Goal: Task Accomplishment & Management: Use online tool/utility

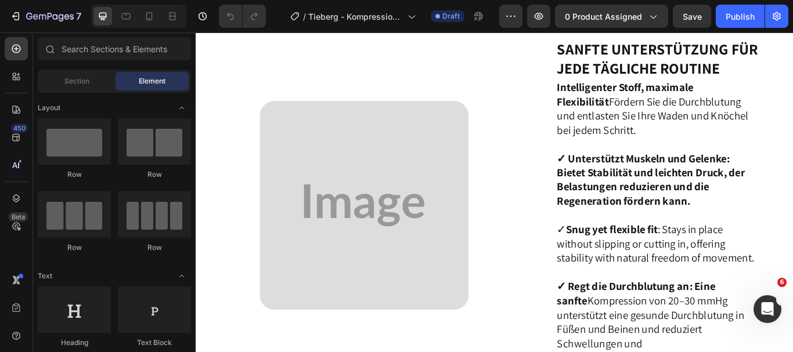
scroll to position [1510, 0]
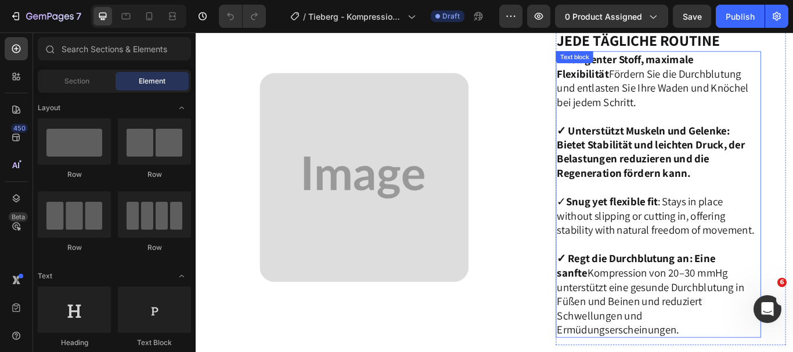
click at [690, 178] on strong "✓ Unterstützt Muskeln und Gelenke: Bietet Stabilität und leichten Druck, der Be…" at bounding box center [726, 172] width 219 height 66
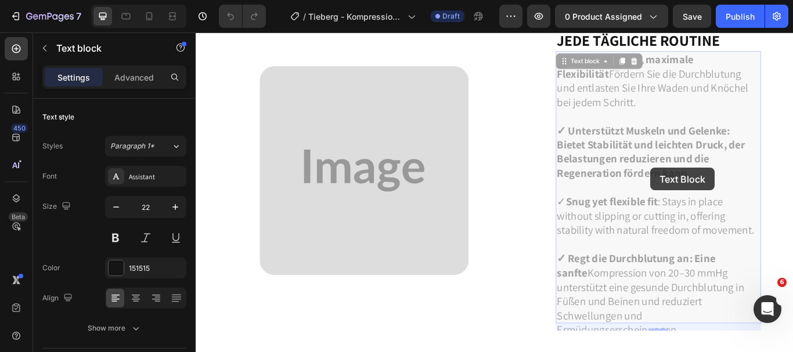
scroll to position [1347, 0]
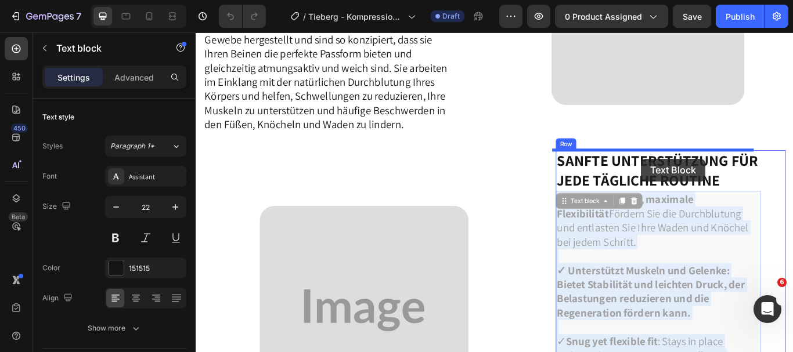
drag, startPoint x: 613, startPoint y: 141, endPoint x: 715, endPoint y: 180, distance: 108.8
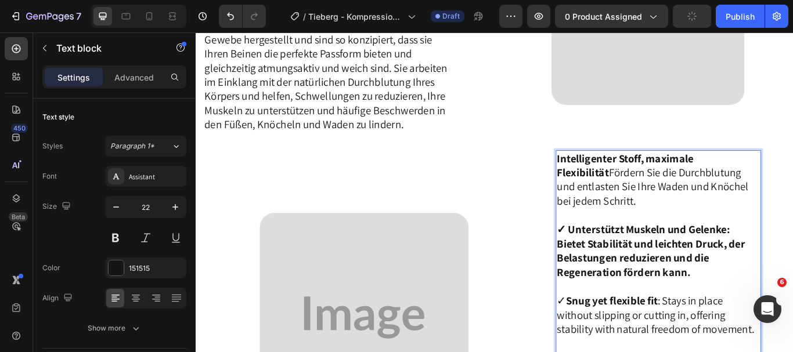
click at [617, 274] on strong "✓ Unterstützt Muskeln und Gelenke: Bietet Stabilität und leichten Druck, der Be…" at bounding box center [726, 287] width 219 height 66
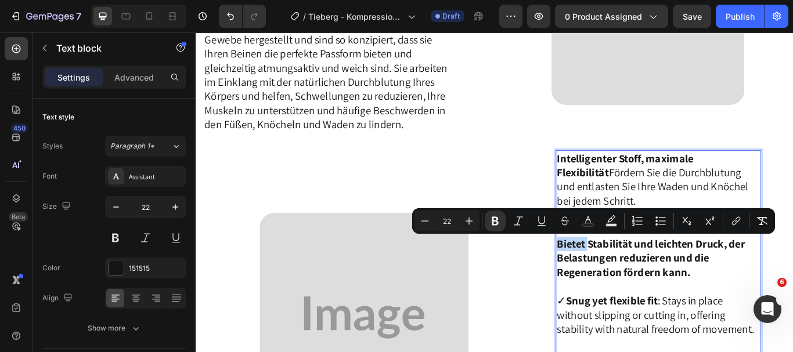
click at [766, 315] on p "Intelligenter Stoff, maximale Flexibilität Fördern Sie die Durchblutung und ent…" at bounding box center [735, 279] width 237 height 216
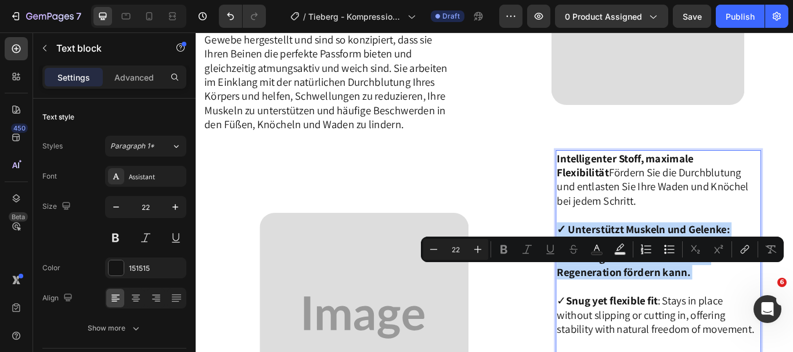
click at [766, 315] on p "Intelligenter Stoff, maximale Flexibilität Fördern Sie die Durchblutung und ent…" at bounding box center [735, 279] width 237 height 216
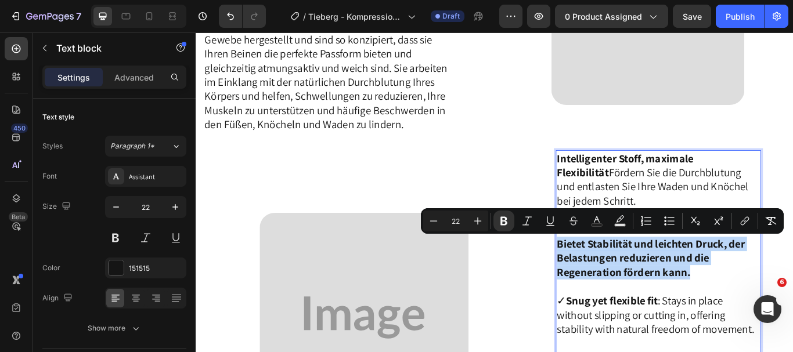
drag, startPoint x: 766, startPoint y: 315, endPoint x: 610, endPoint y: 276, distance: 161.7
click at [616, 276] on div "Intelligenter Stoff, maximale Flexibilität Fördern Sie die Durchblutung und ent…" at bounding box center [735, 337] width 239 height 334
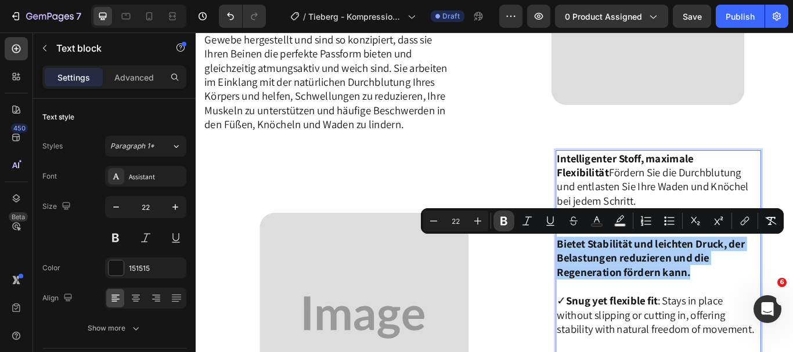
click at [505, 222] on icon "Editor contextual toolbar" at bounding box center [504, 221] width 7 height 9
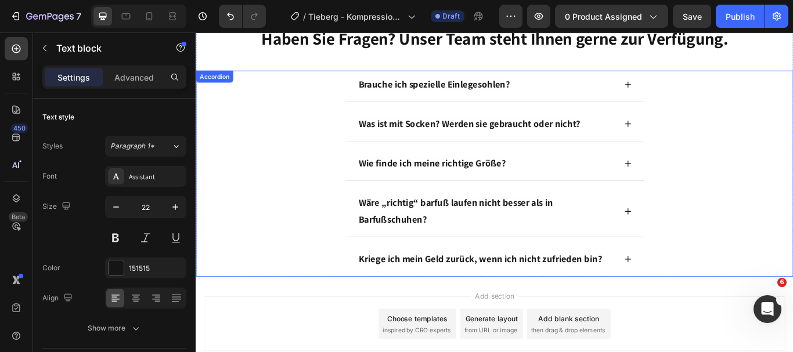
scroll to position [3612, 0]
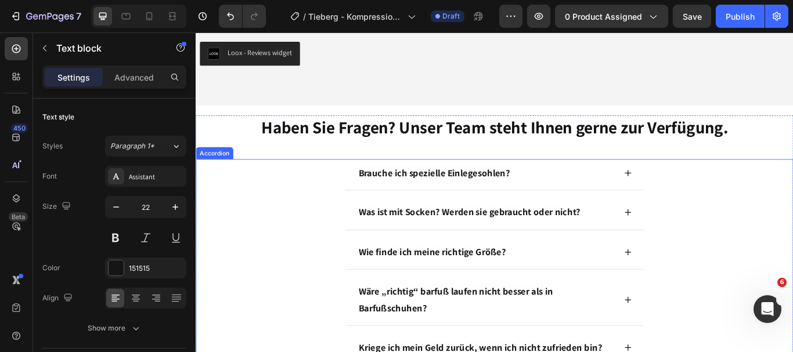
click at [557, 196] on div "Brauche ich spezielle Einlegesohlen?" at bounding box center [474, 196] width 180 height 23
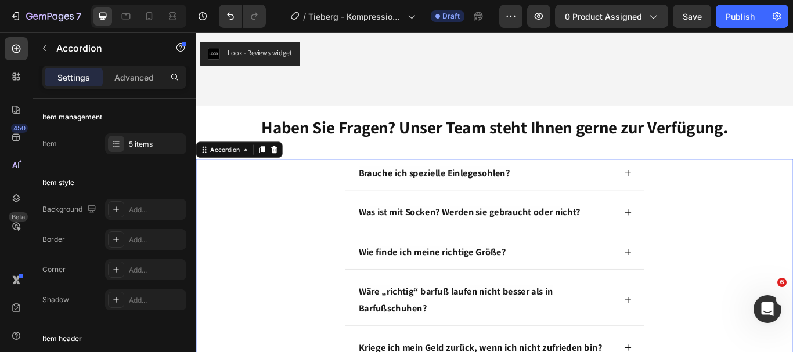
click at [557, 196] on div "Brauche ich spezielle Einlegesohlen?" at bounding box center [474, 196] width 180 height 23
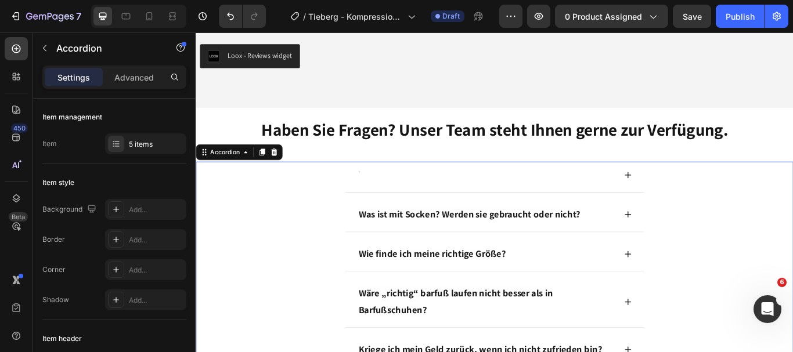
scroll to position [3580, 0]
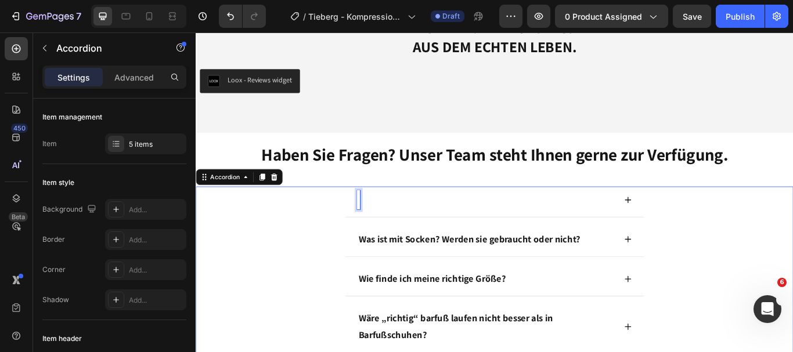
click at [384, 229] on div "Rich Text Editor. Editing area: main" at bounding box center [385, 228] width 3 height 22
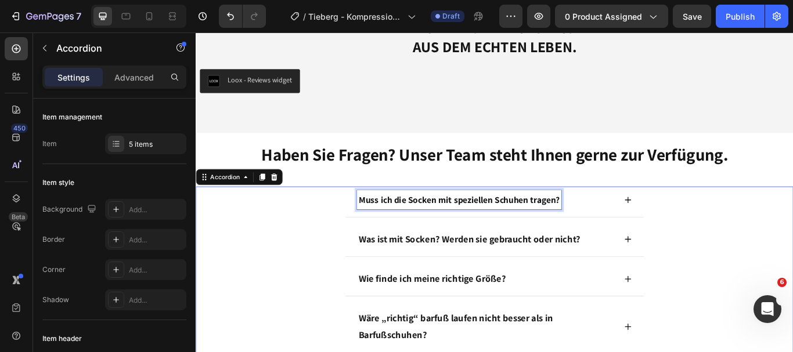
click at [695, 226] on icon at bounding box center [699, 228] width 9 height 9
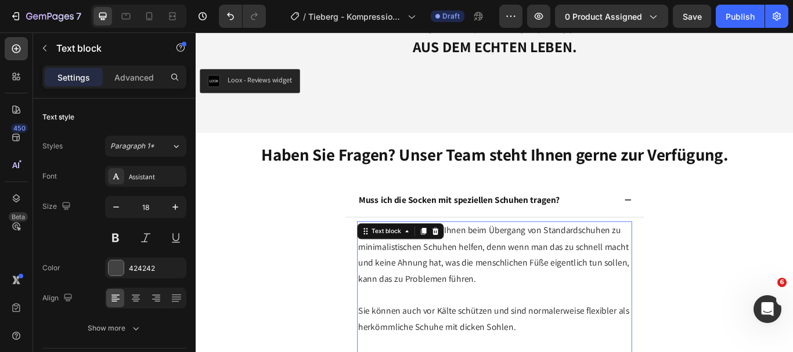
click at [526, 286] on span "Einlegesohlen können Ihnen beim Übergang von Standardschuhen zu minimalistische…" at bounding box center [543, 292] width 316 height 70
click at [385, 262] on span "Einlegesohlen können Ihnen beim Übergang von Standardschuhen zu minimalistische…" at bounding box center [543, 292] width 316 height 70
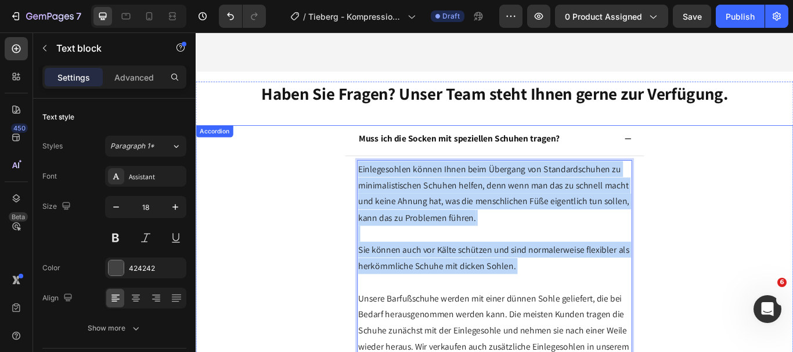
scroll to position [3790, 0]
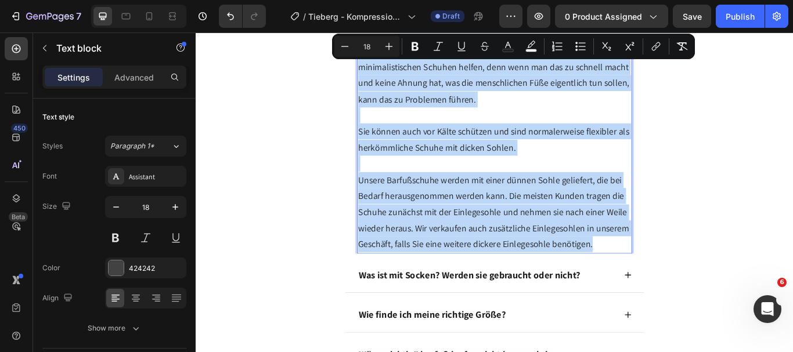
drag, startPoint x: 382, startPoint y: 262, endPoint x: 661, endPoint y: 276, distance: 279.1
click at [661, 276] on p "Einlegesohlen können Ihnen beim Übergang von Standardschuhen zu minimalistische…" at bounding box center [544, 167] width 318 height 244
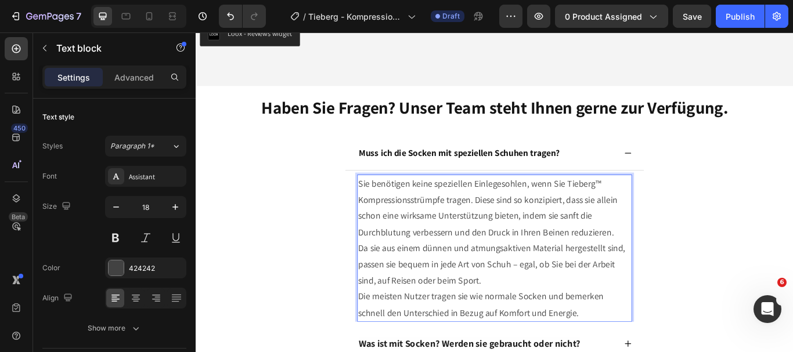
scroll to position [3636, 0]
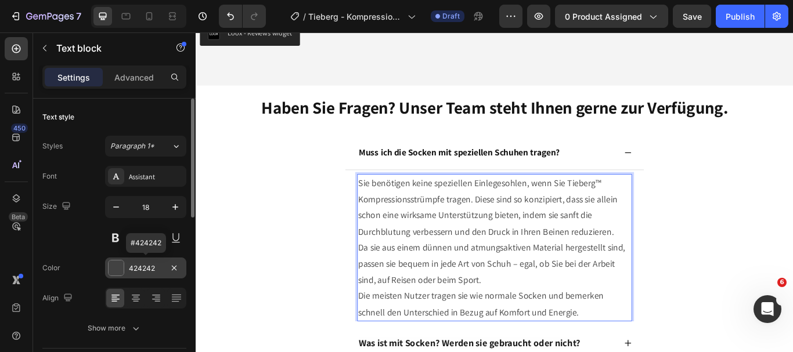
click at [124, 272] on div "424242" at bounding box center [145, 268] width 81 height 21
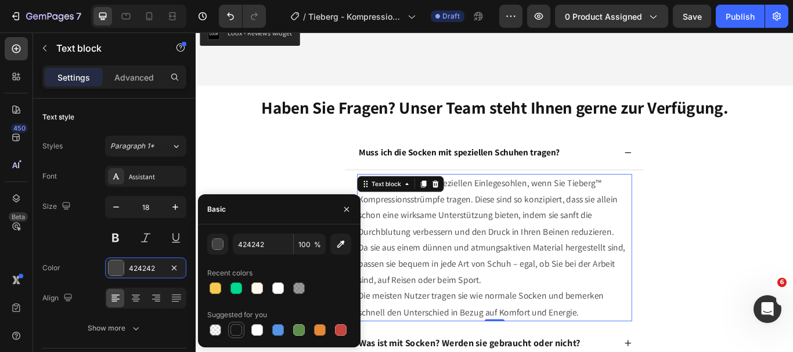
click at [235, 323] on div at bounding box center [236, 330] width 14 height 14
type input "151515"
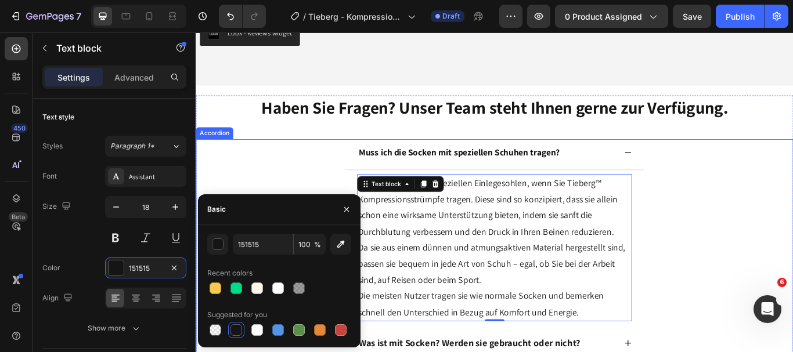
click at [731, 258] on div "Muss ich die Socken mit speziellen Schuhen tragen? Sie benötigen keine speziell…" at bounding box center [544, 263] width 696 height 213
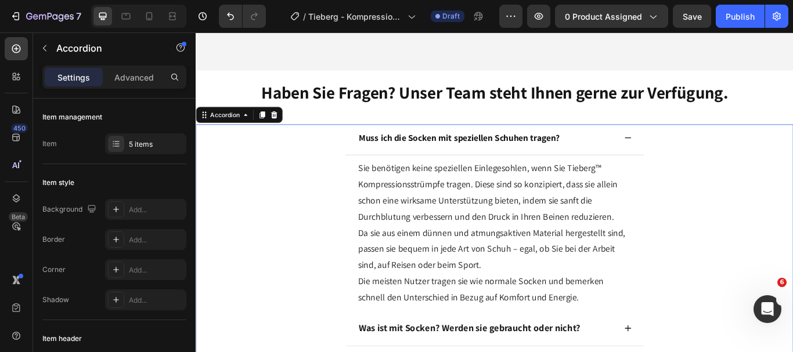
scroll to position [3742, 0]
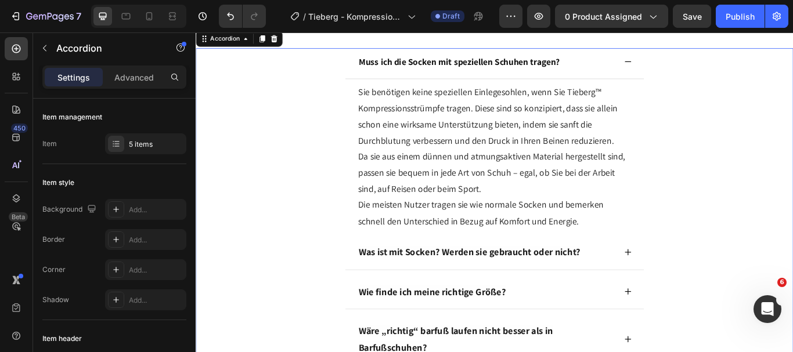
click at [695, 288] on icon at bounding box center [699, 289] width 9 height 9
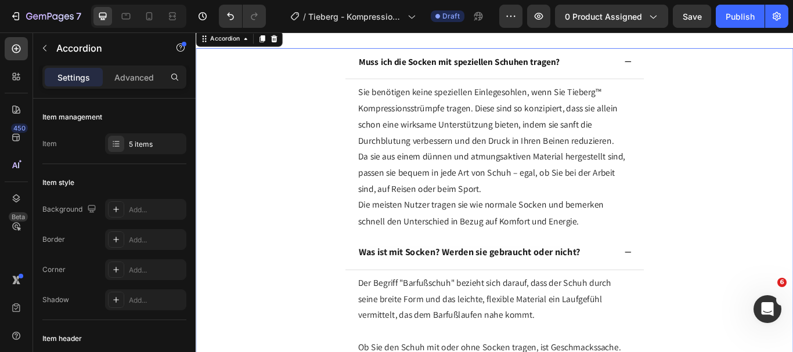
click at [639, 285] on div "Was ist mit Socken? Werden sie gebraucht oder nicht?" at bounding box center [515, 289] width 262 height 23
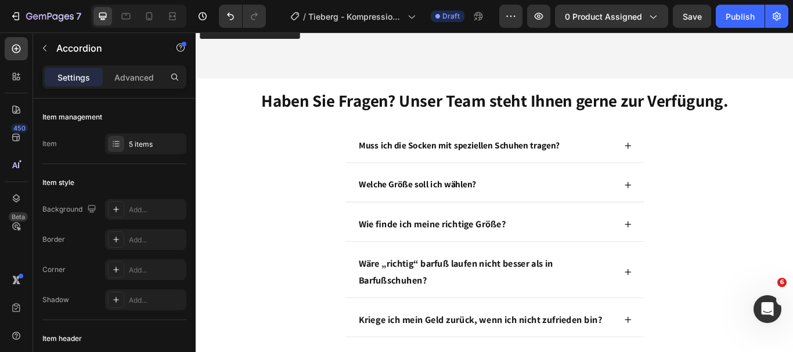
scroll to position [3650, 0]
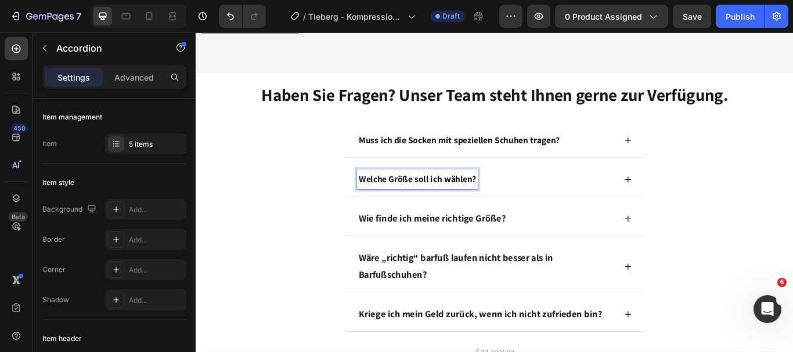
click at [695, 207] on icon at bounding box center [699, 204] width 9 height 9
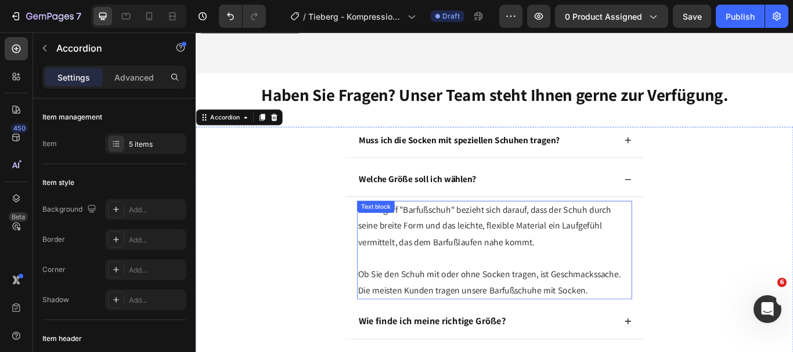
click at [433, 251] on span "Der Begriff "Barfußschuh" bezieht sich darauf, dass der Schuh durch seine breit…" at bounding box center [532, 258] width 295 height 51
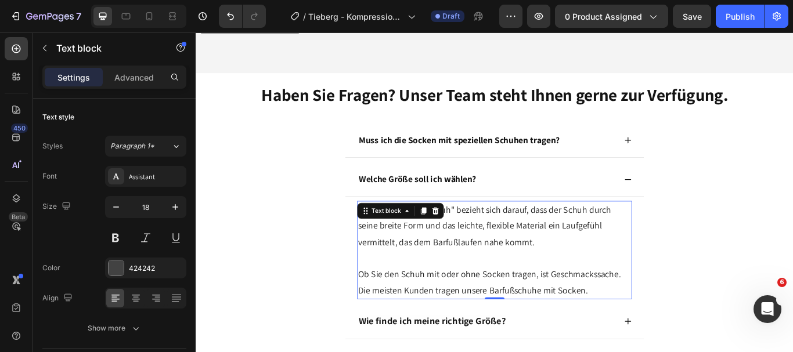
click at [431, 275] on span "Der Begriff "Barfußschuh" bezieht sich darauf, dass der Schuh durch seine breit…" at bounding box center [532, 258] width 295 height 51
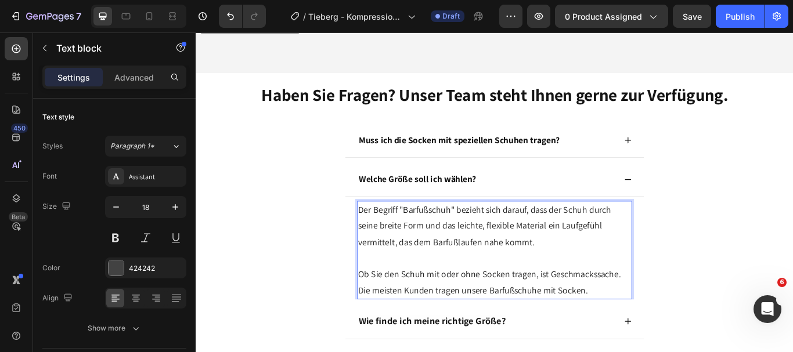
click at [385, 237] on span "Der Begriff "Barfußschuh" bezieht sich darauf, dass der Schuh durch seine breit…" at bounding box center [532, 258] width 295 height 51
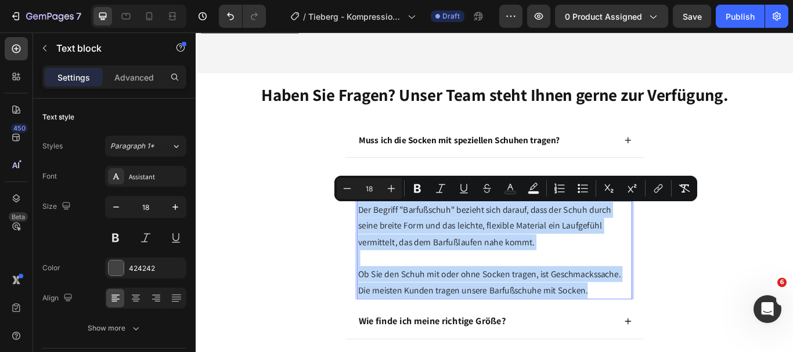
drag, startPoint x: 382, startPoint y: 237, endPoint x: 649, endPoint y: 341, distance: 286.6
click at [649, 341] on p "Der Begriff "Barfußschuh" bezieht sich darauf, dass der Schuh durch seine breit…" at bounding box center [544, 287] width 318 height 113
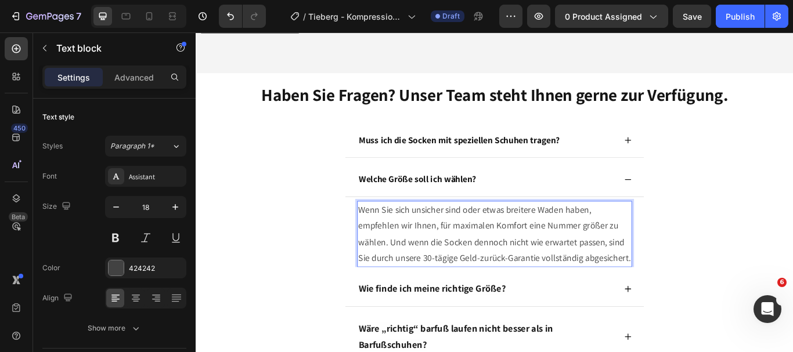
scroll to position [3785, 0]
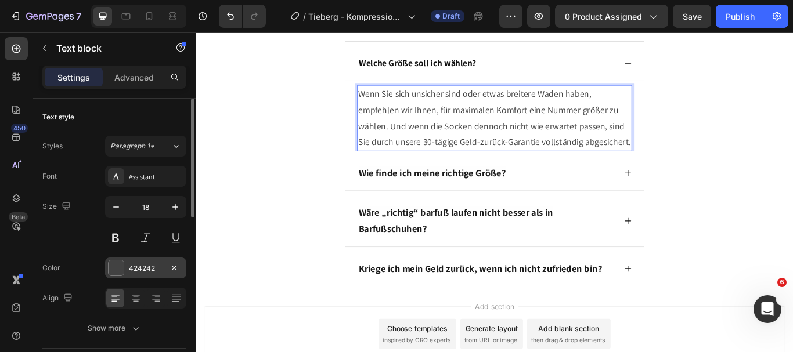
click at [120, 261] on div at bounding box center [116, 268] width 15 height 15
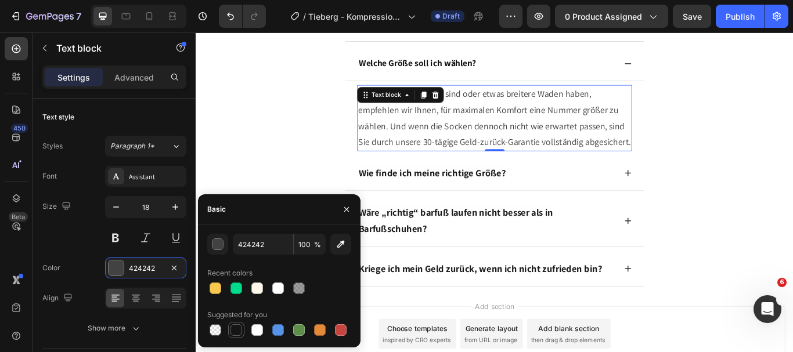
click at [237, 328] on div at bounding box center [237, 331] width 12 height 12
type input "151515"
click at [343, 203] on button "button" at bounding box center [346, 209] width 19 height 19
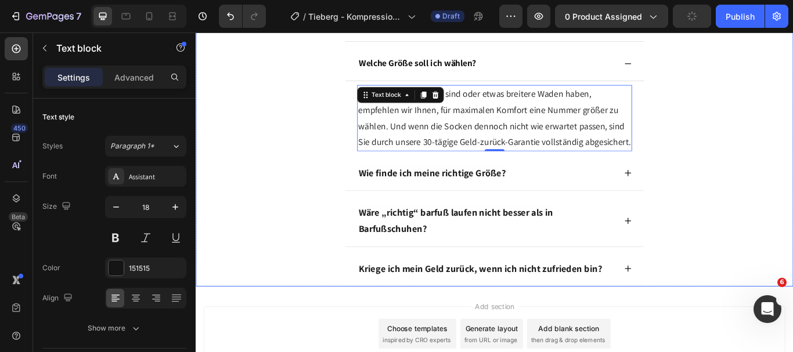
scroll to position [3679, 0]
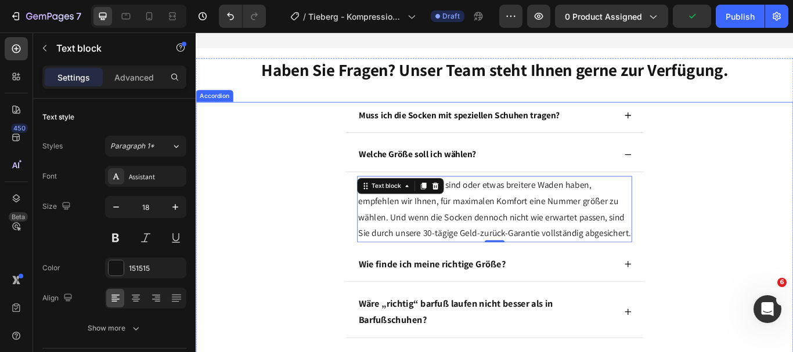
click at [695, 172] on icon at bounding box center [699, 175] width 9 height 9
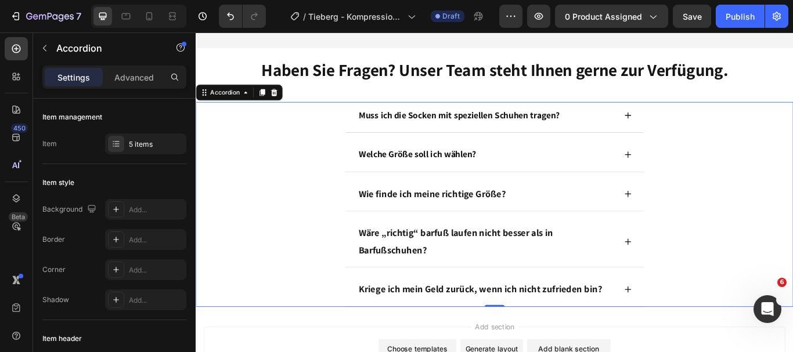
click at [695, 218] on icon at bounding box center [699, 221] width 9 height 9
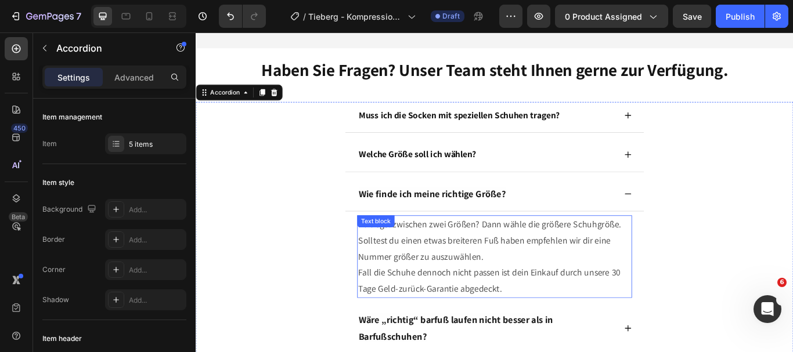
click at [551, 272] on span "Solltest du einen etwas breiteren Fuß haben empfehlen wir dir eine Nummer größe…" at bounding box center [532, 285] width 294 height 32
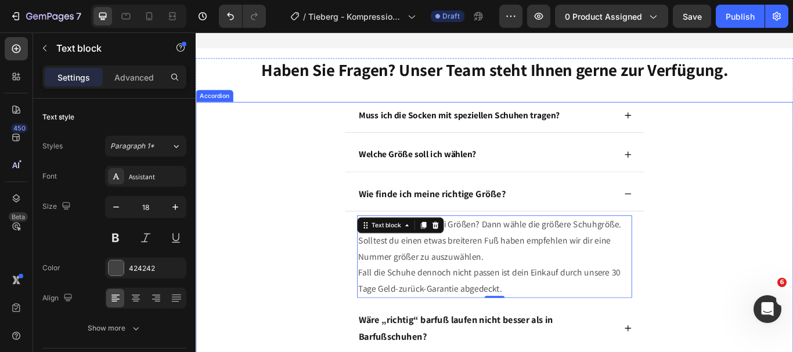
click at [697, 177] on icon at bounding box center [699, 175] width 9 height 9
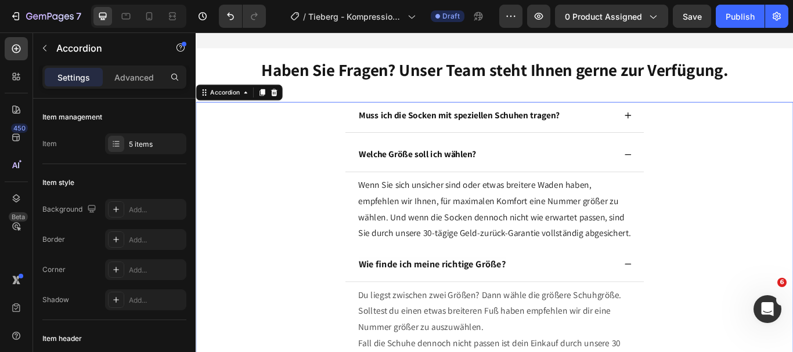
click at [696, 137] on div "Muss ich die Socken mit speziellen Schuhen tragen?" at bounding box center [544, 132] width 348 height 36
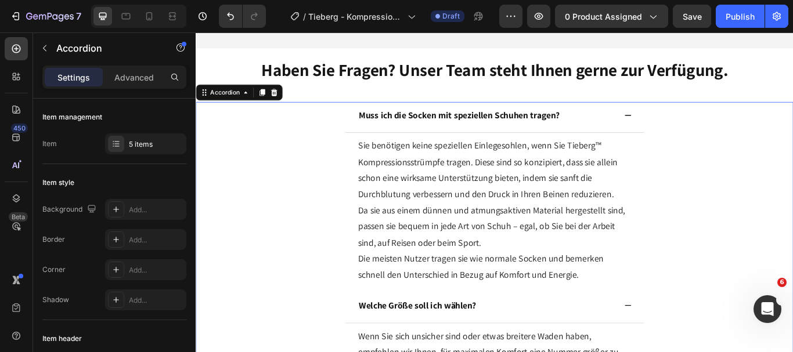
click at [696, 137] on div "Muss ich die Socken mit speziellen Schuhen tragen?" at bounding box center [544, 132] width 348 height 36
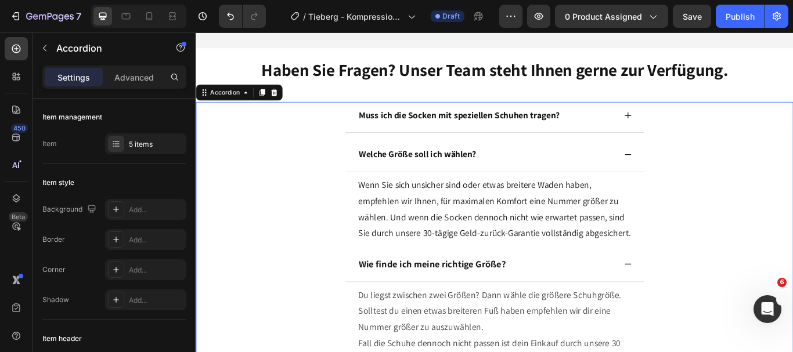
click at [695, 172] on icon at bounding box center [699, 175] width 9 height 9
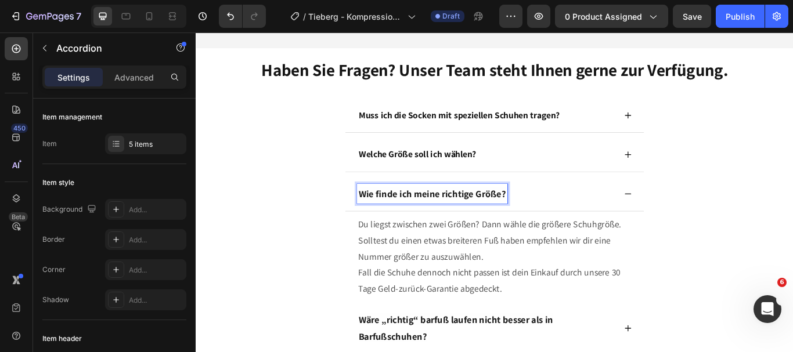
click at [551, 221] on div "Wie finde ich meine richtige Größe?" at bounding box center [471, 221] width 175 height 23
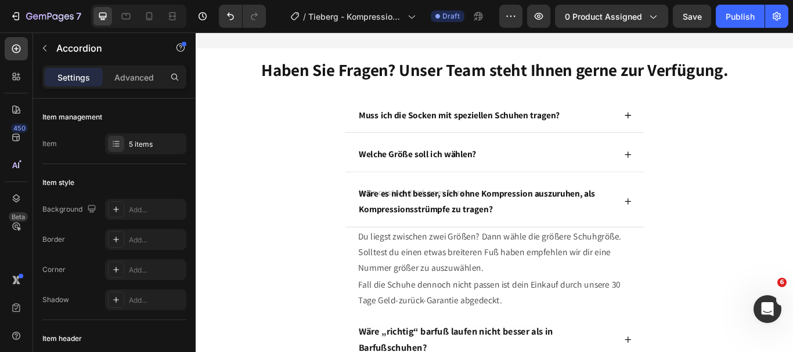
scroll to position [3676, 0]
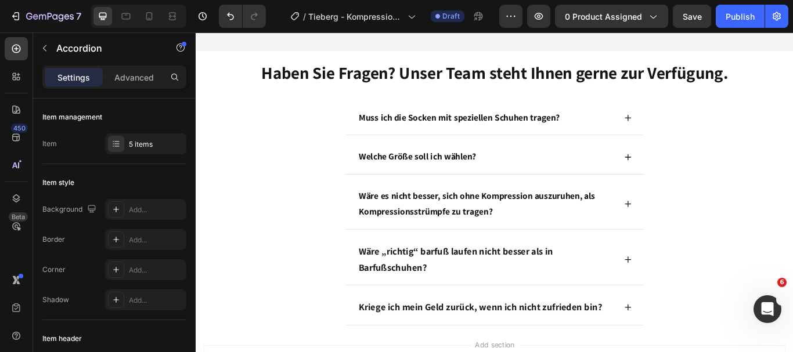
click at [502, 300] on p "Wäre „richtig“ barfuß laufen nicht besser als in Barfußschuhen?" at bounding box center [535, 298] width 298 height 39
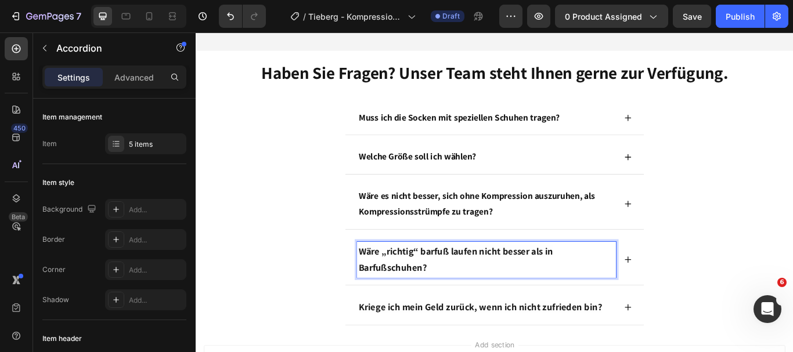
click at [696, 230] on icon at bounding box center [700, 233] width 8 height 8
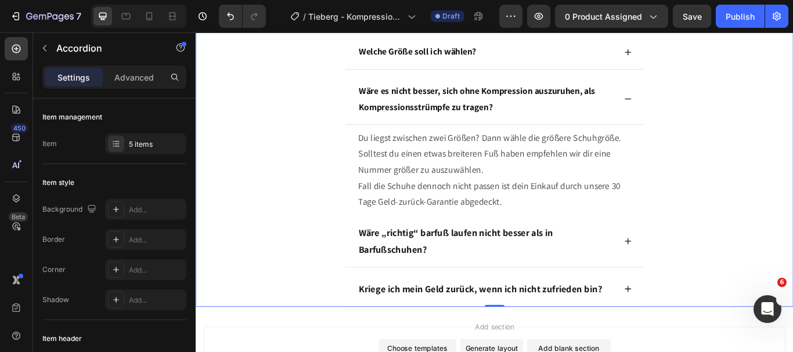
scroll to position [3798, 0]
click at [462, 180] on span "Solltest du einen etwas breiteren Fuß haben empfehlen wir dir eine Nummer größe…" at bounding box center [532, 184] width 294 height 32
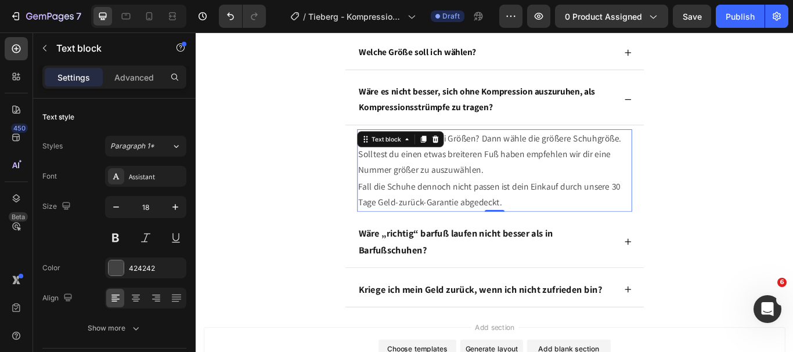
click at [462, 180] on span "Solltest du einen etwas breiteren Fuß haben empfehlen wir dir eine Nummer größe…" at bounding box center [532, 184] width 294 height 32
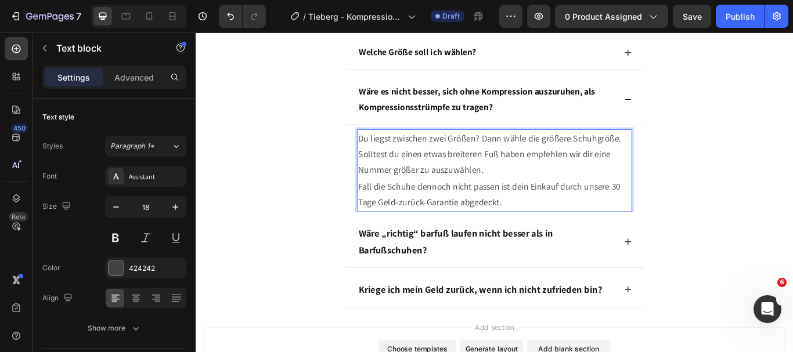
click at [385, 153] on span "Du liegst zwischen zwei Größen? Dann wähle die größere Schuhgröße." at bounding box center [538, 155] width 307 height 13
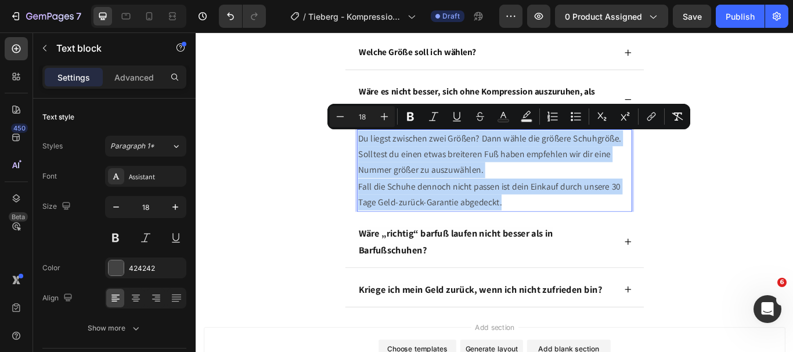
drag, startPoint x: 383, startPoint y: 153, endPoint x: 559, endPoint y: 227, distance: 190.2
click at [559, 227] on div "Du liegst zwischen zwei Größen? Dann wähle die größere Schuhgröße. Solltest du …" at bounding box center [544, 194] width 321 height 96
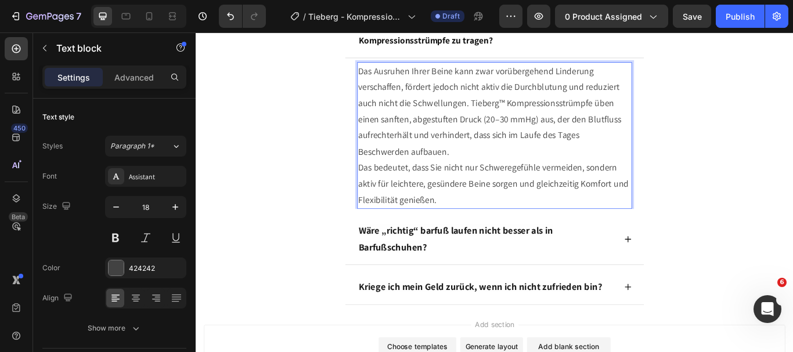
scroll to position [3885, 0]
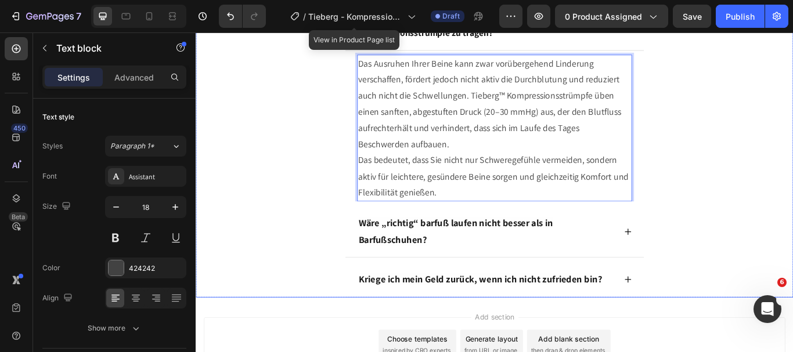
click at [510, 266] on p "Wäre „richtig“ barfuß laufen nicht besser als in Barfußschuhen?" at bounding box center [535, 265] width 298 height 39
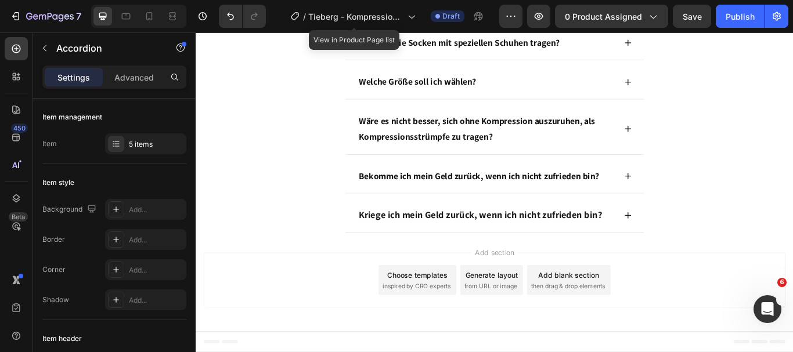
scroll to position [3765, 0]
click at [697, 196] on icon at bounding box center [699, 200] width 9 height 9
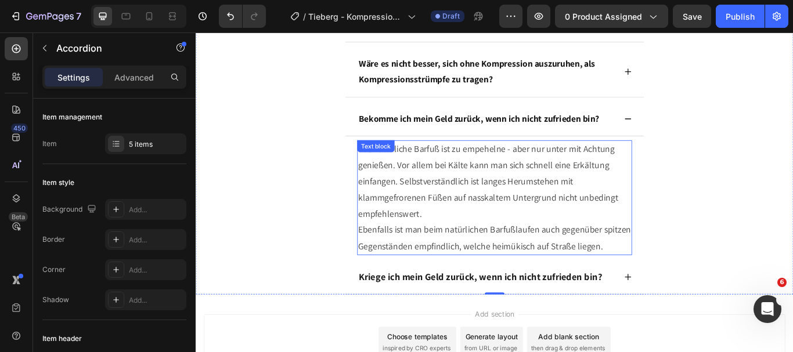
scroll to position [3832, 0]
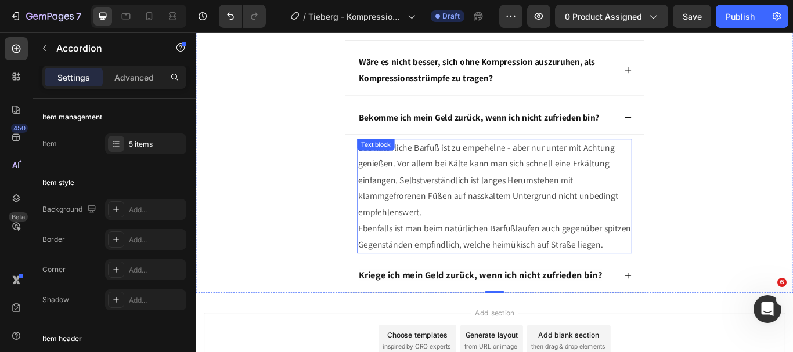
click at [514, 218] on span "Das natürliche Barfuß ist zu empehelne - aber nur unter mit Achtung genießen. V…" at bounding box center [536, 204] width 303 height 89
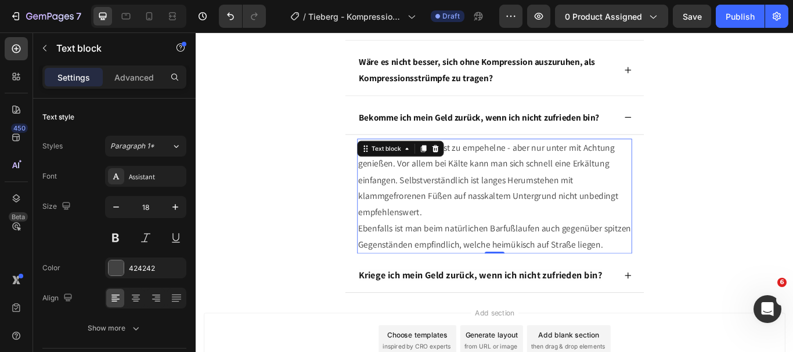
click at [584, 215] on p "Das natürliche Barfuß ist zu empehelne - aber nur unter mit Achtung genießen. V…" at bounding box center [544, 224] width 318 height 132
click at [385, 162] on span "Das natürliche Barfuß ist zu empehelne - aber nur unter mit Achtung genießen. V…" at bounding box center [536, 204] width 303 height 89
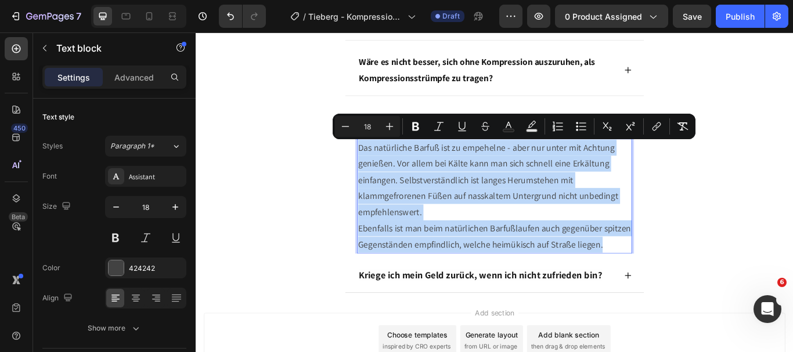
drag, startPoint x: 383, startPoint y: 162, endPoint x: 696, endPoint y: 282, distance: 334.7
click at [696, 282] on p "Das natürliche Barfuß ist zu empehelne - aber nur unter mit Achtung genießen. V…" at bounding box center [544, 224] width 318 height 132
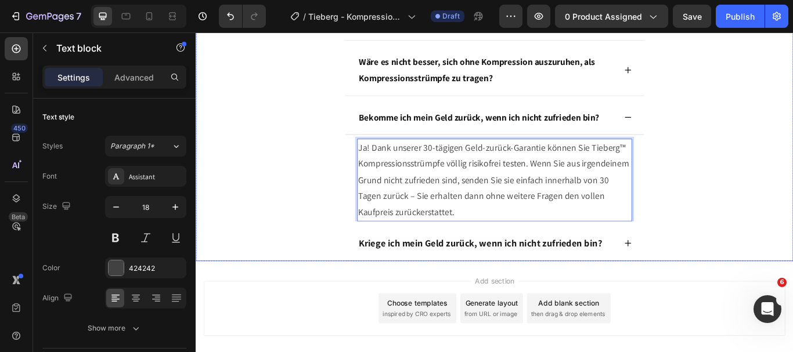
scroll to position [3503, 0]
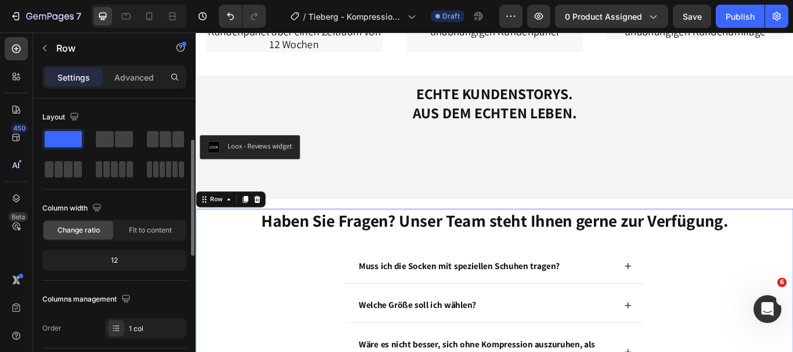
scroll to position [117, 0]
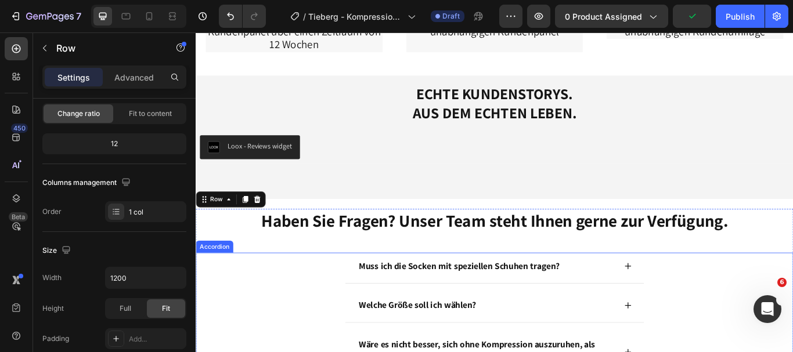
click at [374, 312] on div "Muss ich die Socken mit speziellen Schuhen tragen?" at bounding box center [544, 308] width 348 height 36
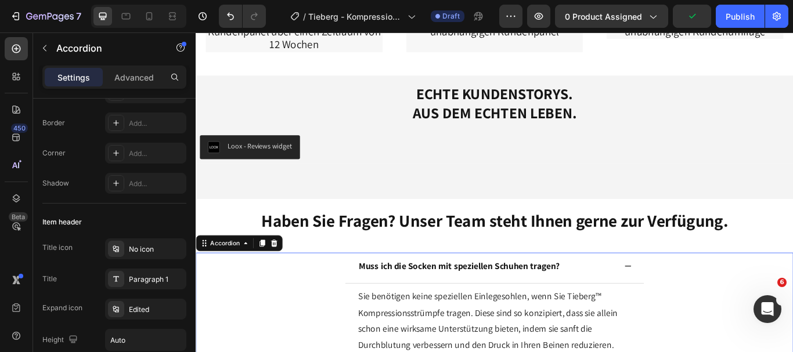
scroll to position [0, 0]
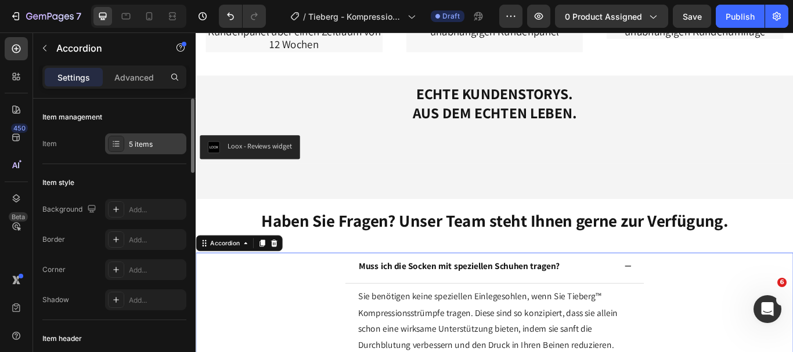
click at [109, 144] on div at bounding box center [116, 144] width 16 height 16
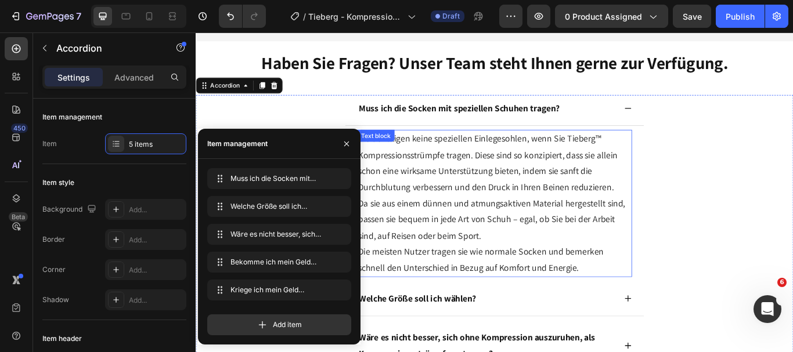
scroll to position [4041, 0]
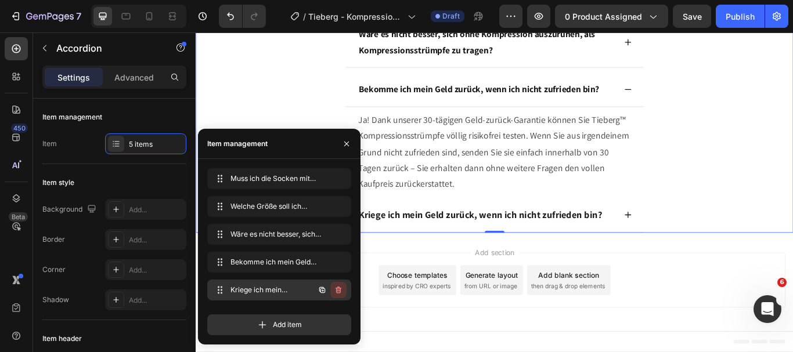
click at [340, 290] on icon "button" at bounding box center [339, 290] width 6 height 7
click at [340, 290] on div "Delete" at bounding box center [330, 290] width 21 height 10
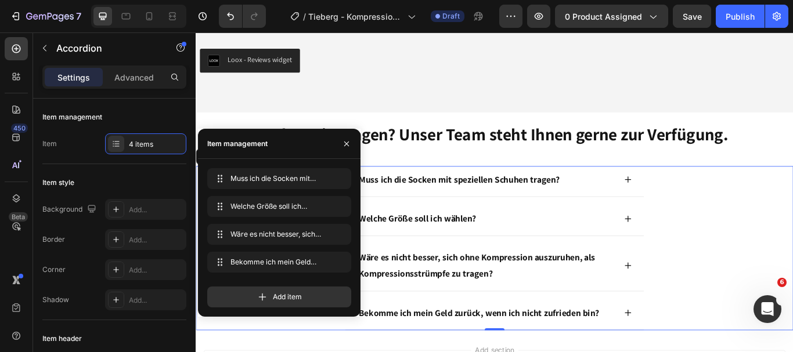
scroll to position [3602, 0]
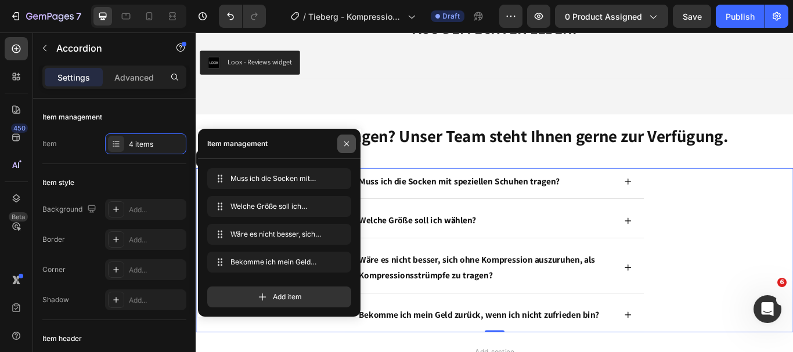
click at [351, 139] on icon "button" at bounding box center [346, 143] width 9 height 9
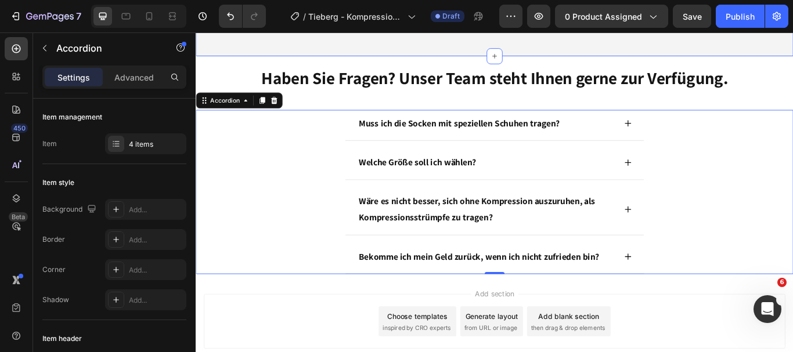
scroll to position [3689, 0]
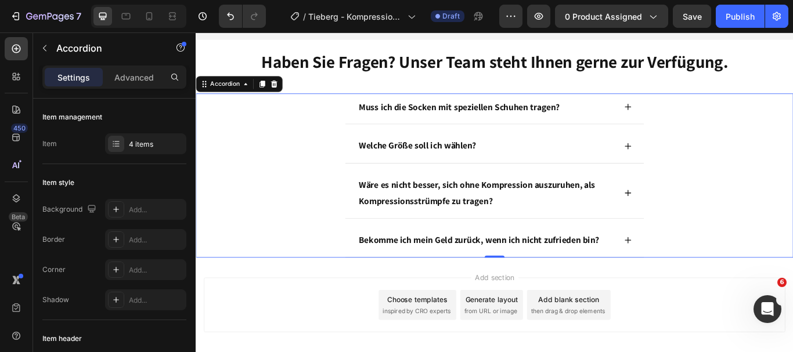
click at [696, 118] on icon at bounding box center [699, 119] width 9 height 9
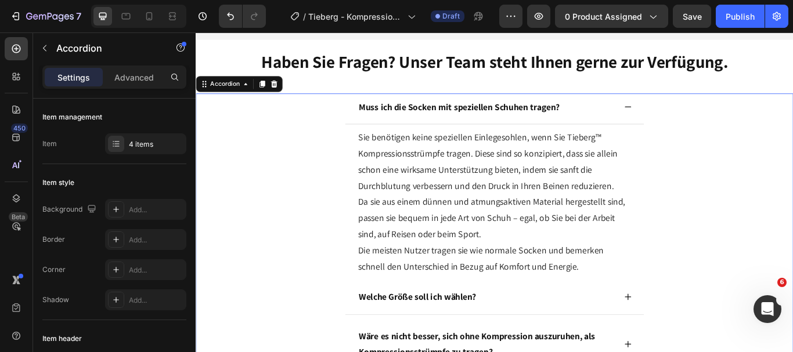
click at [696, 118] on icon at bounding box center [699, 119] width 9 height 9
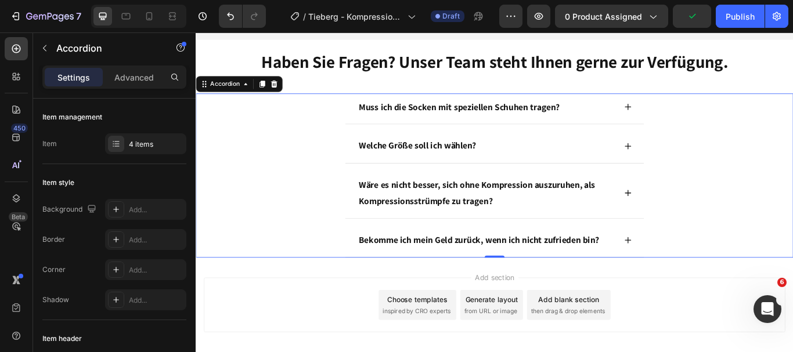
click at [695, 169] on icon at bounding box center [699, 165] width 9 height 9
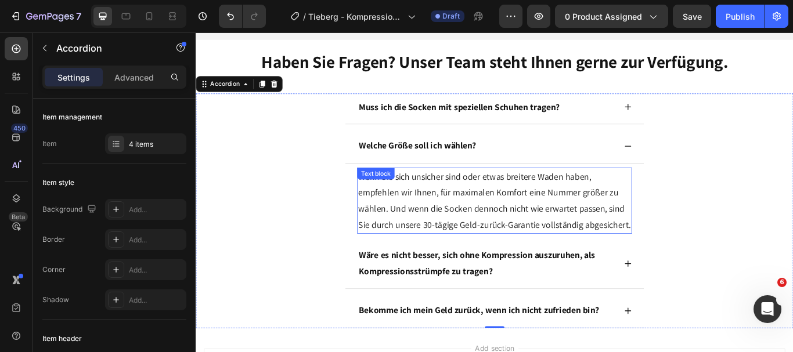
click at [579, 222] on p "Wenn Sie sich unsicher sind oder etwas breitere Waden haben, empfehlen wir Ihne…" at bounding box center [544, 229] width 318 height 75
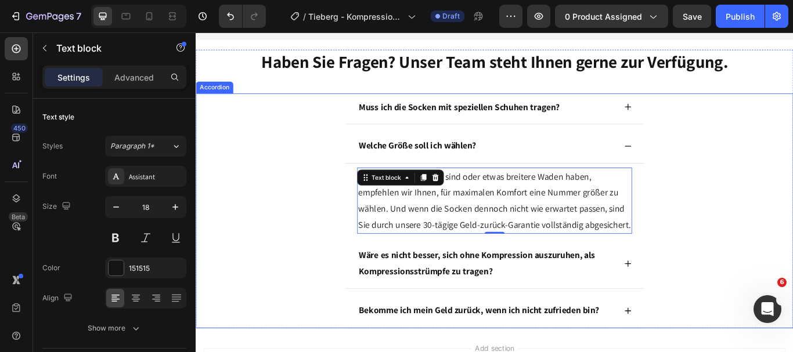
click at [696, 299] on icon at bounding box center [699, 302] width 9 height 9
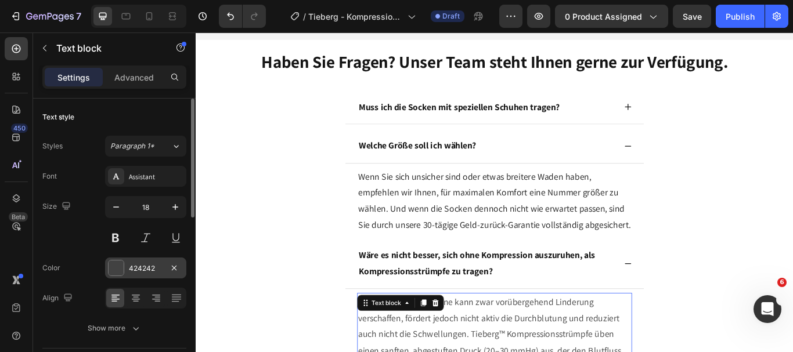
click at [109, 268] on div at bounding box center [116, 268] width 15 height 15
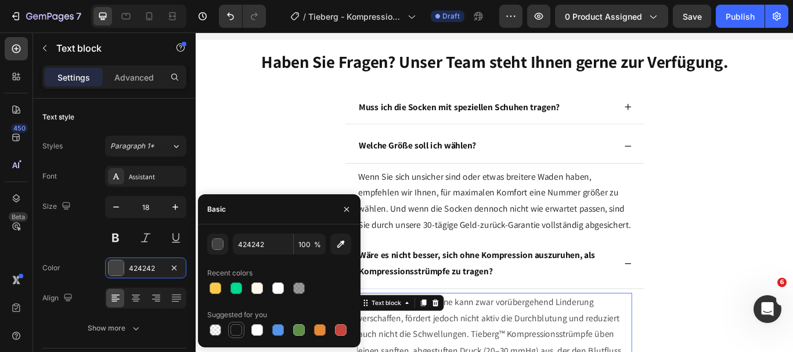
drag, startPoint x: 224, startPoint y: 332, endPoint x: 241, endPoint y: 331, distance: 16.9
click at [241, 331] on div at bounding box center [279, 330] width 144 height 16
click at [241, 331] on div at bounding box center [237, 331] width 12 height 12
type input "151515"
click at [341, 208] on button "button" at bounding box center [346, 209] width 19 height 19
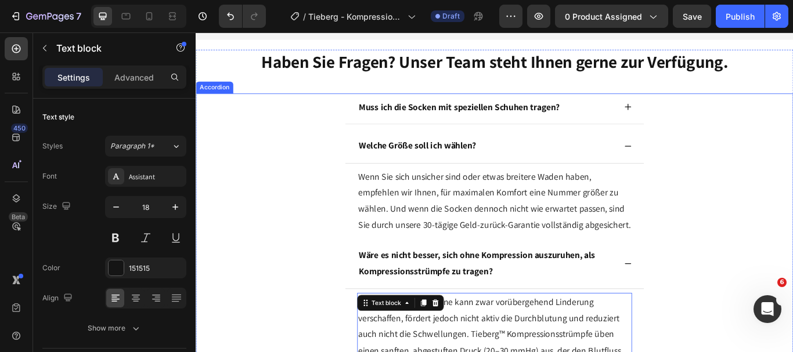
scroll to position [3844, 0]
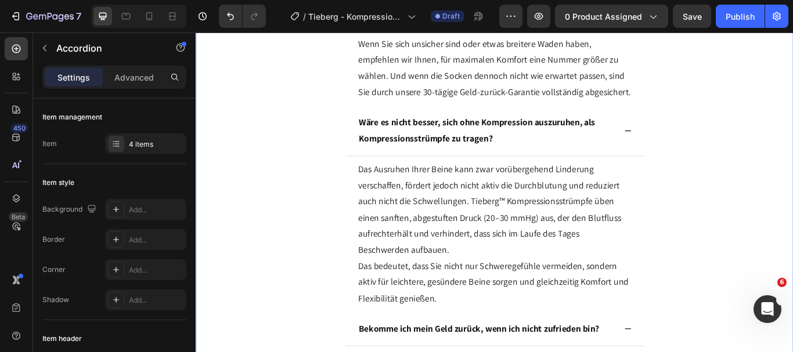
scroll to position [4037, 0]
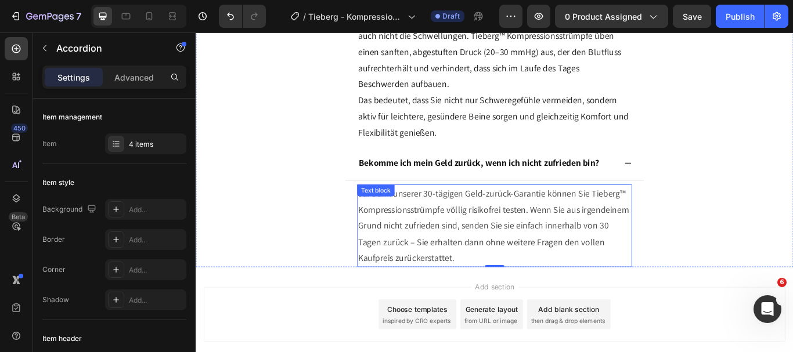
click at [526, 237] on span "Ja! Dank unserer 30-tägigen Geld-zurück-Garantie können Sie Tieberg™ Kompressio…" at bounding box center [543, 258] width 316 height 89
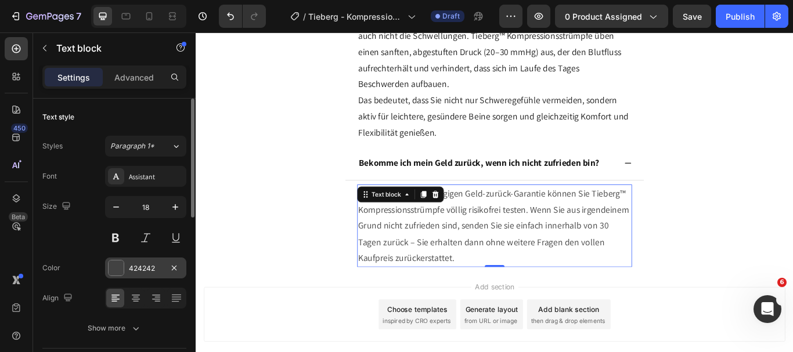
click at [123, 263] on div at bounding box center [116, 268] width 15 height 15
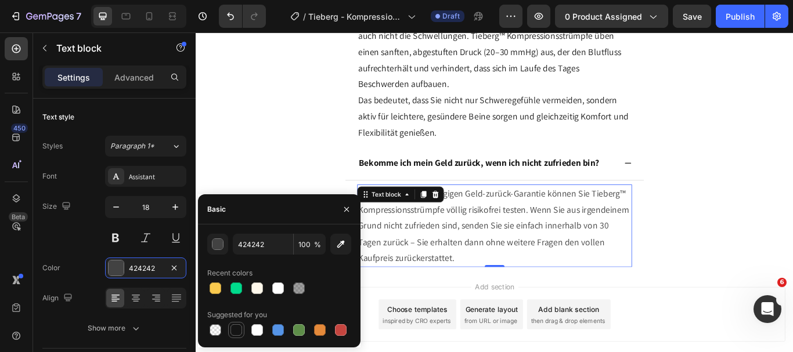
click at [235, 325] on div at bounding box center [237, 331] width 12 height 12
type input "151515"
click at [347, 208] on icon "button" at bounding box center [346, 209] width 9 height 9
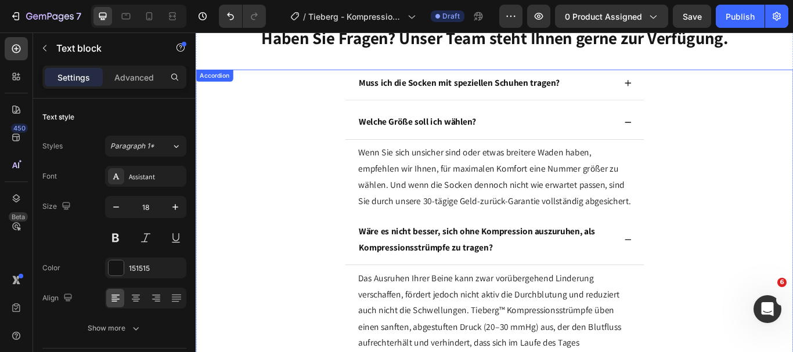
scroll to position [3708, 0]
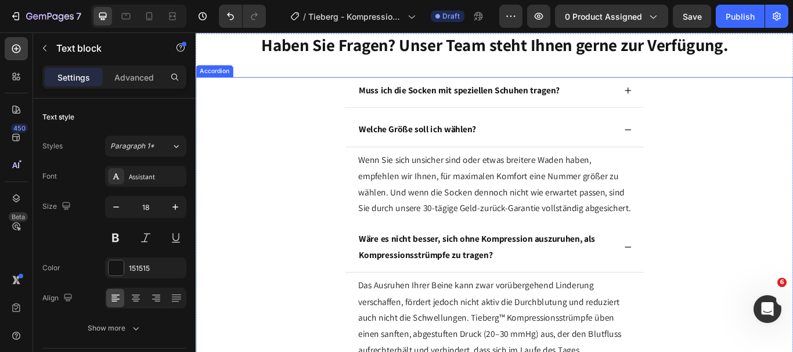
click at [696, 99] on icon at bounding box center [699, 100] width 9 height 9
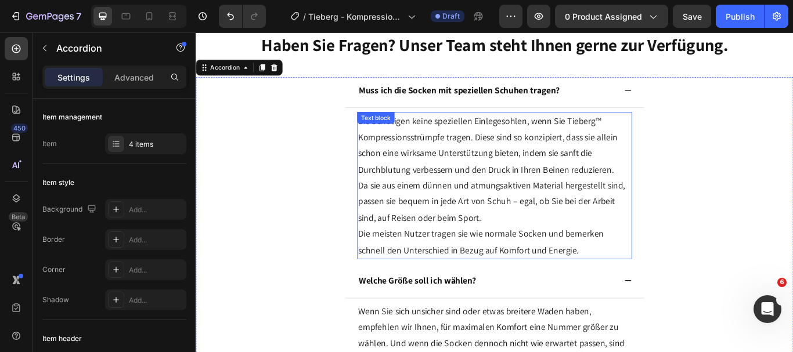
click at [443, 242] on p "Da sie aus einem dünnen und atmungsaktiven Material hergestellt sind, passen si…" at bounding box center [544, 230] width 318 height 56
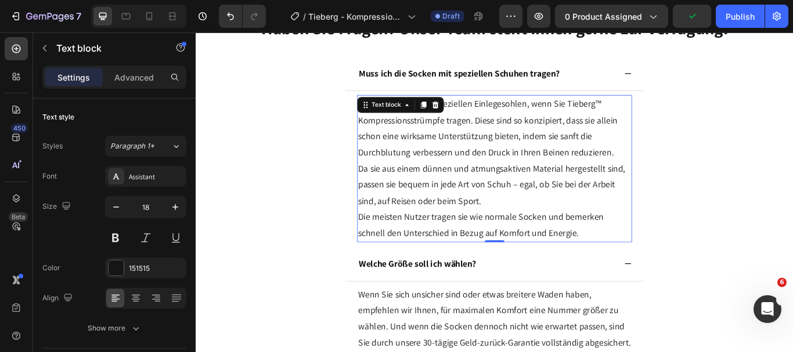
scroll to position [3718, 0]
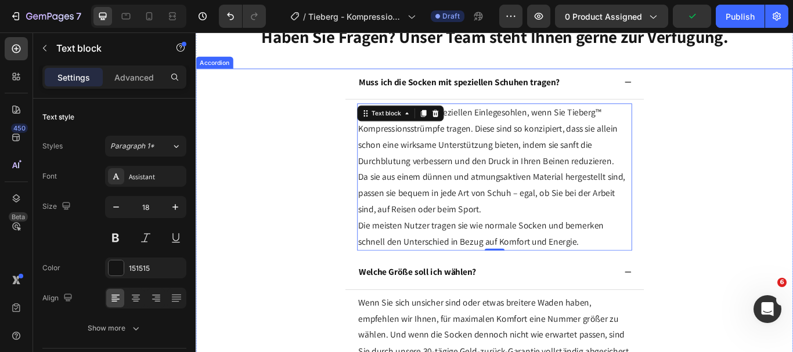
click at [699, 88] on icon at bounding box center [699, 90] width 9 height 9
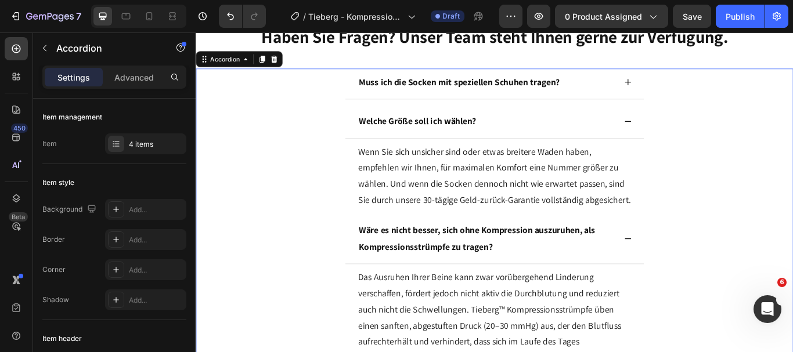
click at [697, 136] on icon at bounding box center [700, 136] width 8 height 1
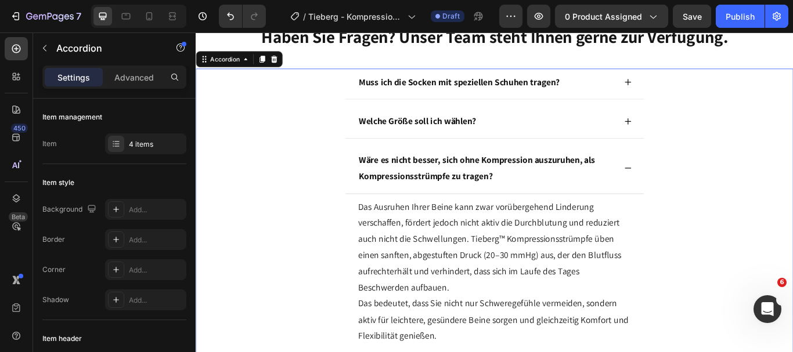
click at [700, 185] on div "Wäre es nicht besser, sich ohne Kompression auszuruhen, als Kompressionsstrümpf…" at bounding box center [544, 193] width 348 height 55
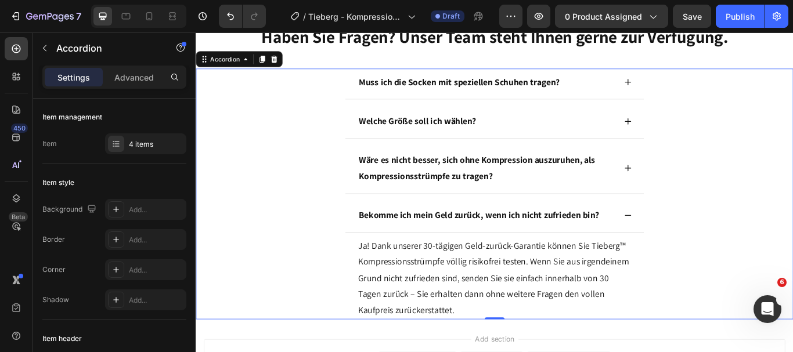
click at [695, 244] on icon at bounding box center [699, 246] width 9 height 9
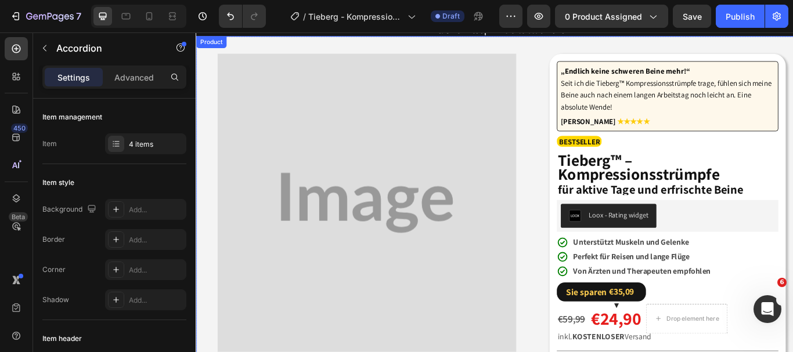
scroll to position [39, 0]
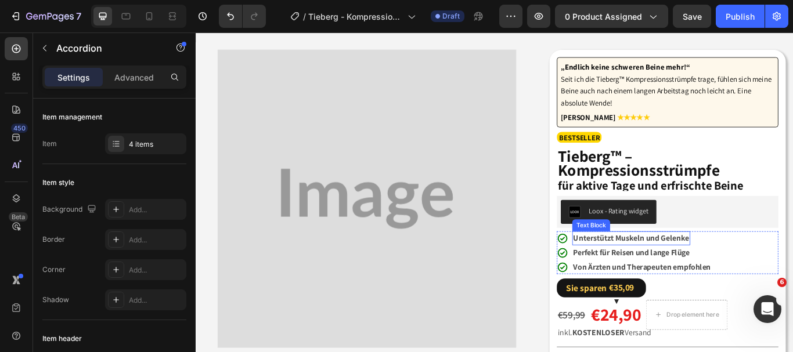
click at [680, 273] on strong "Unterstützt Muskeln und Gelenke" at bounding box center [703, 273] width 135 height 12
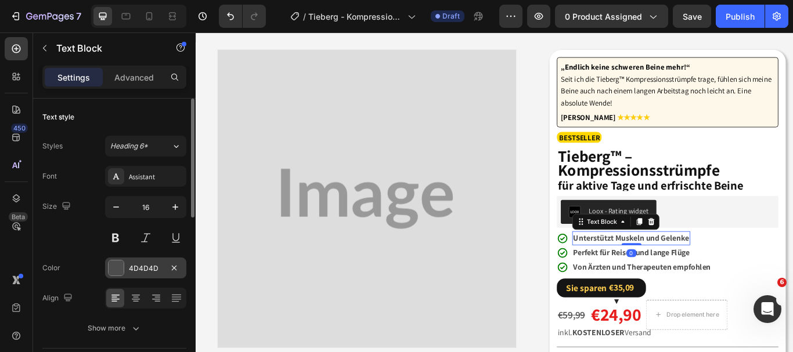
click at [120, 276] on div at bounding box center [116, 268] width 16 height 16
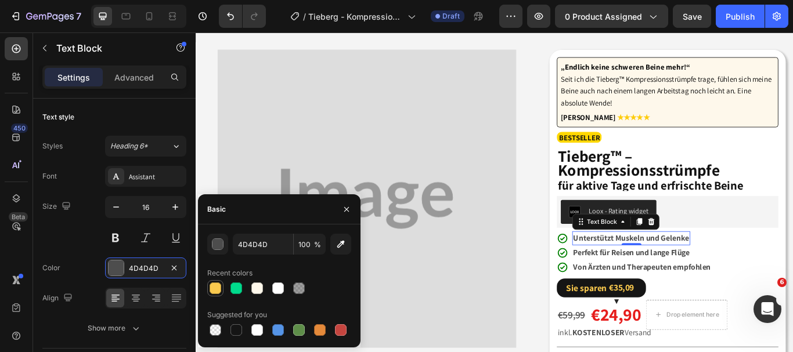
click at [217, 290] on div at bounding box center [216, 289] width 12 height 12
type input "F9C94E"
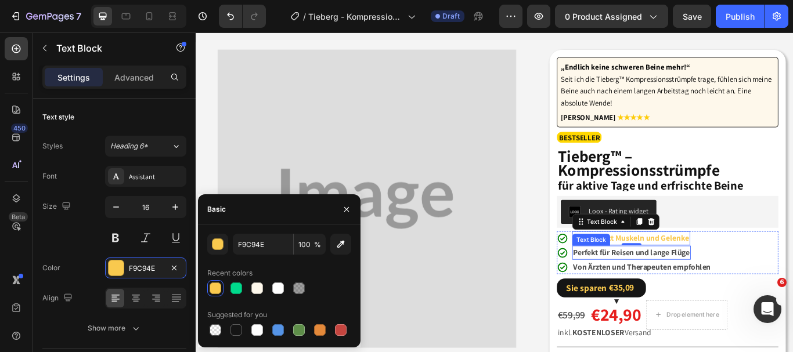
click at [654, 285] on strong "Perfekt für Reisen und lange Flüge" at bounding box center [704, 289] width 136 height 12
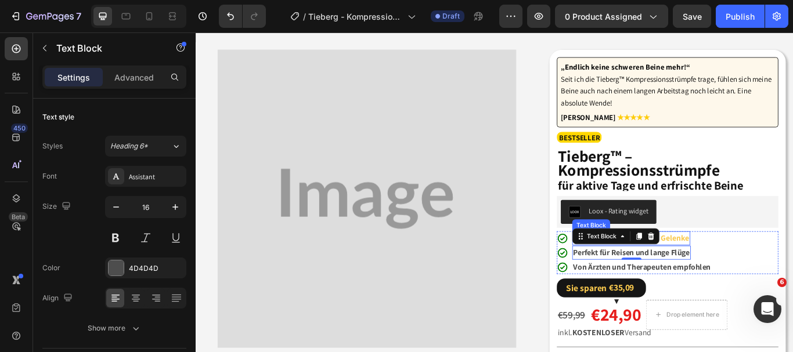
click at [744, 275] on strong "Unterstützt Muskeln und Gelenke" at bounding box center [703, 273] width 135 height 12
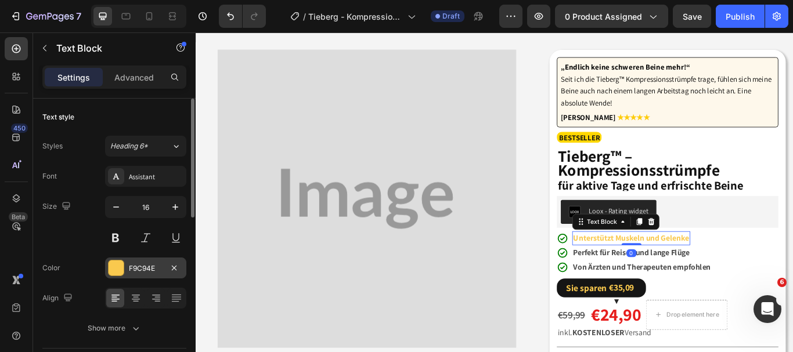
click at [118, 264] on div at bounding box center [116, 268] width 15 height 15
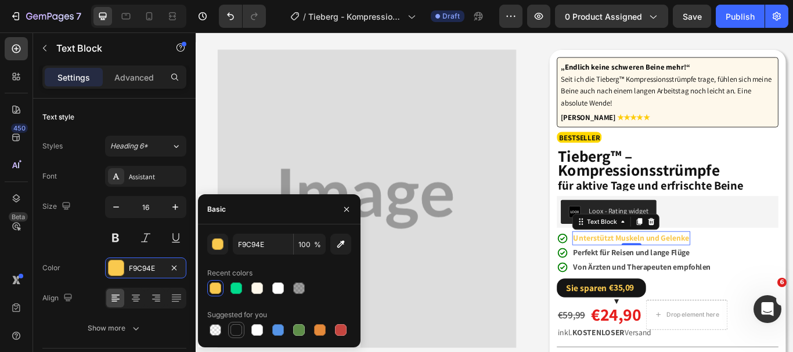
click at [235, 328] on div at bounding box center [237, 331] width 12 height 12
type input "151515"
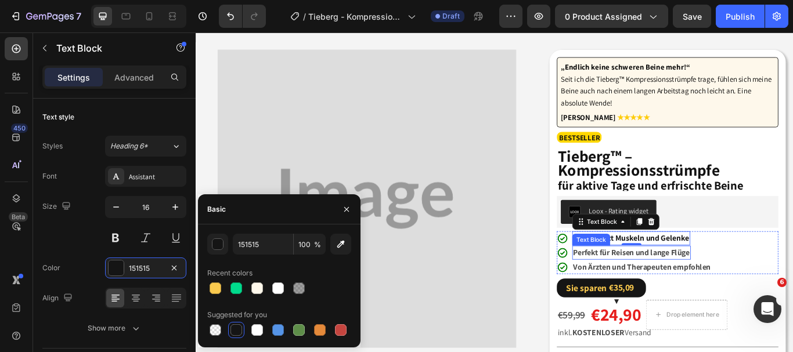
click at [678, 287] on strong "Perfekt für Reisen und lange Flüge" at bounding box center [704, 289] width 136 height 12
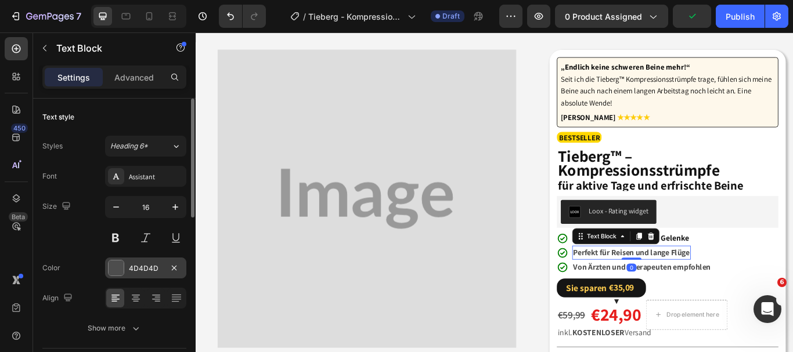
click at [121, 267] on div at bounding box center [116, 268] width 15 height 15
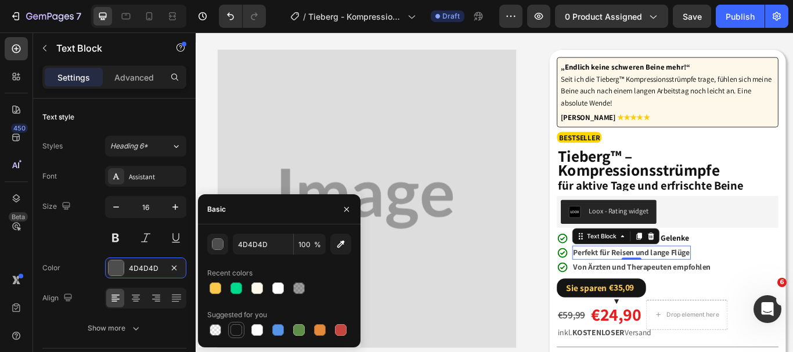
click at [240, 327] on div at bounding box center [237, 331] width 12 height 12
type input "151515"
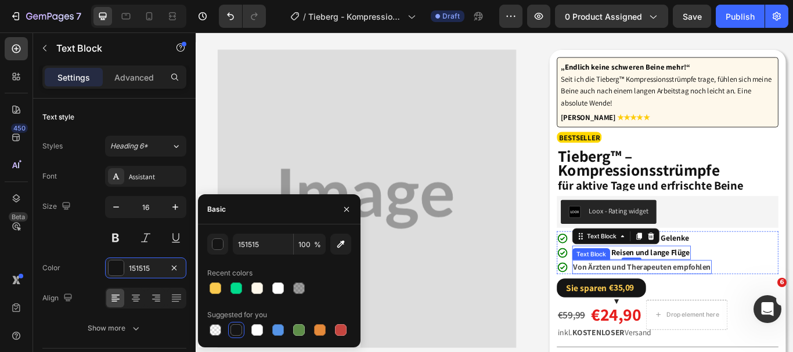
click at [718, 303] on strong "Von Ärzten und Therapeuten empfohlen" at bounding box center [716, 306] width 160 height 12
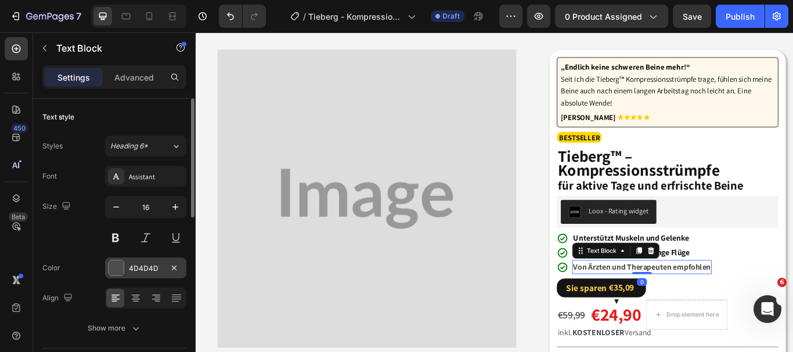
click at [113, 265] on div at bounding box center [116, 268] width 15 height 15
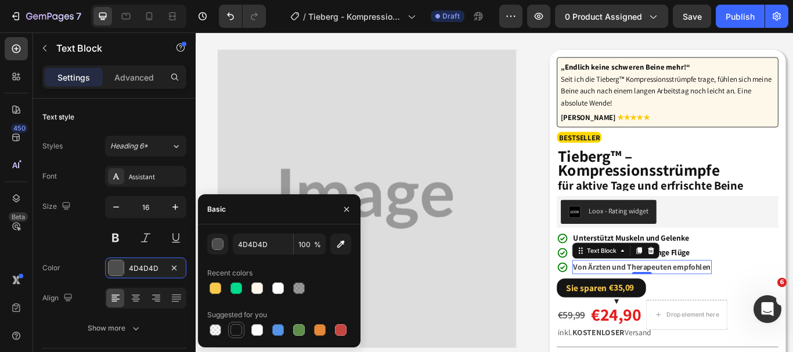
click at [232, 330] on div at bounding box center [237, 331] width 12 height 12
type input "151515"
click at [348, 206] on icon "button" at bounding box center [346, 209] width 9 height 9
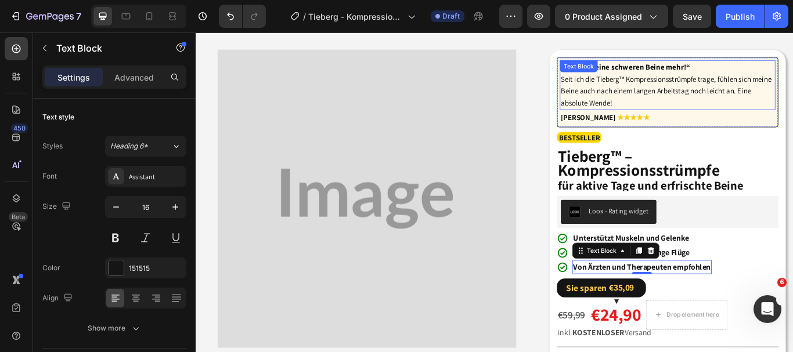
click at [699, 91] on span "Seit ich die Tieberg™ Kompressionsstrümpfe trage, fühlen sich meine Beine auch …" at bounding box center [744, 100] width 246 height 39
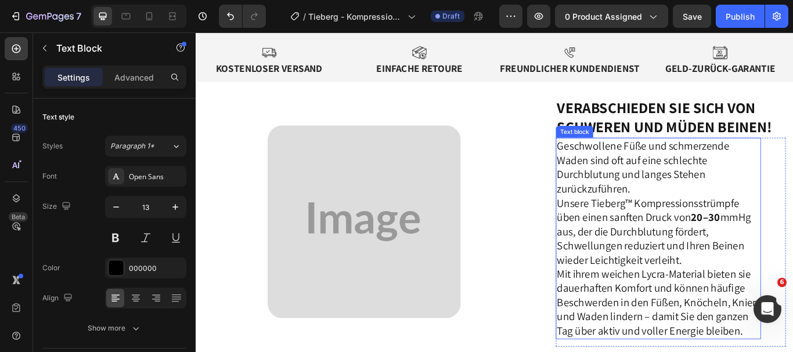
scroll to position [803, 0]
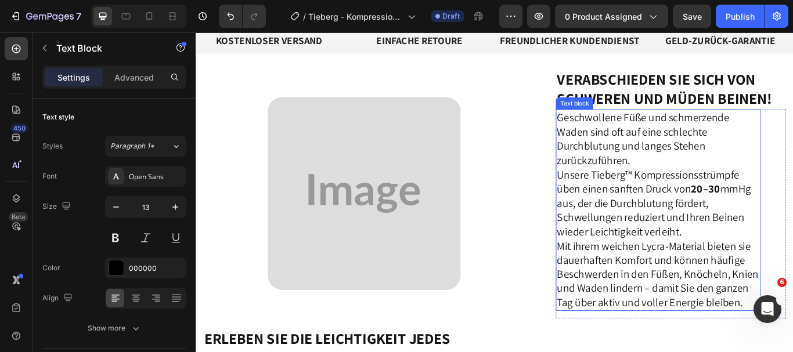
click at [659, 243] on p "Unsere Tieberg™ Kompressionsstrümpfe üben einen sanften Druck von 20–30 mmHg au…" at bounding box center [735, 231] width 237 height 83
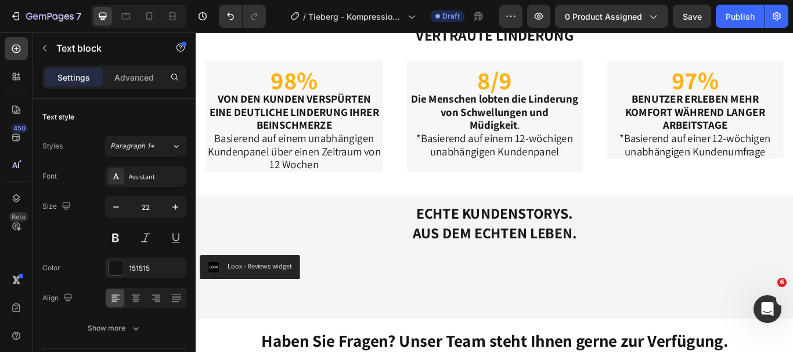
scroll to position [3350, 0]
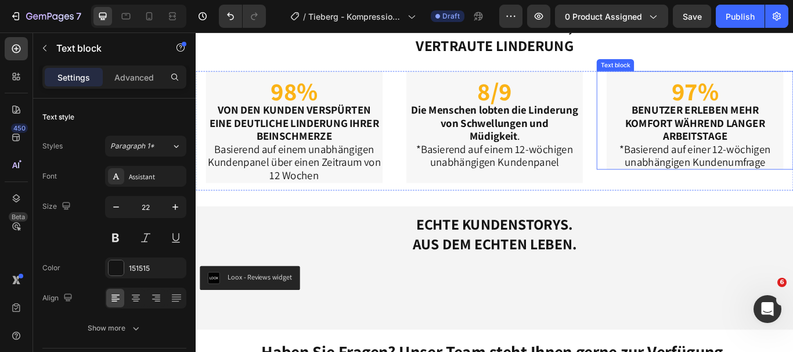
click at [730, 180] on p "*Basierend auf einer 12-wöchigen unabhängigen Kundenumfrage" at bounding box center [778, 176] width 204 height 31
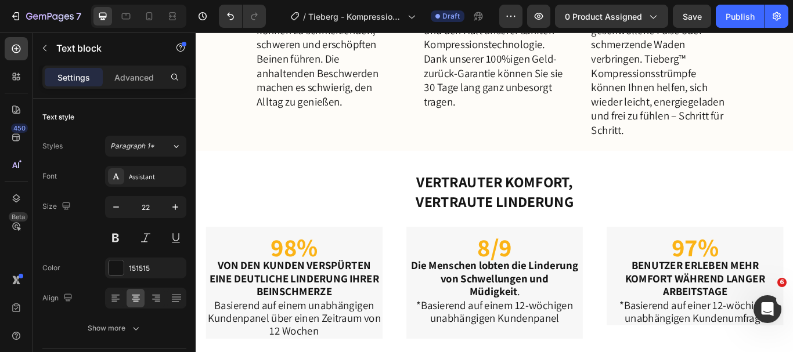
scroll to position [3011, 0]
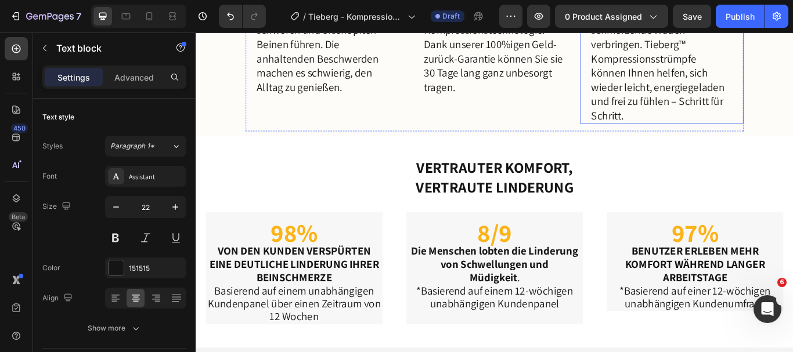
click at [710, 138] on p "Stellen Sie sich vor, Sie könnten Ihren Tag ohne geschwollene Füße oder schmerz…" at bounding box center [739, 55] width 165 height 166
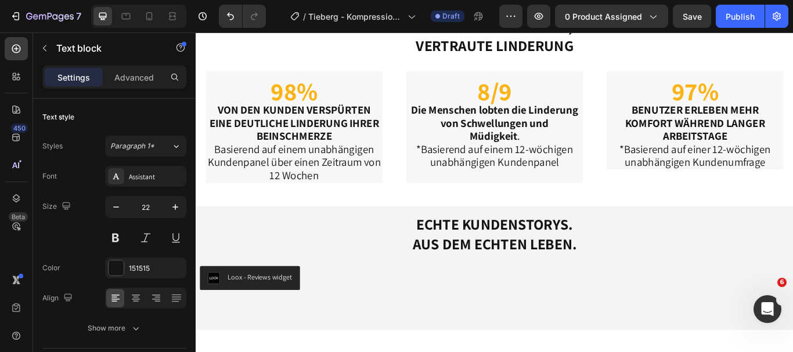
scroll to position [3321, 0]
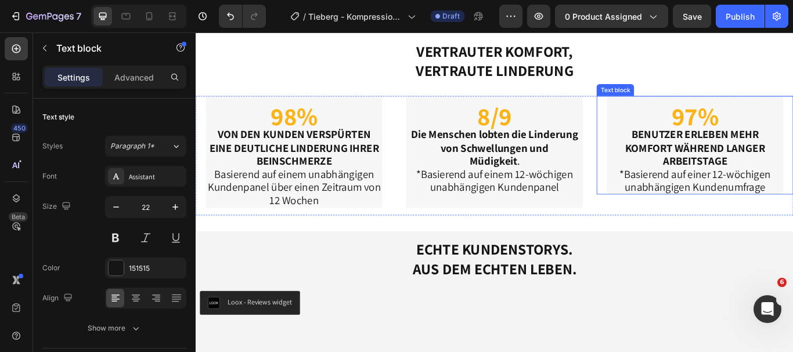
click at [722, 190] on p "*Basierend auf einer 12-wöchigen unabhängigen Kundenumfrage" at bounding box center [778, 205] width 204 height 31
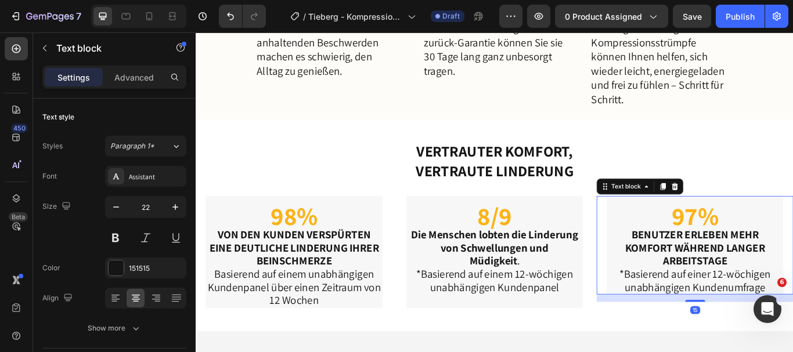
scroll to position [3021, 0]
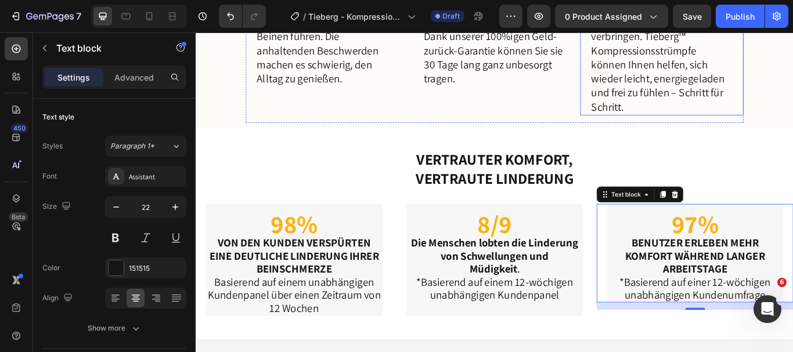
click at [665, 128] on p "Stellen Sie sich vor, Sie könnten Ihren Tag ohne geschwollene Füße oder schmerz…" at bounding box center [739, 45] width 165 height 166
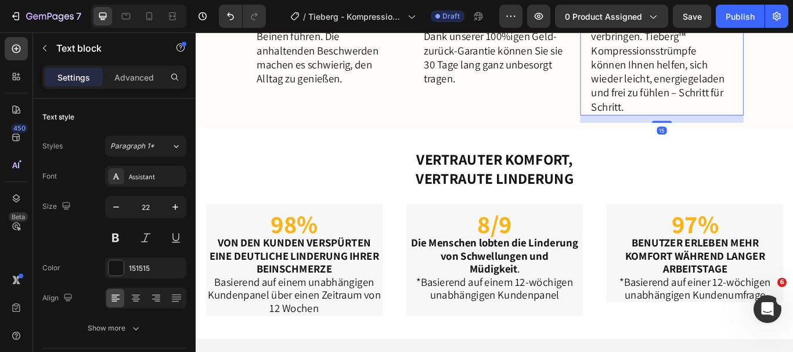
click at [657, 128] on p "Stellen Sie sich vor, Sie könnten Ihren Tag ohne geschwollene Füße oder schmerz…" at bounding box center [739, 45] width 165 height 166
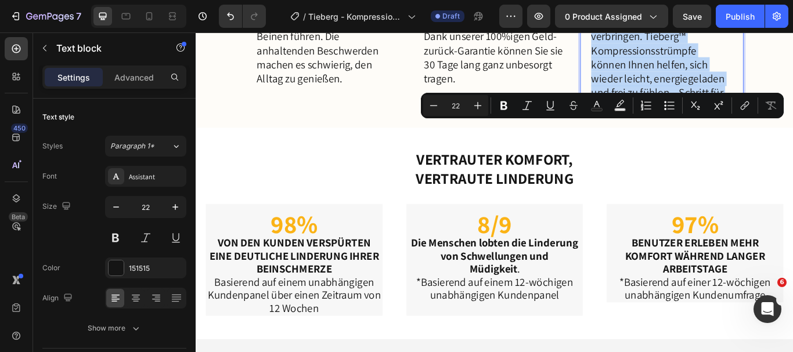
drag, startPoint x: 654, startPoint y: 138, endPoint x: 747, endPoint y: 298, distance: 185.8
click at [747, 128] on p "Stellen Sie sich vor, Sie könnten Ihren Tag ohne geschwollene Füße oder schmerz…" at bounding box center [739, 45] width 165 height 166
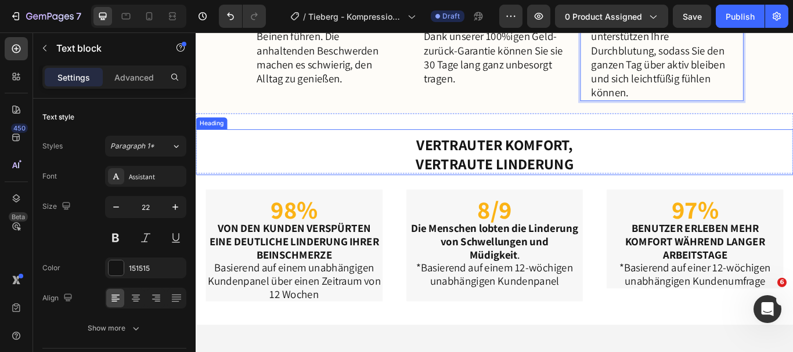
click at [764, 199] on div "Vertrauter Komfort, vertraute Linderung Heading" at bounding box center [544, 172] width 697 height 53
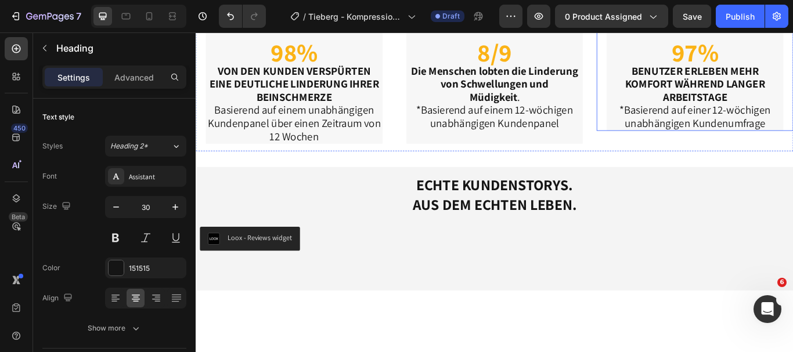
scroll to position [3254, 0]
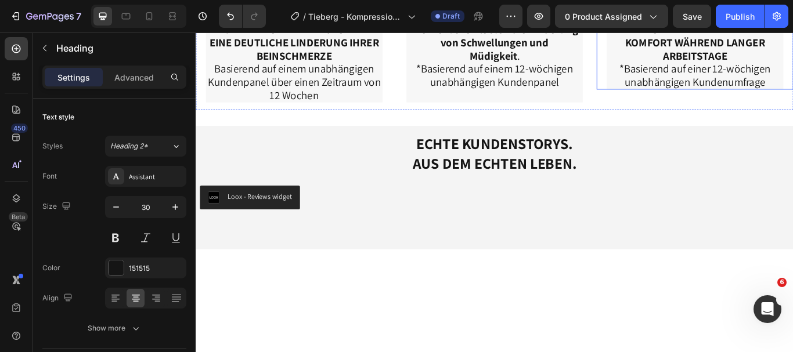
click at [717, 98] on p "*Basierend auf einer 12-wöchigen unabhängigen Kundenumfrage" at bounding box center [778, 82] width 204 height 31
click at [687, 98] on p "*Basierend auf einer 12-wöchigen unabhängigen Kundenumfrage" at bounding box center [778, 82] width 204 height 31
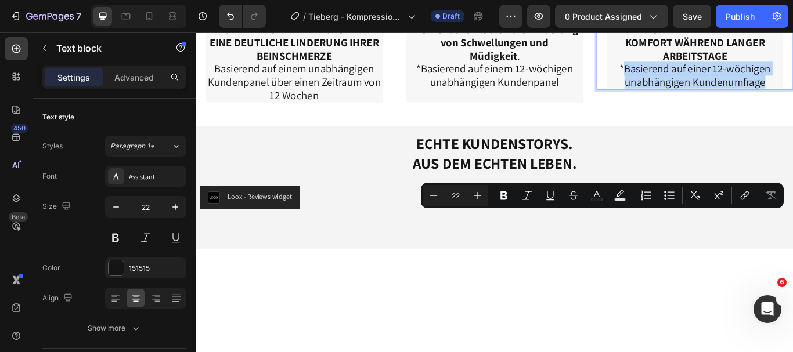
drag, startPoint x: 687, startPoint y: 246, endPoint x: 858, endPoint y: 257, distance: 171.1
click at [793, 98] on p "*Basierend auf einer 12-wöchigen unabhängigen Kundenumfrage" at bounding box center [778, 82] width 204 height 31
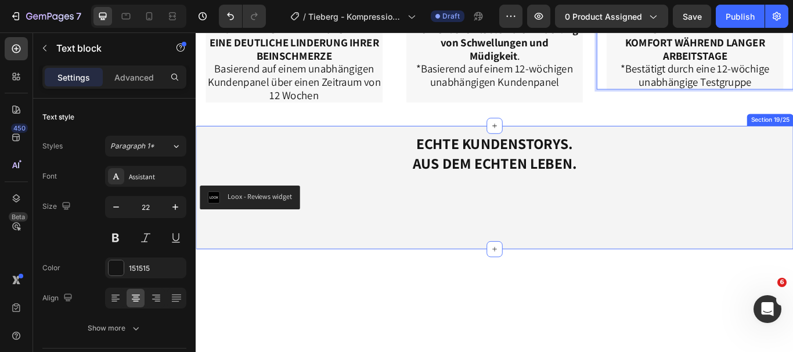
click at [793, 286] on div "ECHTE KUNDENSTORYS. AUS DEM ECHTEN LEBEN. Heading Loox - Reviews widget Loox Ro…" at bounding box center [544, 214] width 697 height 144
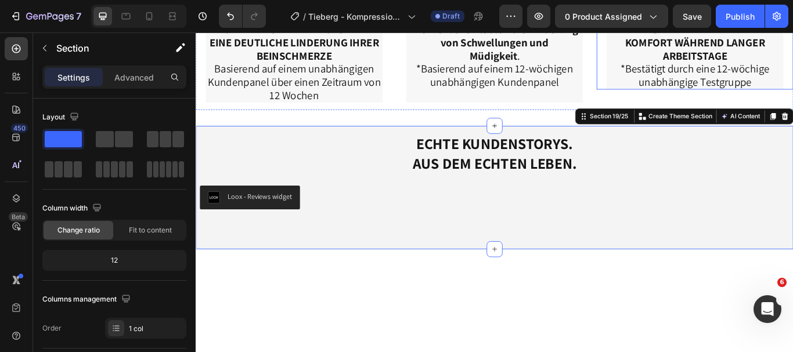
click at [793, 98] on p "*Bestätigt durch eine 12-wöchige unabhängige Testgruppe" at bounding box center [778, 82] width 204 height 31
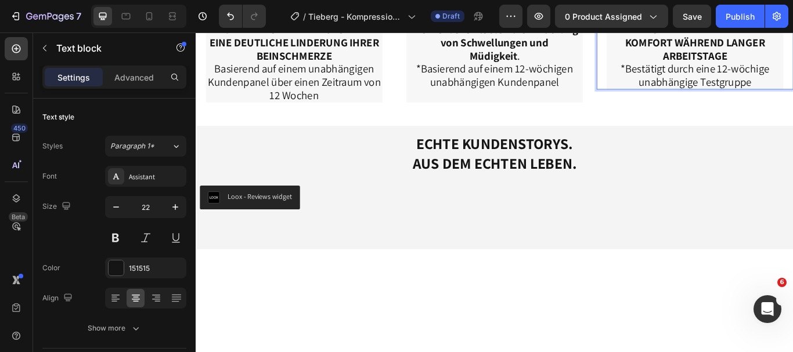
click at [755, 98] on p "*Bestätigt durch eine 12-wöchige unabhängige Testgruppe" at bounding box center [778, 82] width 204 height 31
click at [180, 206] on icon "button" at bounding box center [176, 207] width 12 height 12
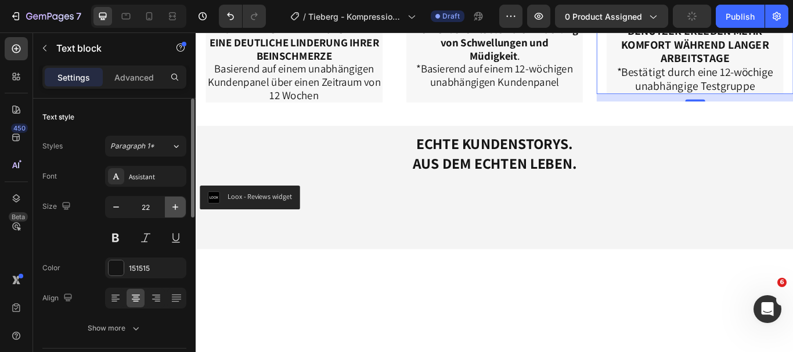
click at [180, 206] on icon "button" at bounding box center [176, 207] width 12 height 12
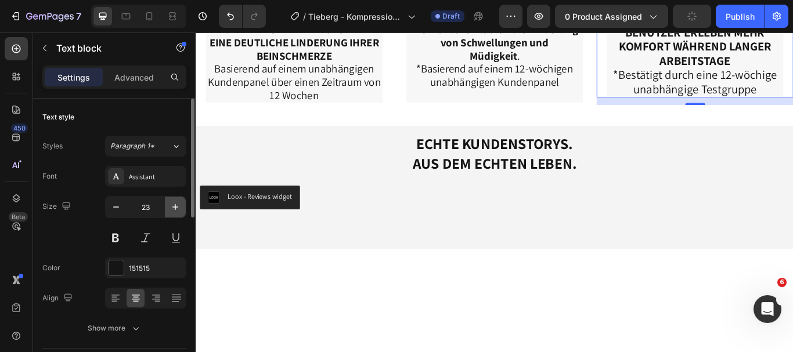
type input "24"
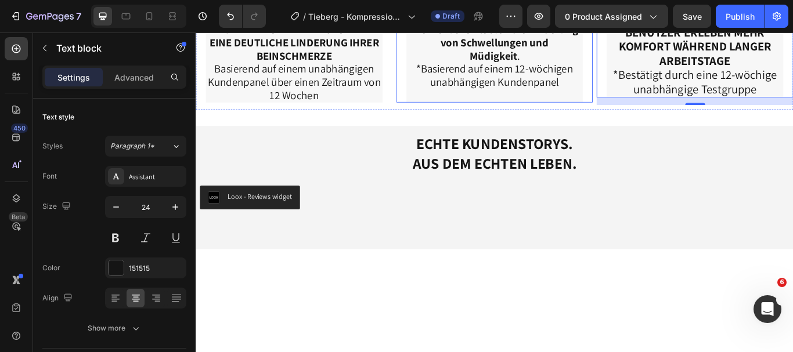
click at [430, 114] on div "8/9 Die Menschen lobten die Linderung von Schwellungen und Müdigkeit . *Basiere…" at bounding box center [544, 49] width 229 height 131
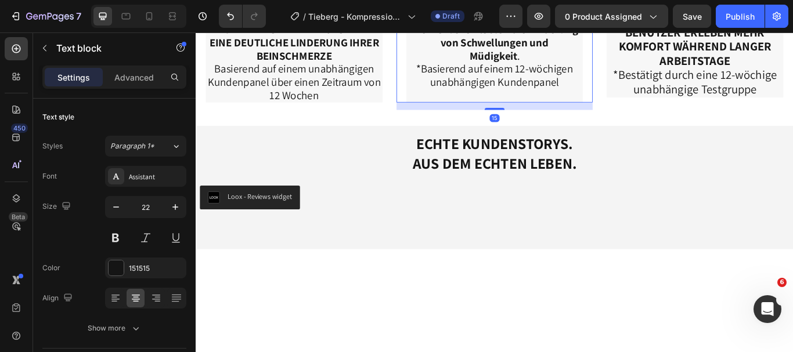
click at [560, 98] on p "*Basierend auf einem 12-wöchigen unabhängigen Kundenpanel" at bounding box center [544, 82] width 204 height 31
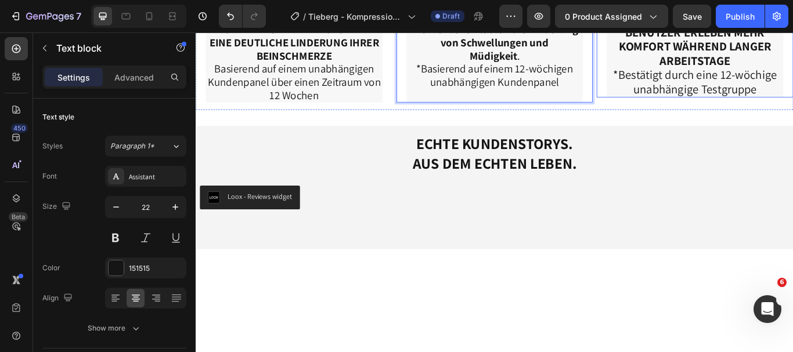
click at [793, 107] on p "*Bestätigt durch eine 12-wöchige unabhängige Testgruppe" at bounding box center [778, 91] width 204 height 34
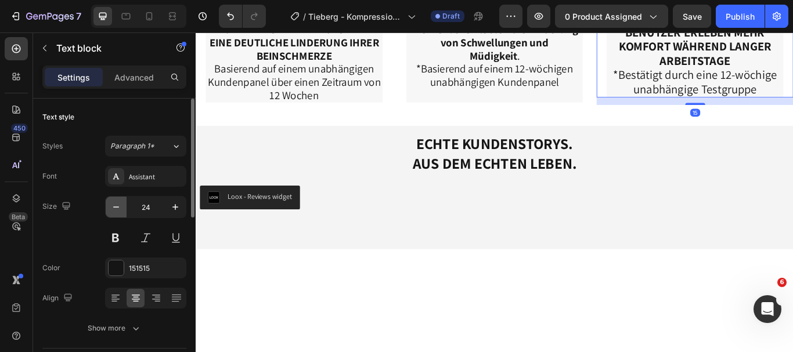
click at [113, 209] on icon "button" at bounding box center [116, 207] width 12 height 12
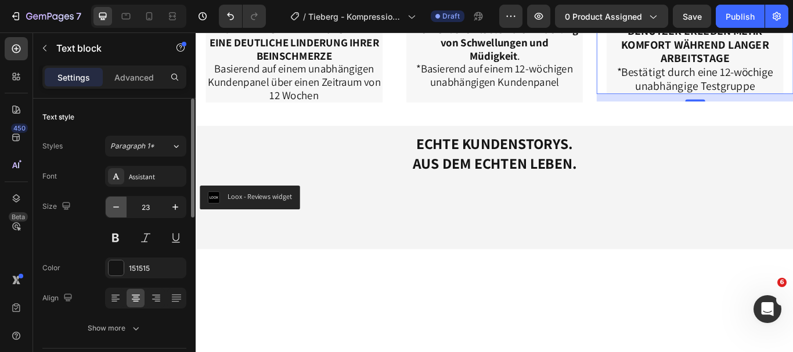
click at [113, 209] on icon "button" at bounding box center [116, 207] width 12 height 12
type input "22"
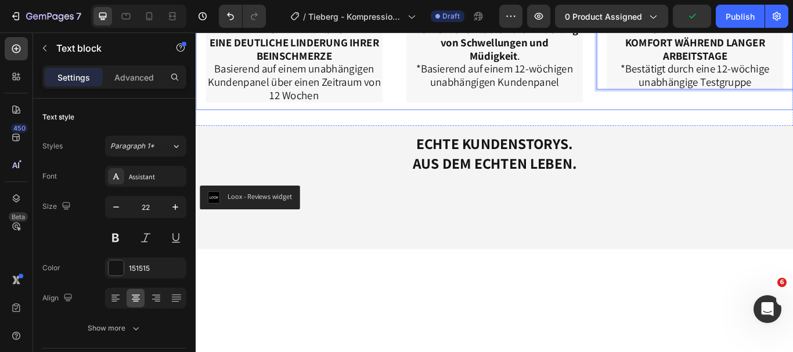
click at [678, 123] on div "Title Line 97% BENUTZER ERLEBEN MEHR KOMFORT WÄHREND LANGER ARBEITSTAGE *Bestät…" at bounding box center [777, 53] width 229 height 139
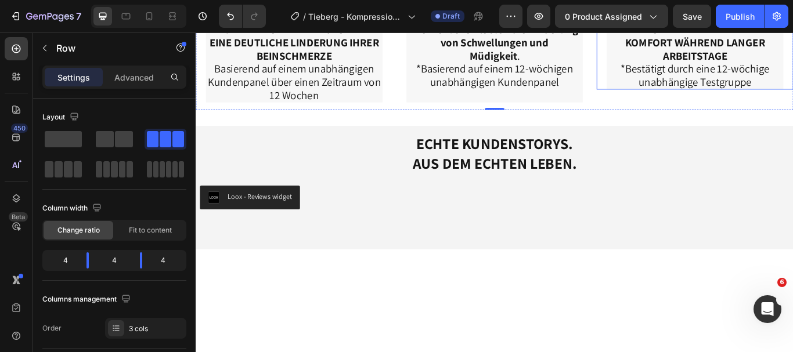
click at [692, 98] on p "*Bestätigt durch eine 12-wöchige unabhängige Testgruppe" at bounding box center [778, 82] width 204 height 31
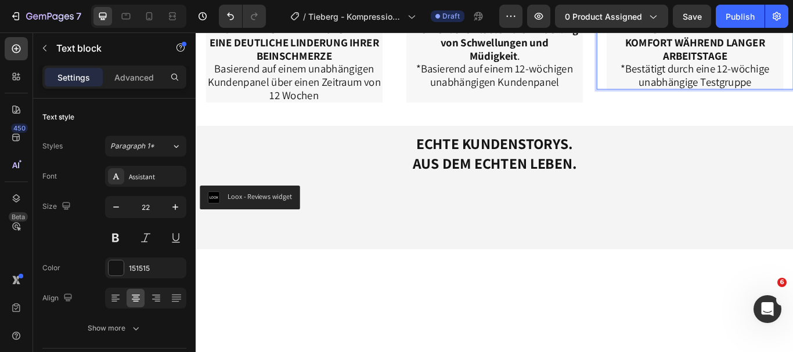
click at [689, 98] on p "*Bestätigt durch eine 12-wöchige unabhängige Testgruppe" at bounding box center [778, 82] width 204 height 31
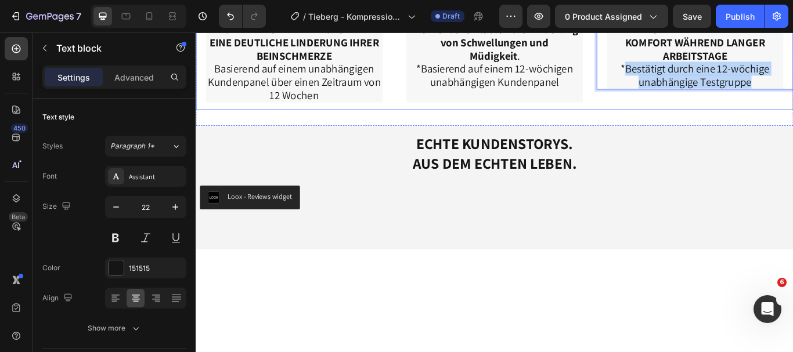
drag, startPoint x: 689, startPoint y: 245, endPoint x: 863, endPoint y: 276, distance: 176.4
click at [793, 123] on div "Title Line 97% BENUTZER ERLEBEN MEHR KOMFORT WÄHREND LANGER ARBEITSTAGE *Bestät…" at bounding box center [777, 53] width 229 height 139
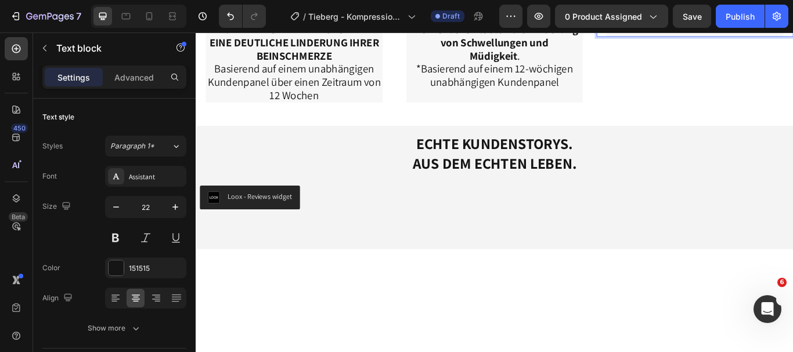
click at [743, 37] on p "Rich Text Editor. Editing area: main" at bounding box center [778, 28] width 204 height 15
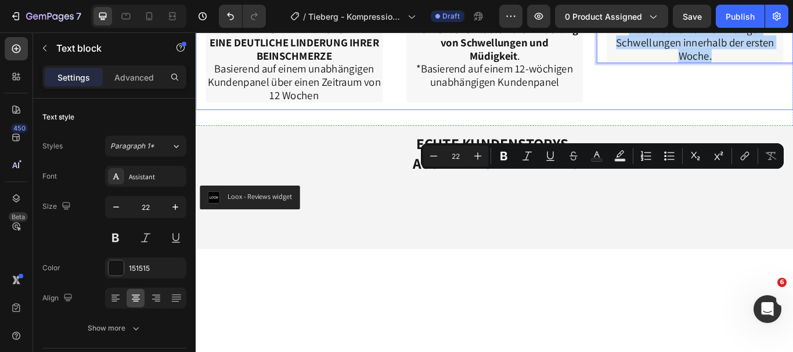
drag, startPoint x: 688, startPoint y: 201, endPoint x: 829, endPoint y: 244, distance: 147.5
click at [793, 123] on div "Title Line 97% Nutzer berichten von weniger Schwellungen innerhalb der ersten W…" at bounding box center [777, 53] width 229 height 139
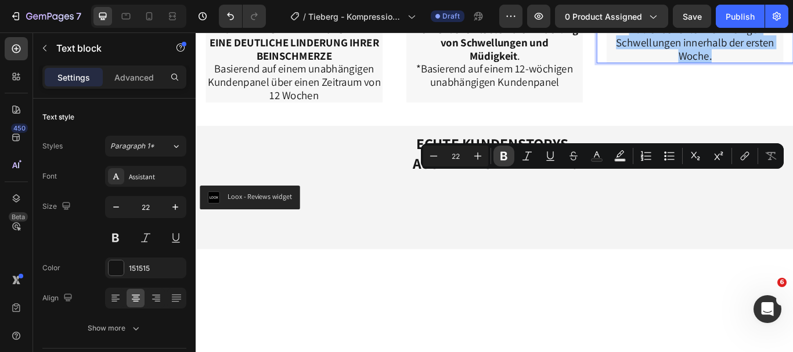
click at [505, 161] on icon "Editor contextual toolbar" at bounding box center [504, 156] width 12 height 12
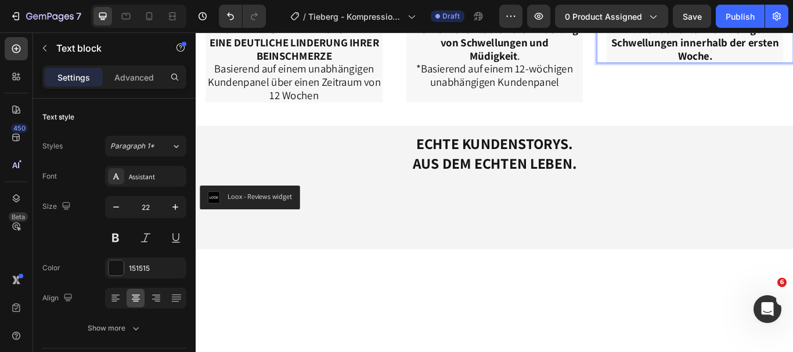
click at [734, 67] on p "Nutzer berichten von weniger Schwellungen innerhalb der ersten Woche." at bounding box center [778, 44] width 204 height 46
click at [793, 67] on p "Nutzer berichten von weniger Schwellungen innerhalb der ersten Woche." at bounding box center [778, 44] width 204 height 46
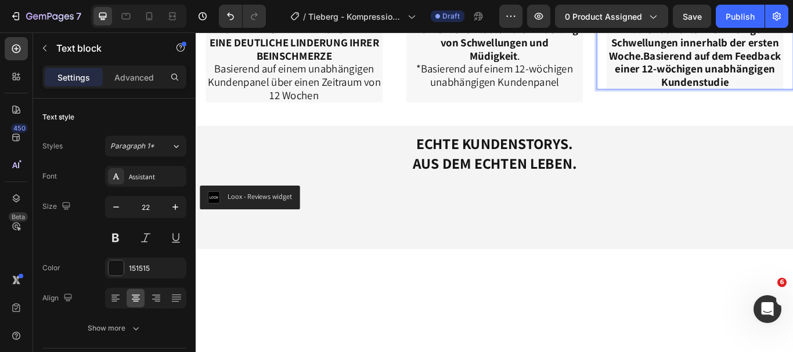
click at [740, 99] on strong "Nutzer berichten von weniger Schwellungen innerhalb der ersten Woche.Basierend …" at bounding box center [778, 60] width 201 height 78
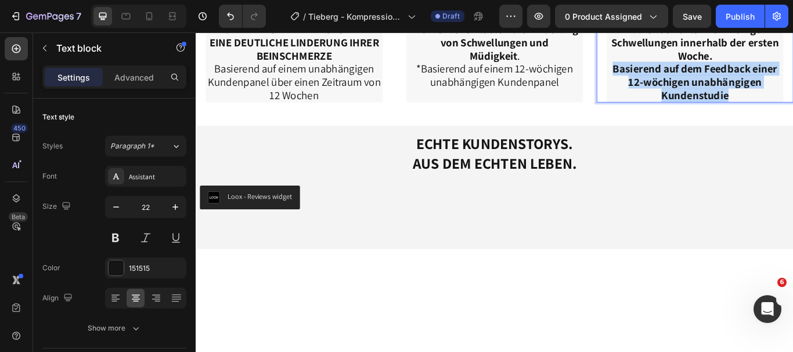
drag, startPoint x: 675, startPoint y: 244, endPoint x: 809, endPoint y: 276, distance: 137.9
click at [793, 113] on p "Basierend auf dem Feedback einer 12-wöchigen unabhängigen Kundenstudie" at bounding box center [778, 90] width 204 height 46
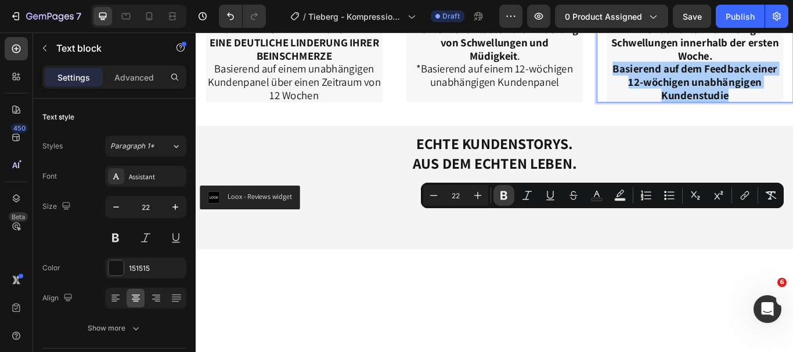
click at [502, 198] on icon "Editor contextual toolbar" at bounding box center [504, 196] width 7 height 9
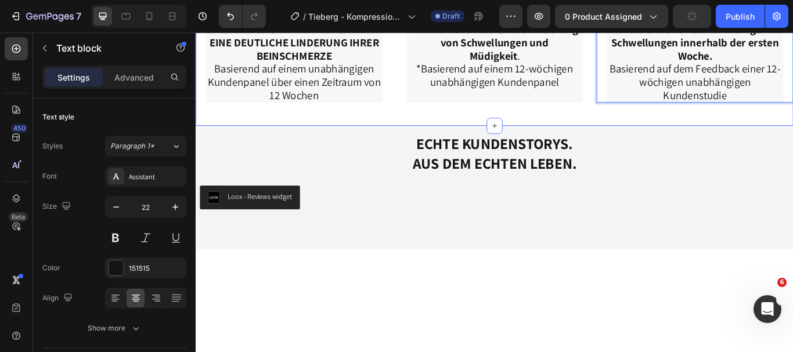
click at [633, 142] on div "98% VON DEN KUNDEN VERSPÜRTEN EINE DEUTLICHE LINDERUNG IHRER BEINSCHMERZE Basie…" at bounding box center [544, 53] width 697 height 177
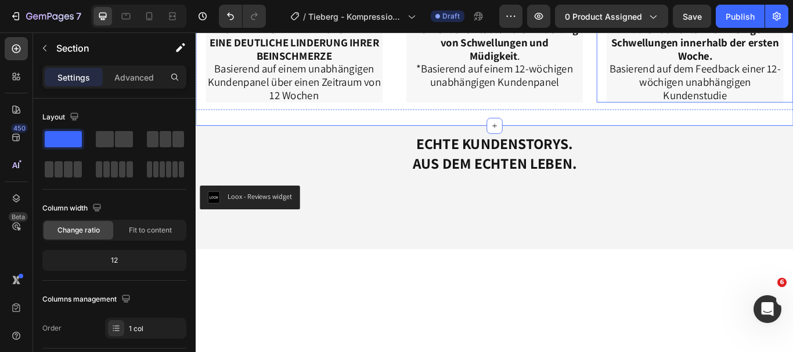
click at [676, 113] on p "Basierend auf dem Feedback einer 12-wöchigen unabhängigen Kundenstudie" at bounding box center [778, 90] width 204 height 46
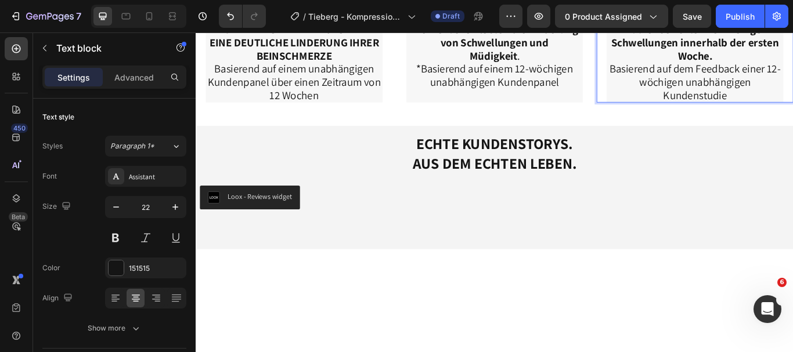
click at [676, 113] on p "Basierend auf dem Feedback einer 12-wöchigen unabhängigen Kundenstudie" at bounding box center [778, 90] width 204 height 46
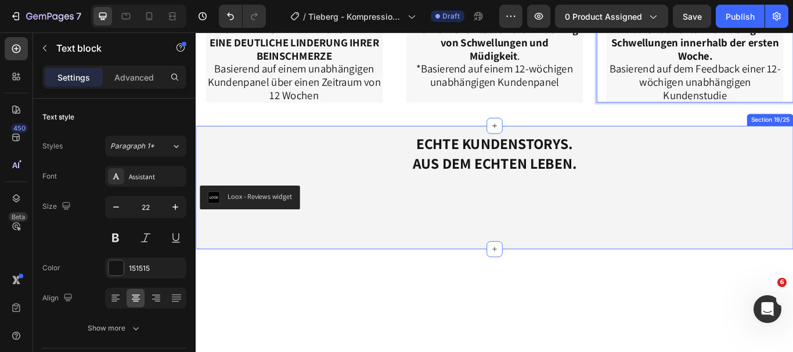
click at [575, 286] on div "ECHTE KUNDENSTORYS. AUS DEM ECHTEN LEBEN. Heading Loox - Reviews widget Loox Ro…" at bounding box center [544, 214] width 697 height 144
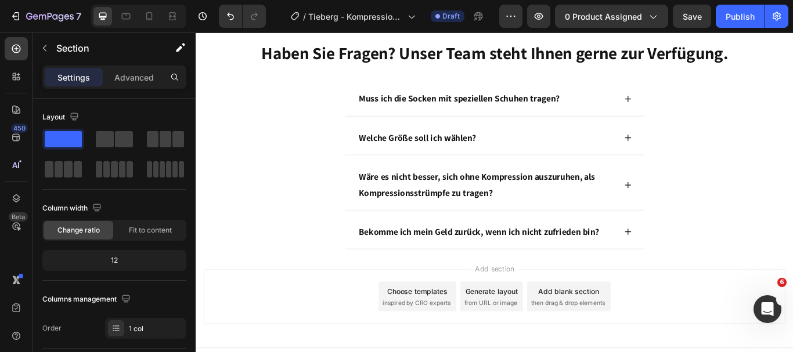
scroll to position [3702, 0]
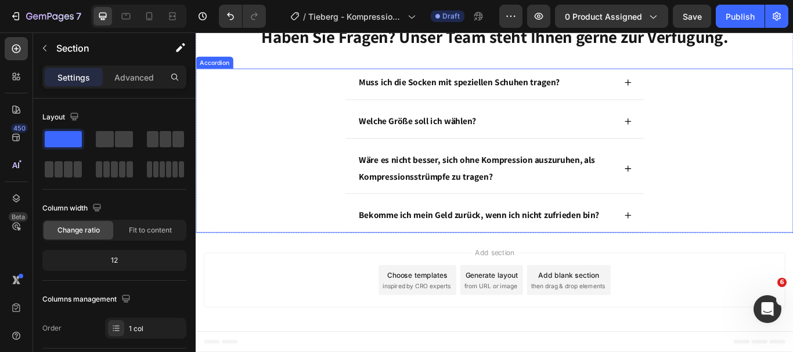
click at [696, 245] on icon at bounding box center [699, 246] width 9 height 9
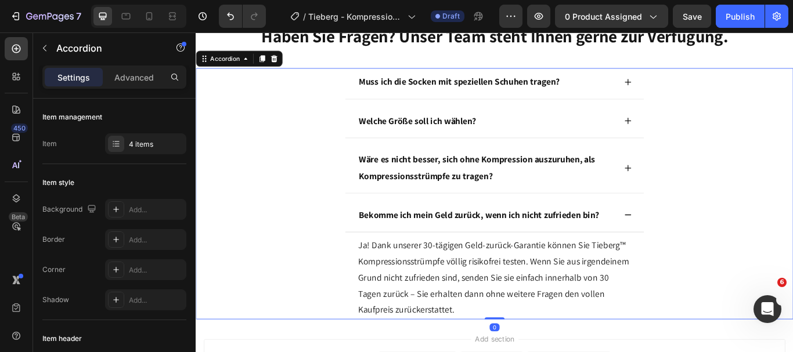
click at [696, 245] on icon at bounding box center [699, 245] width 9 height 9
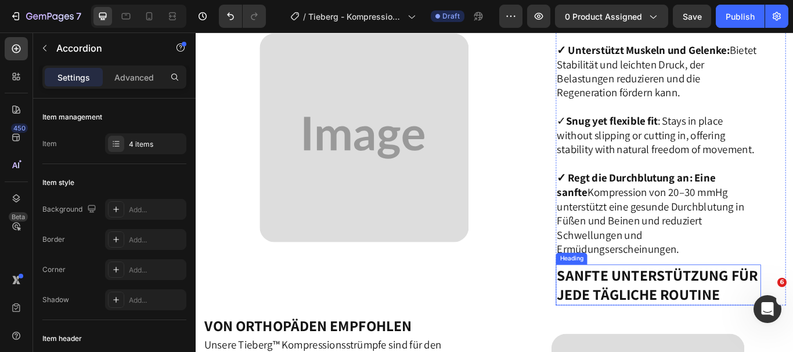
scroll to position [1553, 0]
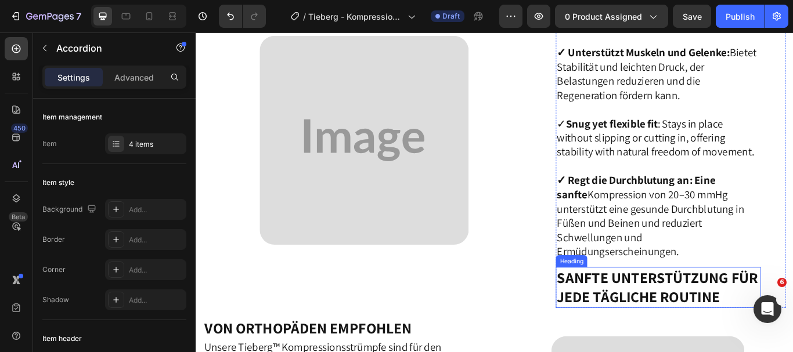
click at [728, 314] on h2 "Sanfte Unterstützung für jede tägliche Routine" at bounding box center [735, 331] width 239 height 48
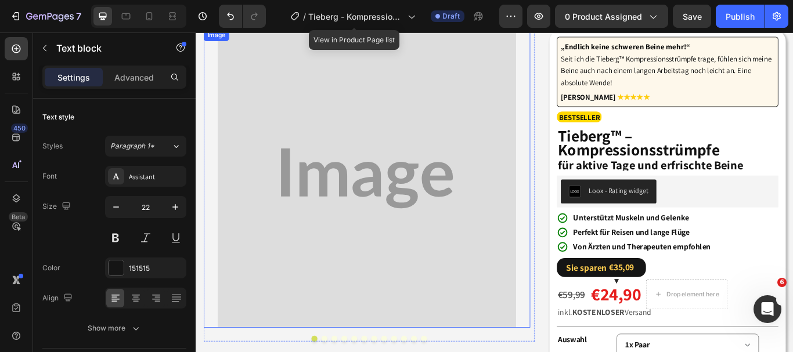
scroll to position [0, 0]
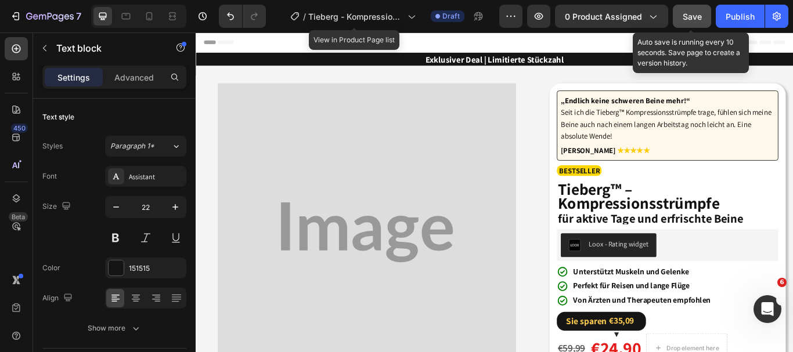
click at [689, 16] on span "Save" at bounding box center [692, 17] width 19 height 10
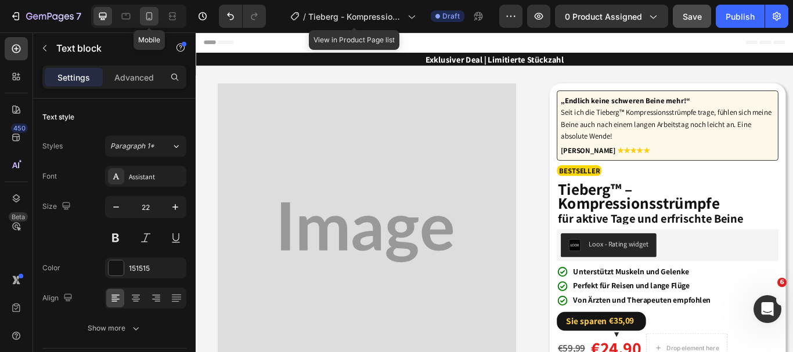
click at [154, 19] on icon at bounding box center [149, 16] width 12 height 12
type input "18"
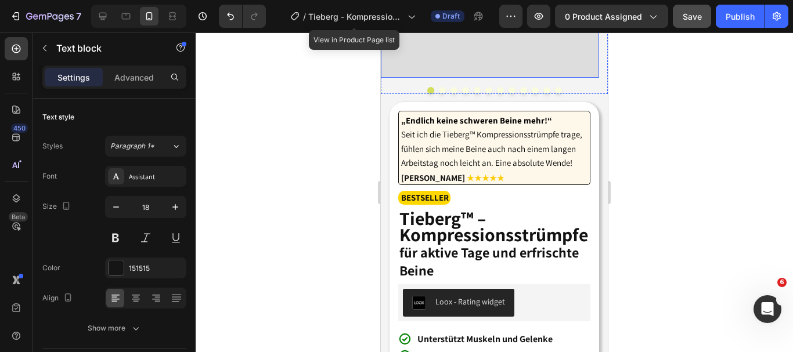
scroll to position [213, 0]
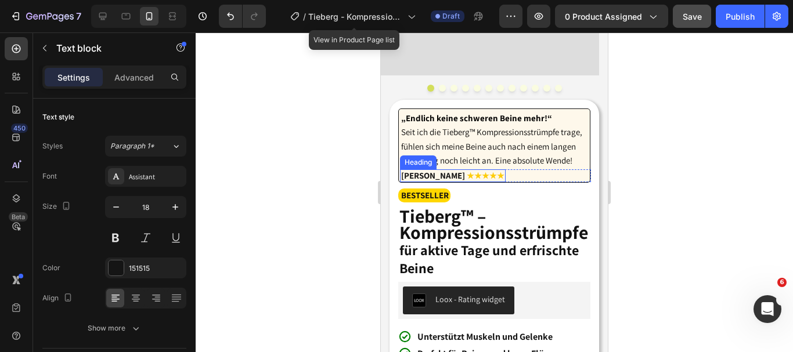
click at [437, 181] on strong "[PERSON_NAME]" at bounding box center [433, 175] width 64 height 11
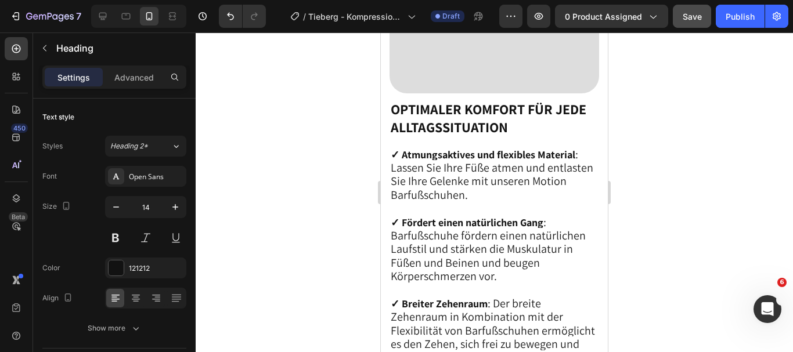
scroll to position [2013, 0]
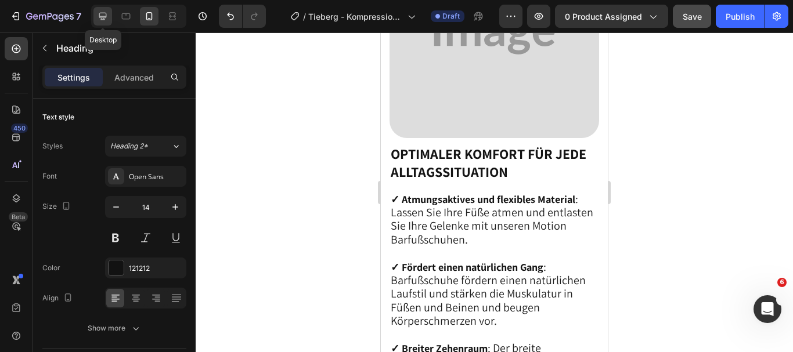
click at [95, 13] on div at bounding box center [102, 16] width 19 height 19
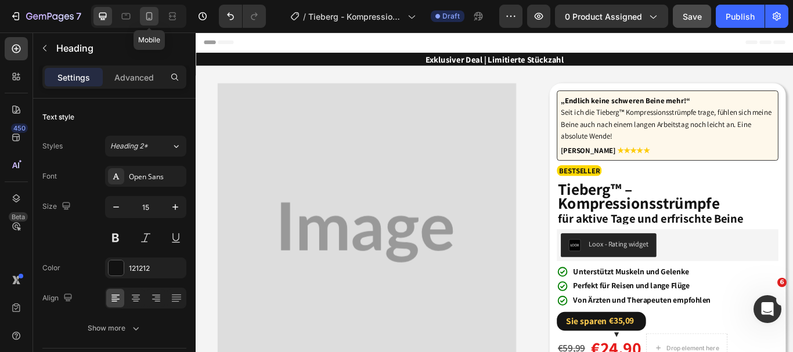
click at [145, 13] on icon at bounding box center [149, 16] width 12 height 12
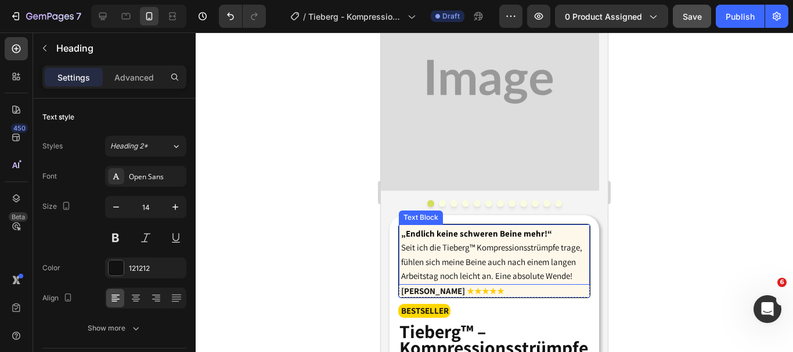
scroll to position [116, 0]
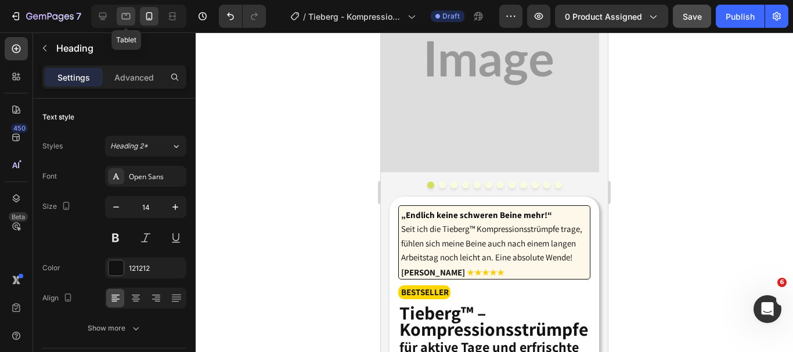
click at [122, 11] on icon at bounding box center [126, 16] width 12 height 12
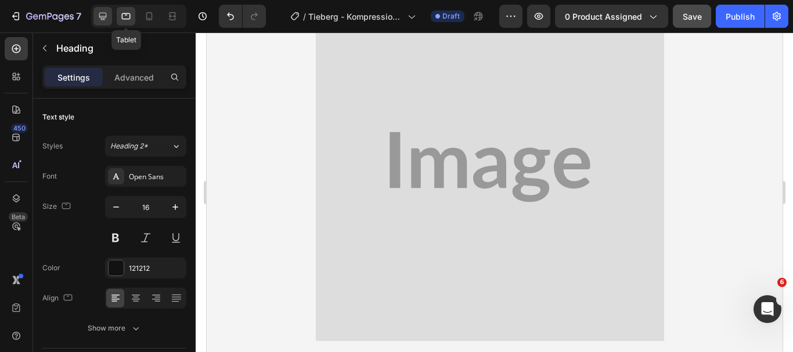
click at [100, 13] on icon at bounding box center [103, 17] width 8 height 8
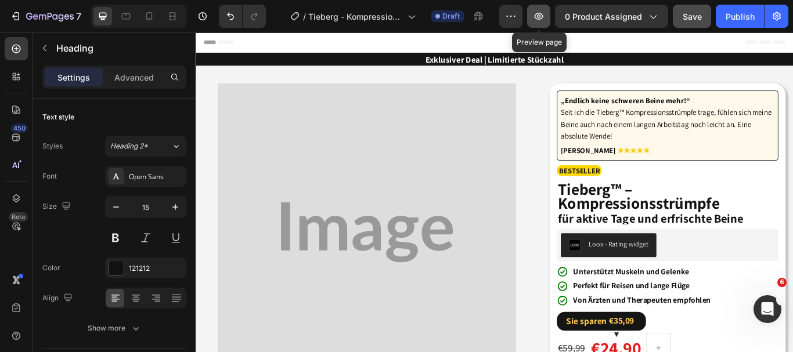
click at [539, 20] on icon "button" at bounding box center [539, 16] width 12 height 12
click at [150, 19] on icon at bounding box center [149, 16] width 6 height 8
type input "14"
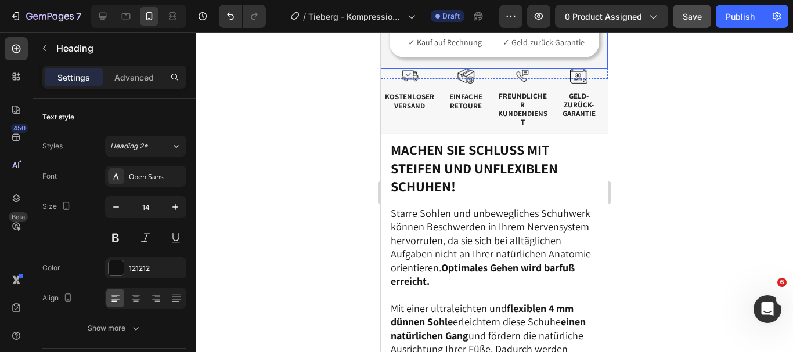
scroll to position [1041, 0]
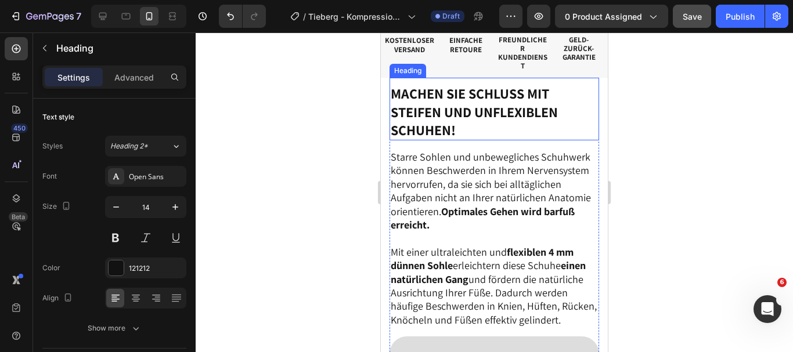
click at [469, 141] on h2 "Machen Sie Schluss mit steifen und unflexiblen Schuhen!" at bounding box center [495, 112] width 210 height 57
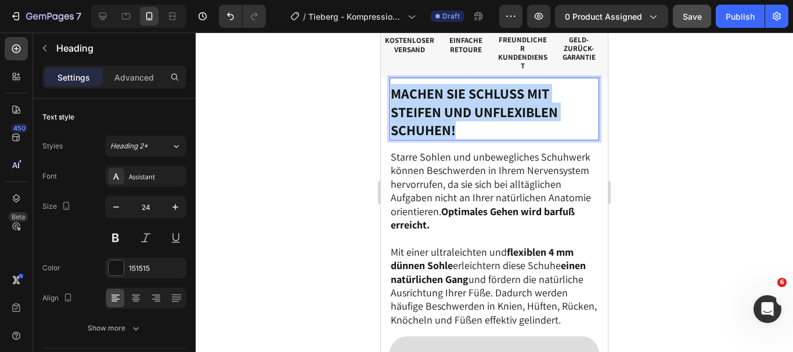
drag, startPoint x: 394, startPoint y: 136, endPoint x: 470, endPoint y: 171, distance: 84.2
click at [470, 139] on p "Machen Sie Schluss mit steifen und unflexiblen Schuhen!" at bounding box center [494, 112] width 207 height 55
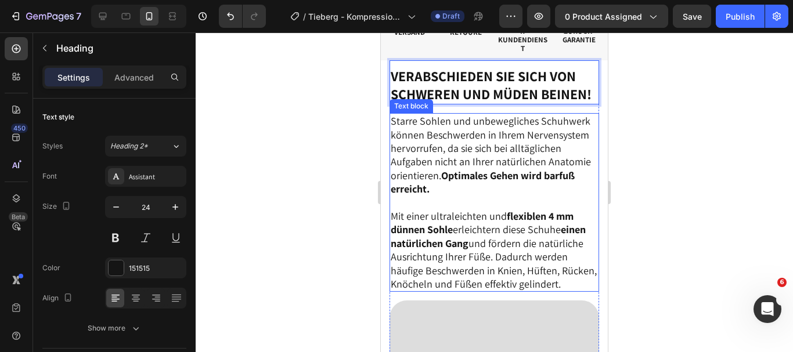
click at [511, 196] on p "Starre Sohlen und unbewegliches Schuhwerk können Beschwerden in Ihrem Nervensys…" at bounding box center [494, 154] width 207 height 81
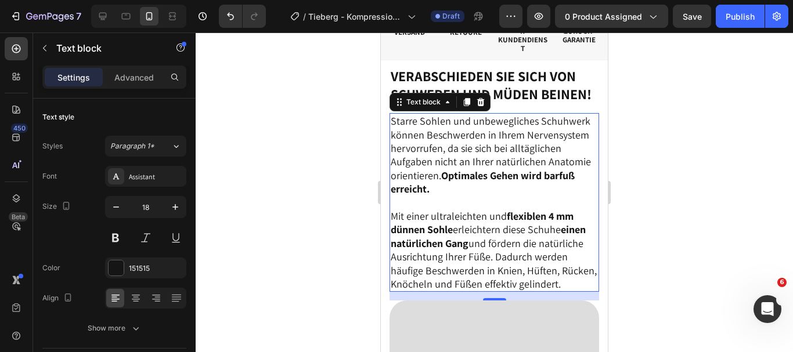
click at [392, 196] on p "Starre Sohlen und unbewegliches Schuhwerk können Beschwerden in Ihrem Nervensys…" at bounding box center [494, 154] width 207 height 81
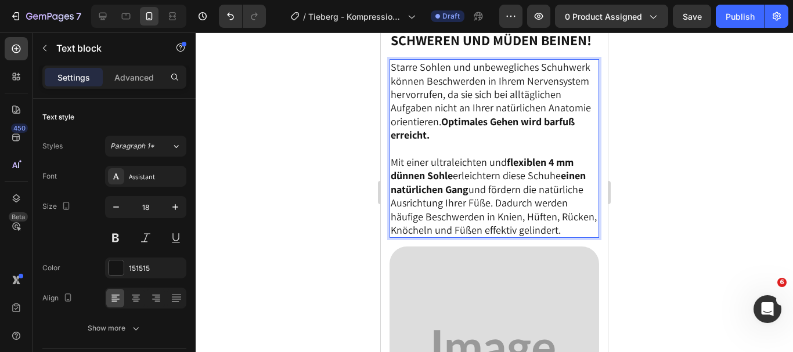
scroll to position [1179, 0]
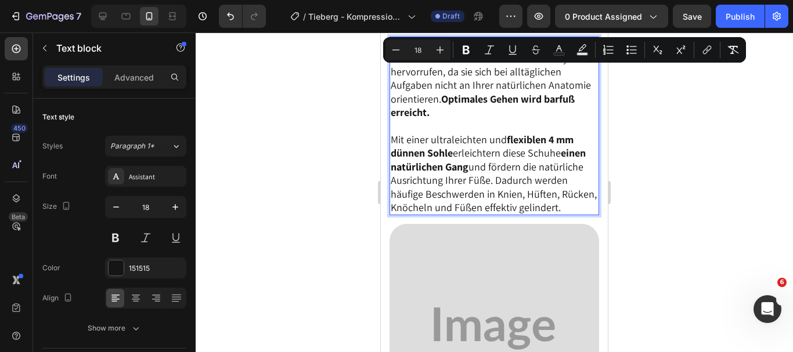
drag, startPoint x: 392, startPoint y: 196, endPoint x: 542, endPoint y: 239, distance: 156.4
click at [542, 215] on div "Starre Sohlen und unbewegliches Schuhwerk können Beschwerden in Ihrem Nervensys…" at bounding box center [495, 126] width 210 height 179
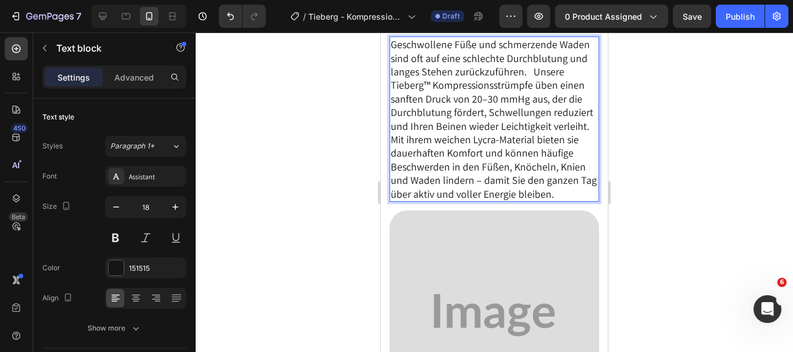
scroll to position [1073, 0]
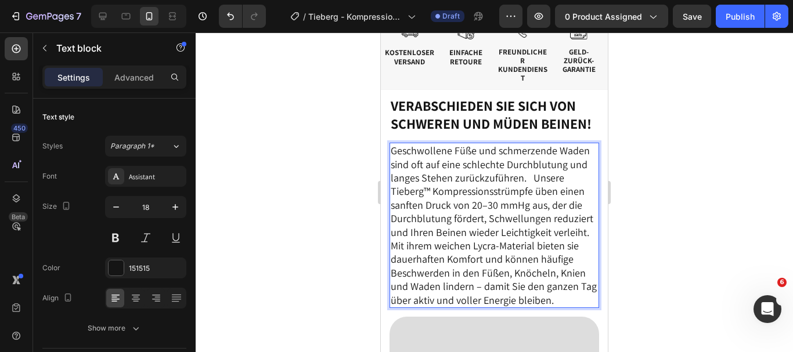
click at [481, 266] on p "Geschwollene Füße und schmerzende Waden sind oft auf eine schlechte Durchblutun…" at bounding box center [494, 225] width 207 height 163
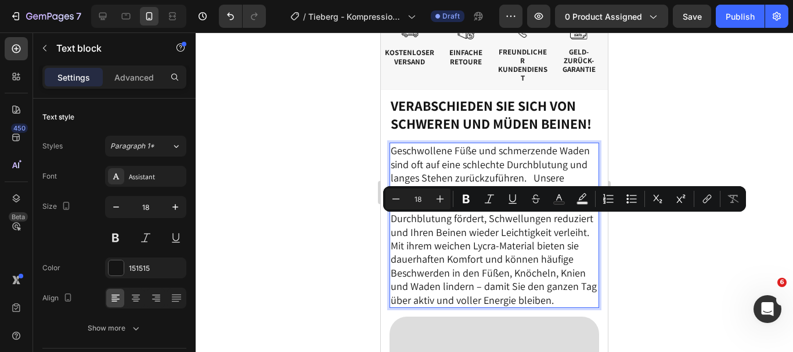
drag, startPoint x: 496, startPoint y: 224, endPoint x: 472, endPoint y: 224, distance: 24.4
click at [472, 224] on p "Geschwollene Füße und schmerzende Waden sind oft auf eine schlechte Durchblutun…" at bounding box center [494, 191] width 207 height 95
click at [464, 199] on icon "Editor contextual toolbar" at bounding box center [466, 199] width 7 height 9
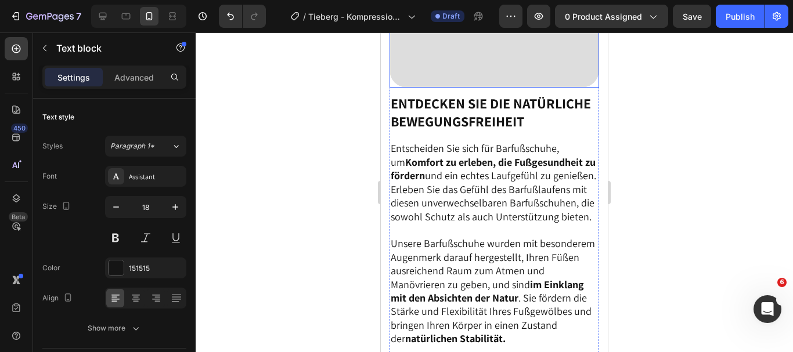
scroll to position [1528, 0]
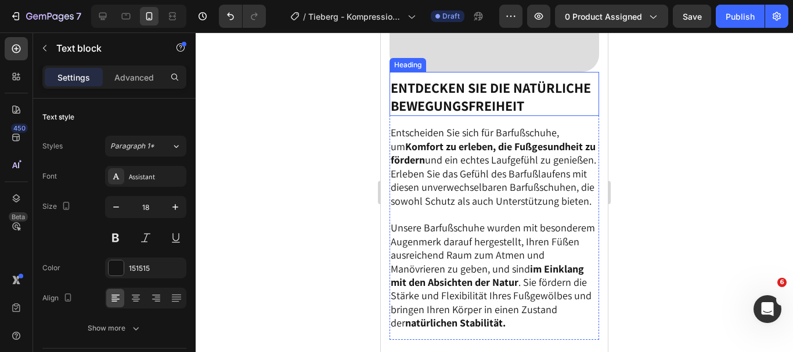
click at [526, 115] on strong "Entdecken Sie die natürliche Bewegungsfreiheit" at bounding box center [491, 96] width 200 height 37
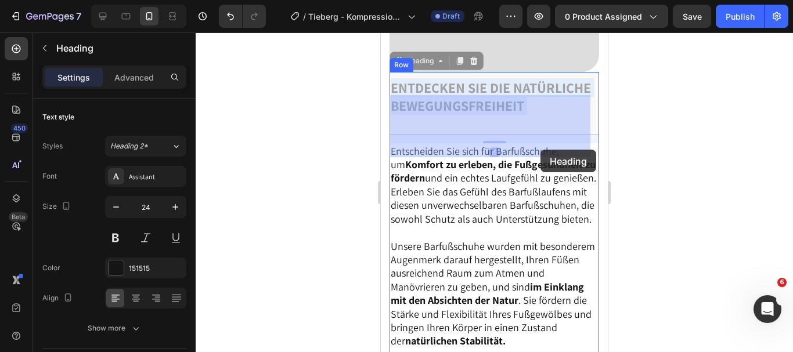
drag, startPoint x: 390, startPoint y: 105, endPoint x: 538, endPoint y: 148, distance: 154.2
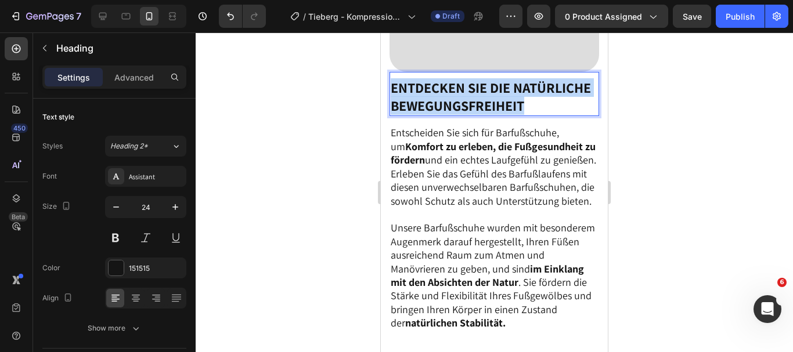
drag, startPoint x: 391, startPoint y: 105, endPoint x: 528, endPoint y: 152, distance: 144.3
click at [528, 115] on p "Entdecken Sie die natürliche Bewegungsfreiheit" at bounding box center [494, 97] width 207 height 36
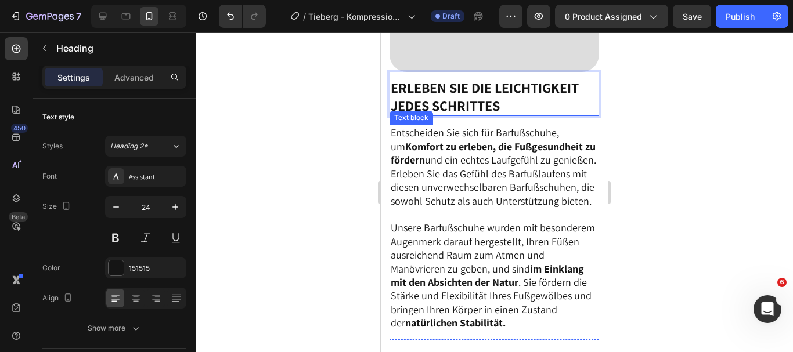
click at [559, 207] on p "Entscheiden Sie sich für Barfußschuhe, um Komfort zu erleben, die Fußgesundheit…" at bounding box center [494, 166] width 207 height 81
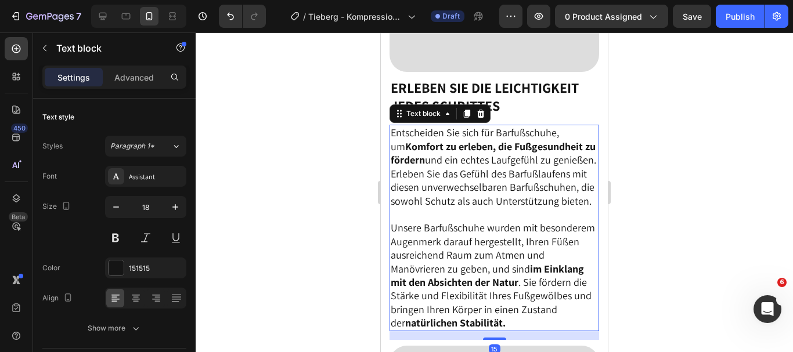
scroll to position [1635, 0]
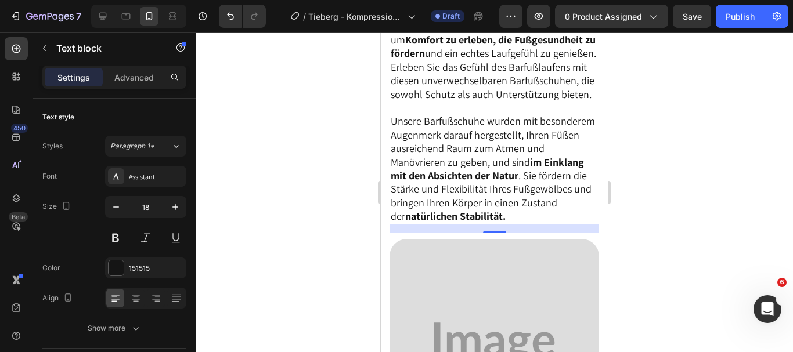
click at [393, 46] on p "Entscheiden Sie sich für Barfußschuhe, um Komfort zu erleben, die Fußgesundheit…" at bounding box center [494, 59] width 207 height 81
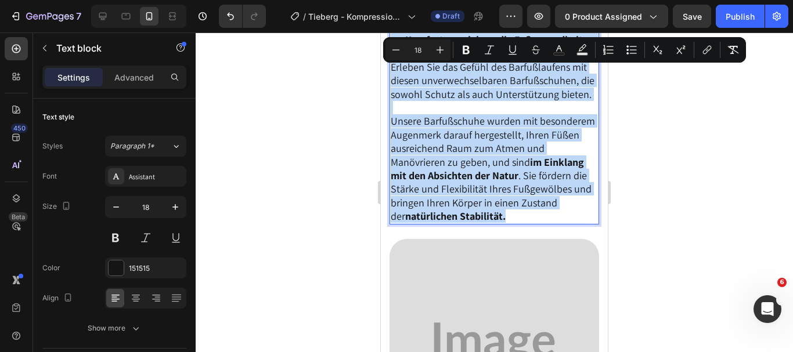
drag, startPoint x: 393, startPoint y: 46, endPoint x: 572, endPoint y: 254, distance: 274.2
click at [572, 224] on div "Entscheiden Sie sich für Barfußschuhe, um Komfort zu erleben, die Fußgesundheit…" at bounding box center [495, 121] width 210 height 206
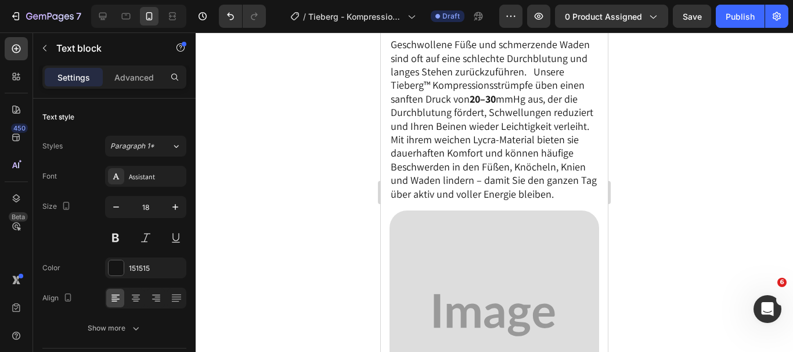
scroll to position [1178, 0]
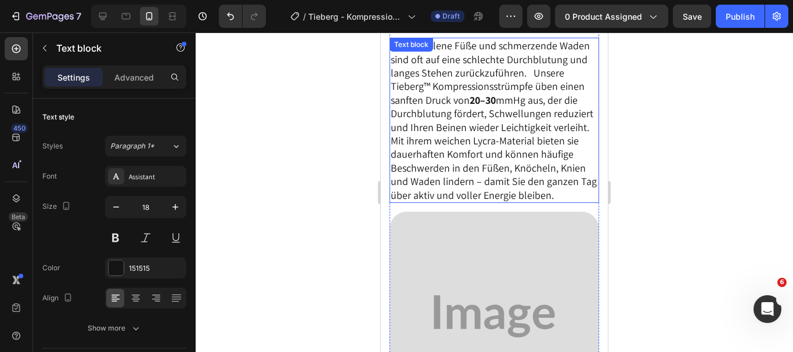
click at [516, 171] on p "Mit ihrem weichen Lycra-Material bieten sie dauerhaften Komfort und können häuf…" at bounding box center [494, 168] width 207 height 68
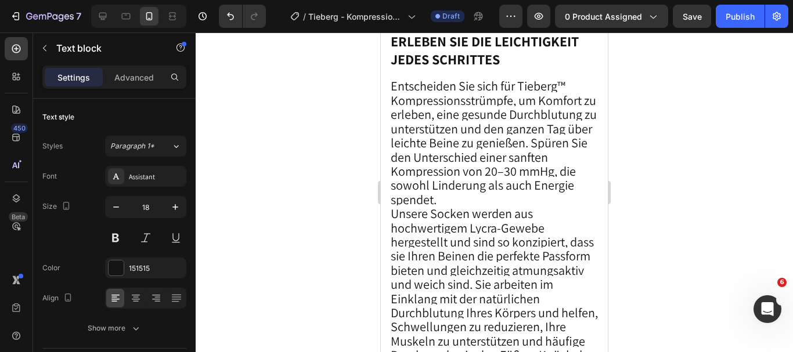
scroll to position [1575, 0]
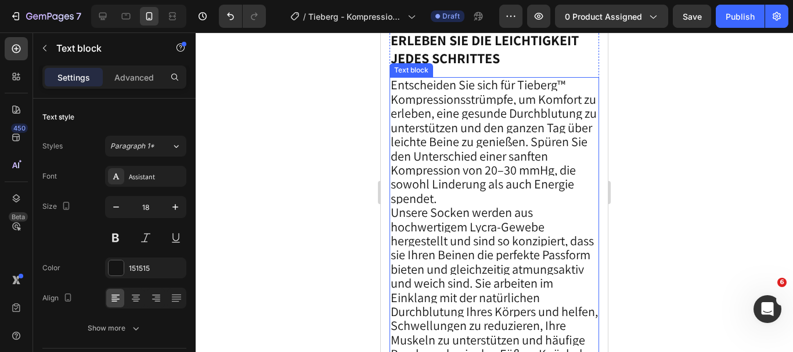
click at [470, 206] on span "Entscheiden Sie sich für Tieberg™ Kompressionsstrümpfe, um Komfort zu erleben, …" at bounding box center [494, 141] width 206 height 129
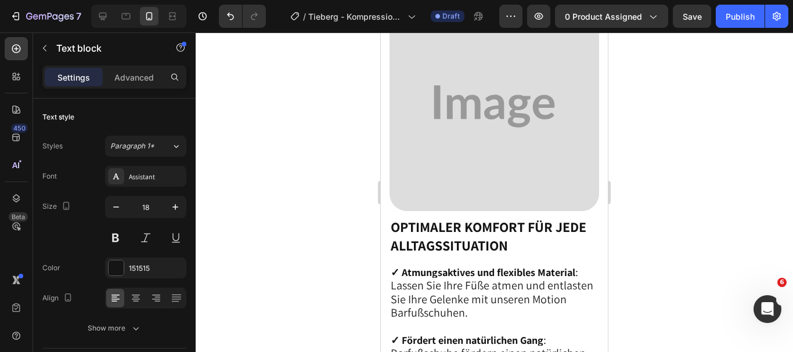
scroll to position [2020, 0]
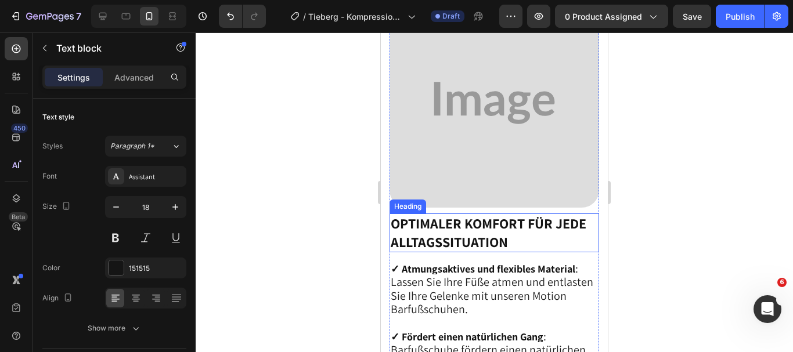
click at [477, 231] on strong "Optimaler Komfort für jede Alltagssituation" at bounding box center [489, 232] width 196 height 37
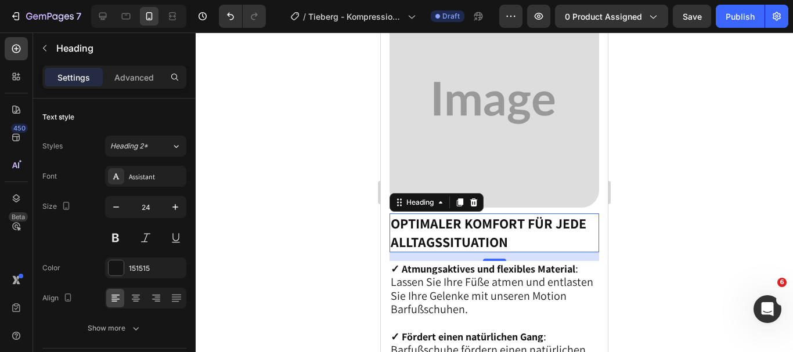
click at [510, 232] on h2 "Optimaler Komfort für jede Alltagssituation" at bounding box center [495, 233] width 210 height 38
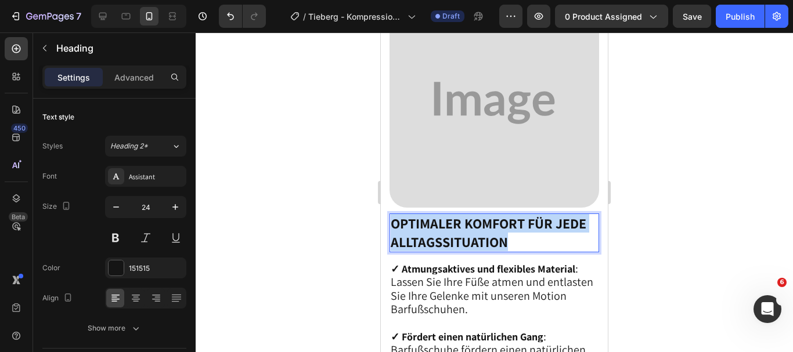
drag, startPoint x: 394, startPoint y: 210, endPoint x: 516, endPoint y: 226, distance: 123.7
click at [516, 226] on p "Optimaler Komfort für jede Alltagssituation" at bounding box center [494, 233] width 207 height 36
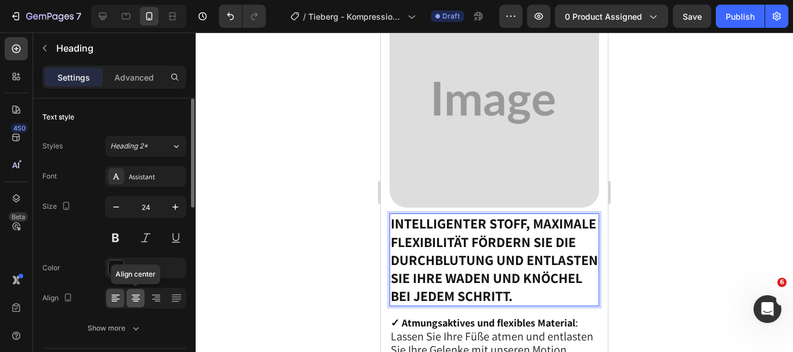
click at [134, 296] on icon at bounding box center [136, 295] width 8 height 1
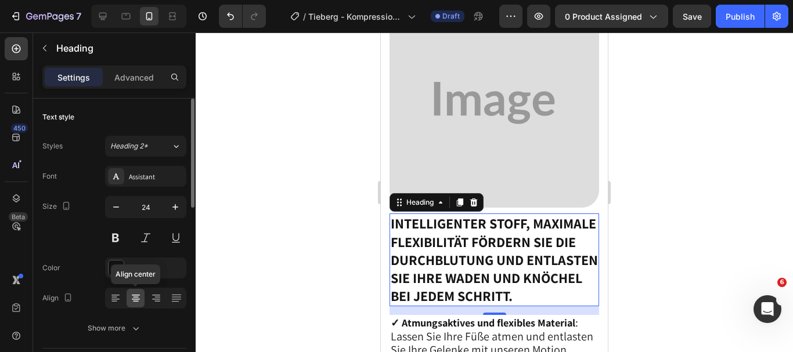
click at [134, 296] on icon at bounding box center [136, 295] width 8 height 1
click at [152, 297] on icon at bounding box center [156, 299] width 12 height 12
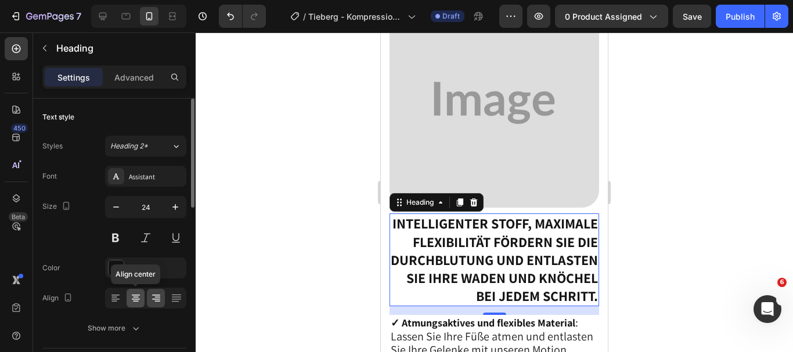
click at [130, 298] on icon at bounding box center [136, 299] width 12 height 12
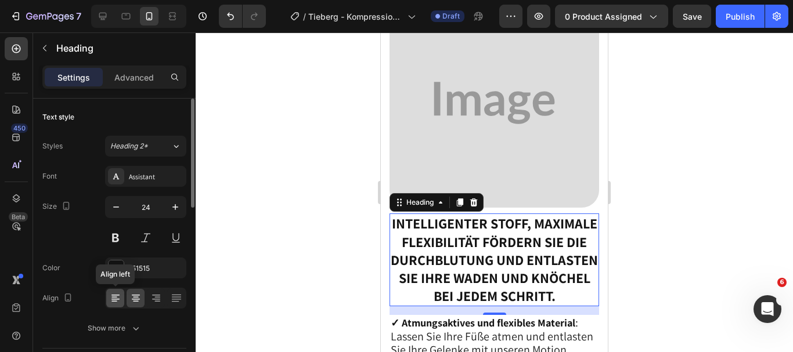
click at [115, 299] on icon at bounding box center [115, 299] width 8 height 1
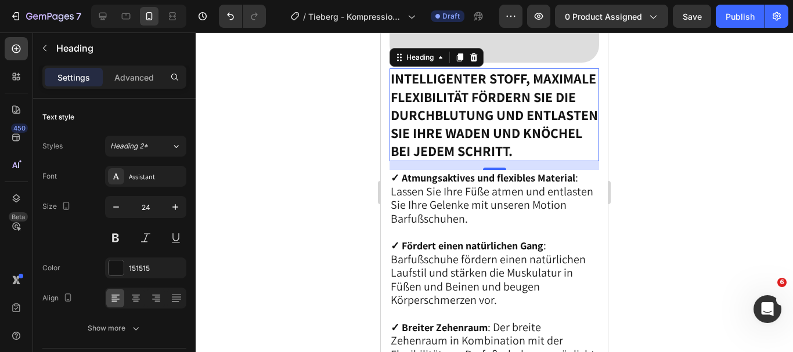
scroll to position [2185, 0]
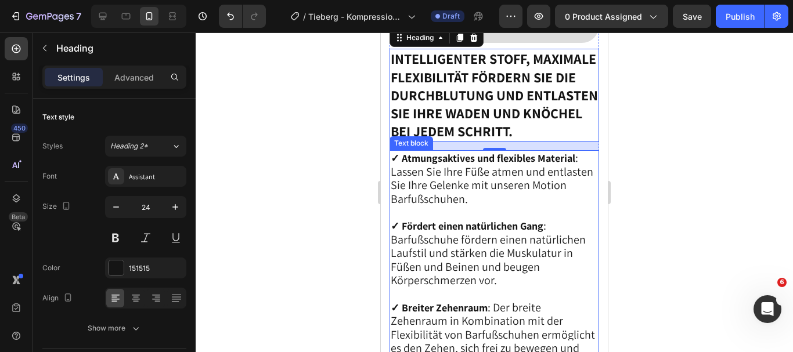
click at [513, 231] on p "✓ Atmungsaktives und flexibles Material : Lassen Sie Ihre Füße atmen und entlas…" at bounding box center [494, 315] width 207 height 326
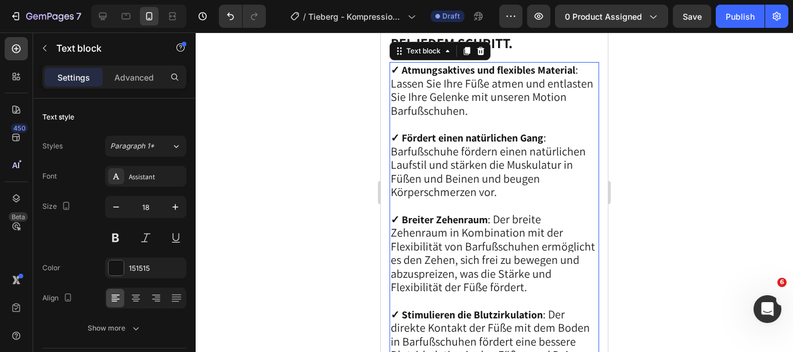
scroll to position [2281, 0]
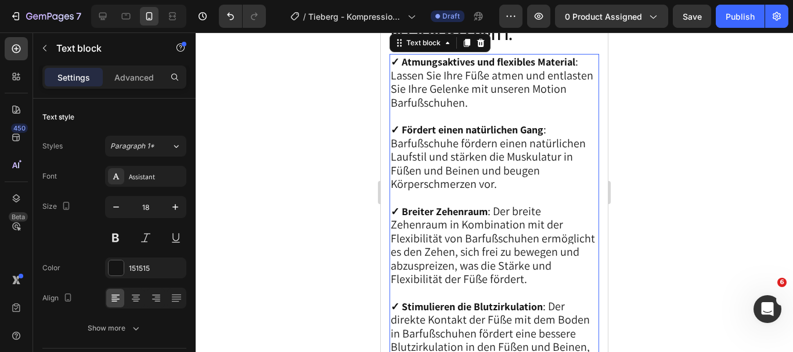
click at [481, 110] on span ": Lassen Sie Ihre Füße atmen und entlasten Sie Ihre Gelenke mit unseren Motion …" at bounding box center [492, 82] width 203 height 56
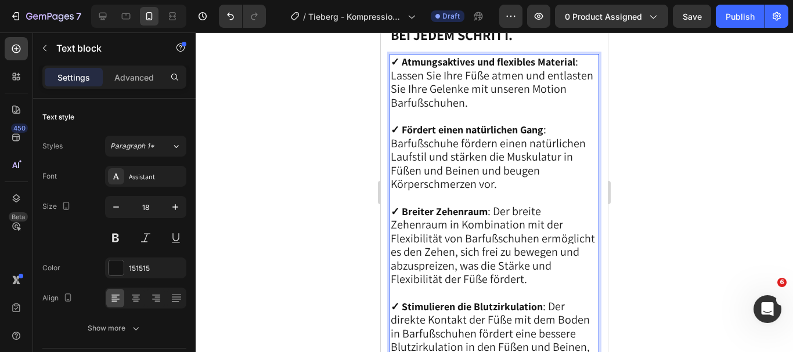
click at [581, 92] on p "✓ Atmungsaktives und flexibles Material : Lassen Sie Ihre Füße atmen und entlas…" at bounding box center [494, 218] width 207 height 326
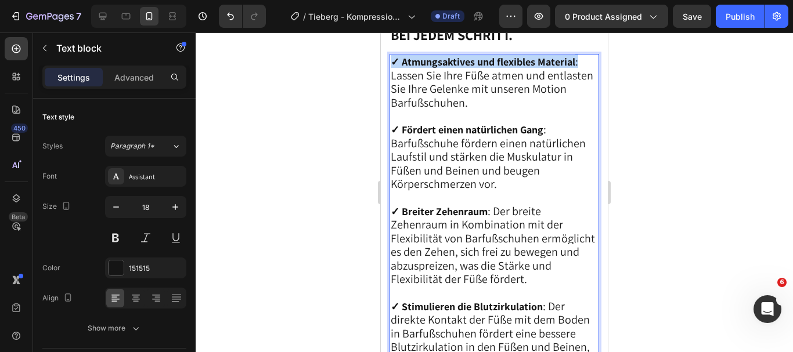
drag, startPoint x: 581, startPoint y: 92, endPoint x: 391, endPoint y: 85, distance: 190.0
click at [391, 85] on p "✓ Atmungsaktives und flexibles Material : Lassen Sie Ihre Füße atmen und entlas…" at bounding box center [494, 218] width 207 height 326
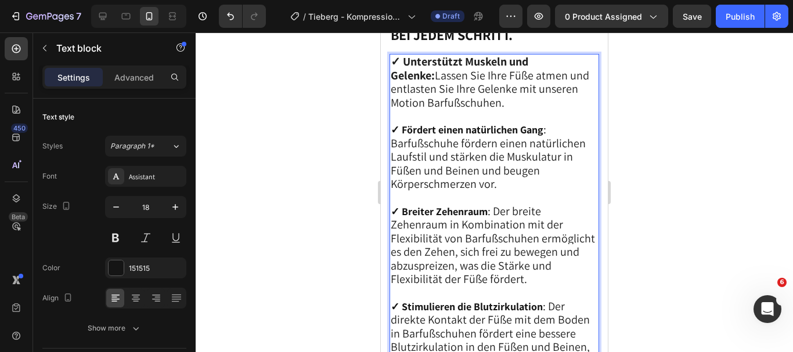
click at [391, 100] on span "✓ Unterstützt Muskeln und Gelenke: Lassen Sie Ihre Füße atmen und entlasten Sie…" at bounding box center [490, 82] width 199 height 56
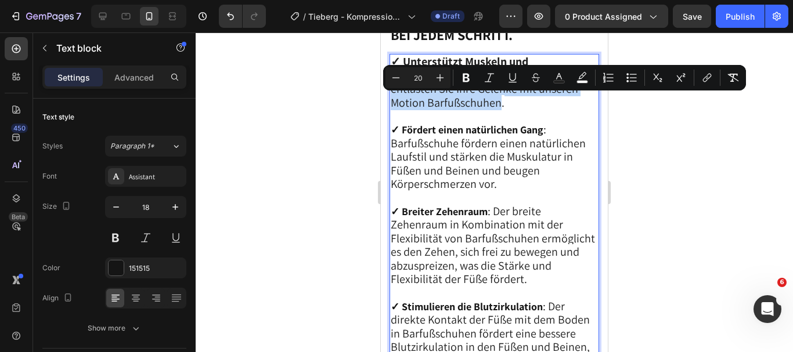
drag, startPoint x: 391, startPoint y: 100, endPoint x: 495, endPoint y: 135, distance: 110.4
click at [495, 110] on span "✓ Unterstützt Muskeln und Gelenke: Lassen Sie Ihre Füße atmen und entlasten Sie…" at bounding box center [490, 82] width 199 height 56
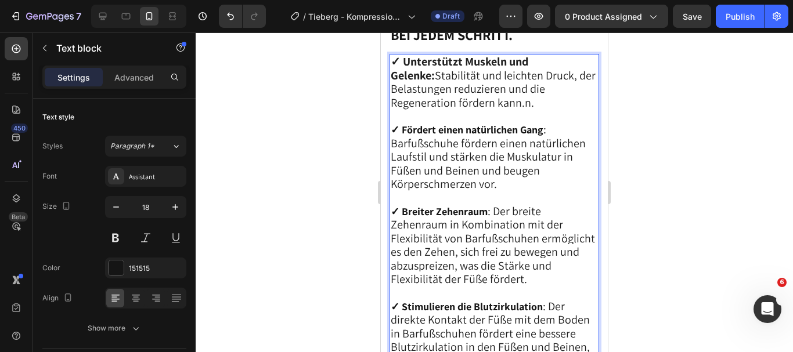
click at [542, 131] on p "✓ Unterstützt Muskeln und Gelenke: Stabilität und leichten Druck, der Belastung…" at bounding box center [494, 218] width 207 height 326
click at [546, 160] on p "✓ Unterstützt Muskeln und Gelenke: Stabilität und leichten Druck, der Belastung…" at bounding box center [494, 218] width 207 height 326
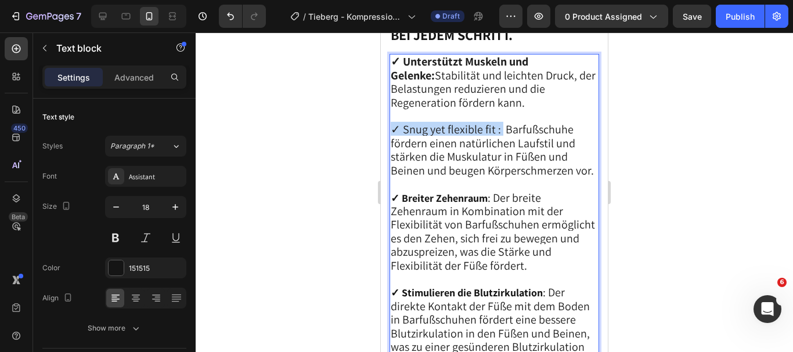
drag, startPoint x: 499, startPoint y: 156, endPoint x: 392, endPoint y: 152, distance: 107.5
click at [392, 152] on span "✓ Snug yet flexible fit : Barfußschuhe fördern einen natürlichen Laufstil und s…" at bounding box center [492, 150] width 203 height 56
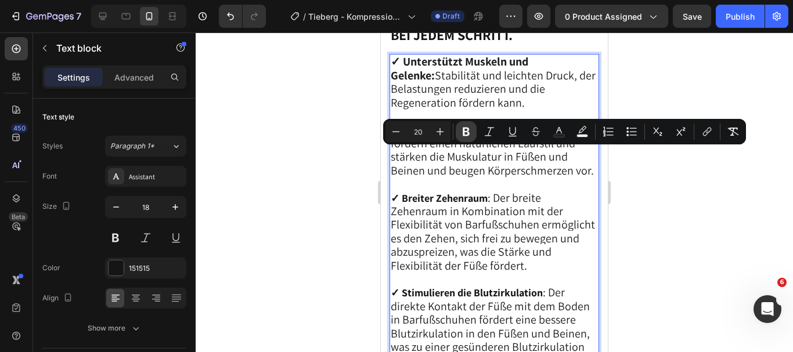
click at [461, 134] on icon "Editor contextual toolbar" at bounding box center [466, 132] width 12 height 12
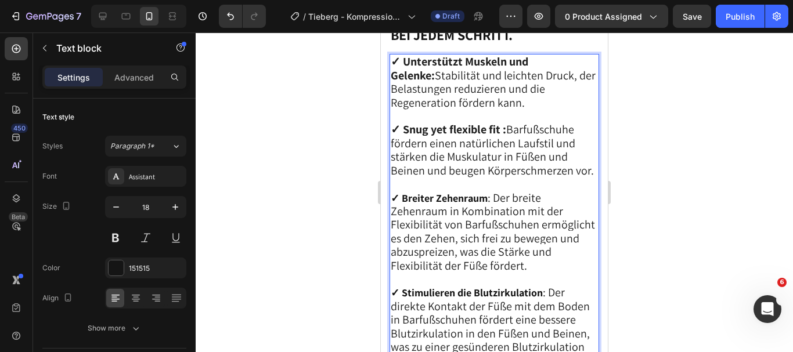
drag, startPoint x: 509, startPoint y: 153, endPoint x: 571, endPoint y: 207, distance: 82.3
click at [571, 207] on p "✓ Unterstützt Muskeln und Gelenke: Stabilität und leichten Druck, der Belastung…" at bounding box center [494, 211] width 207 height 312
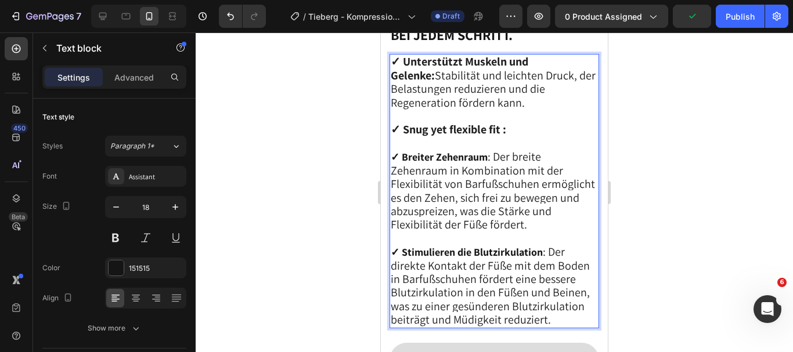
click at [512, 160] on p "✓ Unterstützt Muskeln und Gelenke: Stabilität und leichten Druck, der Belastung…" at bounding box center [494, 191] width 207 height 272
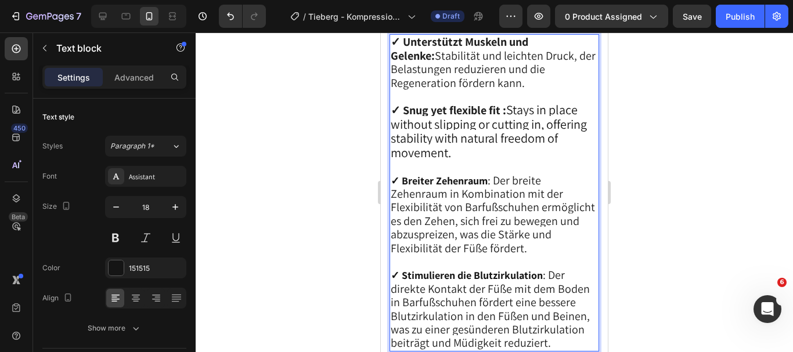
scroll to position [2291, 0]
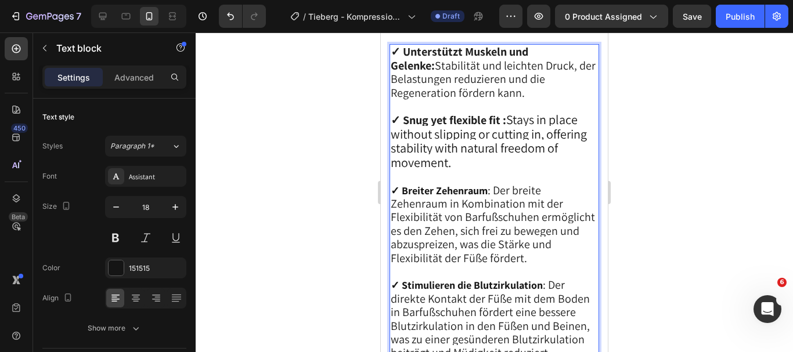
click at [505, 128] on strong "✓ Snug yet flexible fit :" at bounding box center [449, 120] width 116 height 15
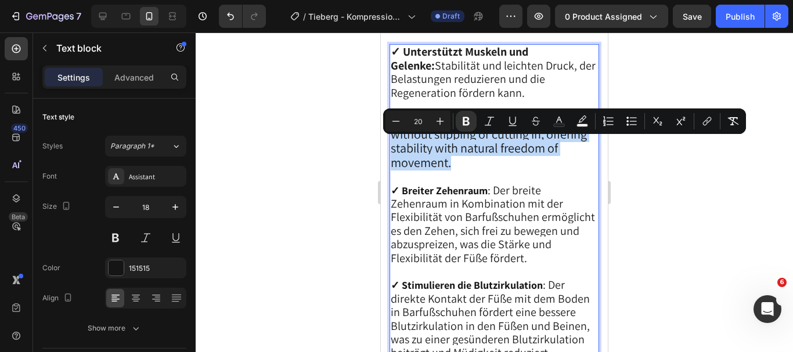
drag, startPoint x: 505, startPoint y: 146, endPoint x: 544, endPoint y: 192, distance: 59.8
click at [544, 192] on p "✓ Unterstützt Muskeln und Gelenke: Stabilität und leichten Druck, der Belastung…" at bounding box center [494, 202] width 207 height 315
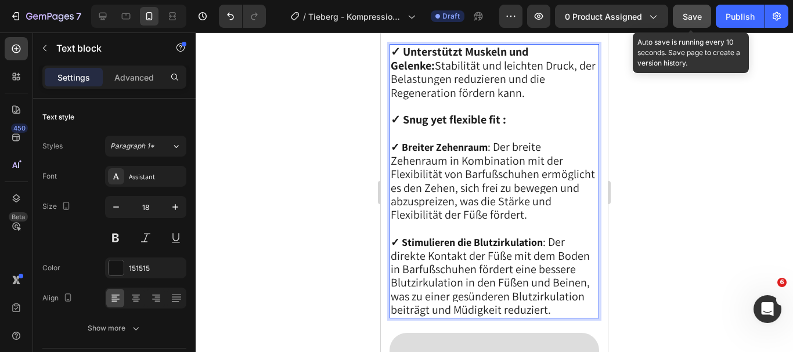
click at [695, 20] on span "Save" at bounding box center [692, 17] width 19 height 10
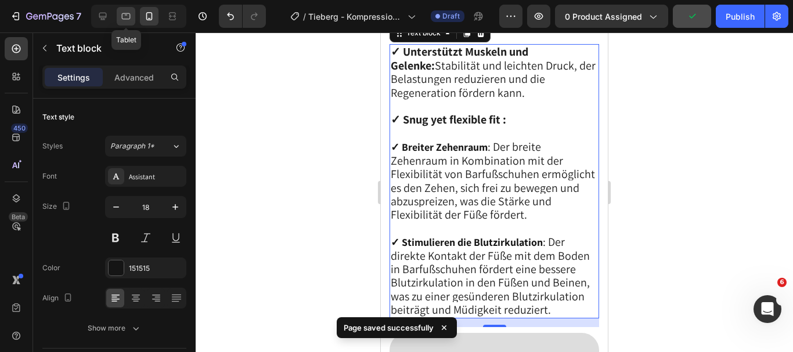
click at [129, 13] on icon at bounding box center [126, 16] width 12 height 12
type input "16"
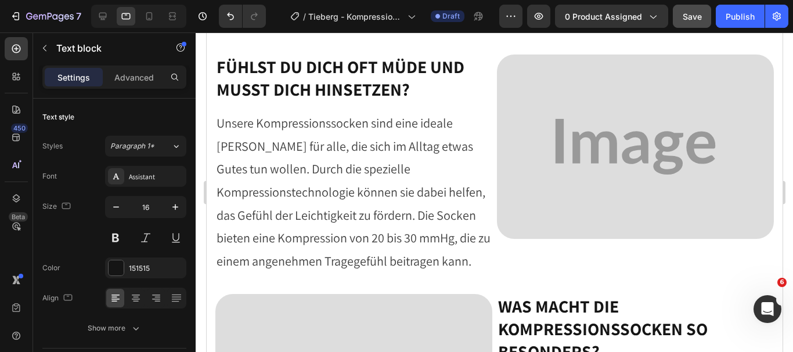
scroll to position [1710, 0]
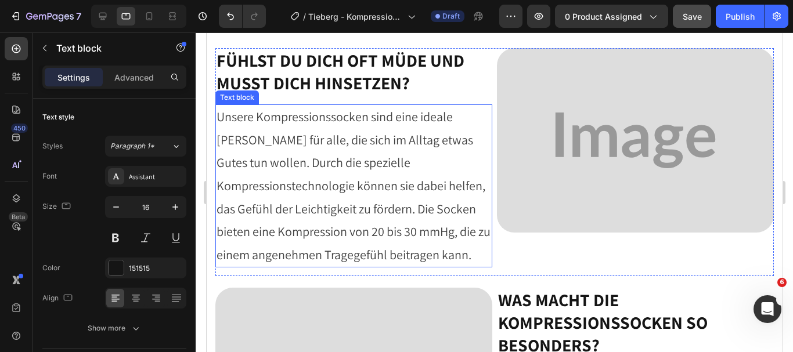
click at [408, 198] on p "Unsere Kompressionssocken sind eine ideale [PERSON_NAME] für alle, die sich im …" at bounding box center [353, 186] width 275 height 161
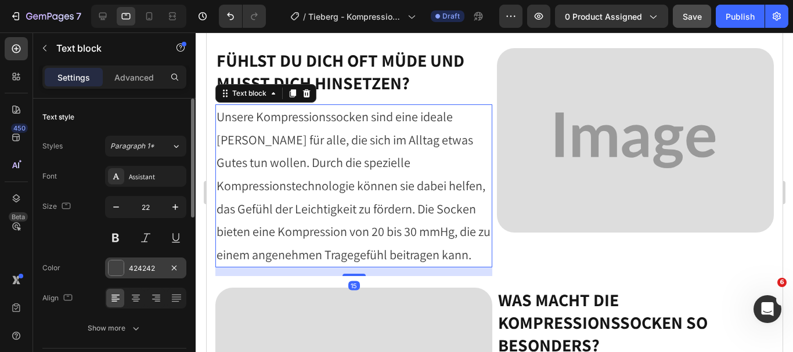
click at [116, 265] on div at bounding box center [116, 268] width 15 height 15
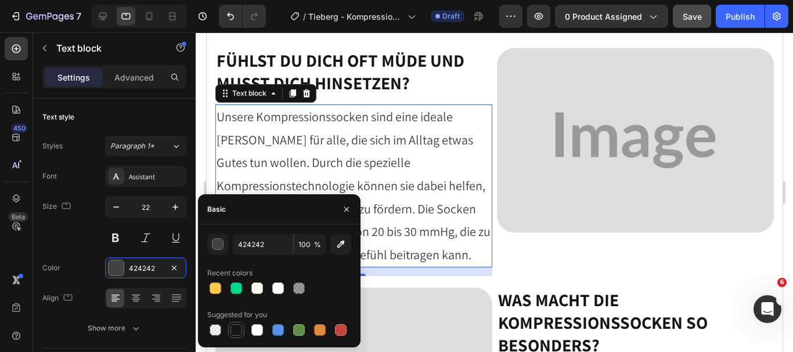
click at [236, 337] on div at bounding box center [236, 330] width 16 height 16
type input "151515"
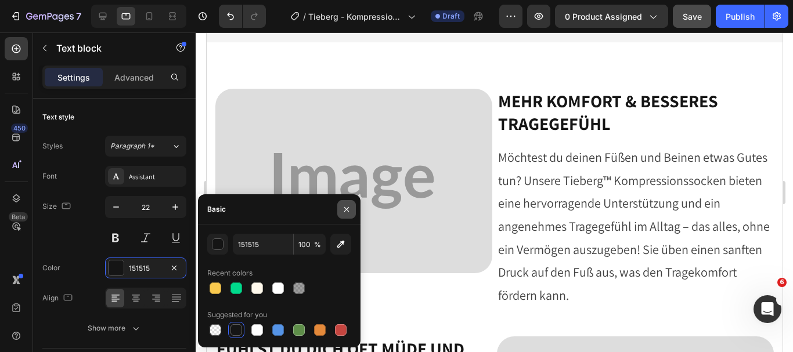
scroll to position [1078, 0]
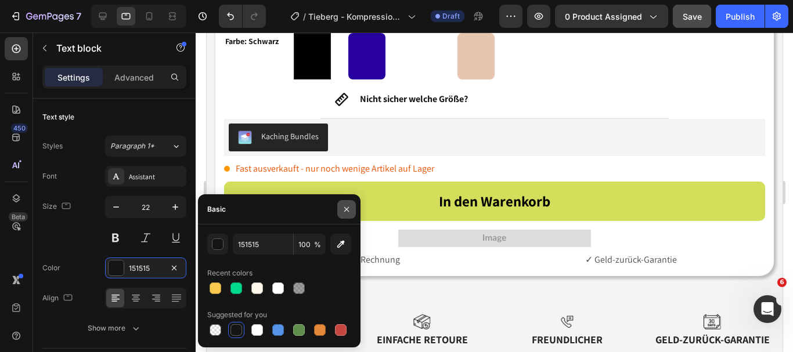
click at [350, 213] on icon "button" at bounding box center [346, 209] width 9 height 9
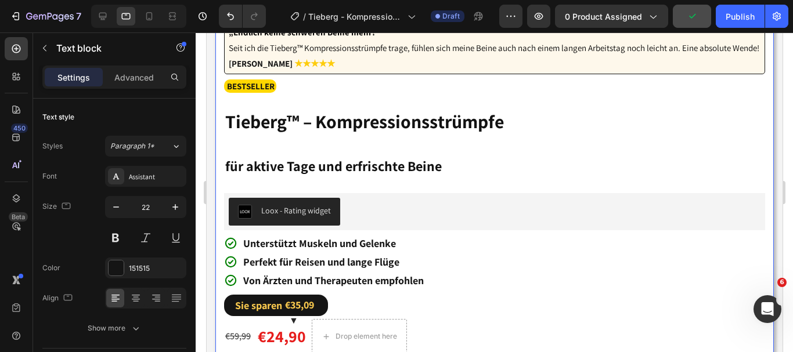
scroll to position [678, 0]
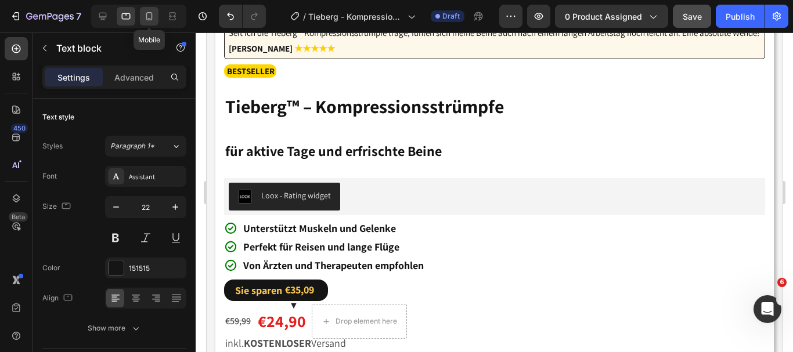
click at [149, 17] on icon at bounding box center [149, 16] width 12 height 12
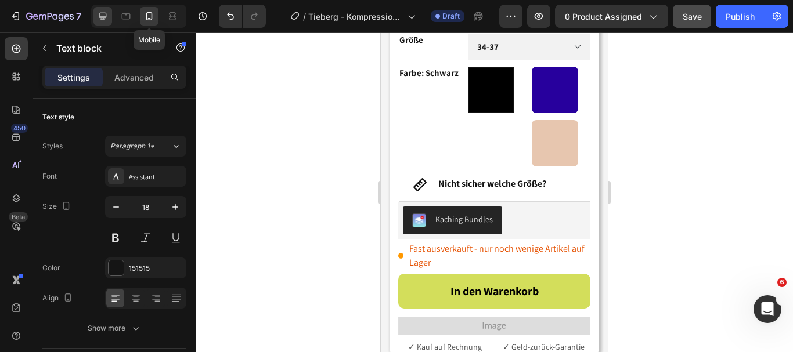
click at [107, 16] on icon at bounding box center [103, 16] width 12 height 12
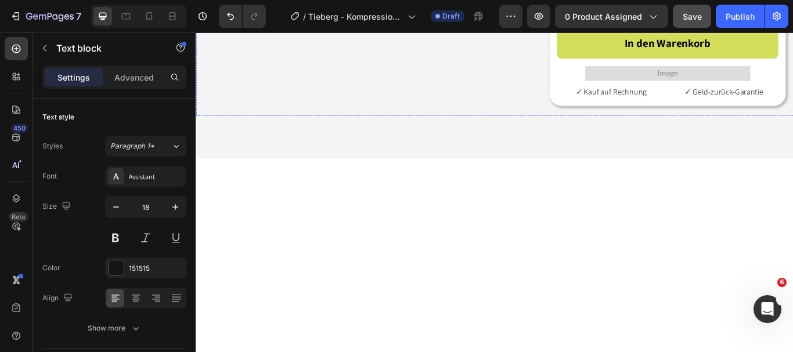
type input "22"
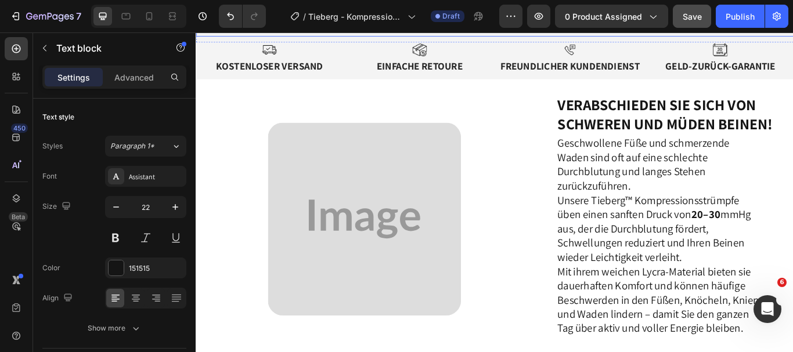
scroll to position [774, 0]
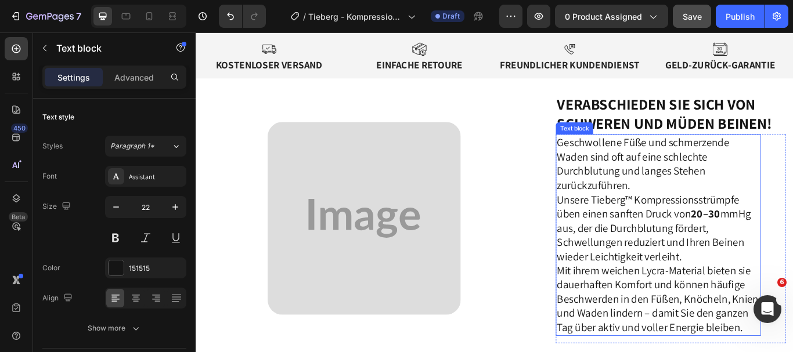
click at [669, 176] on p "Geschwollene Füße und schmerzende Waden sind oft auf eine schlechte Durchblutun…" at bounding box center [735, 186] width 237 height 66
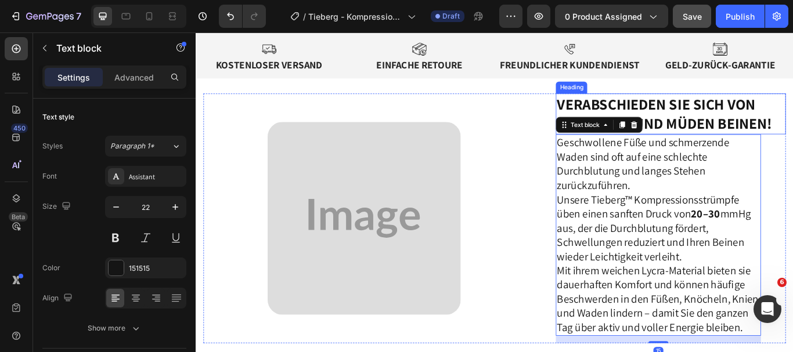
click at [620, 113] on strong "Verabschieden Sie sich von schweren und müden Beinen!" at bounding box center [742, 128] width 251 height 46
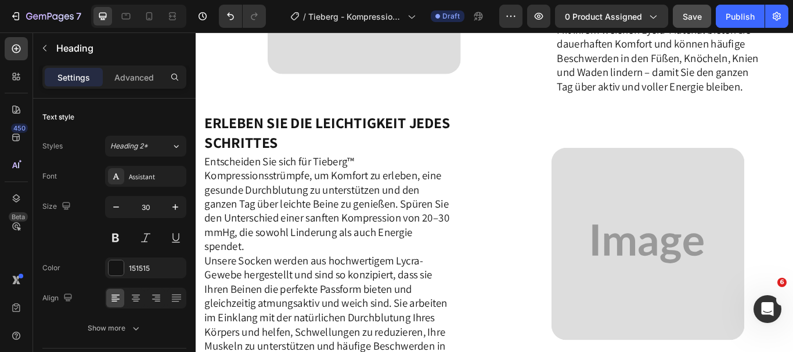
scroll to position [1035, 0]
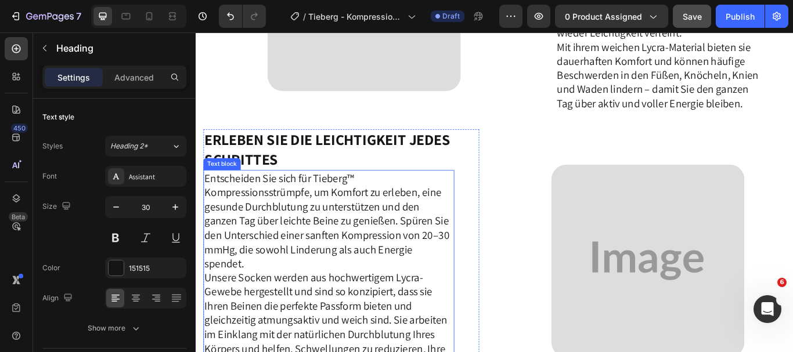
click at [416, 274] on p "Entscheiden Sie sich für Tieberg™ Kompressionsstrümpfe, um Komfort zu erleben, …" at bounding box center [351, 319] width 290 height 249
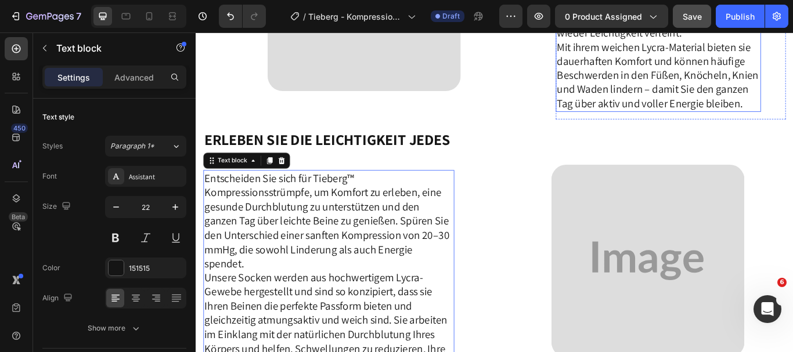
click at [706, 92] on p "Mit ihrem weichen Lycra-Material bieten sie dauerhaften Komfort und können häuf…" at bounding box center [735, 82] width 237 height 83
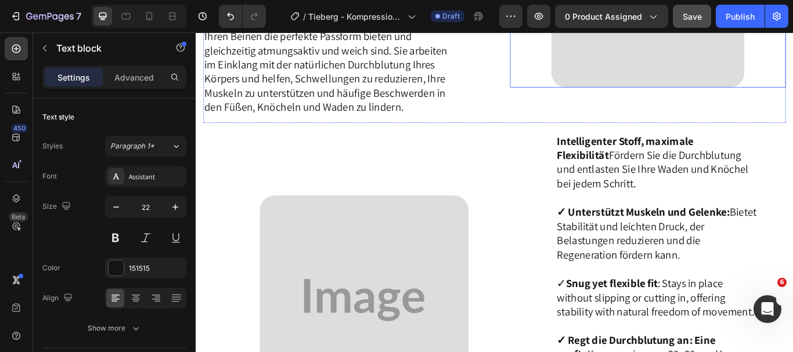
scroll to position [1442, 0]
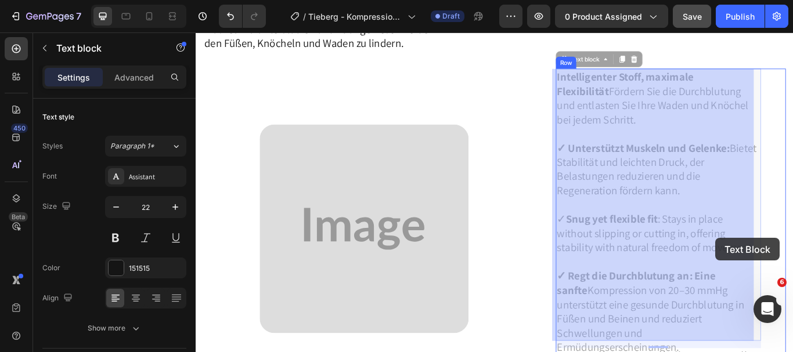
drag, startPoint x: 740, startPoint y: 247, endPoint x: 801, endPoint y: 271, distance: 65.7
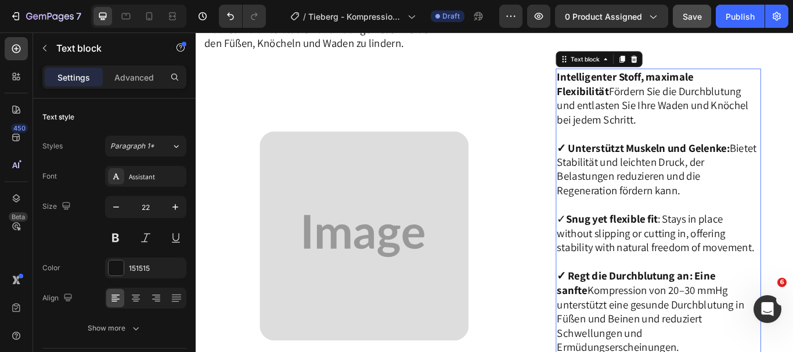
click at [741, 250] on p "Intelligenter Stoff, maximale Flexibilität Fördern Sie die Durchblutung und ent…" at bounding box center [735, 184] width 237 height 216
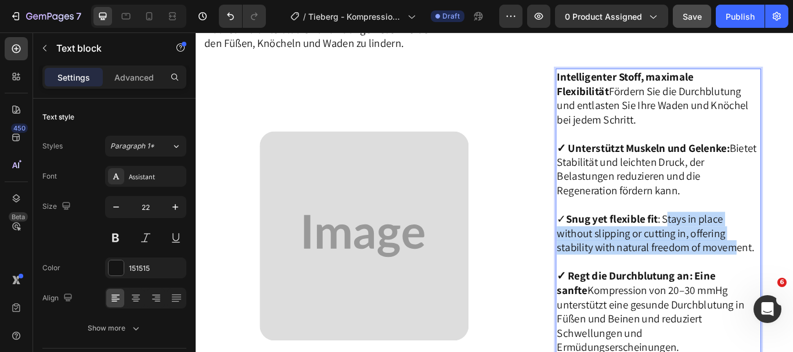
drag, startPoint x: 741, startPoint y: 250, endPoint x: 817, endPoint y: 275, distance: 80.1
click at [793, 275] on p "Intelligenter Stoff, maximale Flexibilität Fördern Sie die Durchblutung und ent…" at bounding box center [735, 184] width 237 height 216
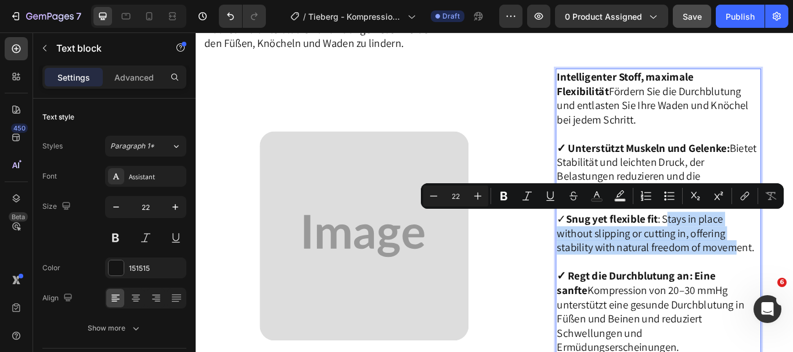
click at [793, 274] on p "Intelligenter Stoff, maximale Flexibilität Fördern Sie die Durchblutung und ent…" at bounding box center [735, 184] width 237 height 216
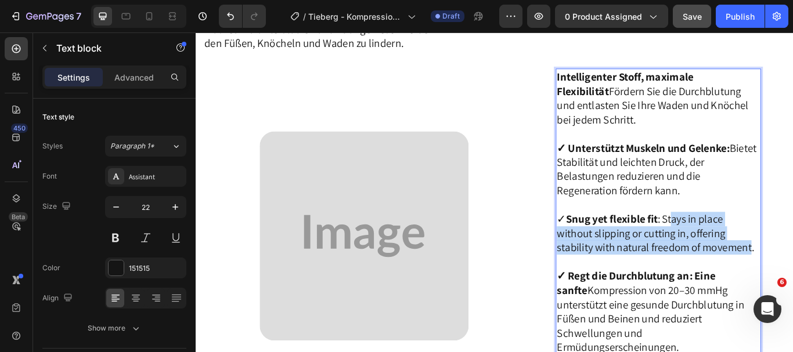
drag, startPoint x: 743, startPoint y: 250, endPoint x: 829, endPoint y: 276, distance: 89.3
click at [793, 276] on p "Intelligenter Stoff, maximale Flexibilität Fördern Sie die Durchblutung und ent…" at bounding box center [735, 184] width 237 height 216
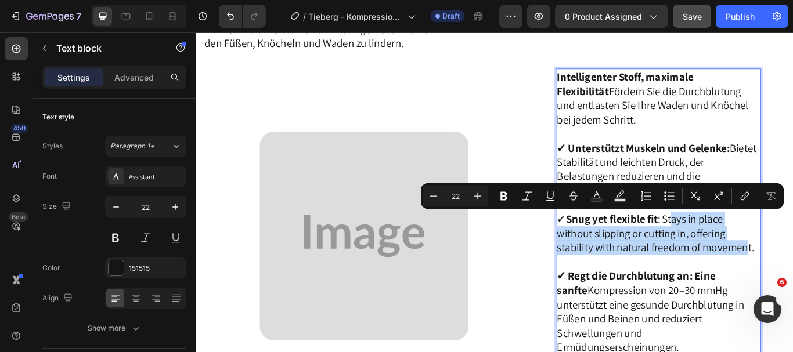
click at [793, 276] on p "Intelligenter Stoff, maximale Flexibilität Fördern Sie die Durchblutung und ent…" at bounding box center [735, 184] width 237 height 216
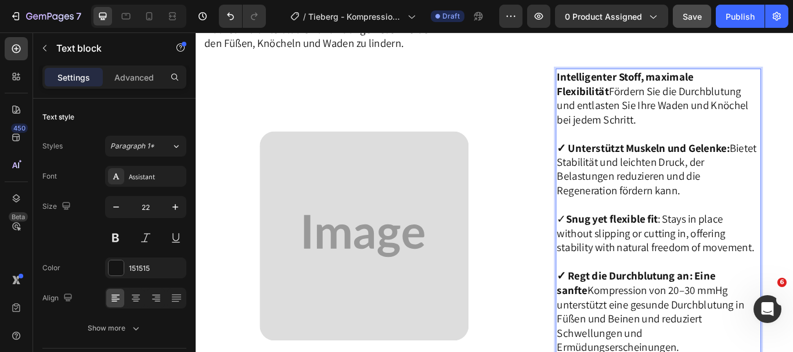
drag, startPoint x: 740, startPoint y: 247, endPoint x: 843, endPoint y: 287, distance: 110.0
click at [793, 287] on p "Intelligenter Stoff, maximale Flexibilität Fördern Sie die Durchblutung und ent…" at bounding box center [735, 184] width 237 height 216
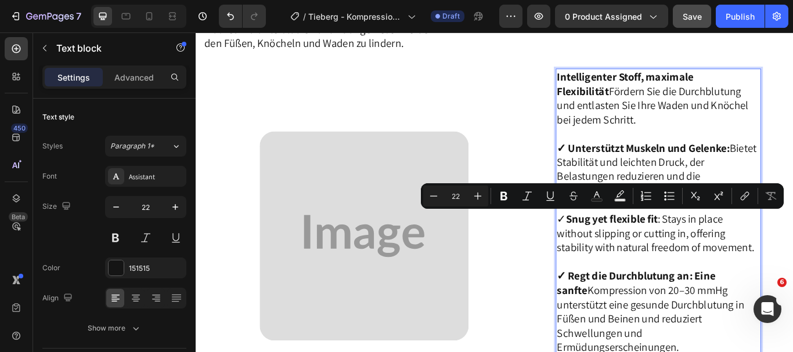
copy p "Stays in place without slipping or cutting in, offering stability with natural …"
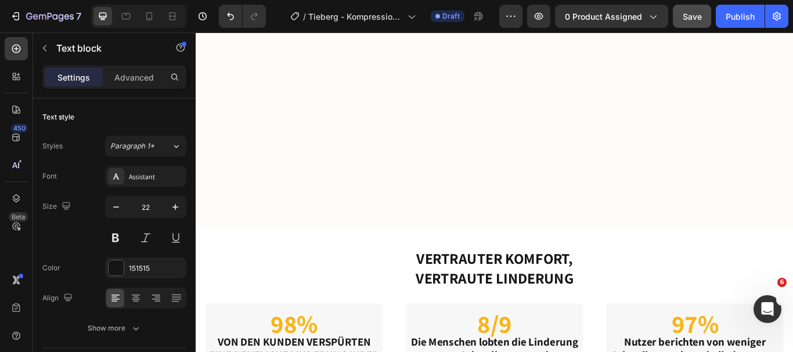
scroll to position [3329, 0]
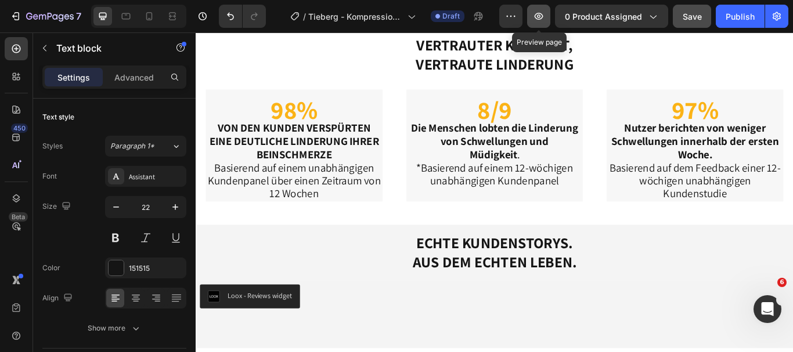
click at [542, 13] on icon "button" at bounding box center [539, 16] width 12 height 12
click at [145, 16] on icon at bounding box center [149, 16] width 12 height 12
type input "18"
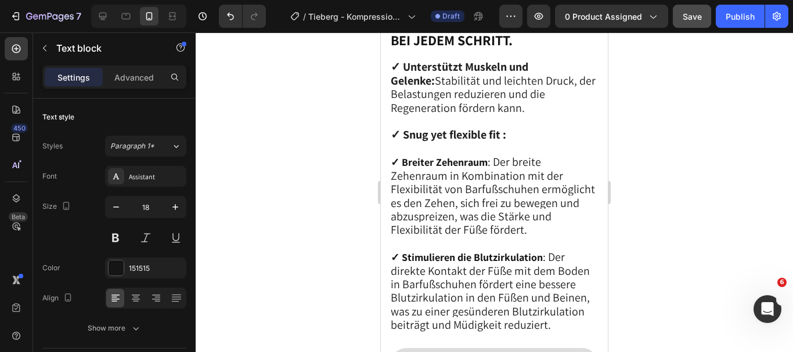
scroll to position [2271, 0]
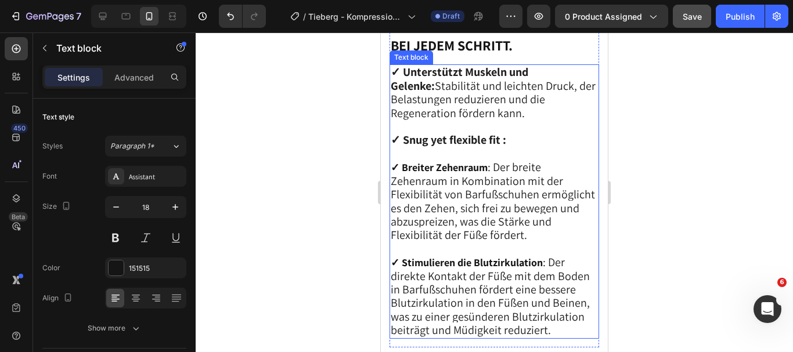
click at [522, 161] on p "✓ Unterstützt Muskeln und Gelenke: Stabilität und leichten Druck, der Belastung…" at bounding box center [494, 202] width 207 height 272
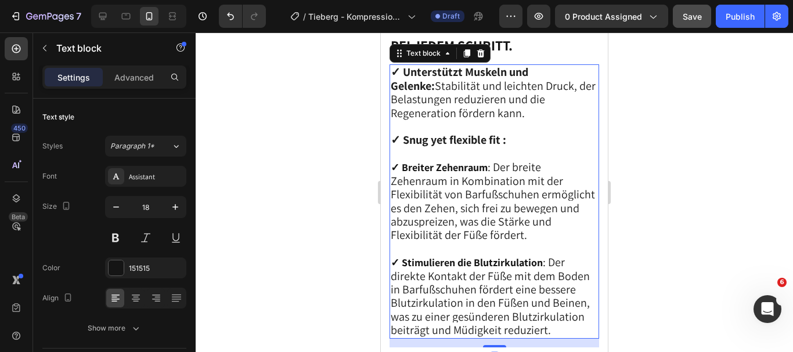
click at [518, 163] on p "✓ Unterstützt Muskeln und Gelenke: Stabilität und leichten Druck, der Belastung…" at bounding box center [494, 202] width 207 height 272
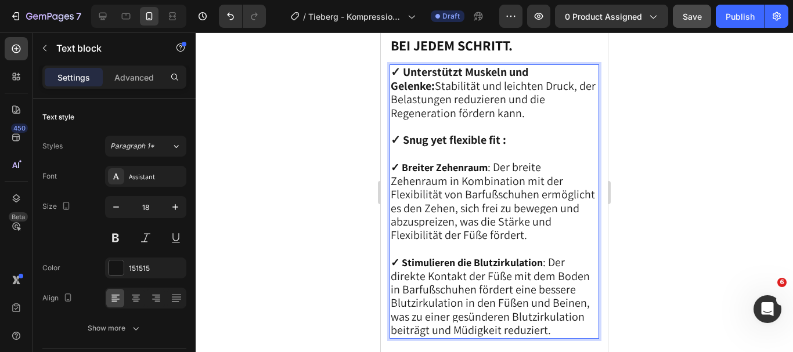
click at [518, 163] on p "✓ Unterstützt Muskeln und Gelenke: Stabilität und leichten Druck, der Belastung…" at bounding box center [494, 202] width 207 height 272
click at [509, 161] on p "✓ Unterstützt Muskeln und Gelenke: Stabilität und leichten Druck, der Belastung…" at bounding box center [494, 202] width 207 height 272
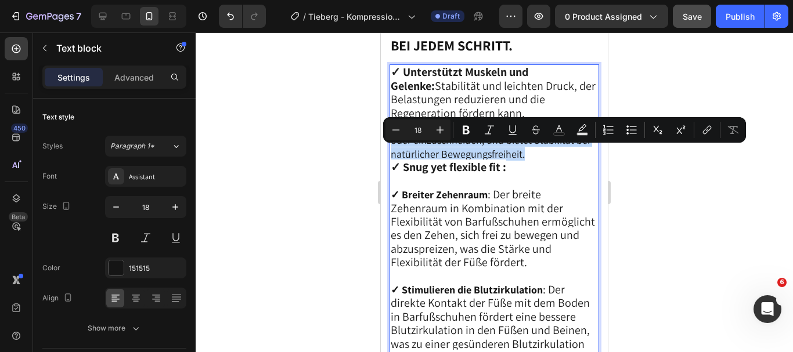
drag, startPoint x: 395, startPoint y: 153, endPoint x: 529, endPoint y: 182, distance: 137.2
click at [529, 182] on p "✓ Unterstützt Muskeln und Gelenke: Stabilität und leichten Druck, der Belastung…" at bounding box center [494, 215] width 207 height 299
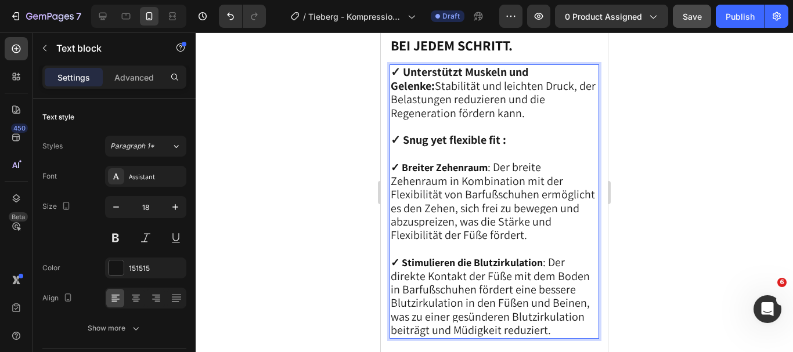
click at [513, 171] on p "✓ Unterstützt Muskeln und Gelenke: Stabilität und leichten Druck, der Belastung…" at bounding box center [494, 202] width 207 height 272
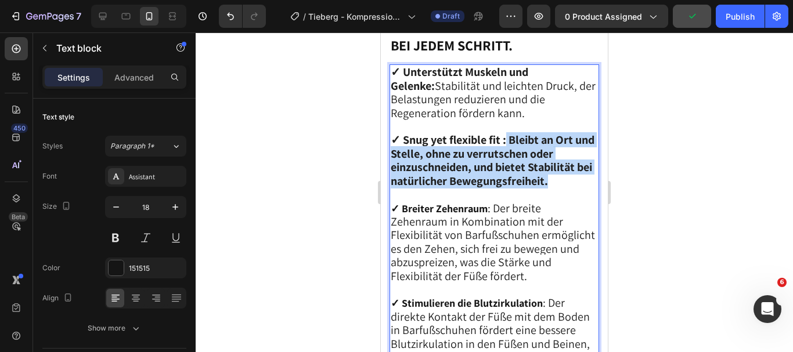
drag, startPoint x: 506, startPoint y: 168, endPoint x: 566, endPoint y: 210, distance: 73.5
click at [566, 188] on strong "✓ Snug yet flexible fit : Bleibt an Ort und Stelle, ohne zu verrutschen oder ei…" at bounding box center [493, 160] width 204 height 56
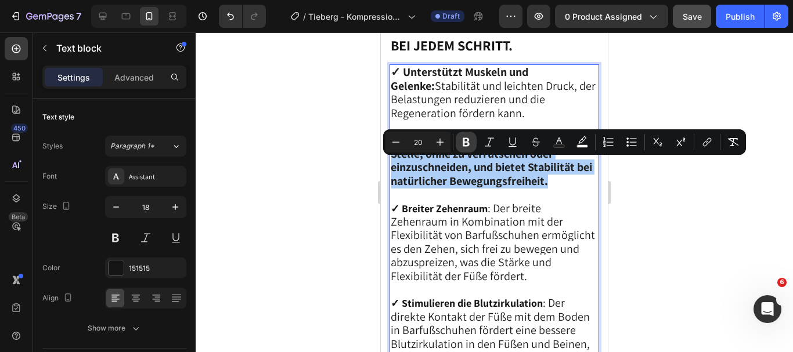
click at [471, 147] on icon "Editor contextual toolbar" at bounding box center [466, 142] width 12 height 12
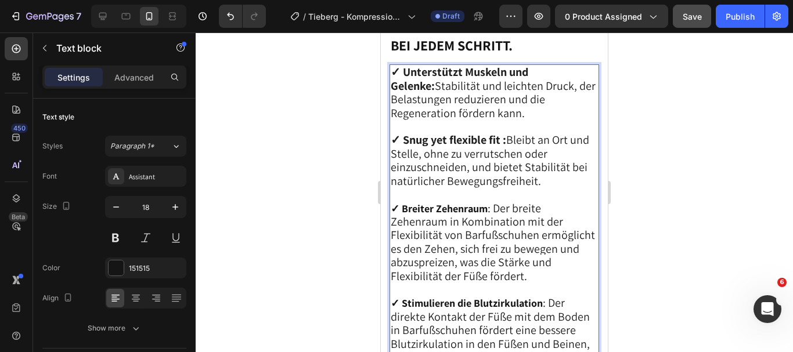
click at [579, 233] on p "✓ Unterstützt Muskeln und Gelenke: Stabilität und leichten Druck, der Belastung…" at bounding box center [494, 222] width 207 height 312
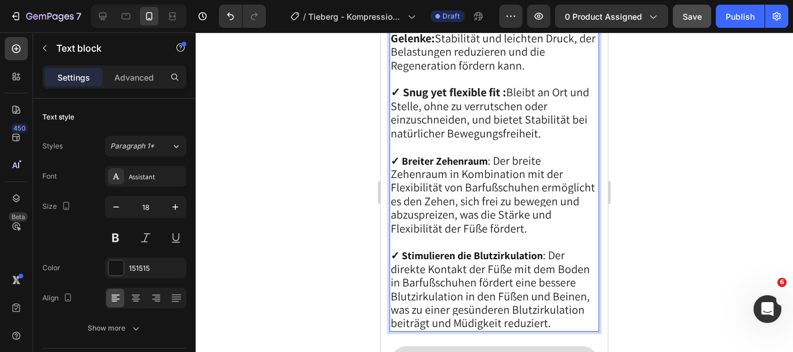
scroll to position [2320, 0]
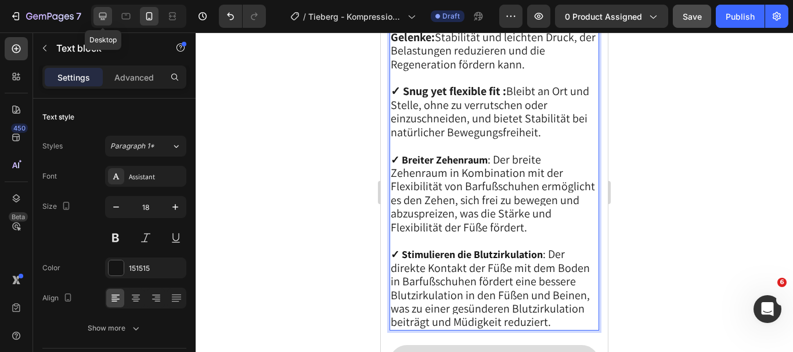
click at [106, 14] on icon at bounding box center [103, 16] width 12 height 12
type input "22"
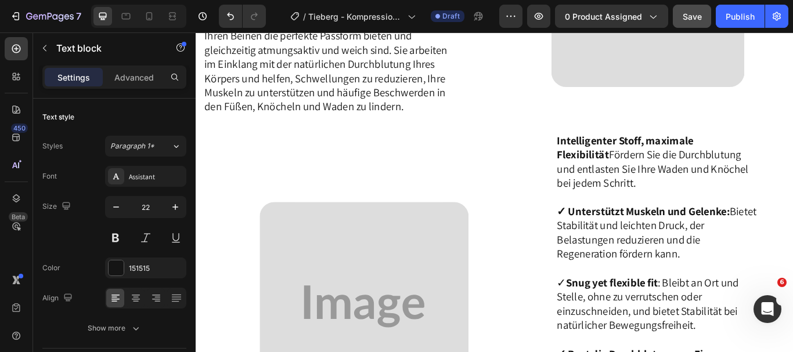
scroll to position [1670, 0]
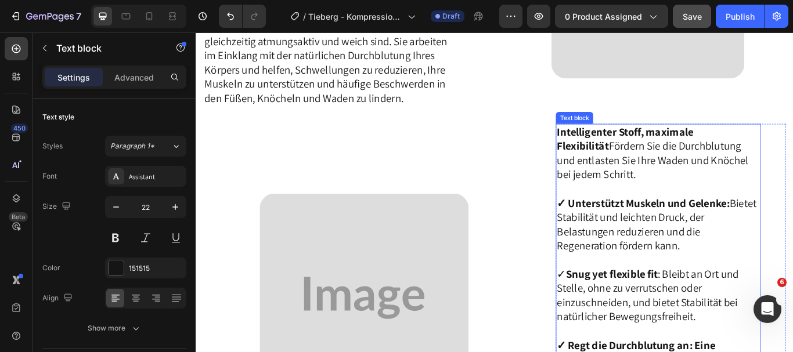
click at [617, 164] on p "Intelligenter Stoff, maximale Flexibilität Fördern Sie die Durchblutung und ent…" at bounding box center [735, 257] width 237 height 232
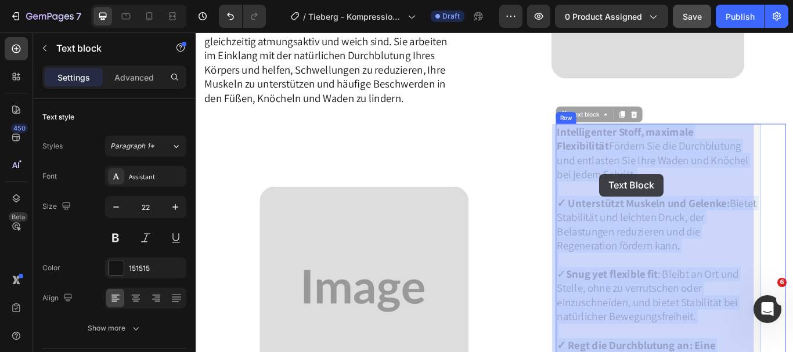
drag, startPoint x: 611, startPoint y: 164, endPoint x: 665, endPoint y: 196, distance: 62.2
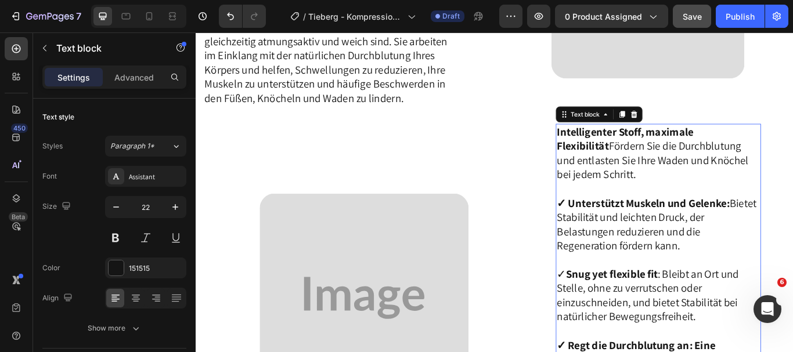
click at [616, 160] on div "Intelligenter Stoff, maximale Flexibilität Fördern Sie die Durchblutung und ent…" at bounding box center [735, 314] width 239 height 351
drag, startPoint x: 610, startPoint y: 160, endPoint x: 653, endPoint y: 200, distance: 58.4
click at [653, 200] on div "Intelligenter Stoff, maximale Flexibilität Fördern Sie die Durchblutung und ent…" at bounding box center [735, 314] width 239 height 351
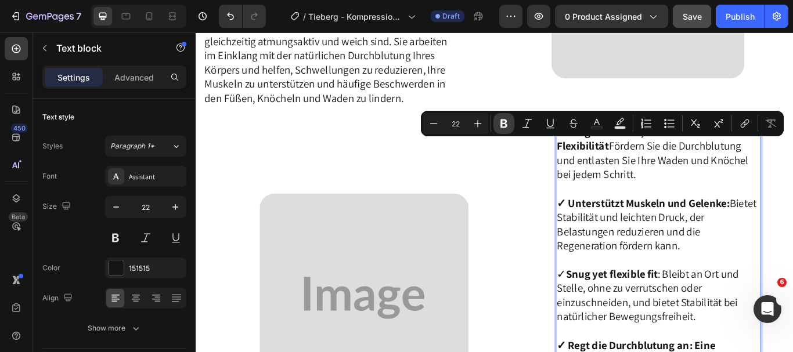
click at [498, 120] on button "Bold" at bounding box center [504, 123] width 21 height 21
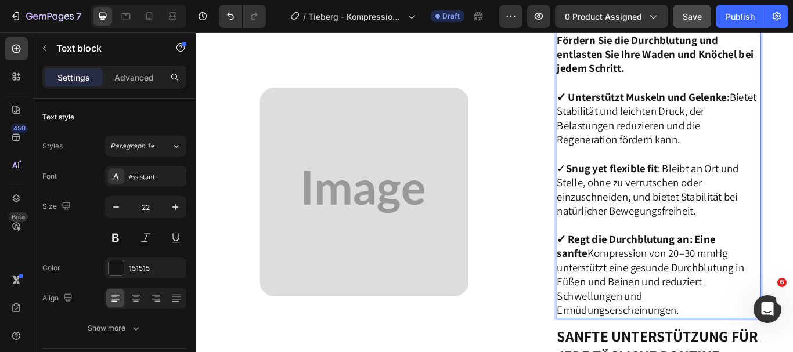
scroll to position [1795, 0]
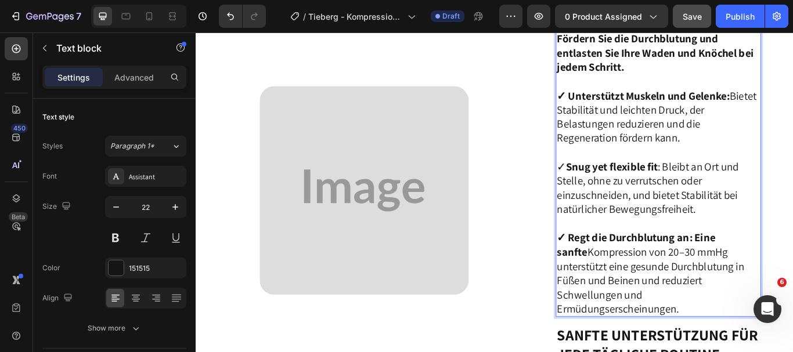
click at [617, 186] on p "Intelligenter Stoff, maximale Flexibilität Fördern Sie die Durchblutung und ent…" at bounding box center [735, 131] width 237 height 232
click at [617, 184] on p "Intelligenter Stoff, maximale Flexibilität Fördern Sie die Durchblutung und ent…" at bounding box center [735, 131] width 237 height 232
click at [617, 185] on p "Intelligenter Stoff, maximale Flexibilität Fördern Sie die Durchblutung und ent…" at bounding box center [735, 131] width 237 height 232
drag, startPoint x: 616, startPoint y: 185, endPoint x: 784, endPoint y: 237, distance: 175.6
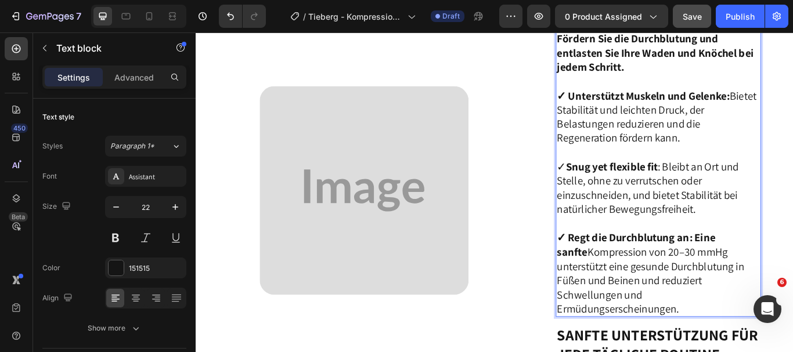
click at [784, 237] on p "Intelligenter Stoff, maximale Flexibilität Fördern Sie die Durchblutung und ent…" at bounding box center [735, 131] width 237 height 232
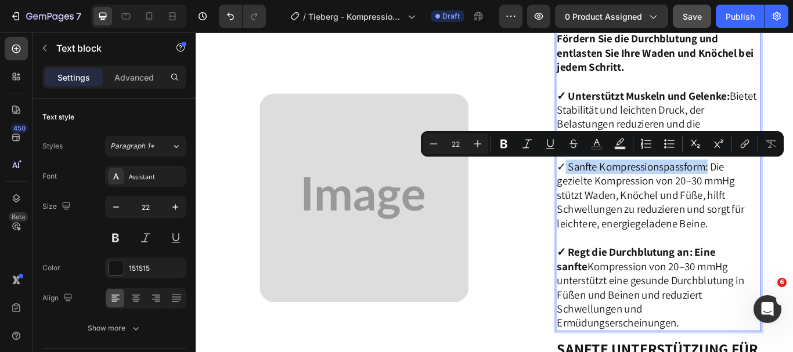
drag, startPoint x: 789, startPoint y: 189, endPoint x: 618, endPoint y: 182, distance: 170.3
click at [618, 182] on p "Intelligenter Stoff, maximale Flexibilität Fördern Sie die Durchblutung und ent…" at bounding box center [735, 139] width 237 height 249
click at [505, 149] on icon "Editor contextual toolbar" at bounding box center [504, 144] width 12 height 12
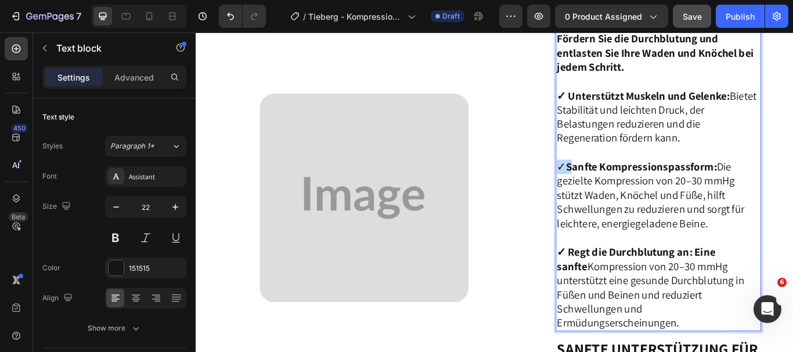
drag, startPoint x: 622, startPoint y: 188, endPoint x: 614, endPoint y: 188, distance: 8.1
click at [617, 188] on p "Intelligenter Stoff, maximale Flexibilität Fördern Sie die Durchblutung und ent…" at bounding box center [735, 139] width 237 height 249
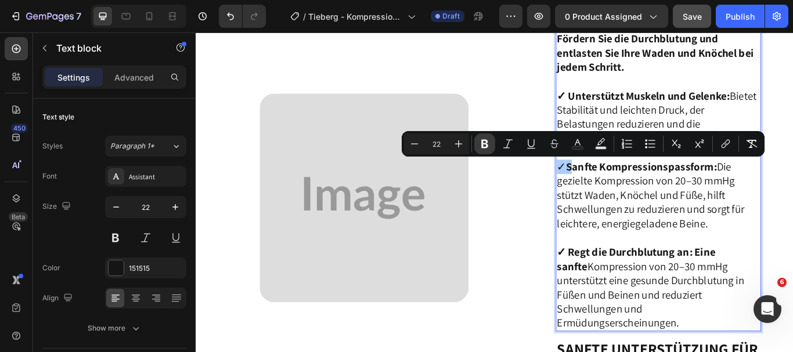
click at [477, 142] on button "Bold" at bounding box center [484, 144] width 21 height 21
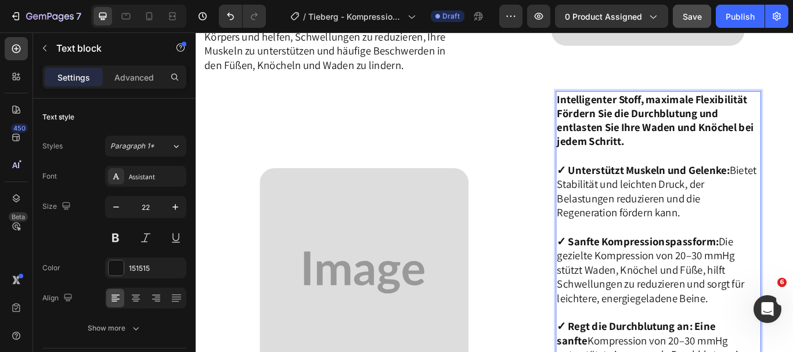
scroll to position [1757, 0]
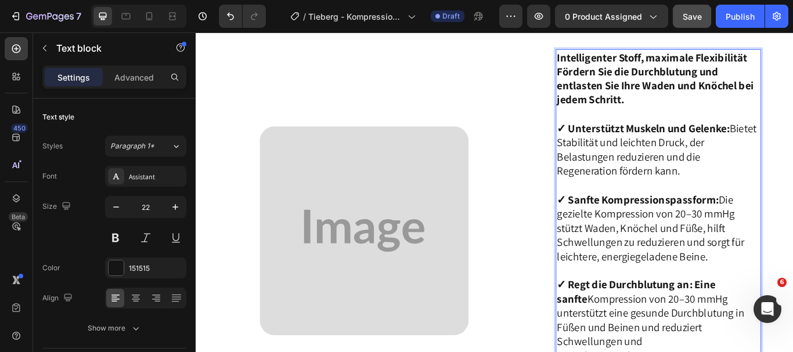
click at [699, 205] on p "Intelligenter Stoff, maximale Flexibilität Fördern Sie die Durchblutung und ent…" at bounding box center [735, 177] width 237 height 249
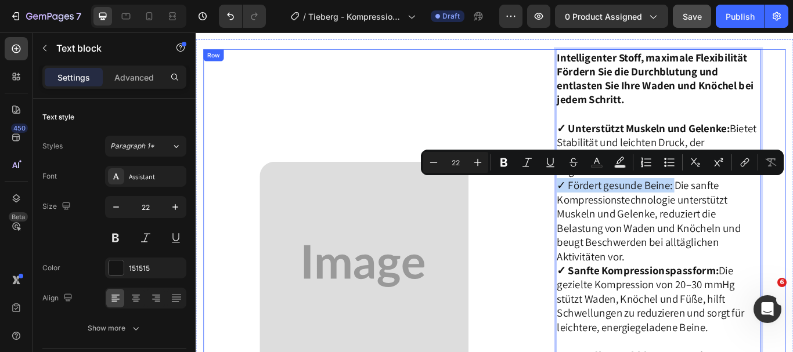
drag, startPoint x: 748, startPoint y: 210, endPoint x: 608, endPoint y: 206, distance: 140.0
click at [608, 206] on div "Image Intelligenter Stoff, maximale Flexibilität Fördern Sie die Durchblutung u…" at bounding box center [543, 305] width 679 height 507
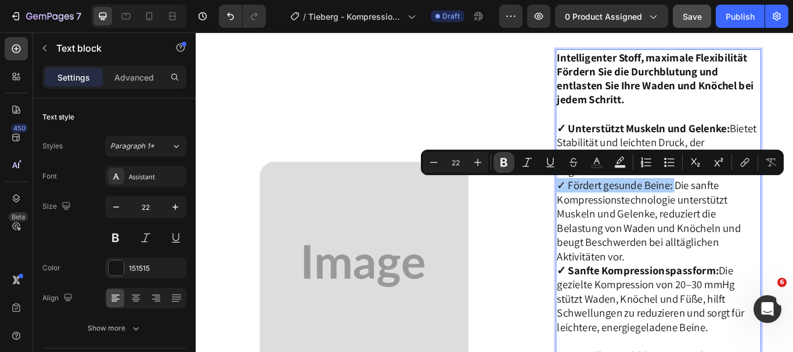
click at [505, 163] on icon "Editor contextual toolbar" at bounding box center [504, 163] width 7 height 9
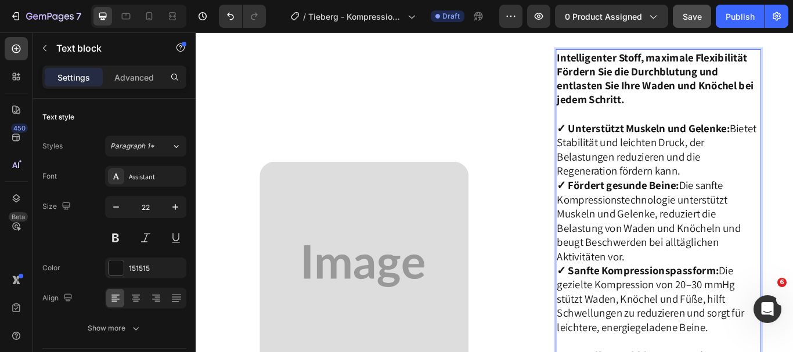
click at [758, 193] on p "Intelligenter Stoff, maximale Flexibilität Fördern Sie die Durchblutung und ent…" at bounding box center [735, 219] width 237 height 332
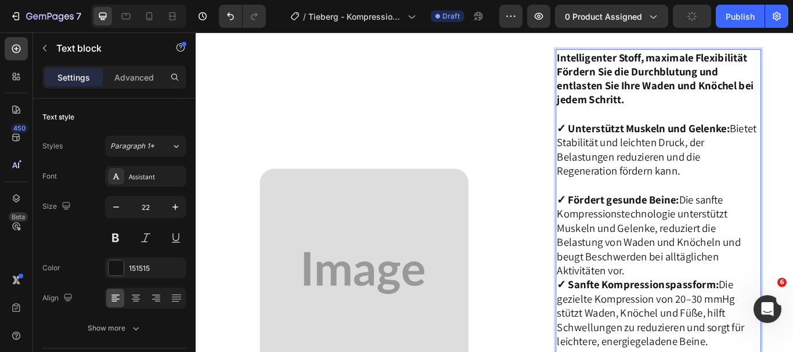
click at [692, 316] on p "⁠⁠⁠⁠⁠⁠⁠ ✓ Fördert gesunde Beine: Die sanfte Kompressionstechnologie unterstützt…" at bounding box center [735, 302] width 237 height 199
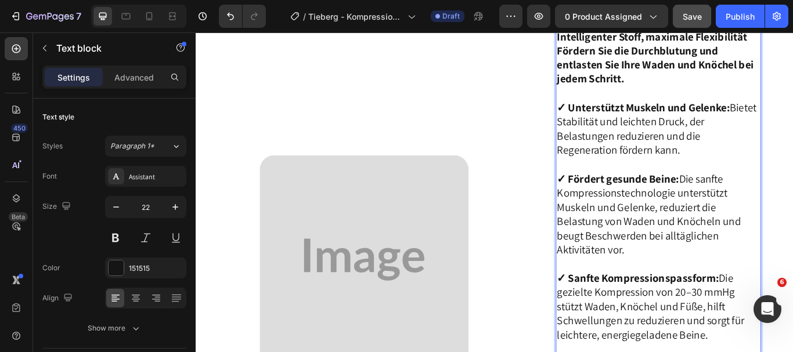
scroll to position [1776, 0]
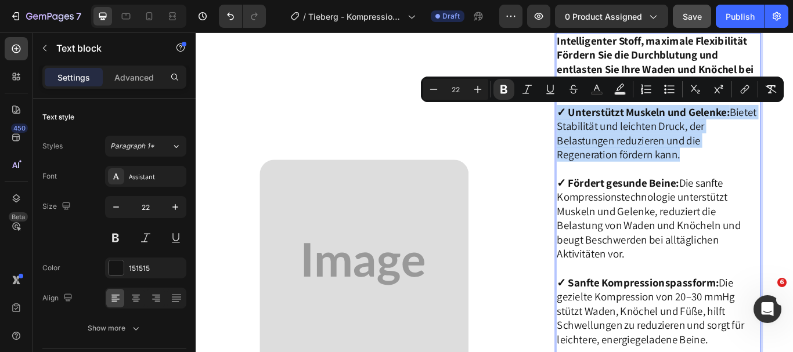
drag, startPoint x: 614, startPoint y: 124, endPoint x: 773, endPoint y: 170, distance: 166.1
click at [773, 170] on p "Intelligenter Stoff, maximale Flexibilität Fördern Sie die Durchblutung und ent…" at bounding box center [735, 108] width 237 height 149
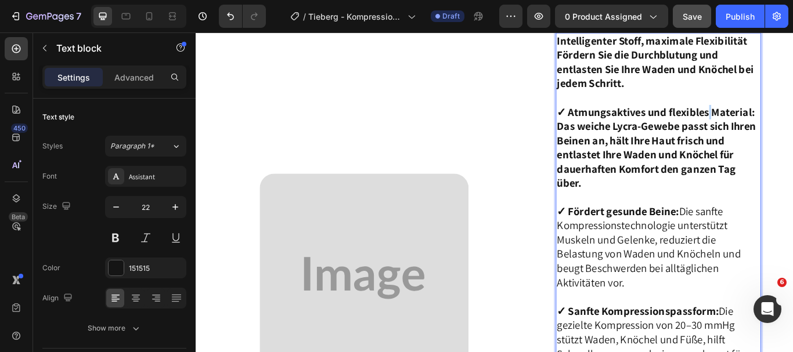
click at [790, 127] on strong "✓ Atmungsaktives und flexibles Material: Das weiche Lycra-Gewebe passt sich Ihr…" at bounding box center [733, 166] width 232 height 99
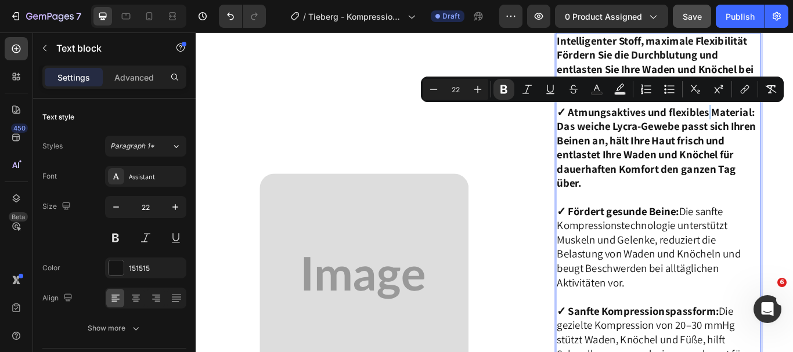
click at [784, 155] on strong "✓ Atmungsaktives und flexibles Material: Das weiche Lycra-Gewebe passt sich Ihr…" at bounding box center [733, 166] width 232 height 99
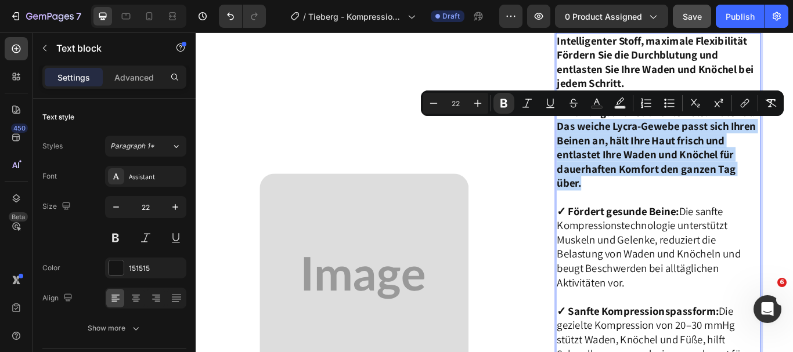
drag, startPoint x: 613, startPoint y: 137, endPoint x: 801, endPoint y: 202, distance: 198.5
click at [793, 202] on p "Intelligenter Stoff, maximale Flexibilität Fördern Sie die Durchblutung und ent…" at bounding box center [735, 125] width 237 height 183
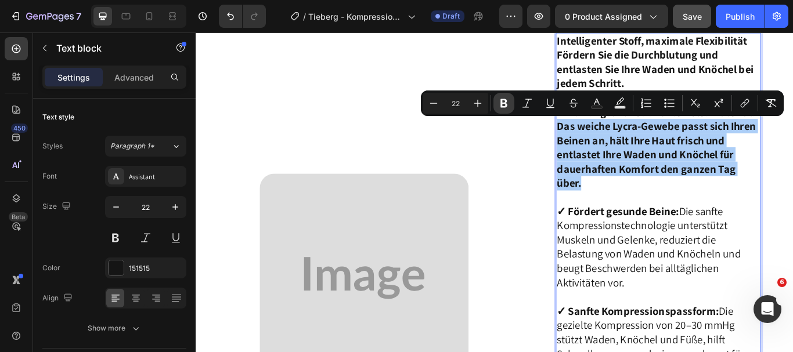
click at [502, 107] on icon "Editor contextual toolbar" at bounding box center [504, 103] width 7 height 9
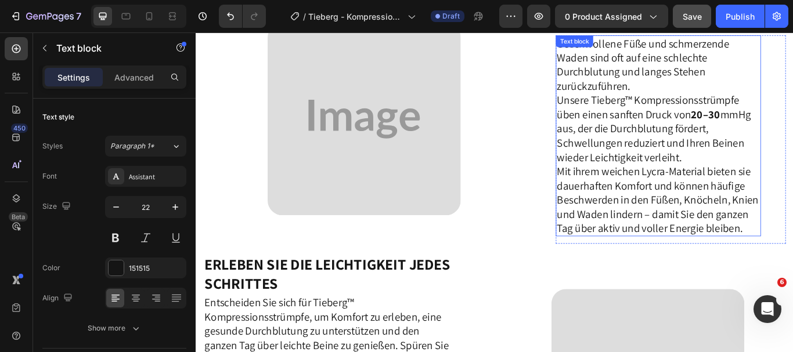
scroll to position [1014, 0]
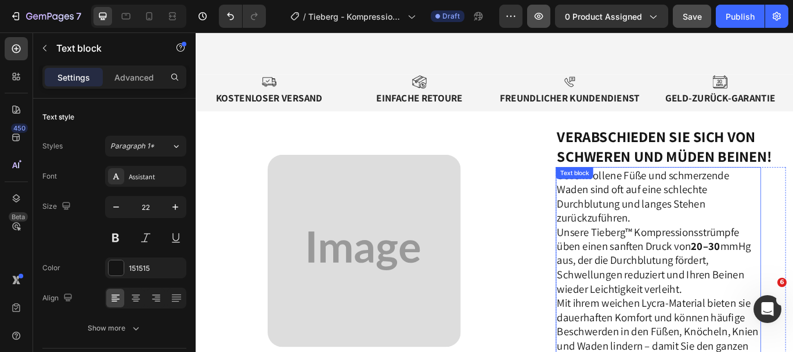
click at [539, 17] on icon "button" at bounding box center [539, 16] width 9 height 7
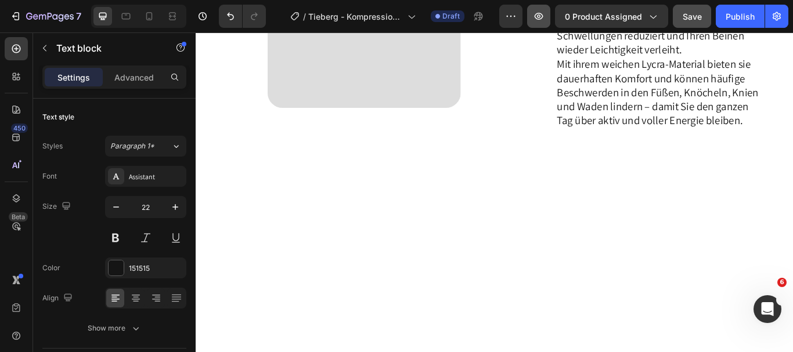
scroll to position [733, 0]
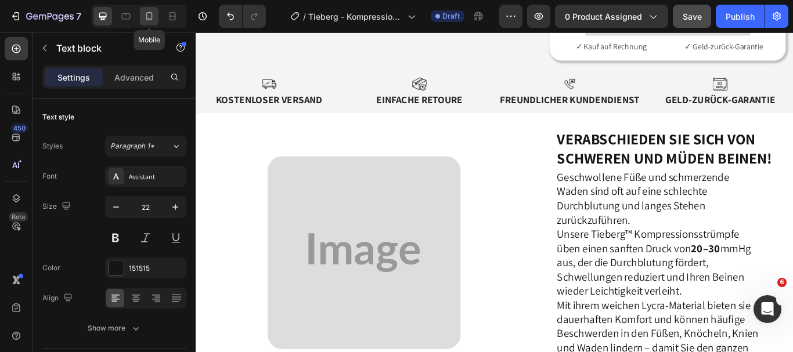
click at [147, 16] on icon at bounding box center [149, 16] width 12 height 12
type input "18"
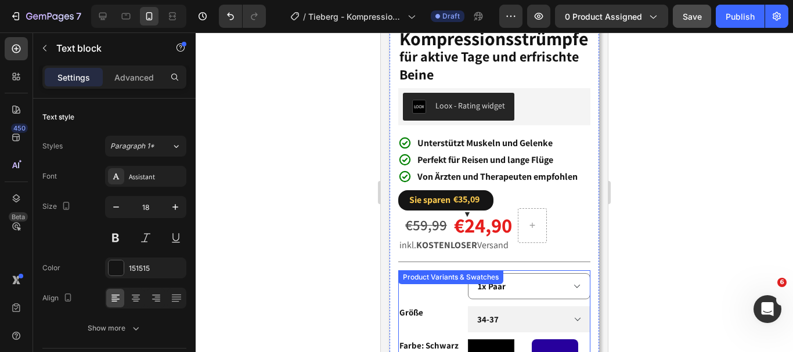
scroll to position [398, 0]
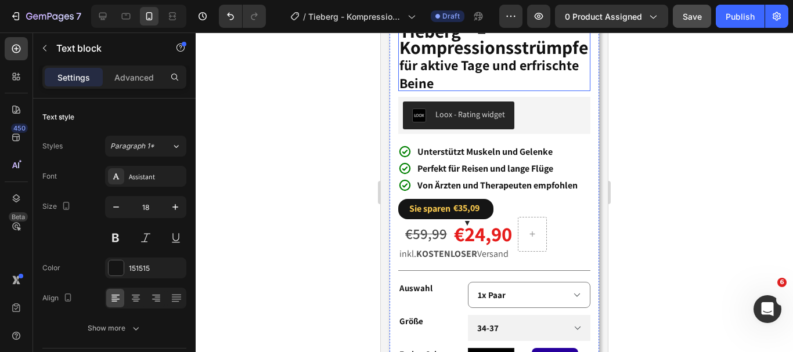
click at [484, 92] on strong "für aktive Tage und erfrischte Beine" at bounding box center [489, 74] width 179 height 37
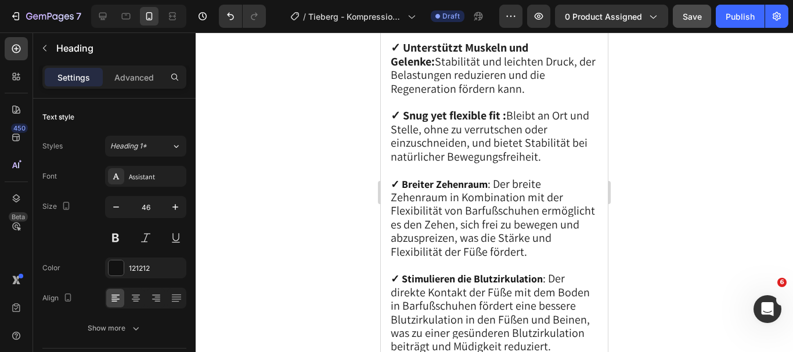
scroll to position [2276, 0]
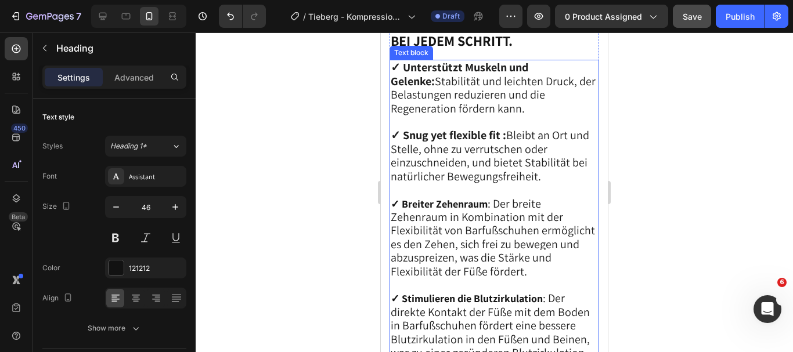
click at [423, 101] on span "✓ Unterstützt Muskeln und Gelenke: Stabilität und leichten Druck, der Belastung…" at bounding box center [493, 88] width 205 height 56
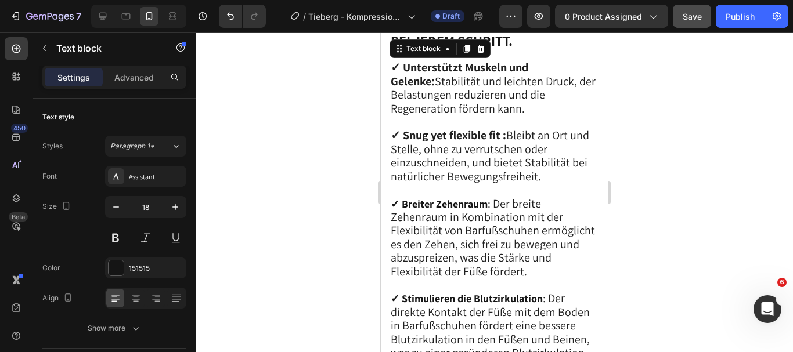
click at [394, 88] on strong "✓ Unterstützt Muskeln und Gelenke:" at bounding box center [460, 74] width 138 height 28
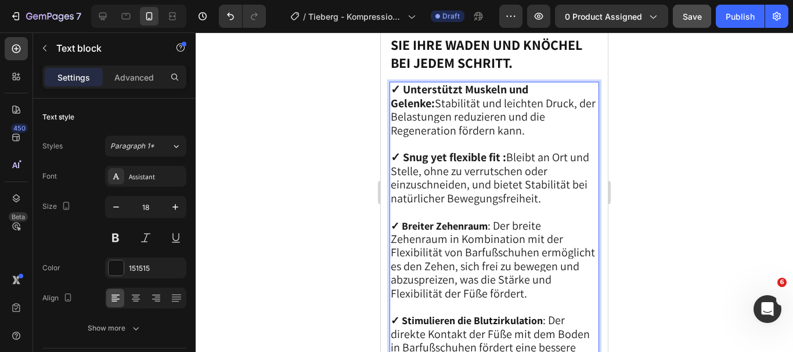
scroll to position [2256, 0]
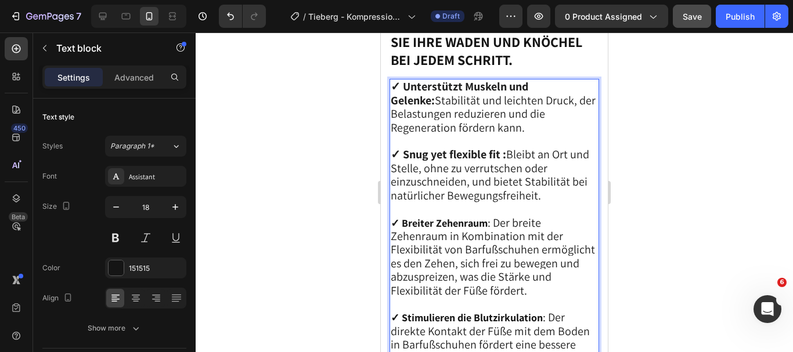
click at [392, 107] on strong "✓ Unterstützt Muskeln und Gelenke:" at bounding box center [460, 93] width 138 height 28
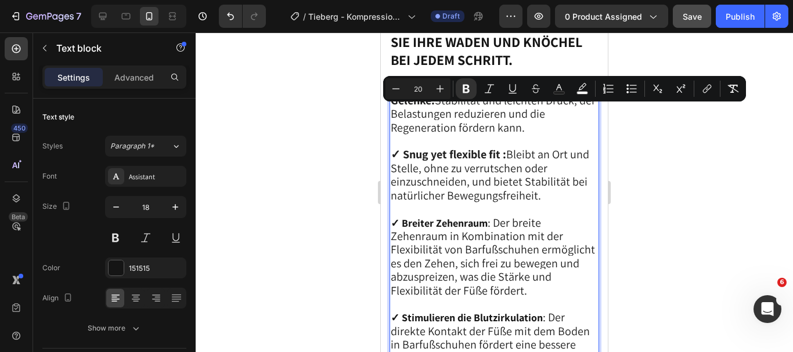
click at [392, 107] on strong "✓ Unterstützt Muskeln und Gelenke:" at bounding box center [460, 93] width 138 height 28
click at [411, 131] on span "✓ Unterstützt Muskeln und Gelenke: Stabilität und leichten Druck, der Belastung…" at bounding box center [493, 107] width 205 height 56
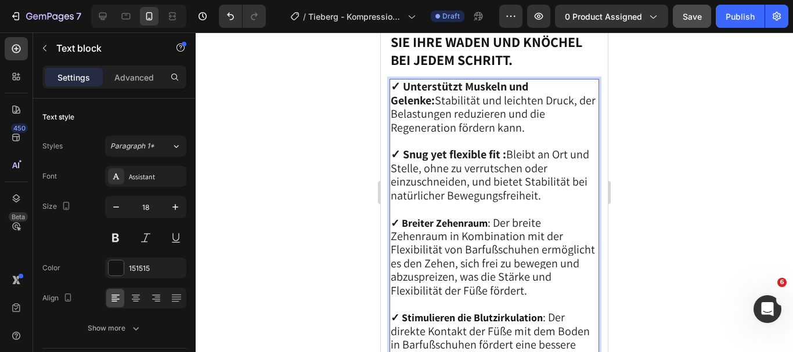
click at [391, 107] on strong "✓ Unterstützt Muskeln und Gelenke:" at bounding box center [460, 93] width 138 height 28
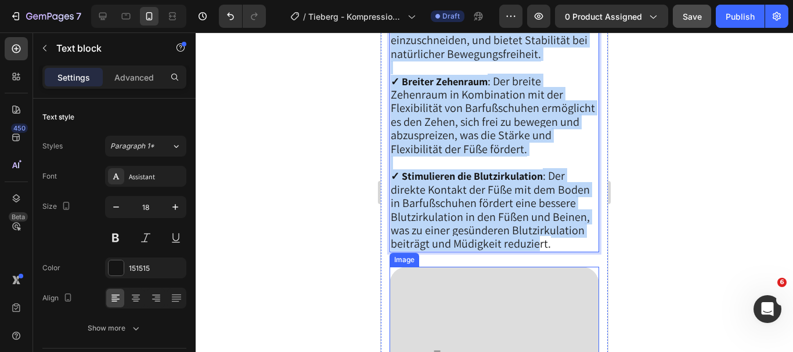
scroll to position [2478, 0]
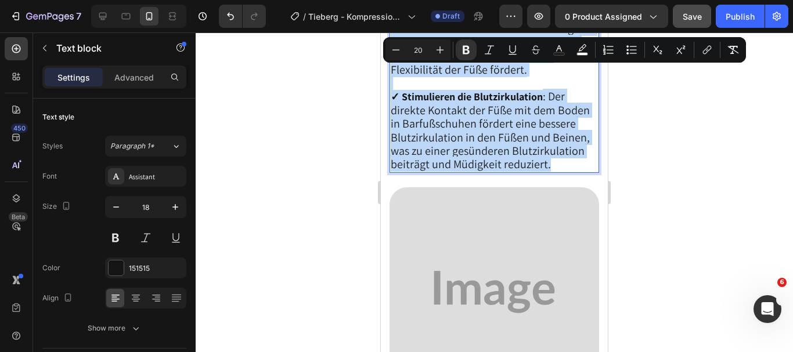
drag, startPoint x: 391, startPoint y: 110, endPoint x: 555, endPoint y: 194, distance: 183.9
click at [555, 171] on p "✓ Unterstützt Muskeln und Gelenke: Stabilität und leichten Druck, der Belastung…" at bounding box center [494, 15] width 207 height 312
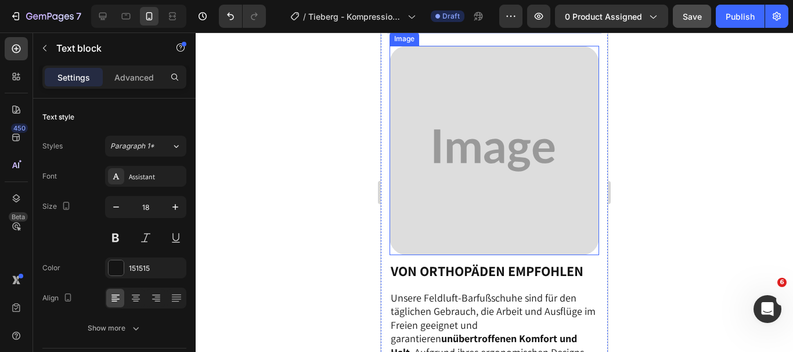
scroll to position [2184, 0]
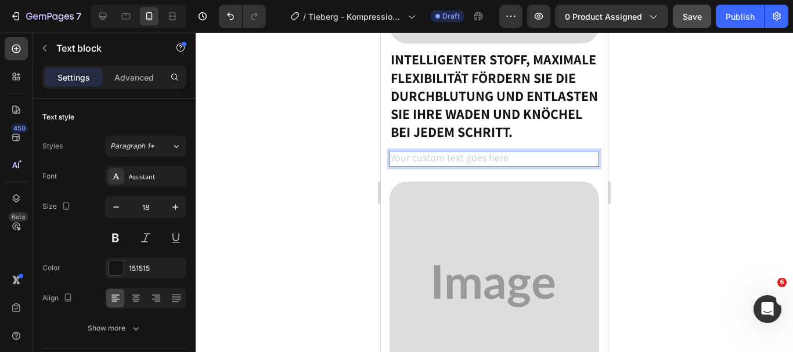
click at [451, 167] on div "Rich Text Editor. Editing area: main" at bounding box center [495, 159] width 210 height 16
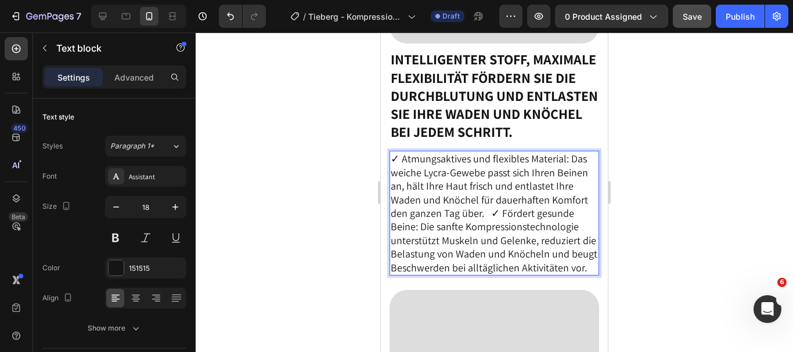
click at [486, 242] on p "✓ Atmungsaktives und flexibles Material: Das weiche Lycra-Gewebe passt sich Ihr…" at bounding box center [494, 213] width 207 height 123
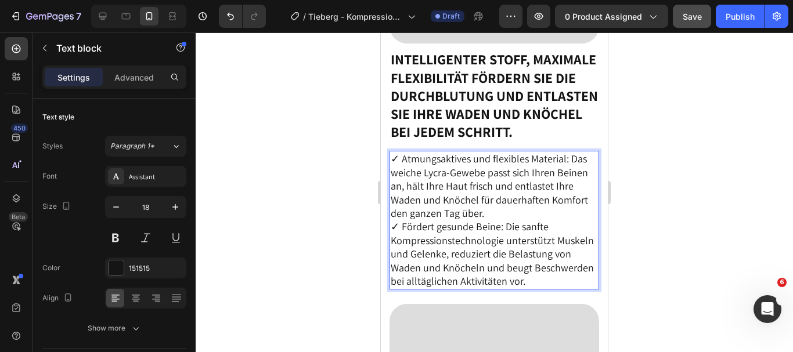
click at [485, 220] on p "✓ Atmungsaktives und flexibles Material: Das weiche Lycra-Gewebe passt sich Ihr…" at bounding box center [494, 186] width 207 height 68
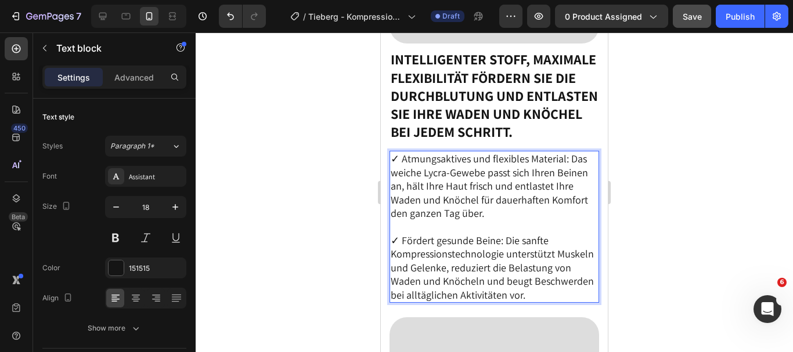
click at [392, 264] on p "✓ Fördert gesunde Beine: Die sanfte Kompressionstechnologie unterstützt Muskeln…" at bounding box center [494, 268] width 207 height 68
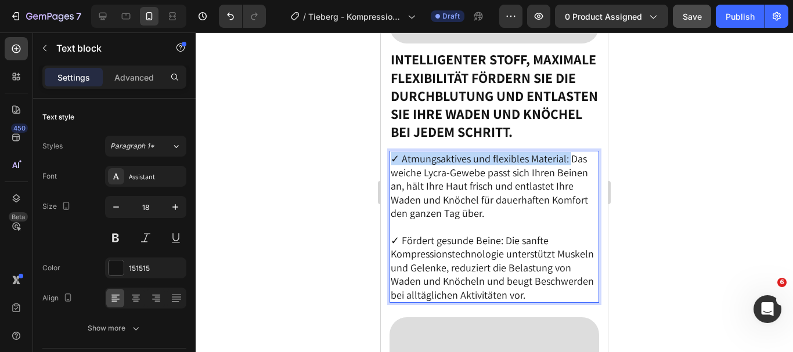
drag, startPoint x: 567, startPoint y: 188, endPoint x: 392, endPoint y: 183, distance: 175.4
click at [392, 183] on p "✓ Atmungsaktives und flexibles Material: Das weiche Lycra-Gewebe passt sich Ihr…" at bounding box center [494, 186] width 207 height 68
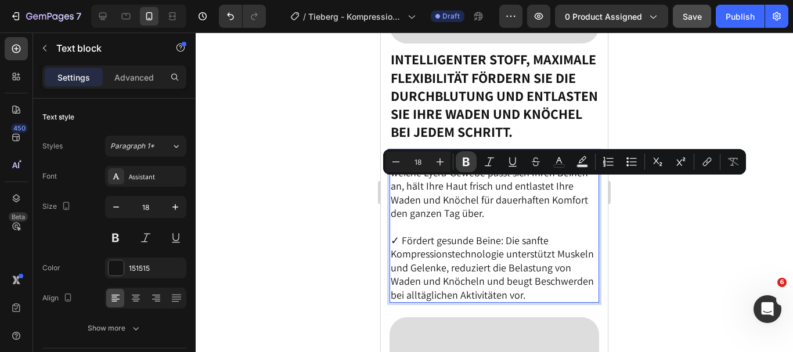
click at [468, 163] on icon "Editor contextual toolbar" at bounding box center [466, 162] width 7 height 9
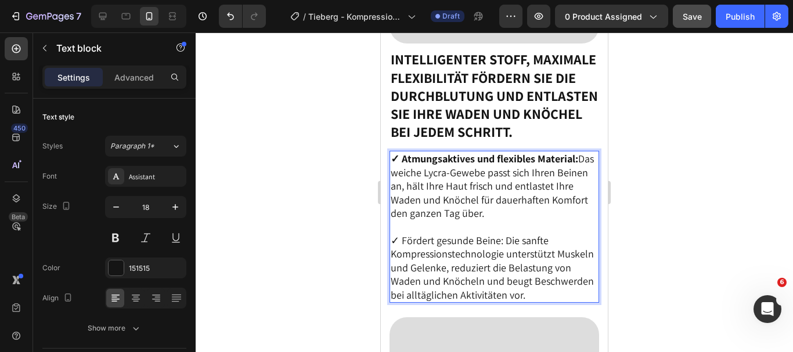
scroll to position [2233, 0]
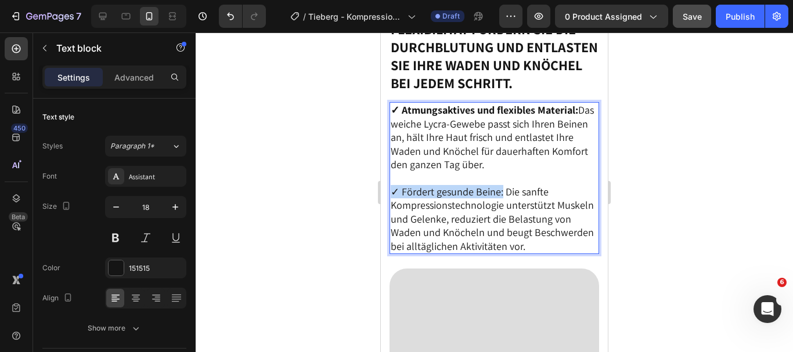
drag, startPoint x: 501, startPoint y: 218, endPoint x: 391, endPoint y: 214, distance: 109.8
click at [391, 214] on p "✓ Fördert gesunde Beine: Die sanfte Kompressionstechnologie unterstützt Muskeln…" at bounding box center [494, 219] width 207 height 68
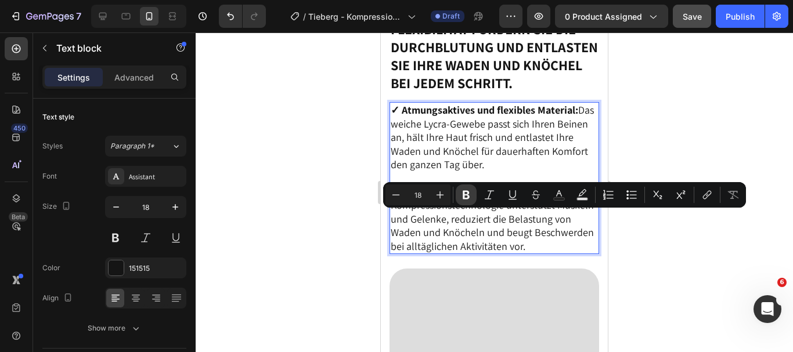
click at [465, 192] on icon "Editor contextual toolbar" at bounding box center [466, 195] width 7 height 9
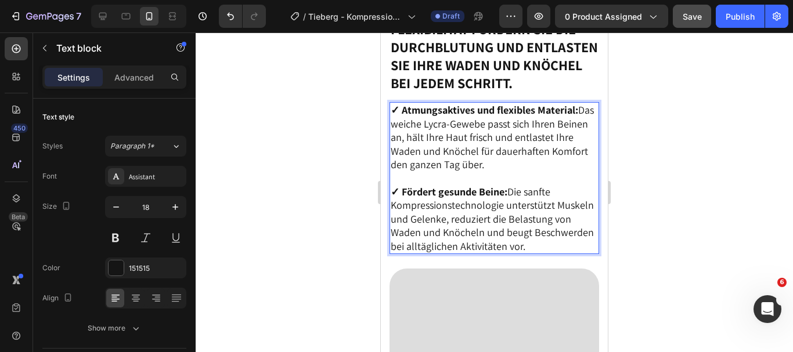
click at [584, 253] on p "✓ Fördert gesunde Beine: Die sanfte Kompressionstechnologie unterstützt Muskeln…" at bounding box center [494, 219] width 207 height 68
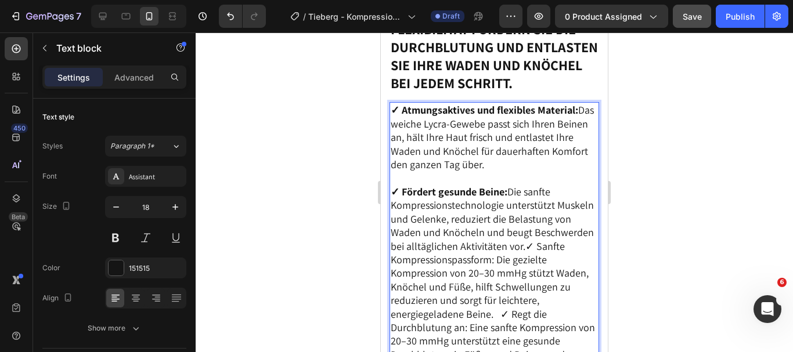
scroll to position [2309, 0]
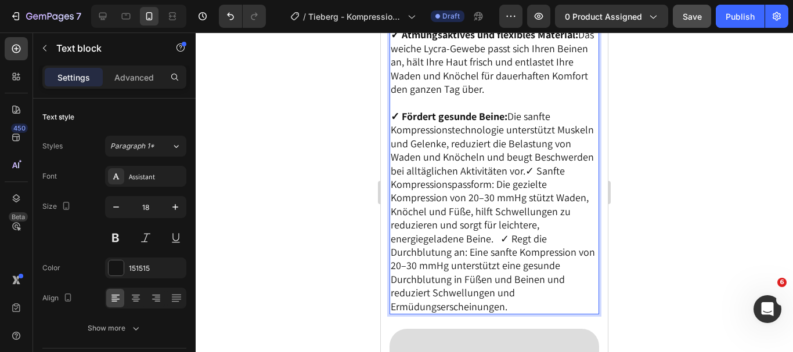
click at [405, 212] on p "✓ Fördert gesunde Beine: Die sanfte Kompressionstechnologie unterstützt Muskeln…" at bounding box center [494, 212] width 207 height 204
click at [404, 212] on p "✓ Fördert gesunde Beine: Die sanfte Kompressionstechnologie unterstützt Muskeln…" at bounding box center [494, 212] width 207 height 204
click at [408, 212] on p "✓ Fördert gesunde Beine: Die sanfte Kompressionstechnologie unterstützt Muskeln…" at bounding box center [494, 212] width 207 height 204
click at [586, 178] on p "✓ Fördert gesunde Beine: Die sanfte Kompressionstechnologie unterstützt Muskeln…" at bounding box center [494, 144] width 207 height 68
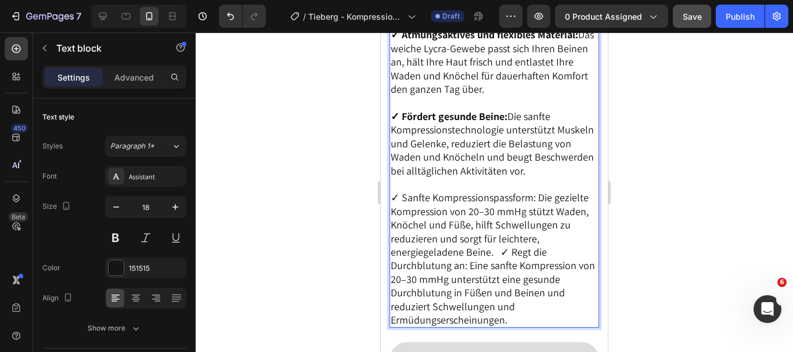
click at [495, 279] on p "✓ Sanfte Kompressionspassform: Die gezielte Kompression von 20–30 mmHg stützt W…" at bounding box center [494, 259] width 207 height 136
click at [495, 259] on p "✓ Sanfte Kompressionspassform: Die gezielte Kompression von 20–30 mmHg stützt W…" at bounding box center [494, 225] width 207 height 68
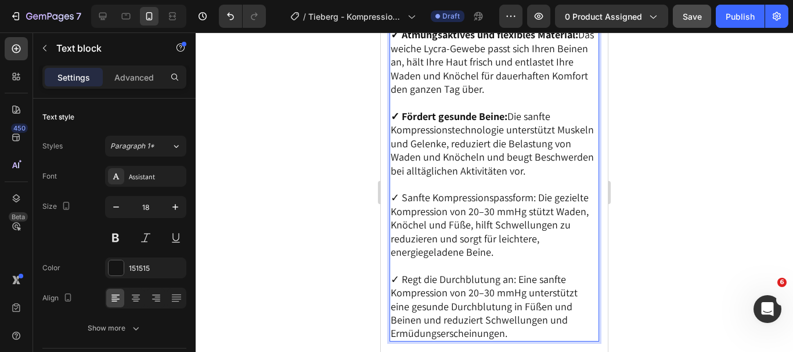
click at [394, 306] on p "✓ Regt die Durchblutung an: Eine sanfte Kompression von 20–30 mmHg unterstützt …" at bounding box center [494, 307] width 207 height 68
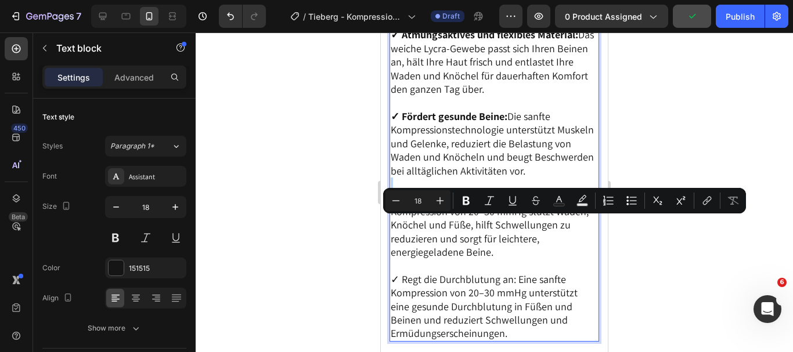
drag, startPoint x: 535, startPoint y: 227, endPoint x: 409, endPoint y: 213, distance: 126.8
click at [409, 213] on div "✓ Atmungsaktives und flexibles Material: Das weiche Lycra-Gewebe passt sich Ihr…" at bounding box center [495, 184] width 210 height 315
click at [463, 200] on icon "Editor contextual toolbar" at bounding box center [466, 201] width 12 height 12
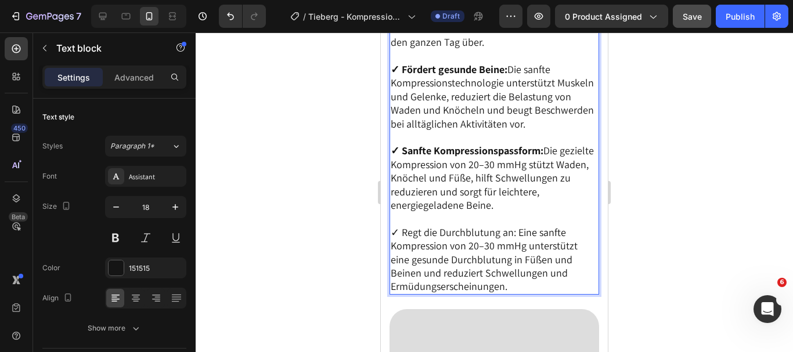
scroll to position [2357, 0]
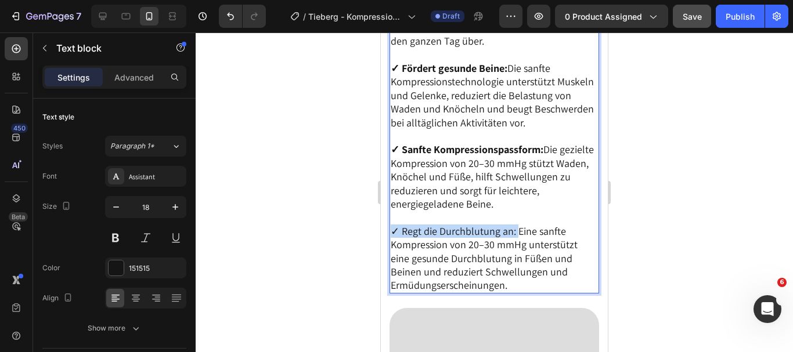
drag, startPoint x: 517, startPoint y: 260, endPoint x: 392, endPoint y: 254, distance: 125.0
click at [392, 254] on p "✓ Regt die Durchblutung an: Eine sanfte Kompression von 20–30 mmHg unterstützt …" at bounding box center [494, 259] width 207 height 68
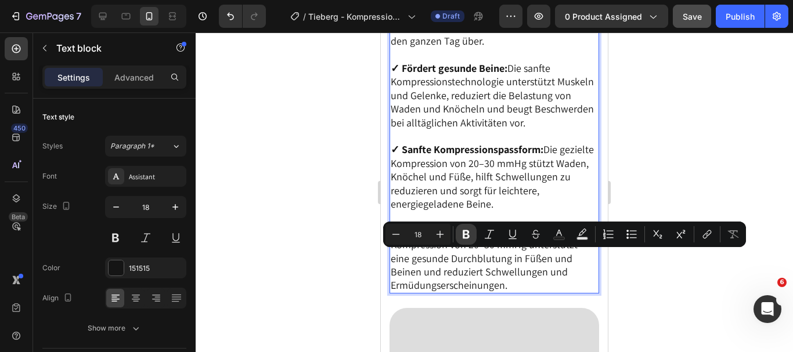
click at [466, 230] on icon "Editor contextual toolbar" at bounding box center [466, 235] width 12 height 12
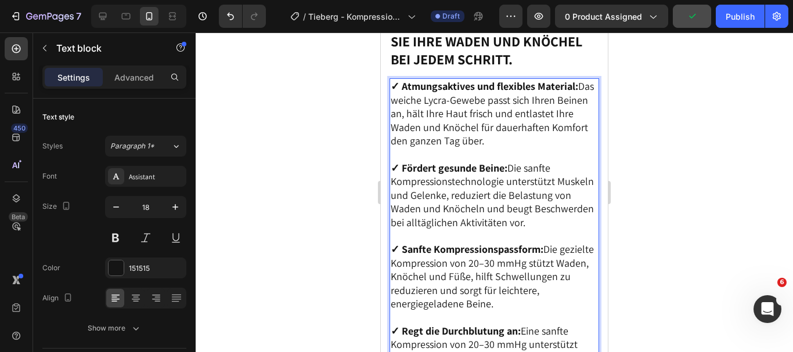
scroll to position [2231, 0]
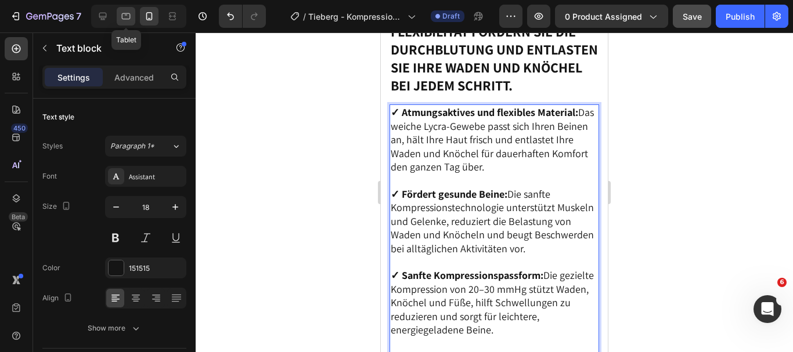
click at [129, 17] on icon at bounding box center [126, 16] width 12 height 12
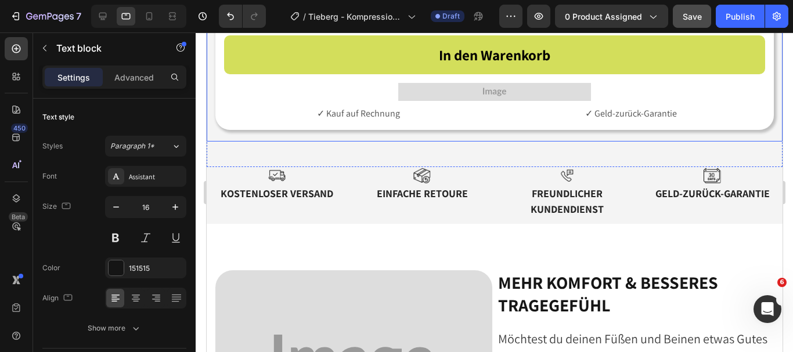
scroll to position [1232, 0]
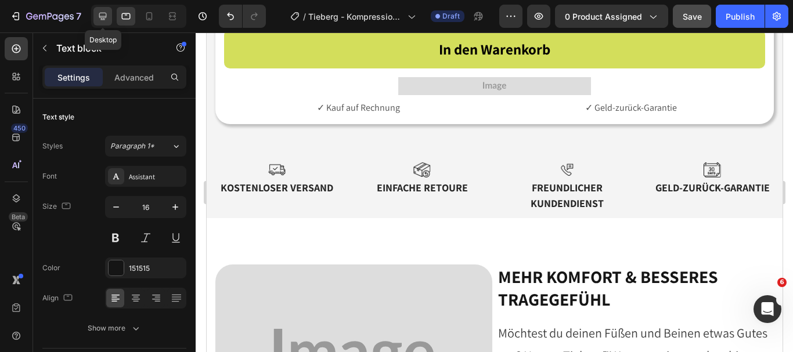
click at [99, 17] on icon at bounding box center [103, 16] width 12 height 12
type input "22"
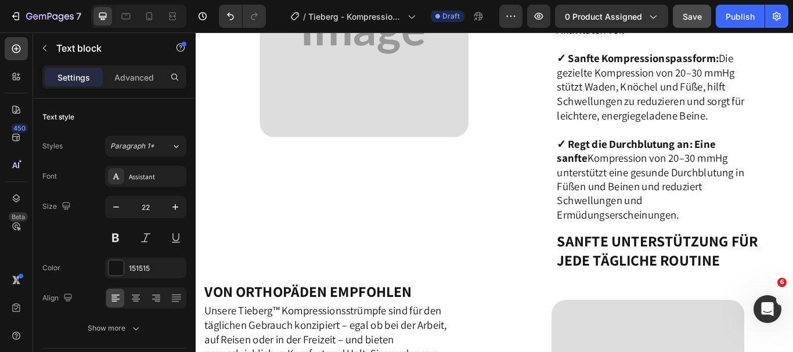
scroll to position [1762, 0]
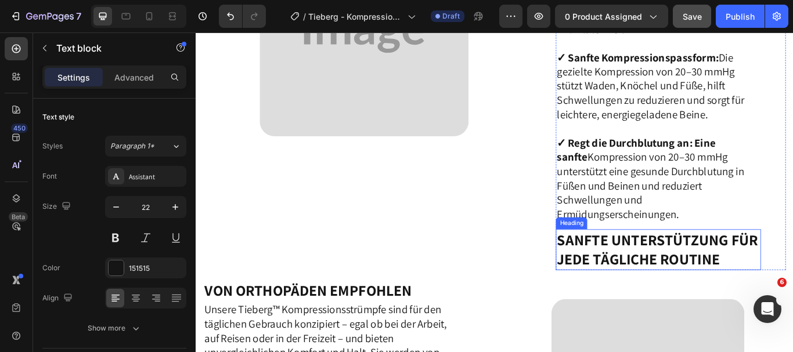
click at [703, 264] on h2 "Sanfte Unterstützung für jede tägliche Routine" at bounding box center [735, 286] width 239 height 48
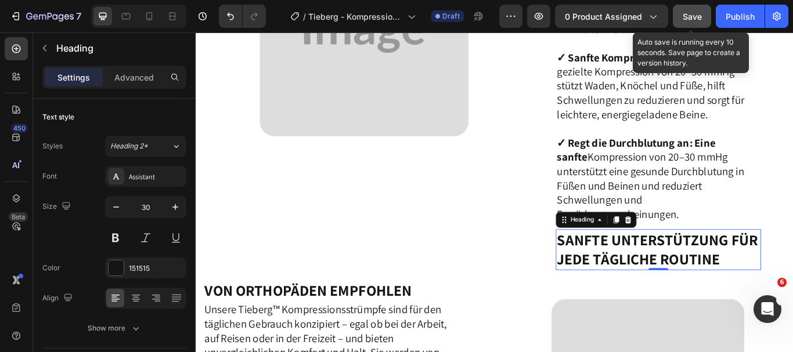
click at [698, 14] on span "Save" at bounding box center [692, 17] width 19 height 10
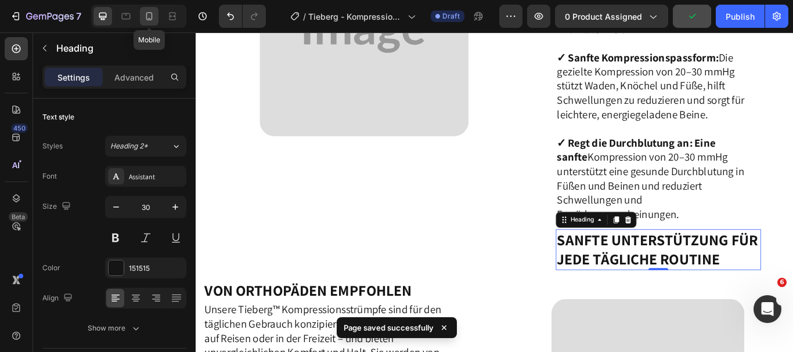
click at [147, 20] on icon at bounding box center [149, 16] width 12 height 12
type input "23"
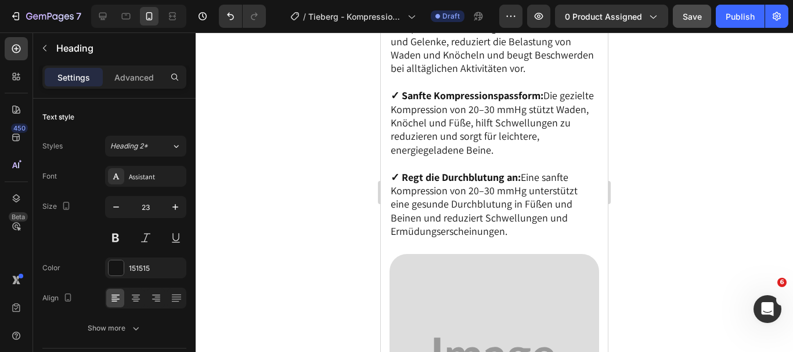
scroll to position [2157, 0]
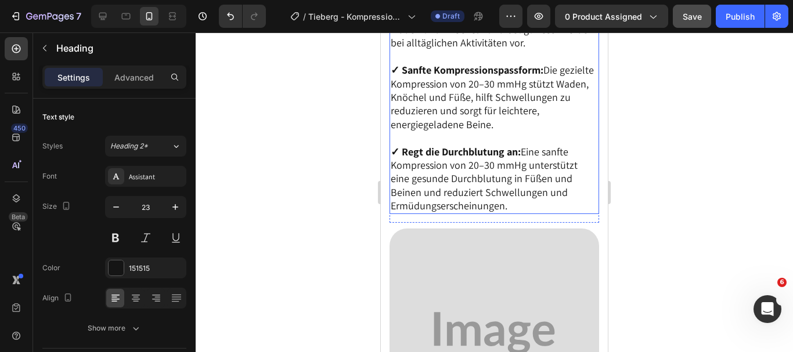
click at [433, 213] on p "✓ Regt die Durchblutung an: Eine sanfte Kompression von 20–30 mmHg unterstützt …" at bounding box center [494, 179] width 207 height 68
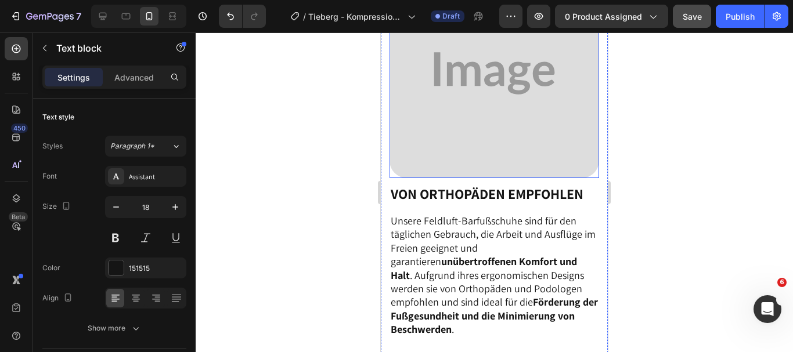
scroll to position [2428, 0]
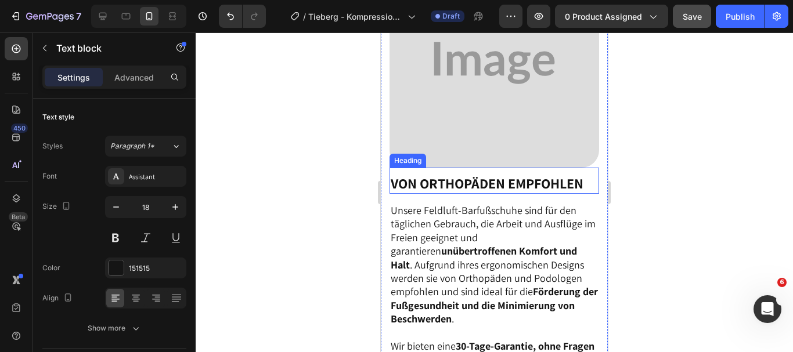
click at [583, 193] on strong "Von Orthopäden empfohlen" at bounding box center [487, 183] width 193 height 19
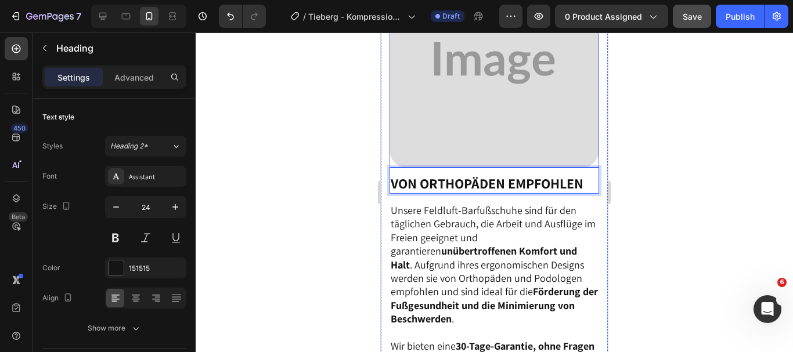
scroll to position [2477, 0]
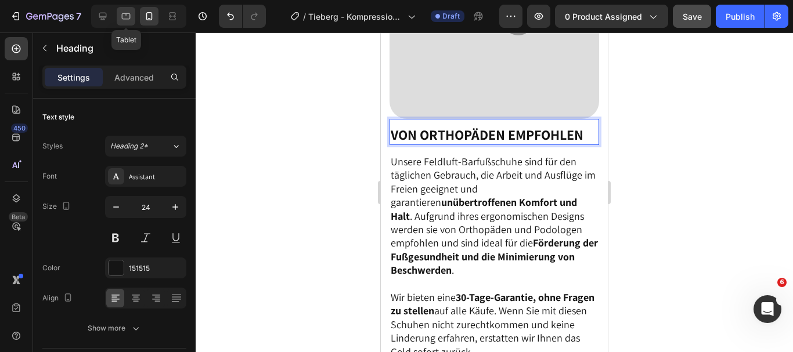
click at [133, 12] on div at bounding box center [126, 16] width 19 height 19
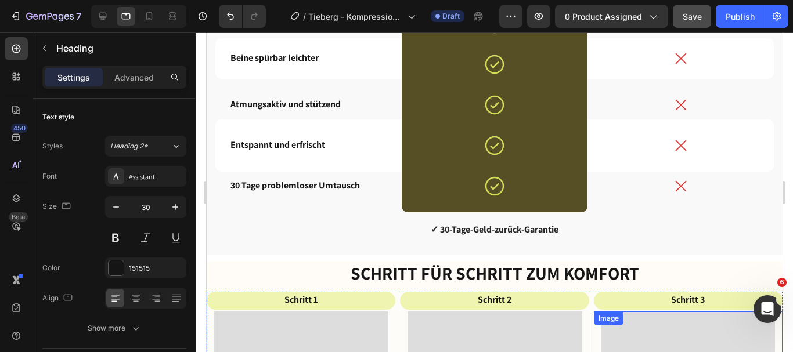
scroll to position [2290, 0]
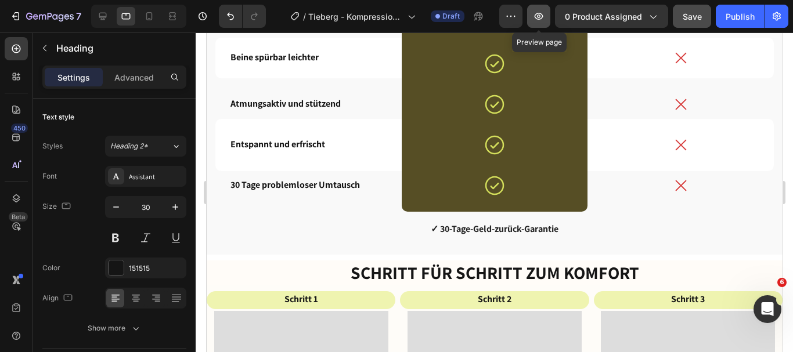
click at [533, 20] on button "button" at bounding box center [538, 16] width 23 height 23
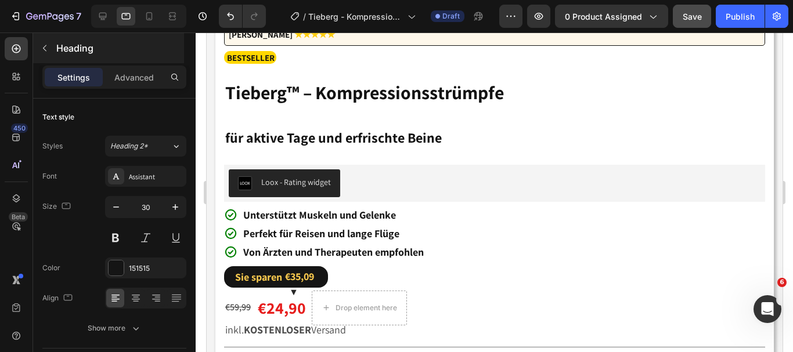
scroll to position [1019, 0]
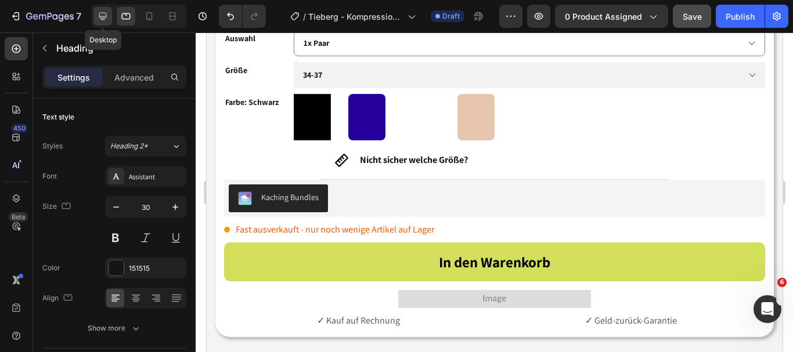
click at [104, 16] on icon at bounding box center [103, 16] width 12 height 12
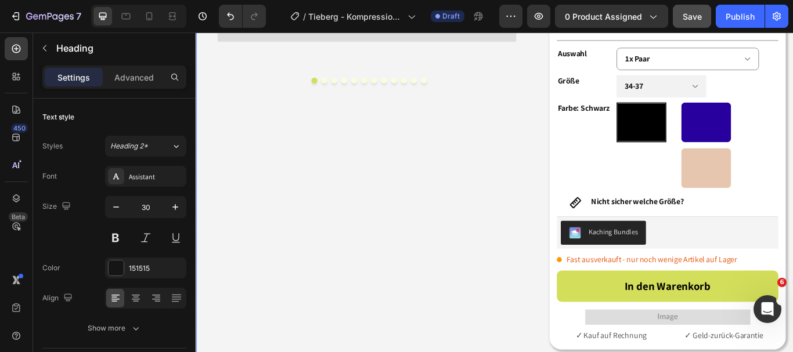
scroll to position [134, 0]
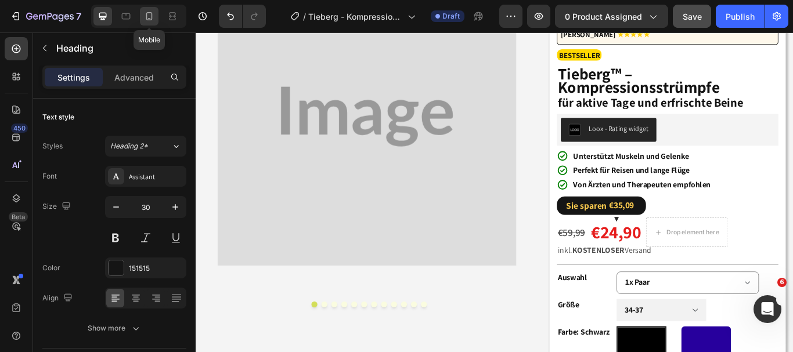
click at [149, 17] on icon at bounding box center [149, 16] width 12 height 12
type input "24"
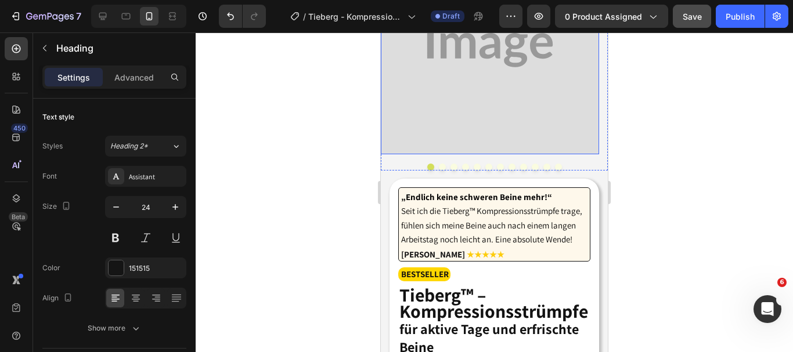
click at [684, 23] on button "Save" at bounding box center [692, 16] width 38 height 23
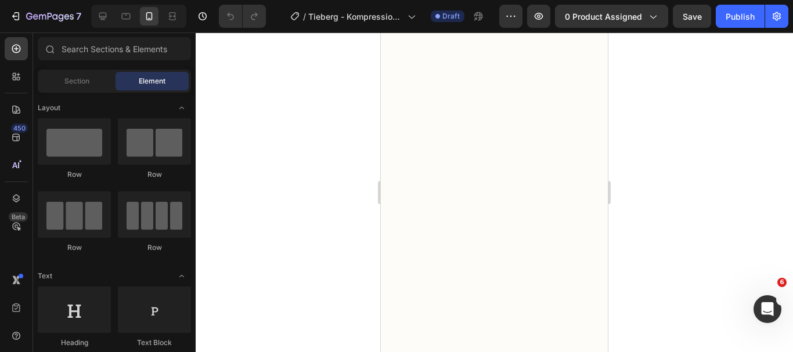
scroll to position [2826, 0]
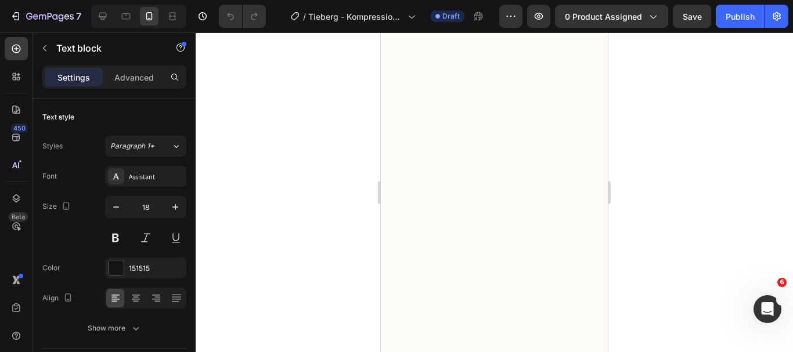
drag, startPoint x: 394, startPoint y: 107, endPoint x: 527, endPoint y: 303, distance: 236.9
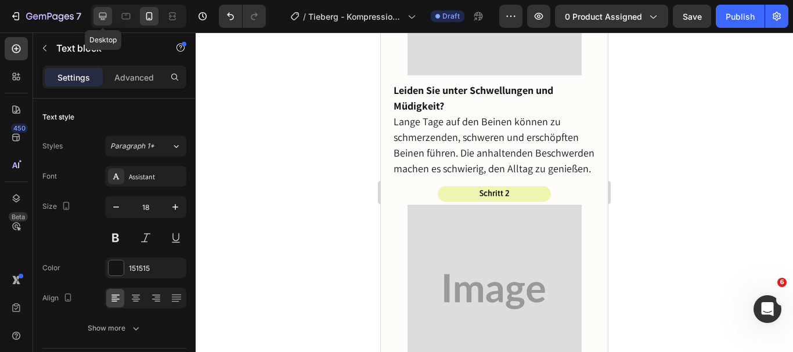
click at [102, 19] on icon at bounding box center [103, 17] width 8 height 8
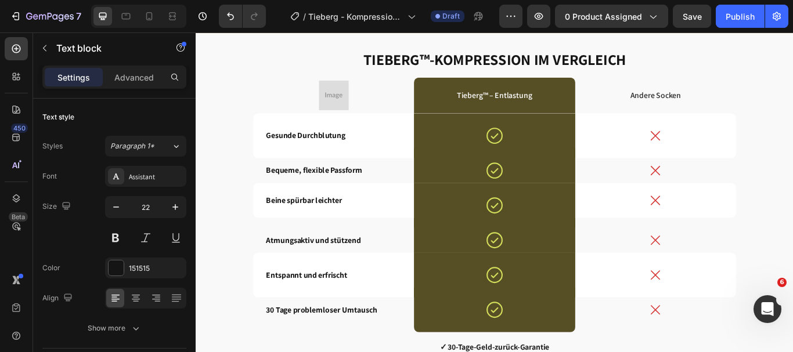
scroll to position [3536, 0]
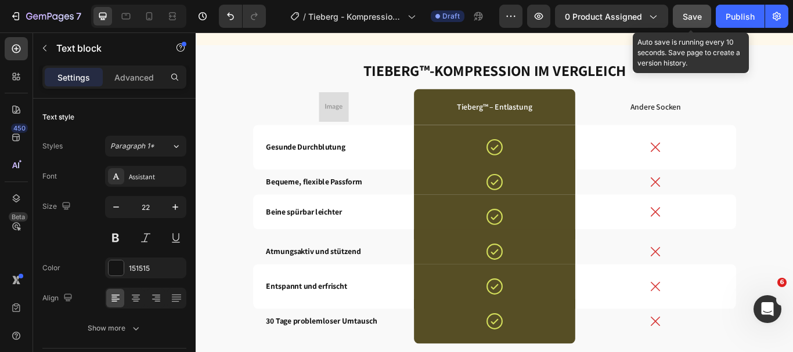
click at [686, 23] on button "Save" at bounding box center [692, 16] width 38 height 23
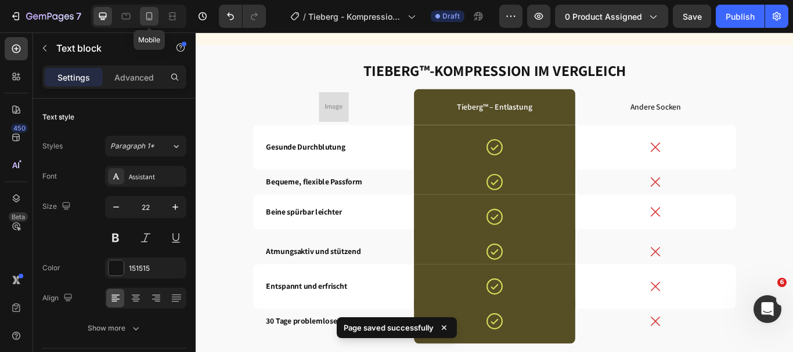
click at [152, 16] on icon at bounding box center [149, 16] width 6 height 8
type input "18"
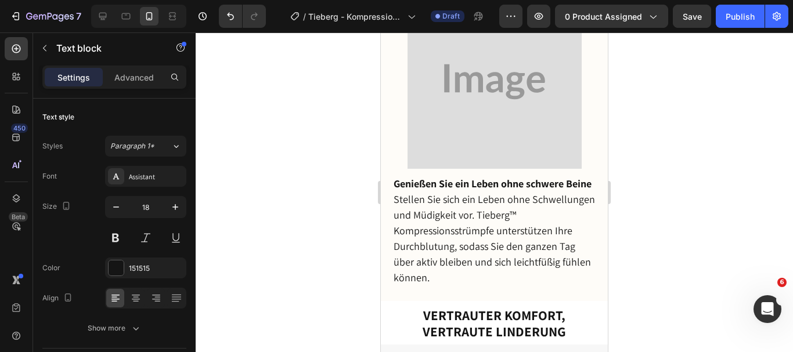
scroll to position [4436, 0]
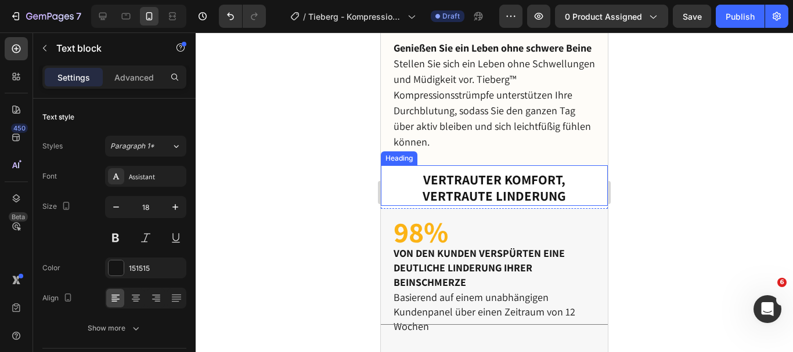
click at [559, 206] on h2 "Vertrauter Komfort, vertraute Linderung" at bounding box center [494, 188] width 227 height 34
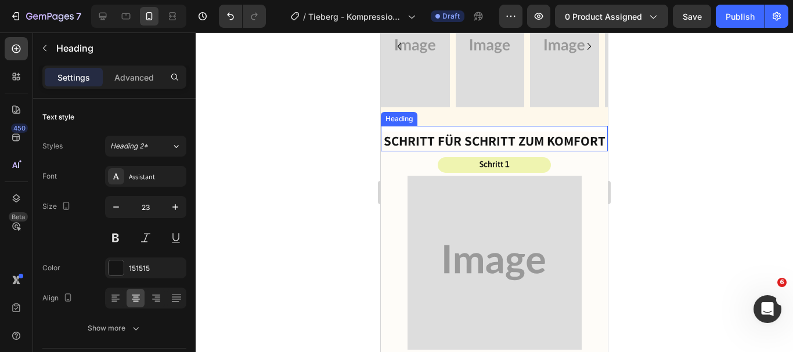
scroll to position [3478, 0]
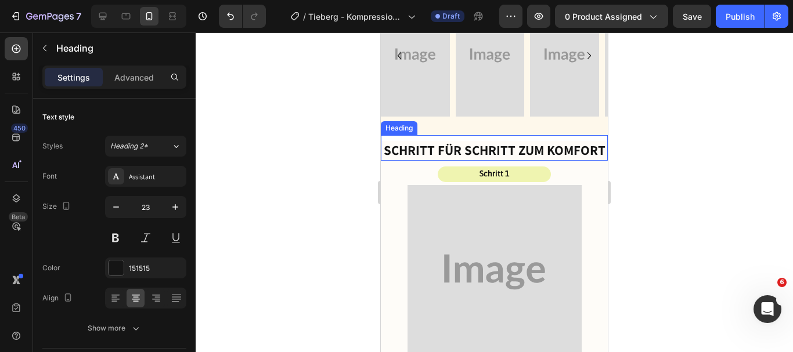
click at [531, 161] on h2 "Schritt für Schritt zum Komfort" at bounding box center [494, 151] width 227 height 20
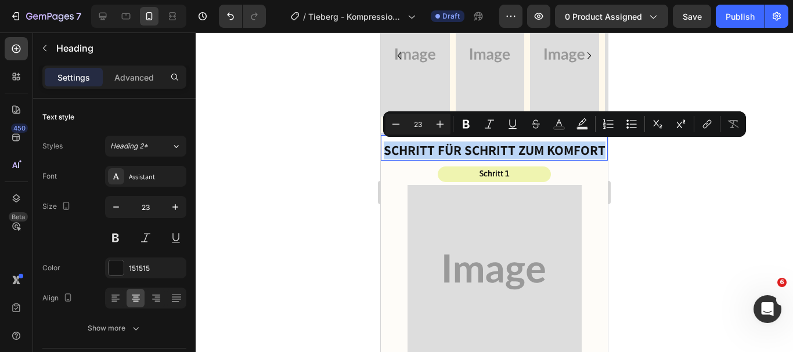
drag, startPoint x: 411, startPoint y: 145, endPoint x: 555, endPoint y: 161, distance: 145.5
click at [555, 160] on p "Schritt für Schritt zum Komfort" at bounding box center [494, 150] width 225 height 17
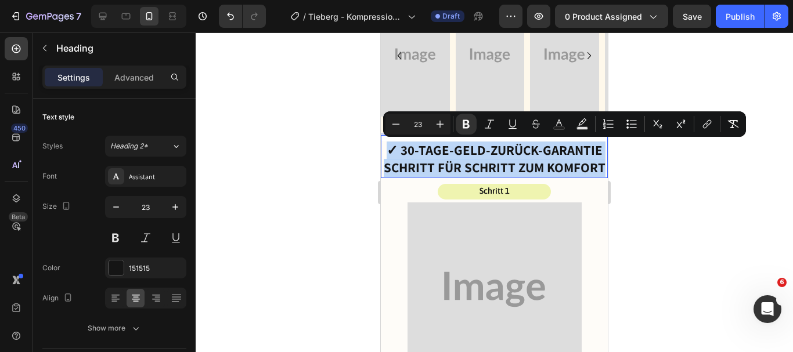
drag, startPoint x: 387, startPoint y: 146, endPoint x: 519, endPoint y: 181, distance: 136.9
click at [519, 178] on h2 "✓ 30-Tage-Geld-zurück-Garantie Schritt für Schritt zum Komfort" at bounding box center [494, 159] width 227 height 37
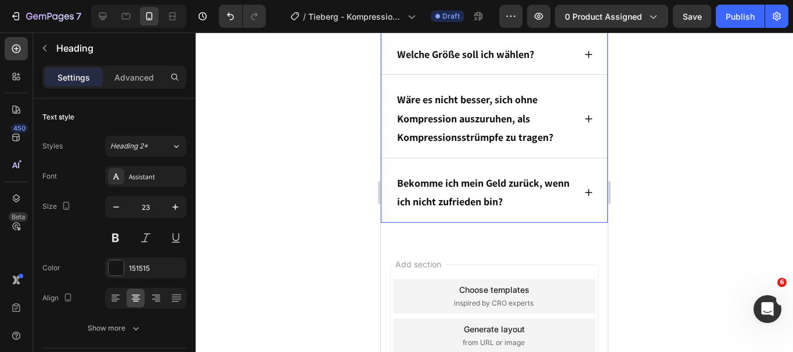
scroll to position [5297, 0]
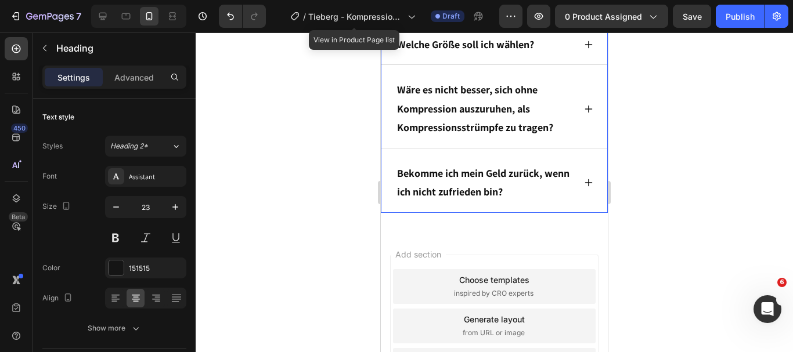
click at [585, 187] on icon at bounding box center [589, 183] width 8 height 8
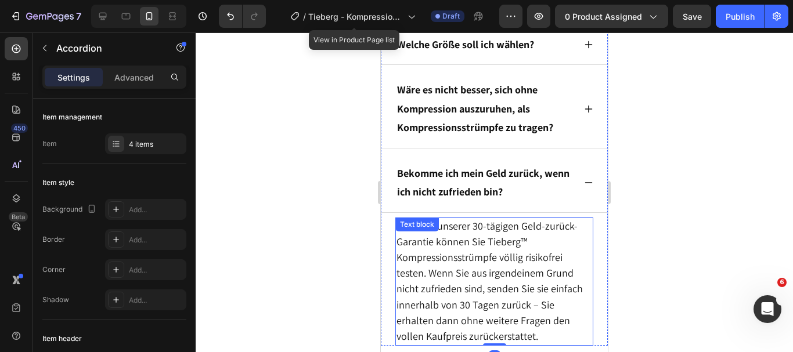
click at [534, 258] on p "Ja! Dank unserer 30-tägigen Geld-zurück-Garantie können Sie Tieberg™ Kompressio…" at bounding box center [495, 282] width 196 height 127
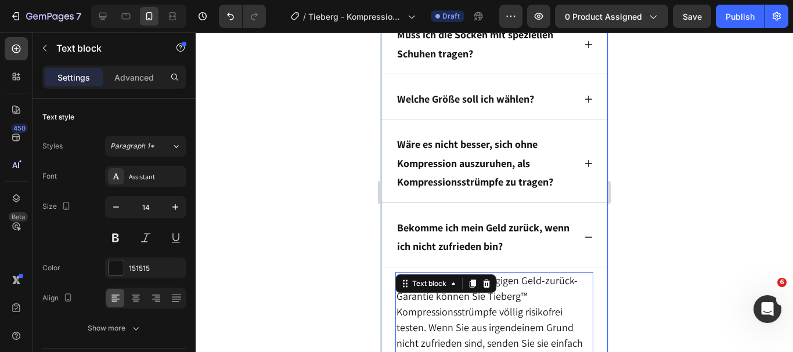
scroll to position [5239, 0]
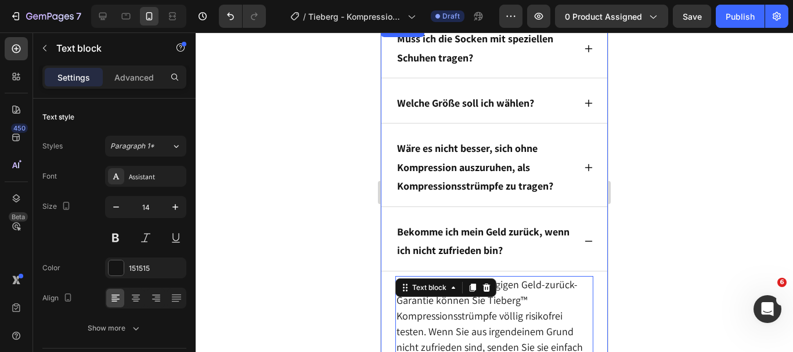
click at [584, 246] on icon at bounding box center [588, 241] width 9 height 9
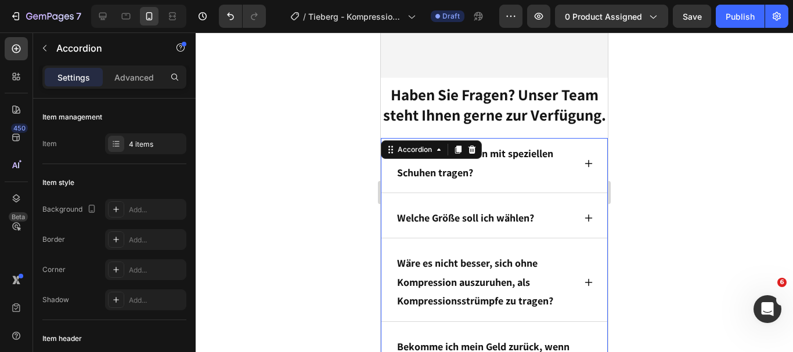
scroll to position [5113, 0]
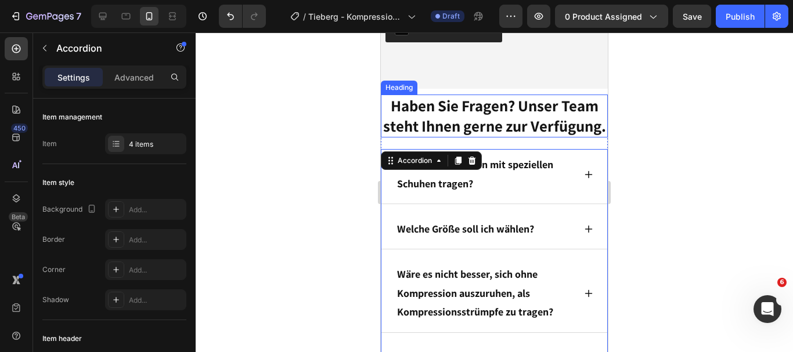
click at [501, 138] on h2 "Haben Sie Fragen? Unser Team steht Ihnen gerne zur Verfügung." at bounding box center [494, 116] width 227 height 43
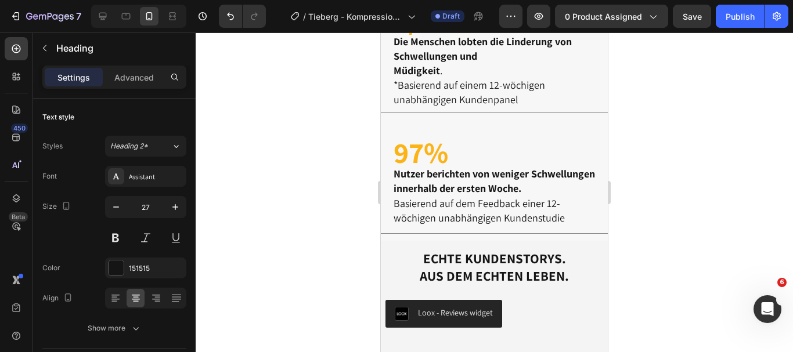
scroll to position [4774, 0]
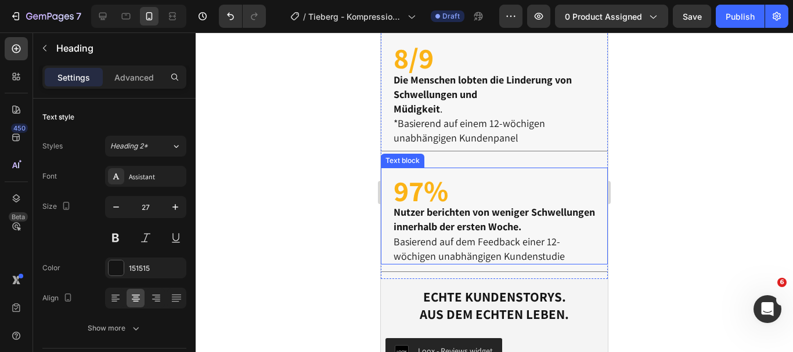
click at [427, 189] on strong "97%" at bounding box center [421, 191] width 55 height 38
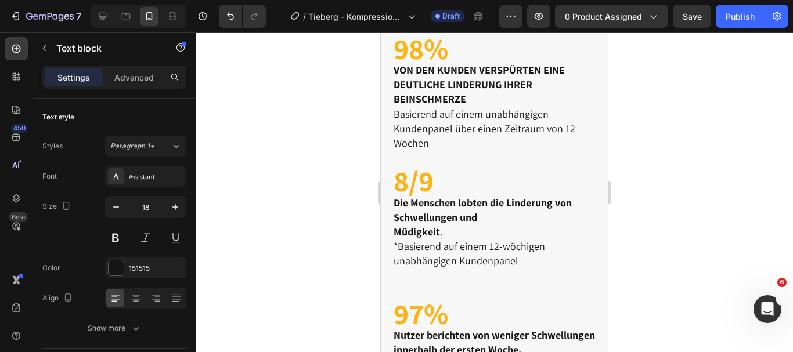
scroll to position [4655, 0]
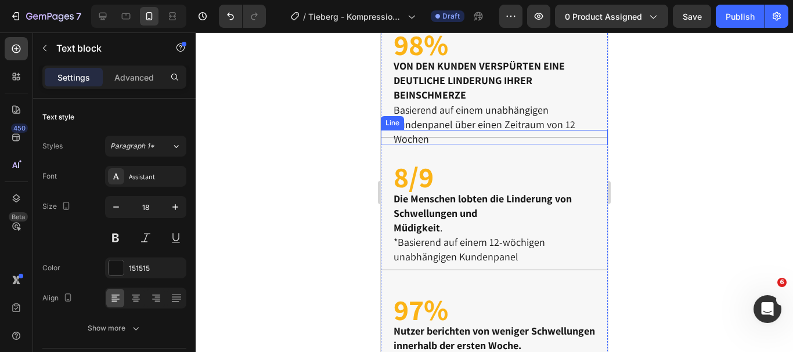
click at [435, 143] on div "Title Line" at bounding box center [494, 137] width 227 height 15
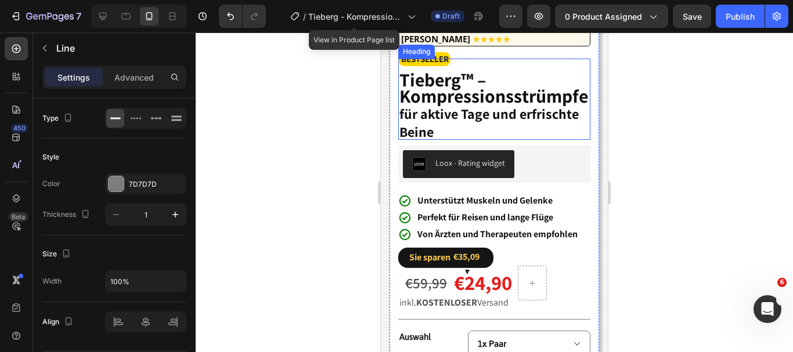
scroll to position [387, 0]
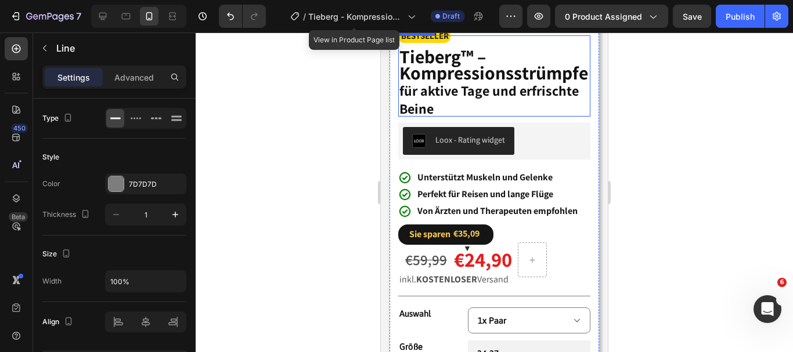
click at [444, 85] on strong "Tieberg™ – Kompressionsstrümpfe" at bounding box center [494, 64] width 189 height 41
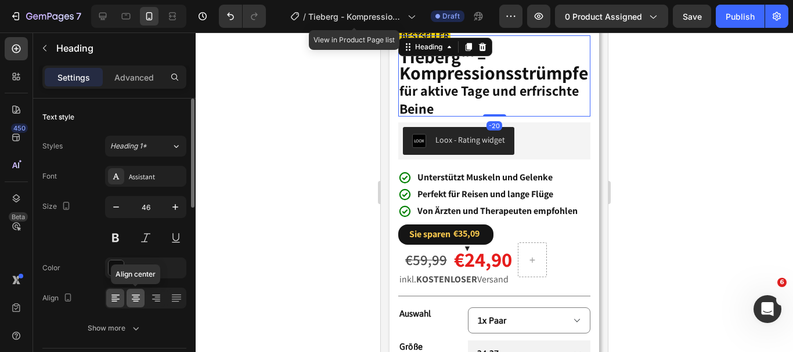
click at [142, 299] on div at bounding box center [136, 298] width 18 height 19
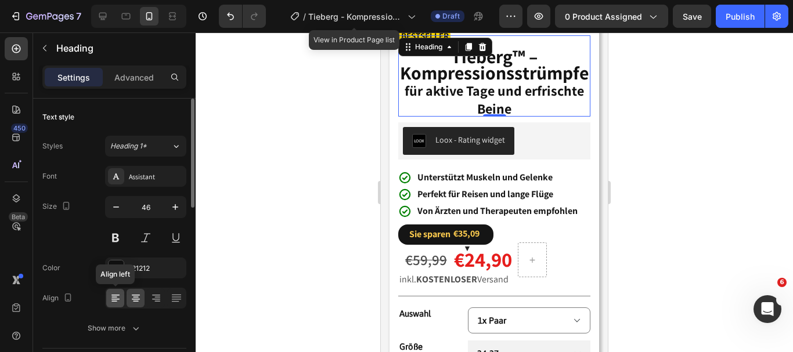
click at [120, 298] on icon at bounding box center [116, 299] width 12 height 12
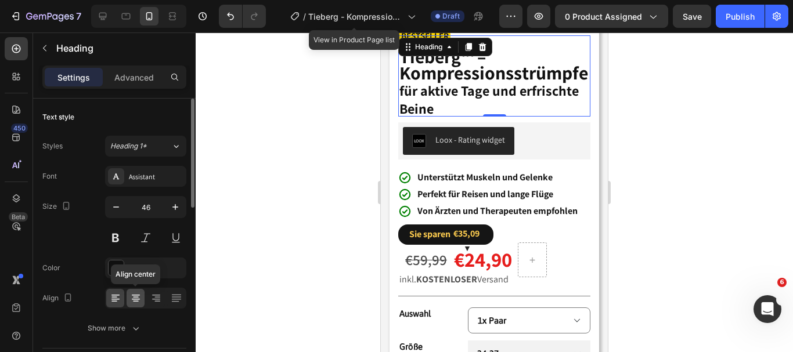
click at [129, 296] on div at bounding box center [136, 298] width 18 height 19
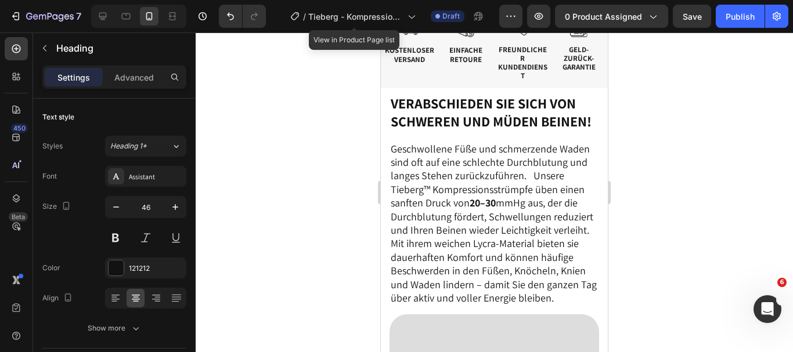
scroll to position [1084, 0]
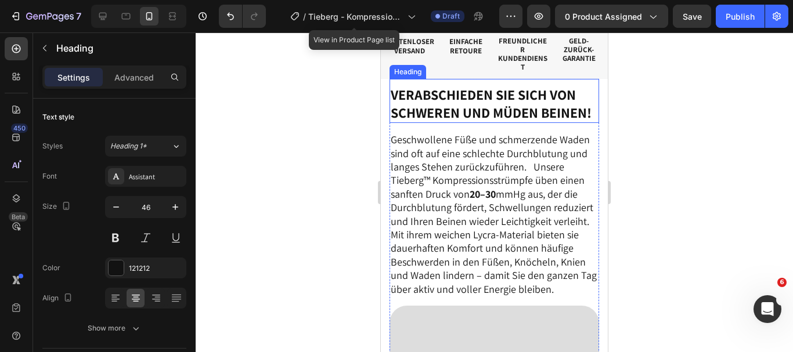
click at [476, 116] on strong "Verabschieden Sie sich von schweren und müden Beinen!" at bounding box center [491, 103] width 201 height 37
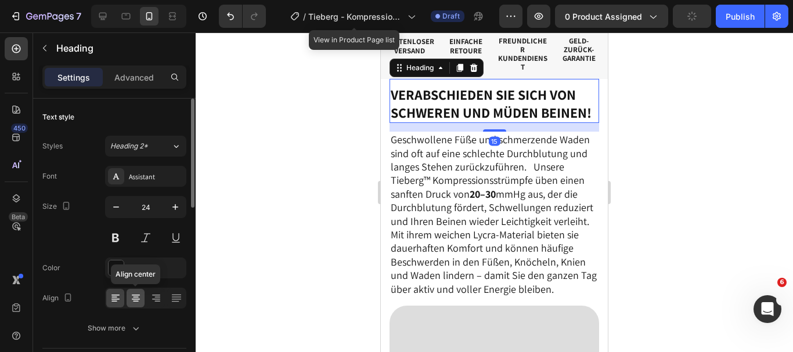
click at [142, 293] on div at bounding box center [136, 298] width 18 height 19
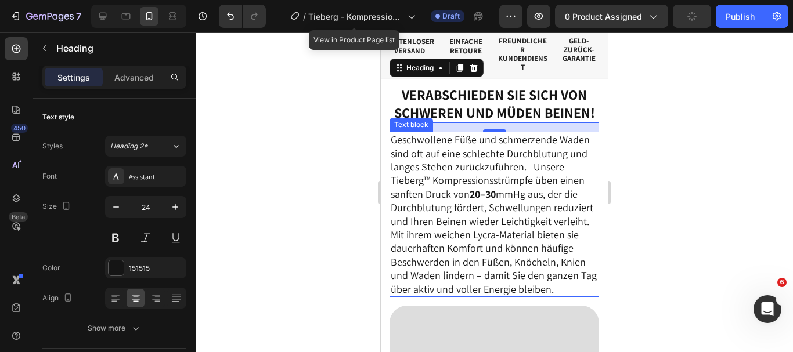
click at [448, 182] on p "Geschwollene Füße und schmerzende Waden sind oft auf eine schlechte Durchblutun…" at bounding box center [494, 180] width 207 height 95
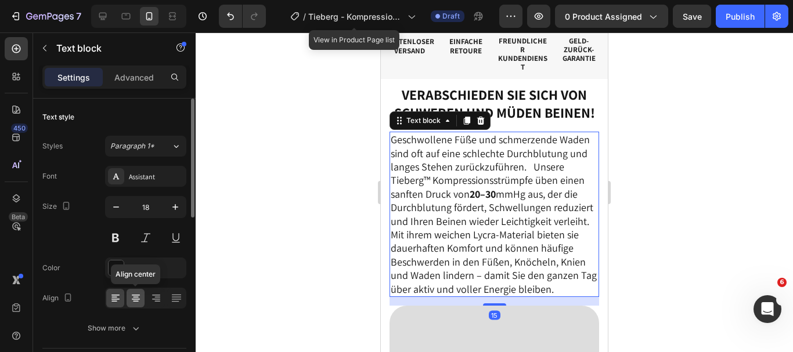
click at [131, 304] on icon at bounding box center [136, 299] width 12 height 12
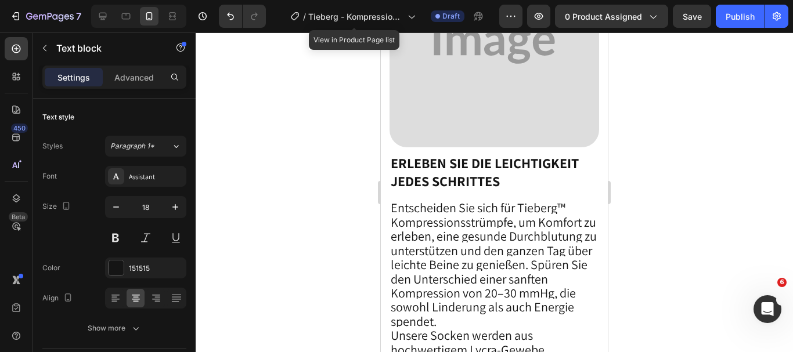
scroll to position [1471, 0]
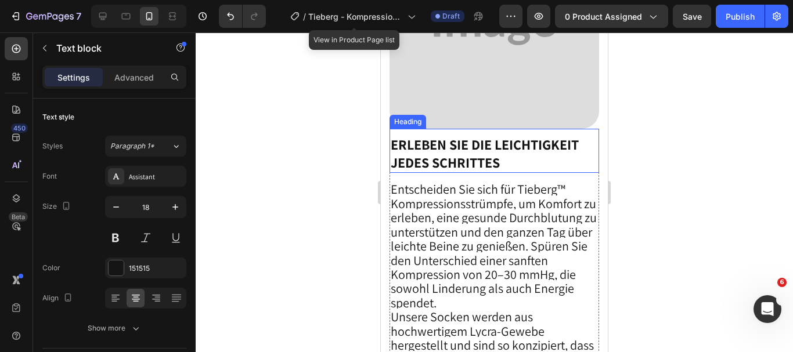
click at [430, 172] on strong "Erleben Sie die Leichtigkeit jedes Schrittes" at bounding box center [485, 153] width 188 height 37
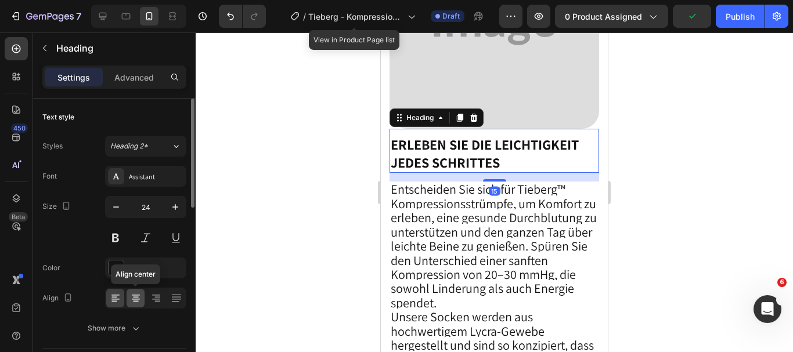
click at [137, 297] on icon at bounding box center [136, 297] width 6 height 1
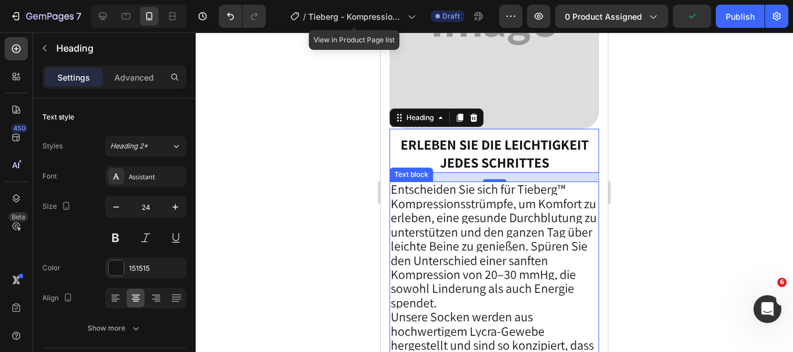
click at [501, 253] on span "Entscheiden Sie sich für Tieberg™ Kompressionsstrümpfe, um Komfort zu erleben, …" at bounding box center [494, 245] width 206 height 129
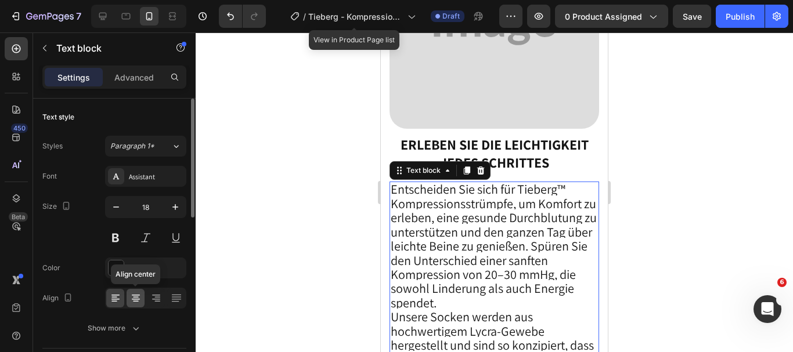
click at [138, 294] on icon at bounding box center [136, 299] width 12 height 12
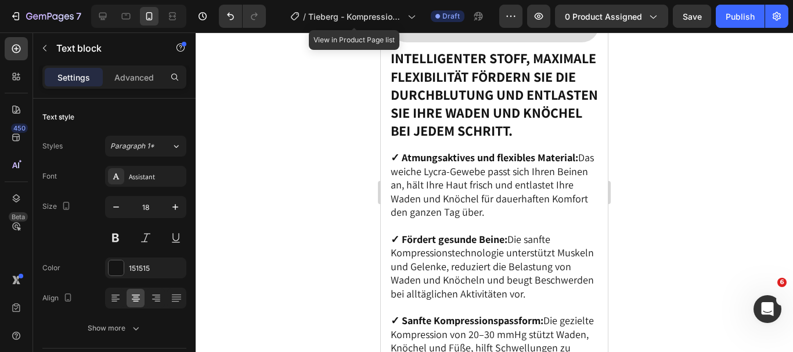
scroll to position [2187, 0]
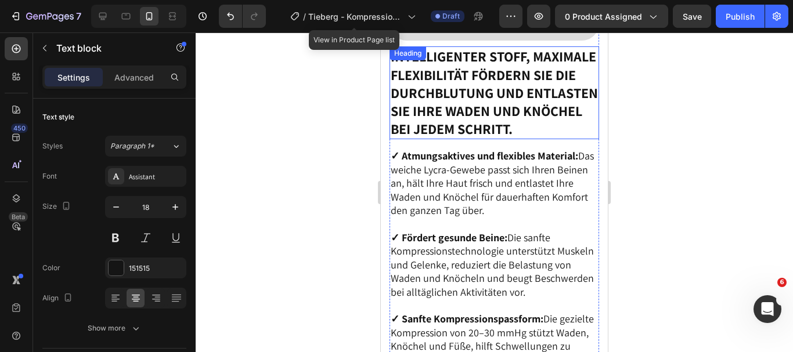
click at [454, 121] on h2 "Intelligenter Stoff, maximale Flexibilität Fördern Sie die Durchblutung und ent…" at bounding box center [495, 92] width 210 height 93
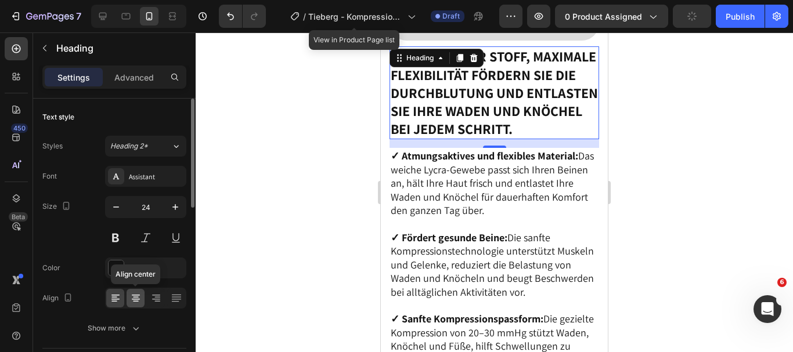
click at [136, 297] on icon at bounding box center [136, 299] width 12 height 12
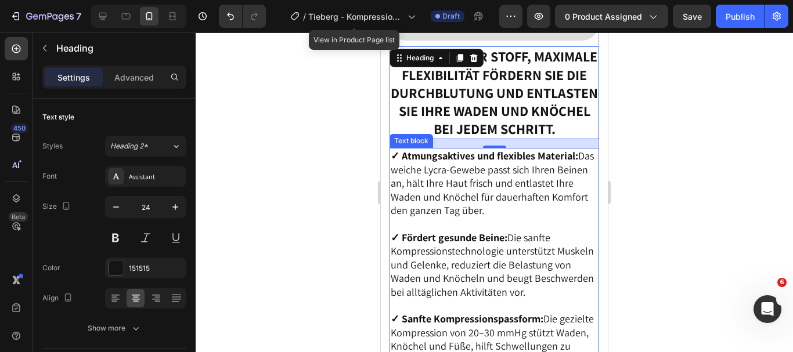
click at [437, 215] on p "✓ Atmungsaktives und flexibles Material: Das weiche Lycra-Gewebe passt sich Ihr…" at bounding box center [494, 183] width 207 height 68
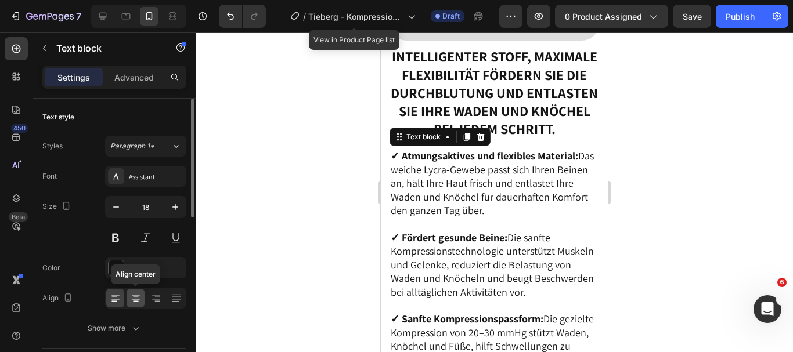
click at [132, 301] on icon at bounding box center [136, 299] width 12 height 12
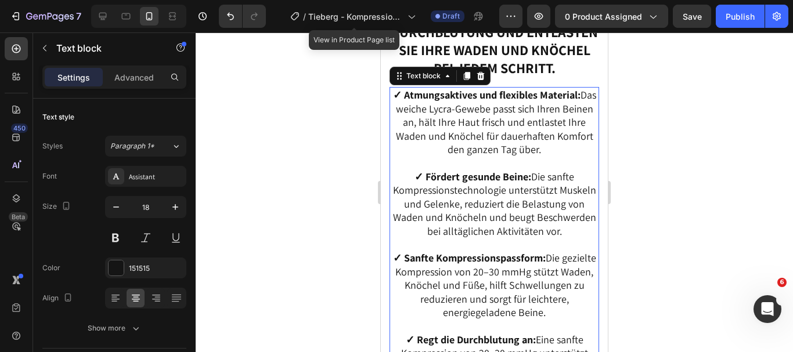
scroll to position [2236, 0]
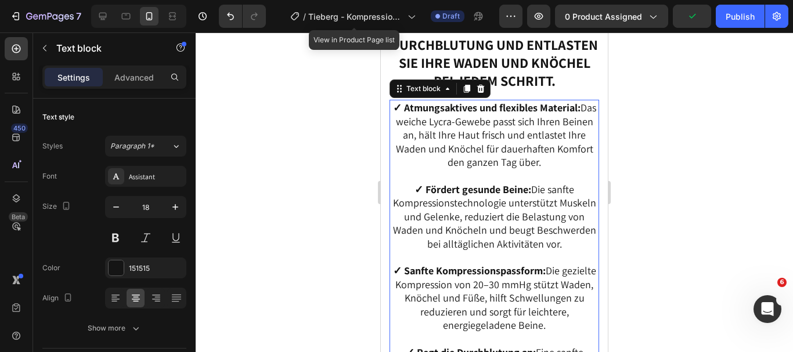
click at [408, 219] on p "✓ Fördert gesunde Beine: Die sanfte Kompressionstechnologie unterstützt Muskeln…" at bounding box center [494, 217] width 207 height 68
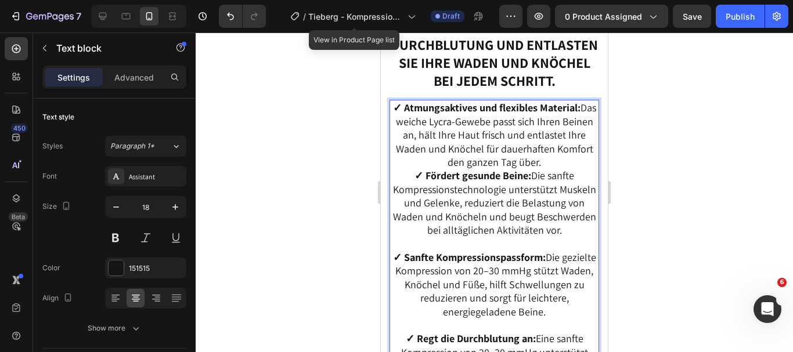
click at [564, 169] on p "✓ Atmungsaktives und flexibles Material: Das weiche Lycra-Gewebe passt sich Ihr…" at bounding box center [494, 135] width 207 height 68
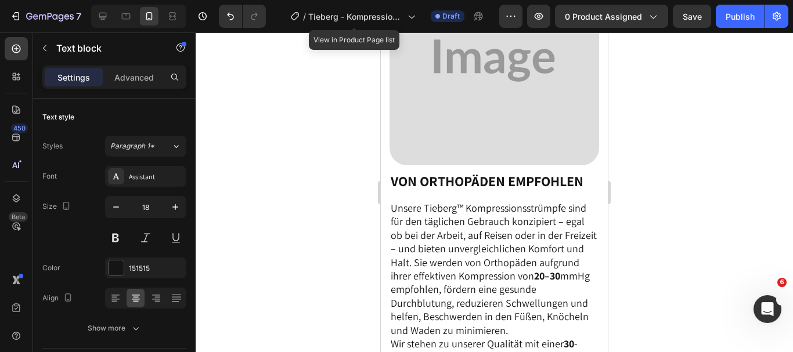
scroll to position [2710, 0]
click at [483, 191] on h2 "Von Orthopäden empfohlen" at bounding box center [495, 181] width 210 height 20
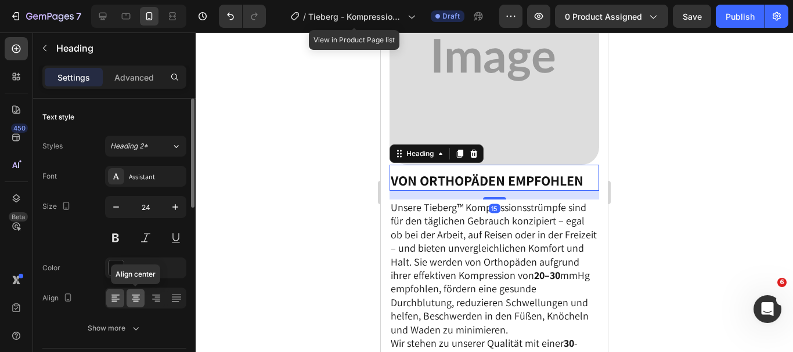
click at [138, 294] on icon at bounding box center [136, 299] width 12 height 12
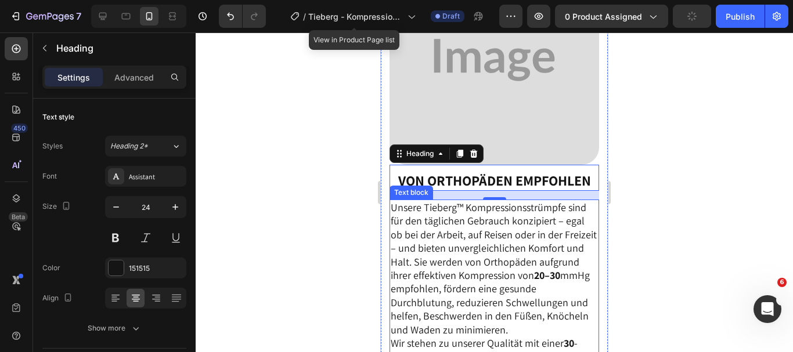
click at [484, 262] on p "Unsere Tieberg™ Kompressionsstrümpfe sind für den täglichen Gebrauch konzipiert…" at bounding box center [494, 269] width 207 height 136
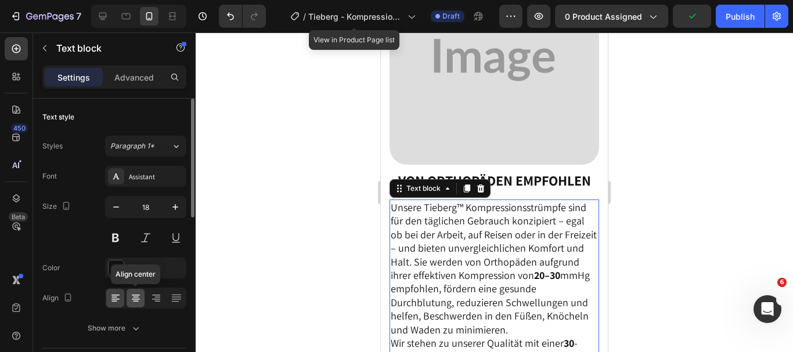
click at [136, 304] on div at bounding box center [136, 298] width 18 height 19
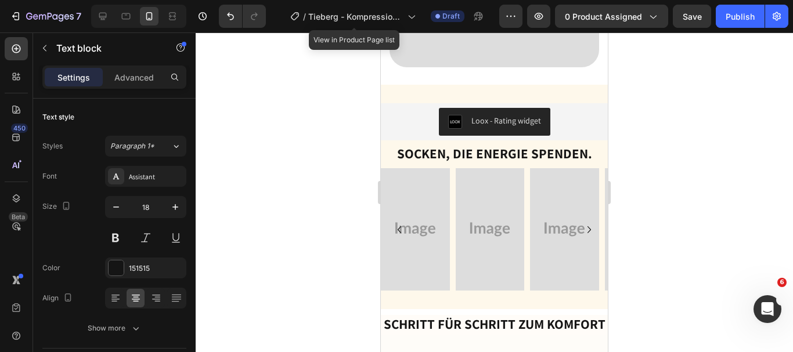
scroll to position [3281, 0]
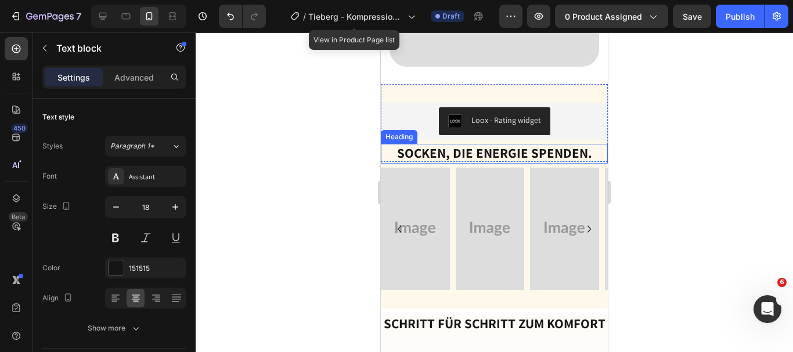
click at [466, 164] on h2 "Socken, die Energie spenden." at bounding box center [494, 154] width 227 height 20
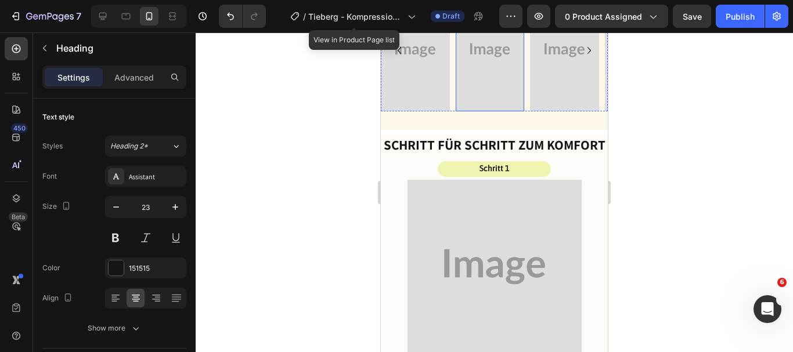
scroll to position [3484, 0]
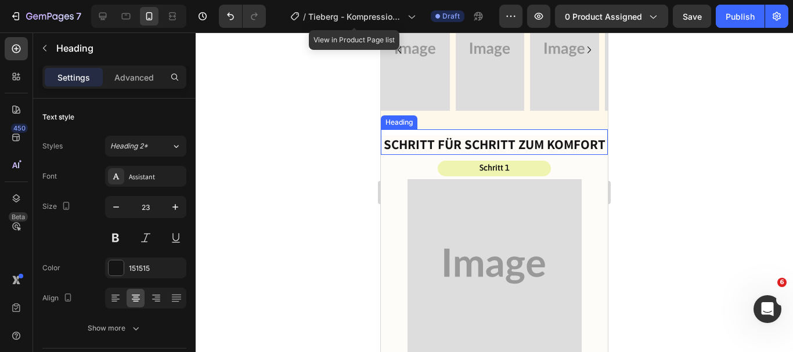
click at [480, 153] on strong "Schritt für Schritt zum Komfort" at bounding box center [495, 144] width 222 height 17
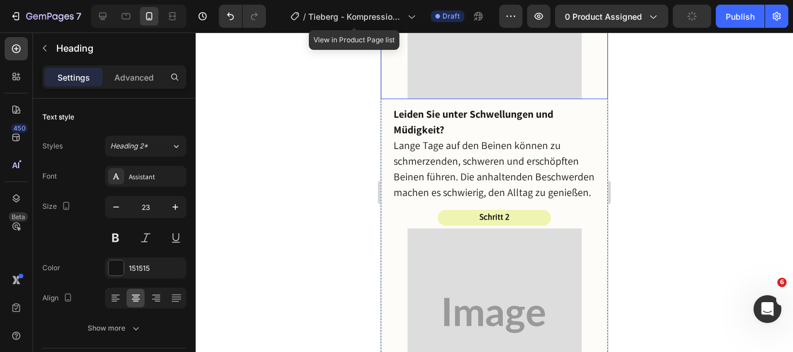
scroll to position [3774, 0]
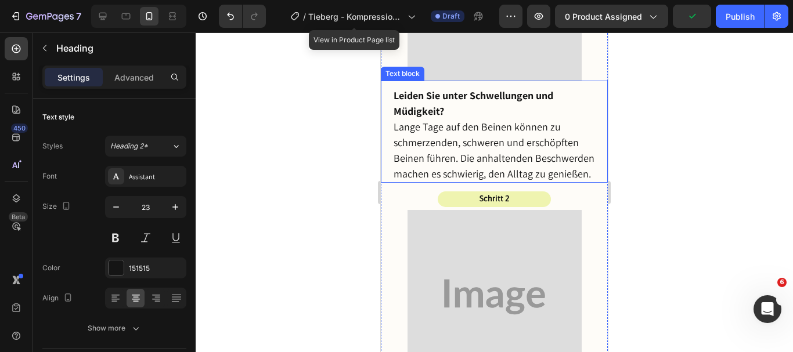
click at [453, 99] on strong "Leiden Sie unter Schwellungen und Müdigkeit?" at bounding box center [474, 103] width 160 height 29
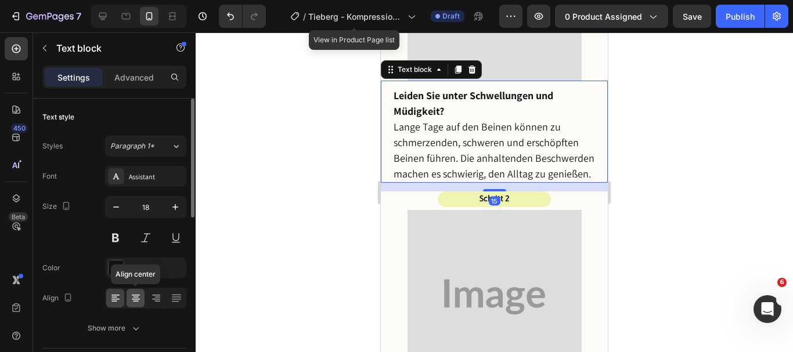
click at [138, 296] on icon at bounding box center [136, 295] width 8 height 1
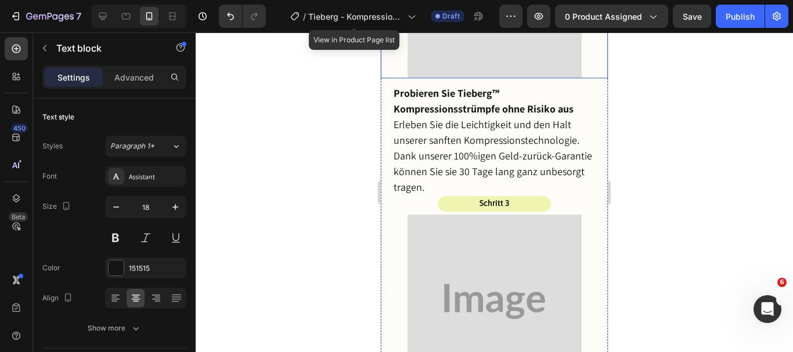
scroll to position [4113, 0]
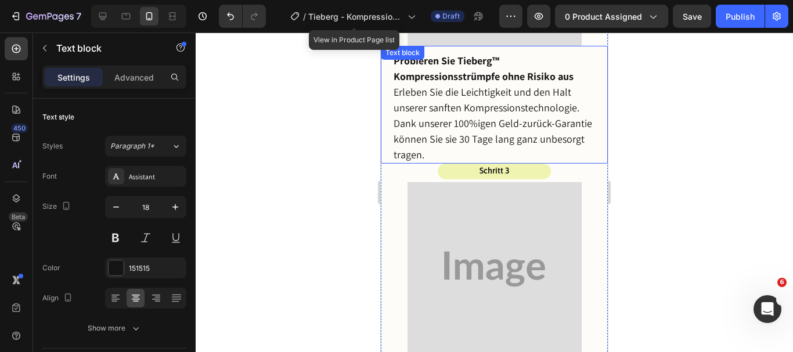
click at [452, 120] on p "Erleben Sie die Leichtigkeit und den Halt unserer sanften Kompressionstechnolog…" at bounding box center [494, 123] width 201 height 78
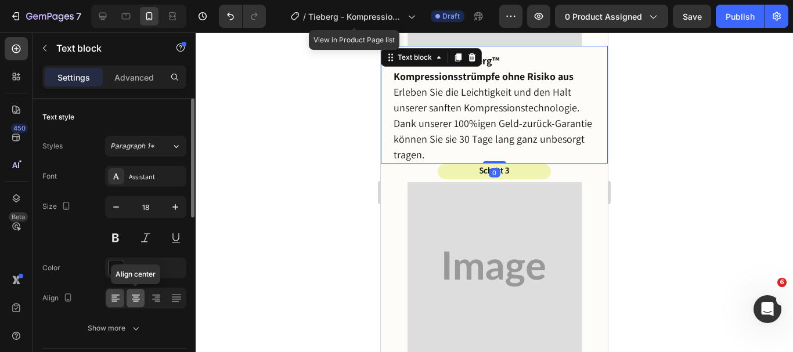
click at [135, 300] on icon at bounding box center [136, 299] width 8 height 1
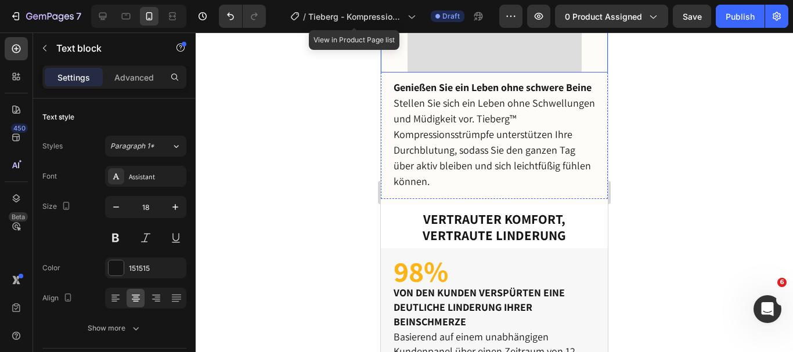
scroll to position [4413, 0]
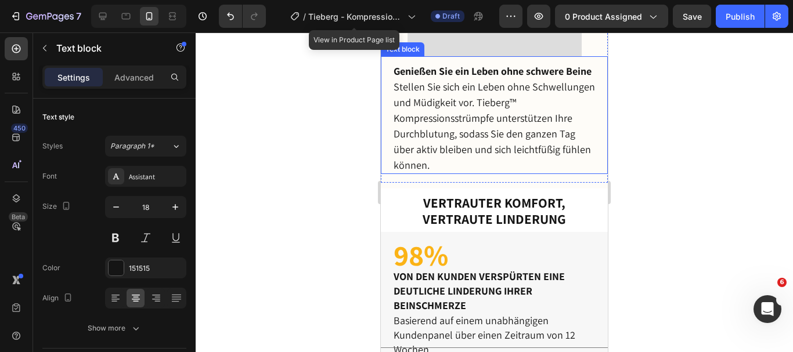
click at [455, 144] on p "Stellen Sie sich ein Leben ohne Schwellungen und Müdigkeit vor. Tieberg™ Kompre…" at bounding box center [494, 126] width 201 height 94
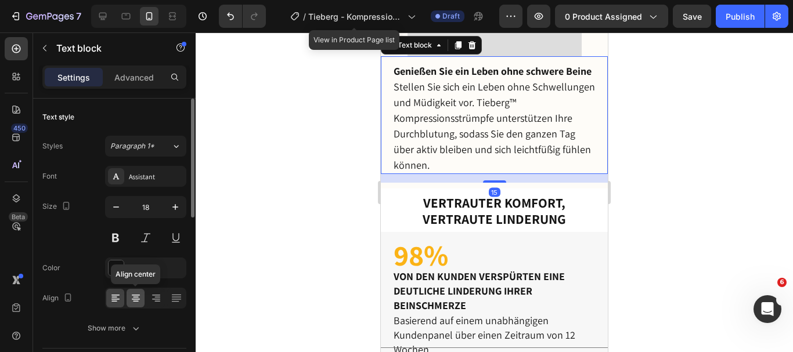
click at [132, 305] on div at bounding box center [136, 298] width 18 height 19
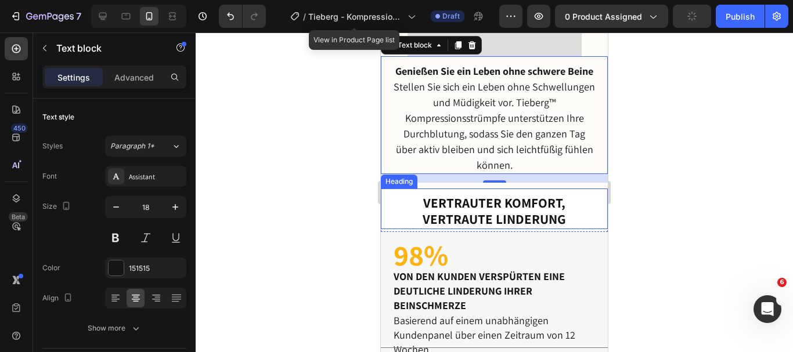
click at [471, 229] on h2 "Vertrauter Komfort, vertraute Linderung" at bounding box center [494, 212] width 227 height 34
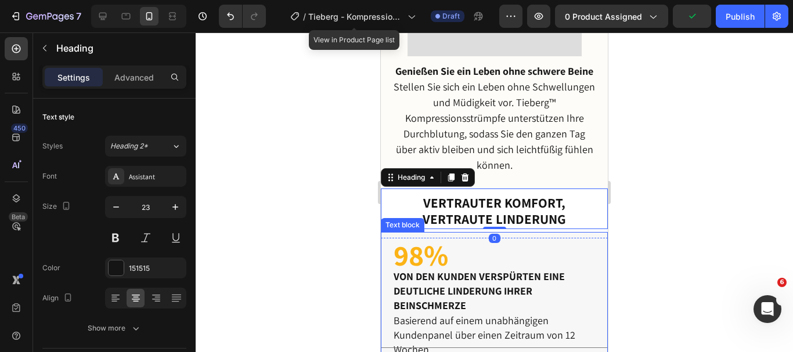
scroll to position [4539, 0]
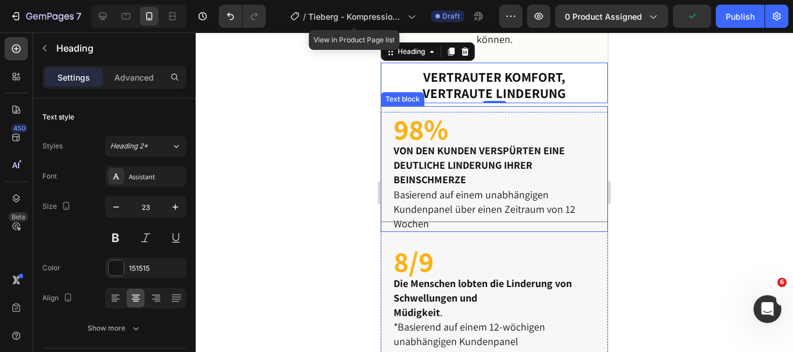
click at [467, 186] on strong "VON DEN KUNDEN VERSPÜRTEN EINE DEUTLICHE LINDERUNG IHRER BEINSCHMERZE" at bounding box center [479, 165] width 171 height 42
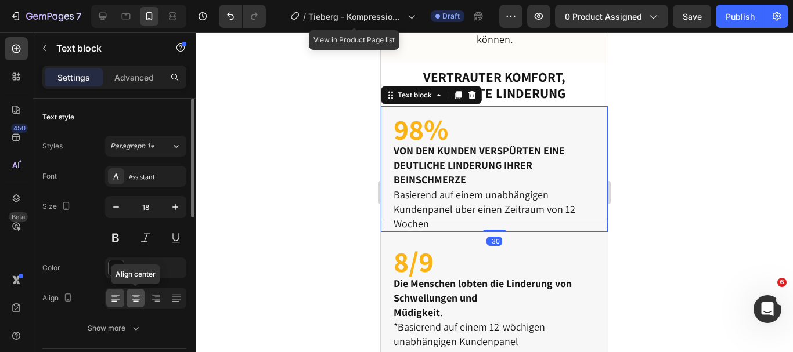
click at [140, 293] on icon at bounding box center [136, 299] width 12 height 12
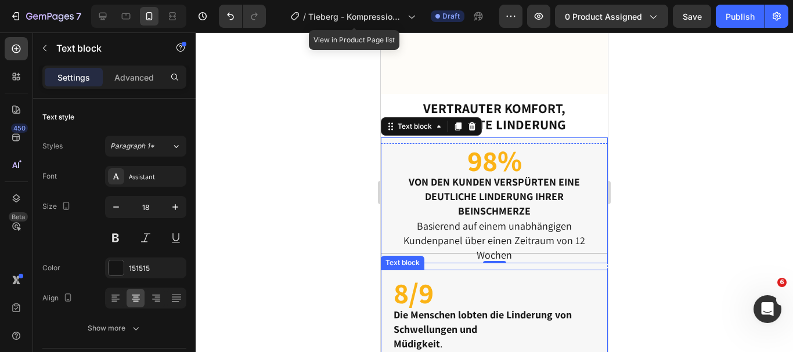
scroll to position [4684, 0]
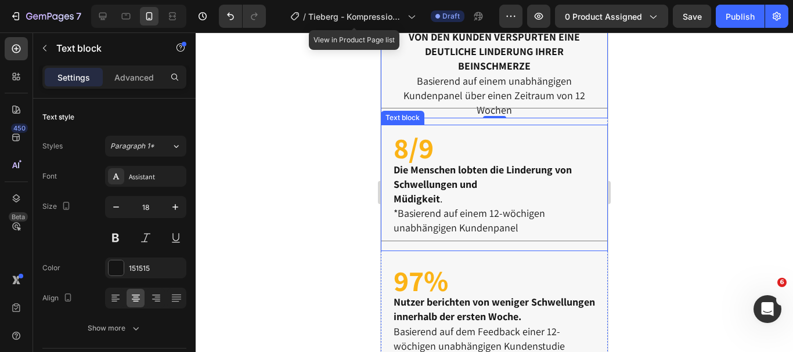
click at [450, 201] on p "Müdigkeit ." at bounding box center [494, 199] width 201 height 15
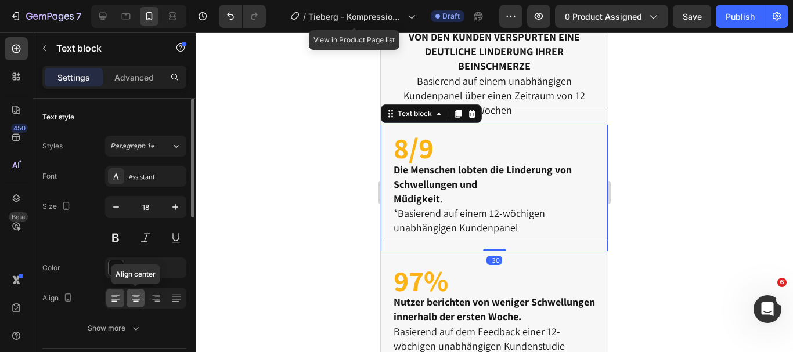
click at [132, 303] on icon at bounding box center [136, 299] width 12 height 12
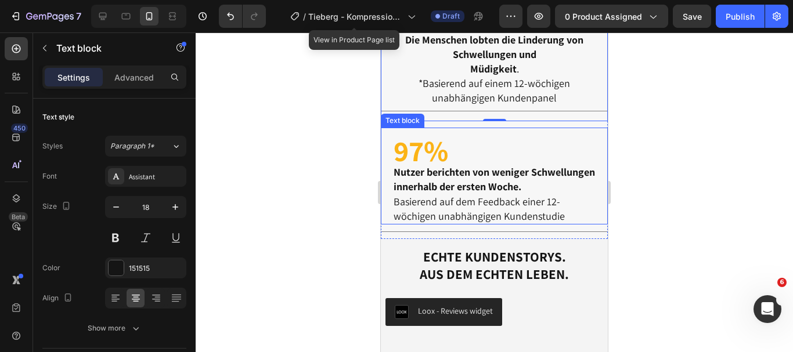
scroll to position [4820, 0]
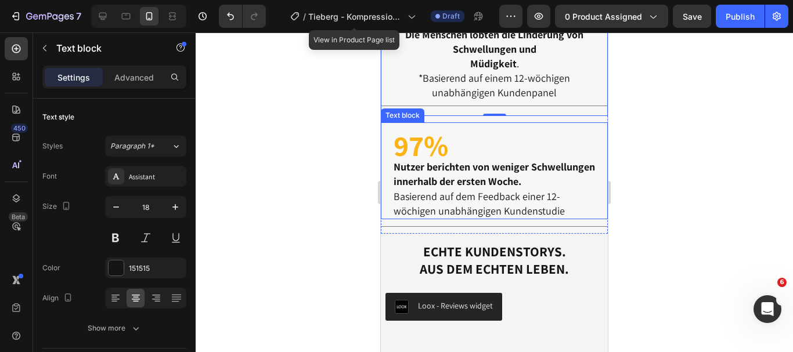
click at [463, 189] on p "Nutzer berichten von weniger Schwellungen innerhalb der ersten Woche." at bounding box center [494, 174] width 201 height 29
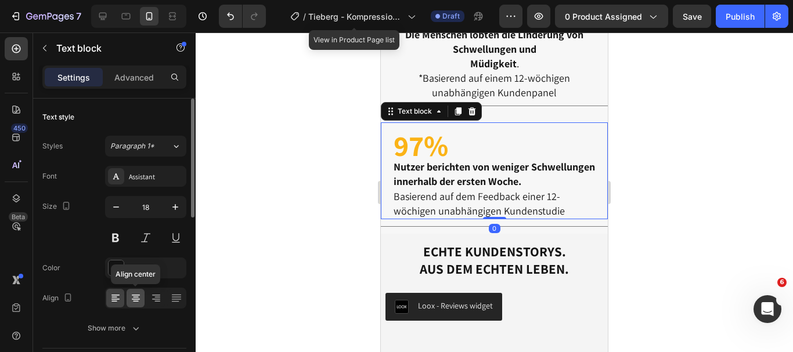
click at [136, 298] on icon at bounding box center [136, 297] width 6 height 1
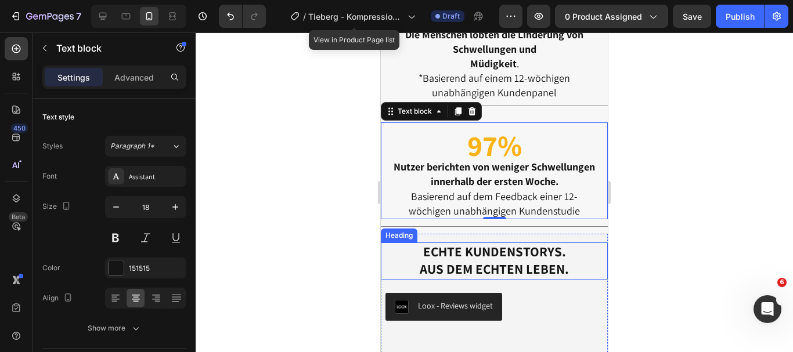
click at [488, 267] on h2 "ECHTE KUNDENSTORYS. AUS DEM ECHTEN LEBEN." at bounding box center [494, 261] width 227 height 37
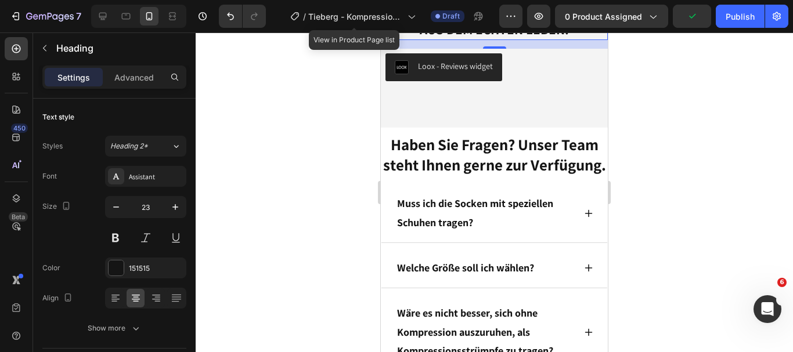
scroll to position [5091, 0]
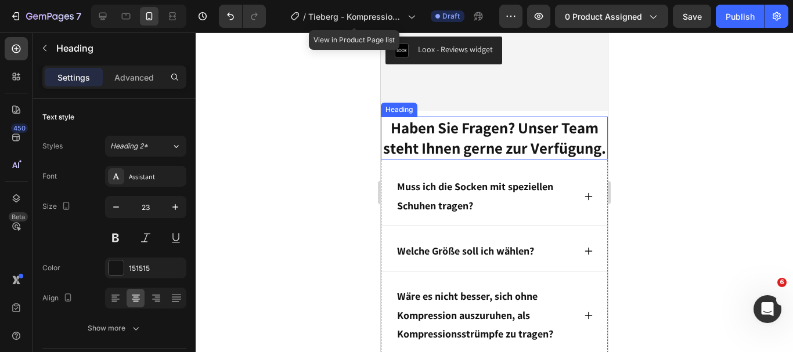
click at [530, 138] on h2 "Haben Sie Fragen? Unser Team steht Ihnen gerne zur Verfügung." at bounding box center [494, 138] width 227 height 43
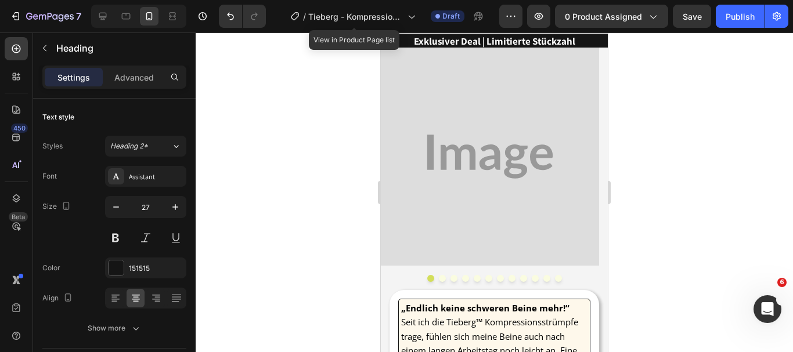
scroll to position [0, 0]
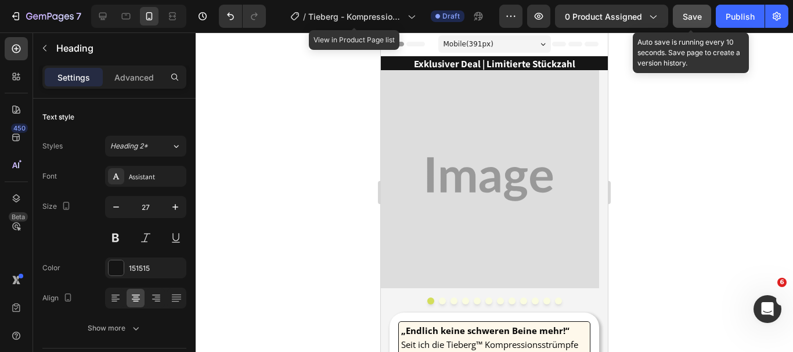
click at [700, 18] on span "Save" at bounding box center [692, 17] width 19 height 10
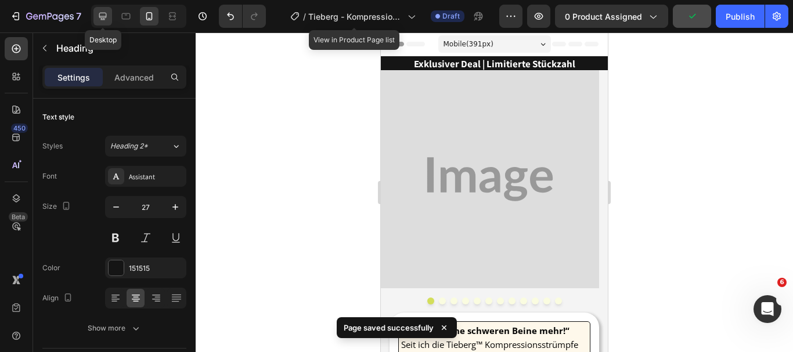
click at [100, 16] on icon at bounding box center [103, 17] width 8 height 8
type input "34"
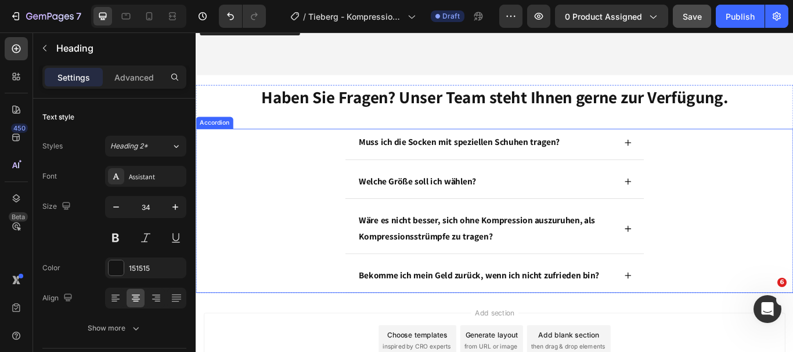
scroll to position [3800, 0]
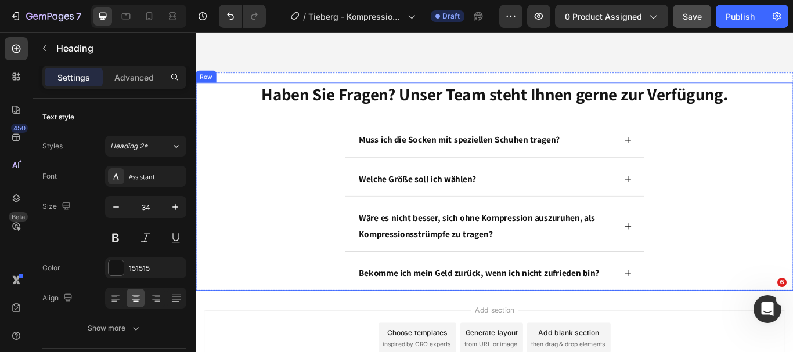
click at [512, 125] on div "Haben Sie Fragen? Unser Team steht Ihnen gerne zur Verfügung. Heading Muss ich …" at bounding box center [544, 212] width 697 height 243
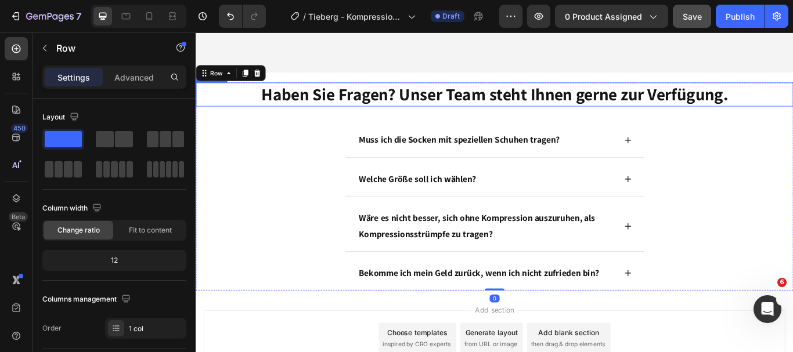
click at [382, 109] on h2 "Haben Sie Fragen? Unser Team steht Ihnen gerne zur Verfügung." at bounding box center [544, 105] width 697 height 28
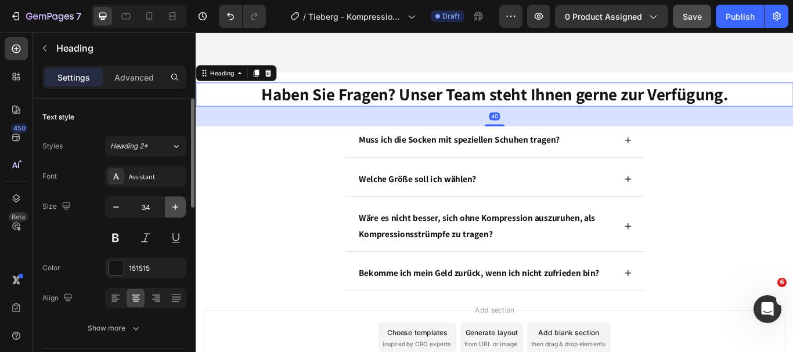
click at [177, 207] on icon "button" at bounding box center [176, 207] width 12 height 12
type input "35"
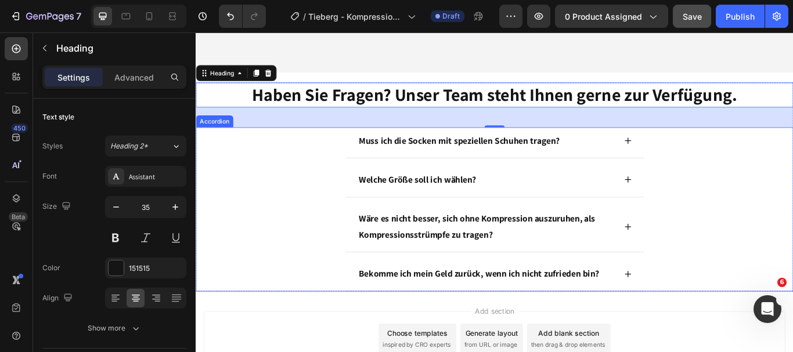
click at [332, 169] on div "Muss ich die Socken mit speziellen Schuhen tragen?" at bounding box center [544, 161] width 696 height 36
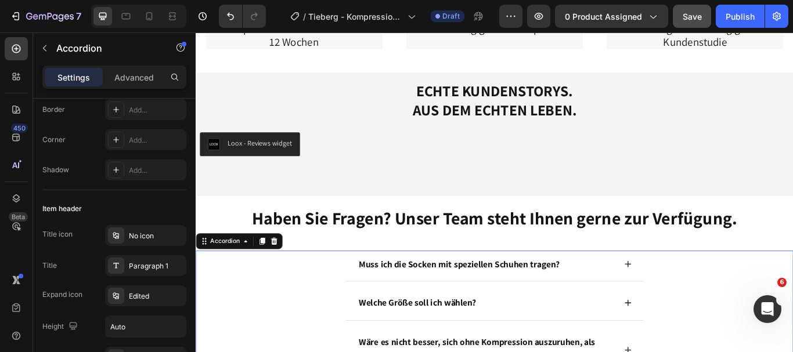
scroll to position [3655, 0]
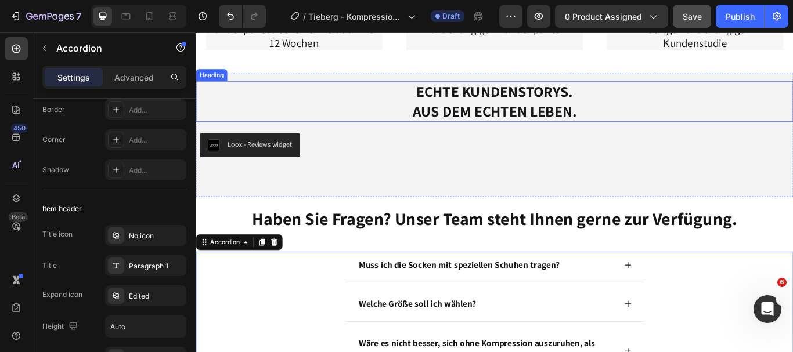
click at [502, 103] on h2 "ECHTE KUNDENSTORYS. AUS DEM ECHTEN LEBEN." at bounding box center [544, 113] width 697 height 48
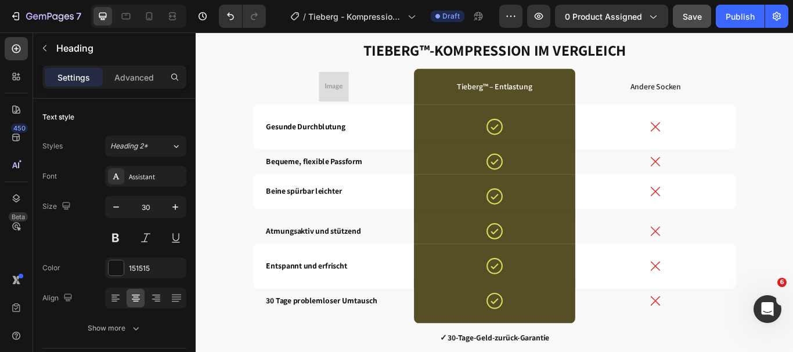
scroll to position [2426, 0]
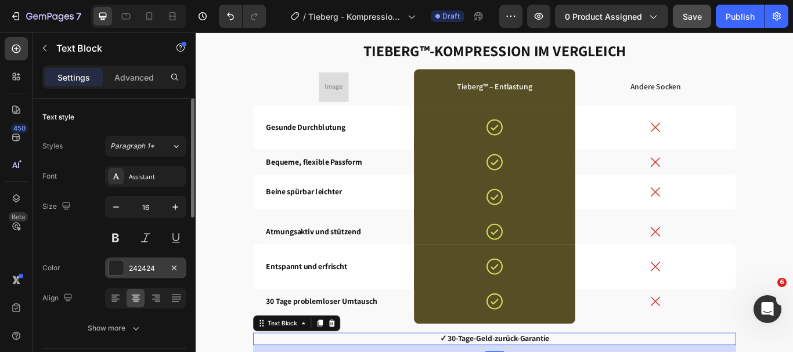
click at [120, 264] on div at bounding box center [116, 268] width 15 height 15
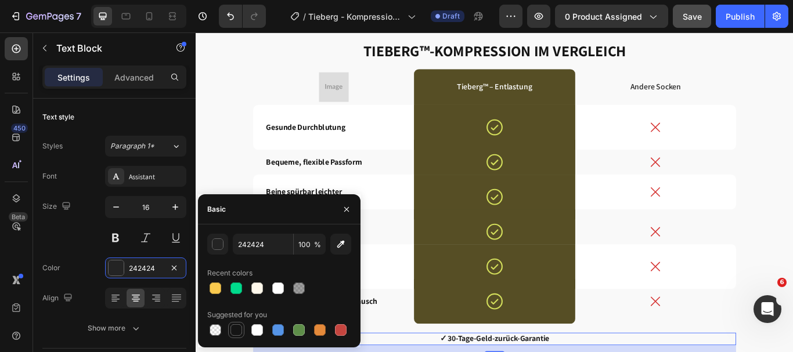
click at [235, 330] on div at bounding box center [237, 331] width 12 height 12
type input "151515"
click at [350, 209] on icon "button" at bounding box center [346, 209] width 9 height 9
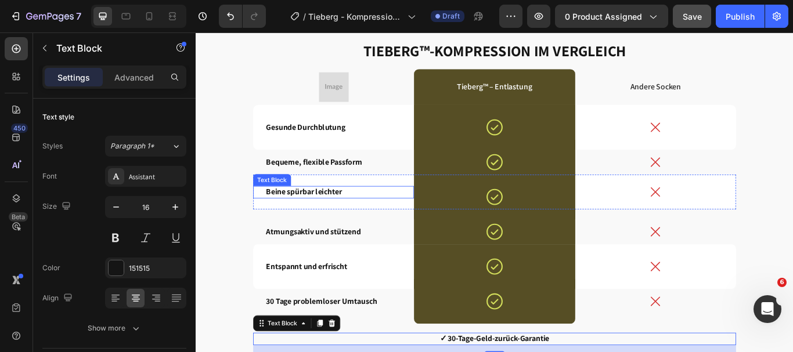
click at [349, 220] on p "Beine spürbar leichter" at bounding box center [356, 219] width 157 height 12
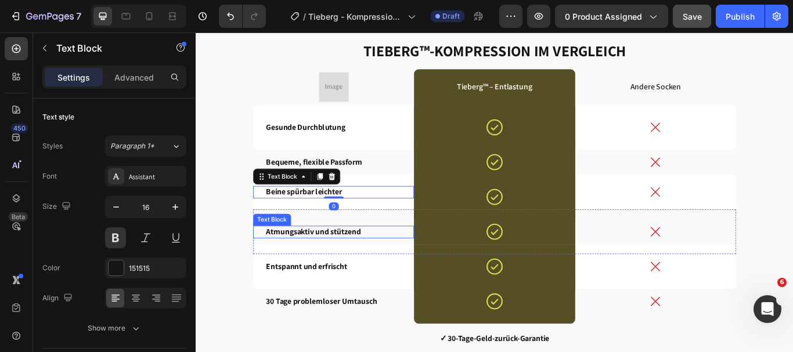
click at [339, 271] on p "Atmungsaktiv und stützend" at bounding box center [356, 266] width 157 height 12
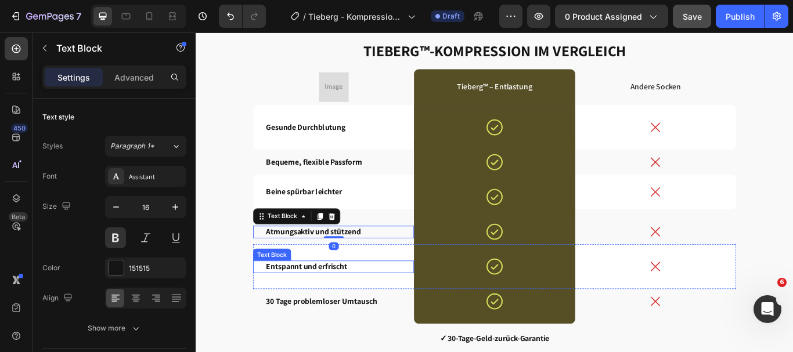
click at [344, 312] on p "Entspannt und erfrischt" at bounding box center [356, 306] width 157 height 12
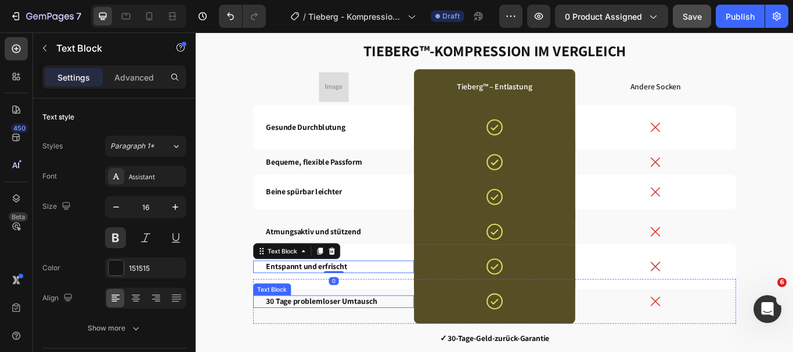
click at [357, 347] on p "30 Tage problemloser Umtausch" at bounding box center [356, 347] width 157 height 12
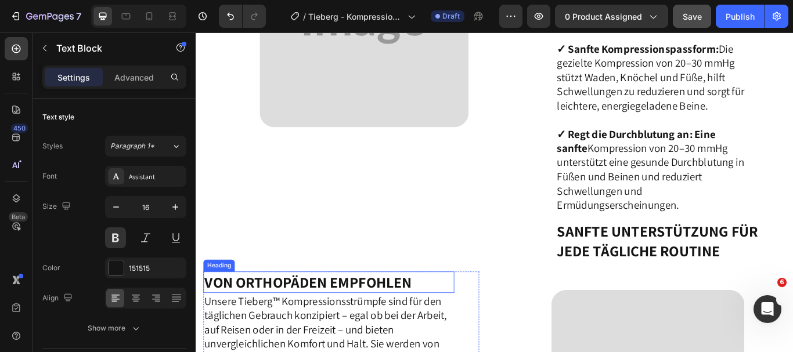
scroll to position [1748, 0]
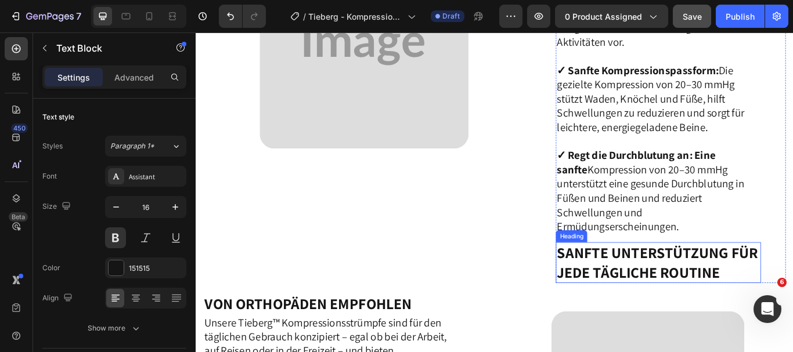
click at [661, 285] on h2 "Sanfte Unterstützung für jede tägliche Routine" at bounding box center [735, 302] width 239 height 48
click at [697, 262] on icon at bounding box center [700, 266] width 8 height 8
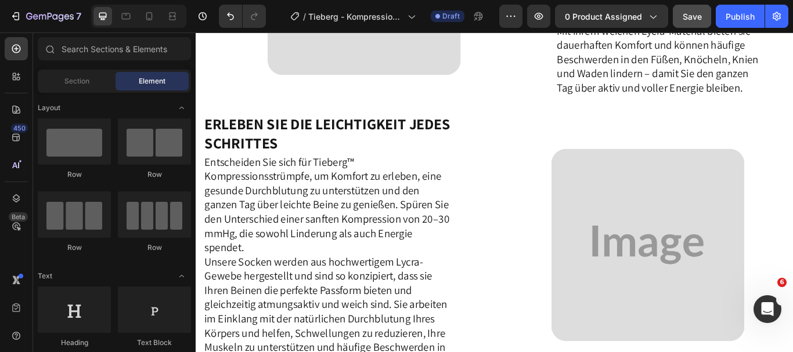
scroll to position [1076, 0]
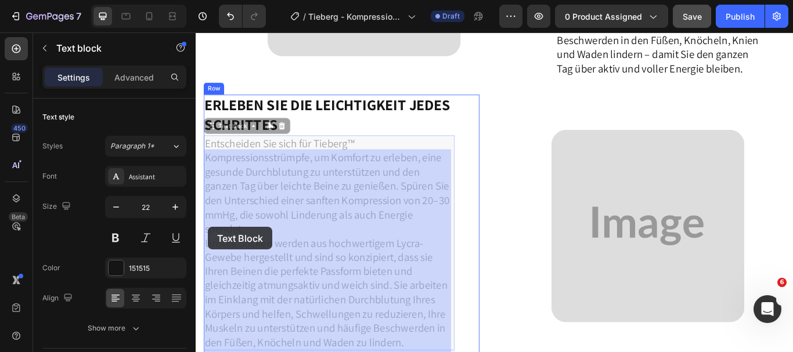
drag, startPoint x: 239, startPoint y: 262, endPoint x: 211, endPoint y: 260, distance: 28.0
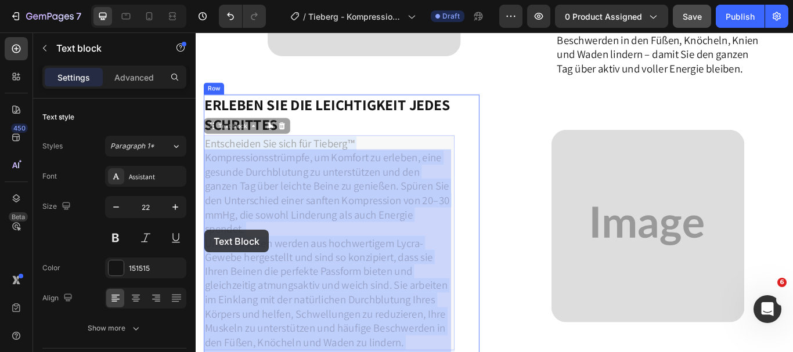
drag, startPoint x: 237, startPoint y: 263, endPoint x: 206, endPoint y: 262, distance: 31.4
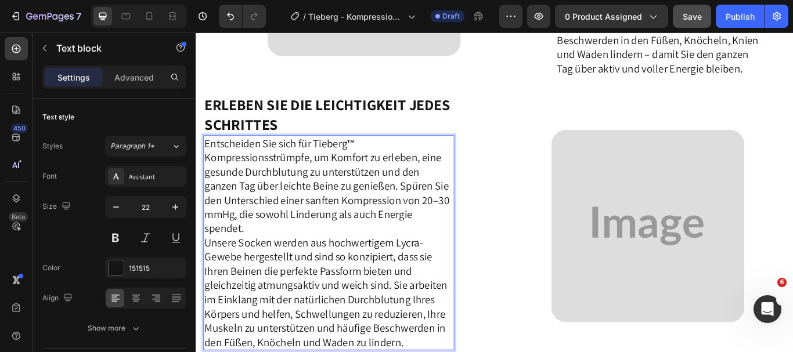
click at [236, 261] on p "Entscheiden Sie sich für Tieberg™ Kompressionsstrümpfe, um Komfort zu erleben, …" at bounding box center [351, 278] width 290 height 249
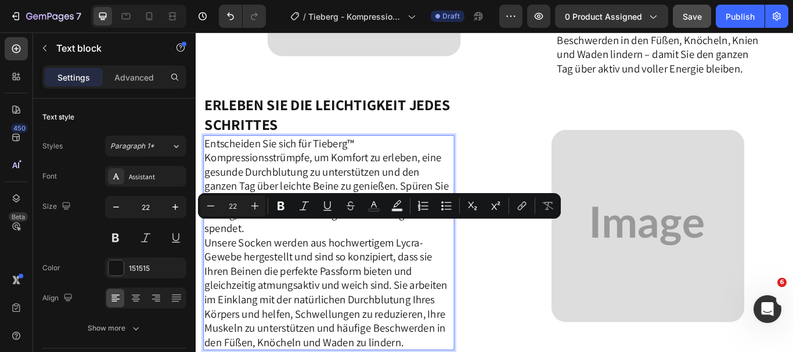
drag, startPoint x: 236, startPoint y: 261, endPoint x: 205, endPoint y: 261, distance: 30.8
click at [206, 261] on p "Entscheiden Sie sich für Tieberg™ Kompressionsstrümpfe, um Komfort zu erleben, …" at bounding box center [351, 278] width 290 height 249
click at [274, 207] on button "Bold" at bounding box center [281, 206] width 21 height 21
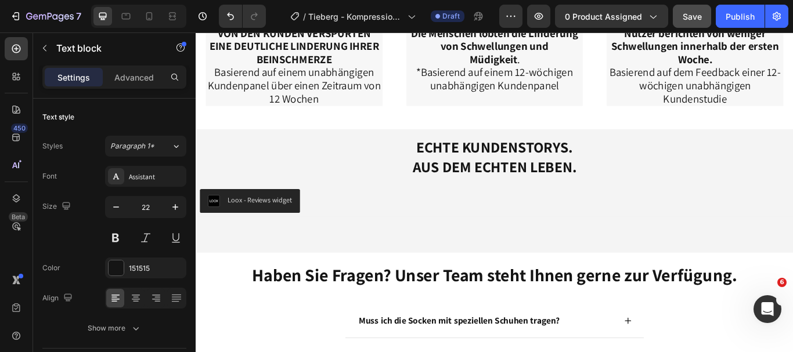
scroll to position [3523, 0]
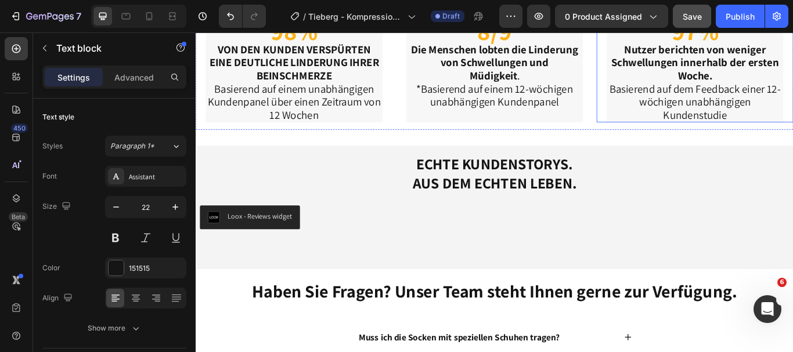
click at [676, 102] on p "Basierend auf dem Feedback einer 12-wöchigen unabhängigen Kundenstudie" at bounding box center [778, 114] width 204 height 46
click at [676, 100] on p "Basierend auf dem Feedback einer 12-wöchigen unabhängigen Kundenstudie" at bounding box center [778, 114] width 204 height 46
click at [215, 100] on p "Basierend auf einem unabhängigen Kundenpanel über einen Zeitraum von 12 Wochen" at bounding box center [310, 114] width 204 height 46
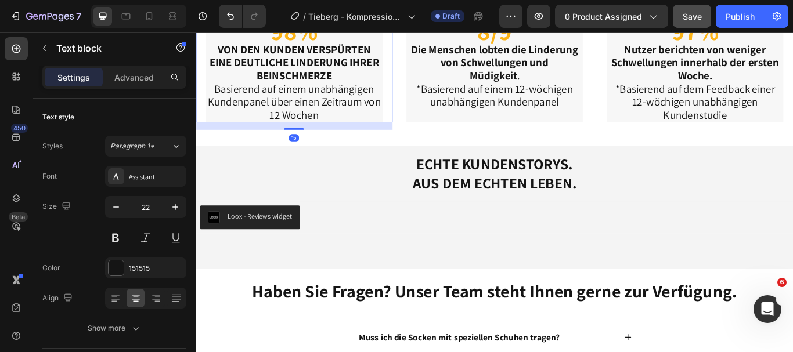
click at [215, 100] on p "Basierend auf einem unabhängigen Kundenpanel über einen Zeitraum von 12 Wochen" at bounding box center [310, 114] width 204 height 46
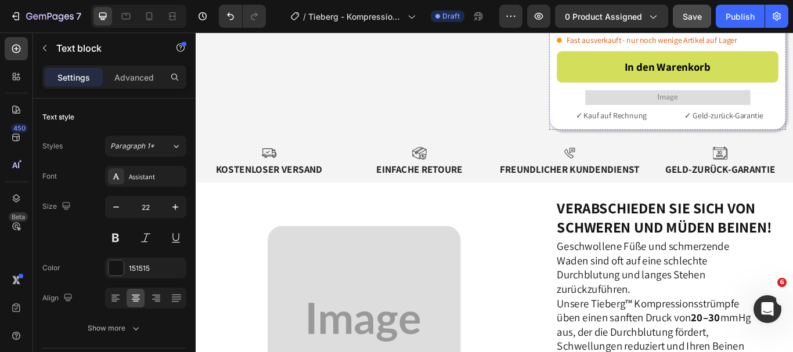
scroll to position [658, 0]
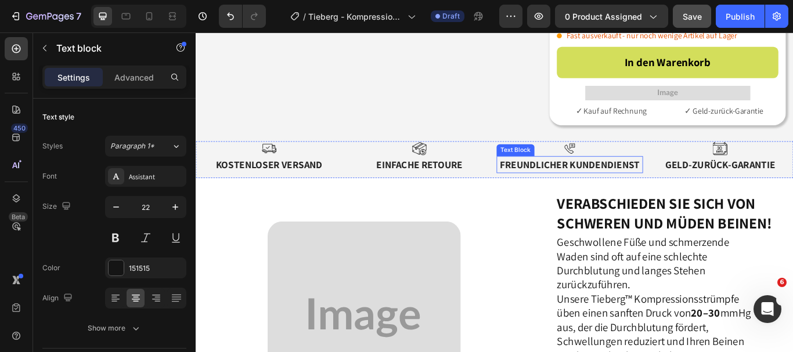
click at [621, 186] on p "Freundlicher Kundendienst" at bounding box center [632, 186] width 168 height 17
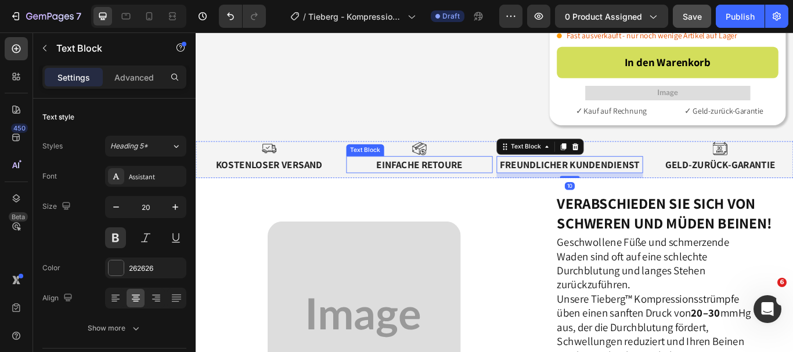
click at [492, 188] on p "Einfache Retoure" at bounding box center [456, 186] width 168 height 17
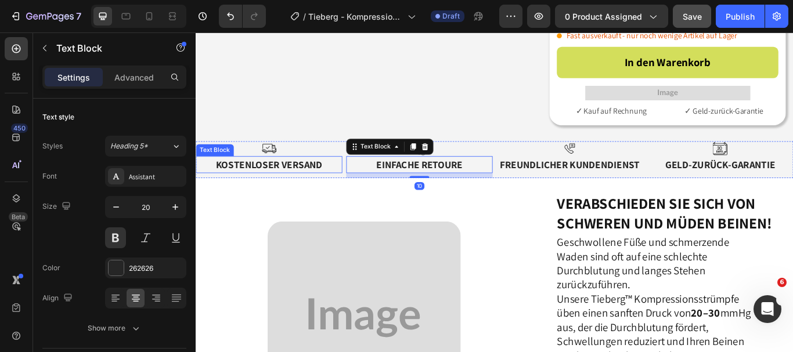
click at [323, 193] on p "Kostenloser Versand" at bounding box center [281, 186] width 168 height 17
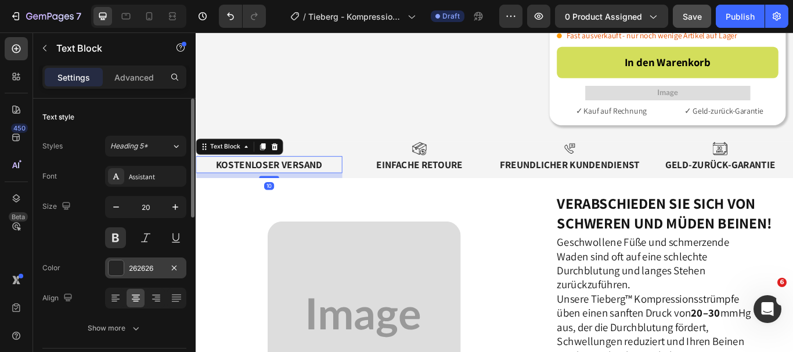
click at [118, 263] on div at bounding box center [116, 268] width 15 height 15
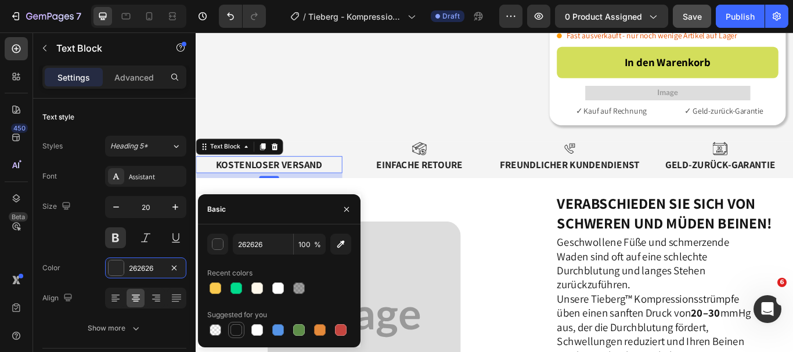
click at [232, 335] on div at bounding box center [237, 331] width 12 height 12
type input "151515"
click at [433, 190] on p "Einfache Retoure" at bounding box center [456, 186] width 168 height 17
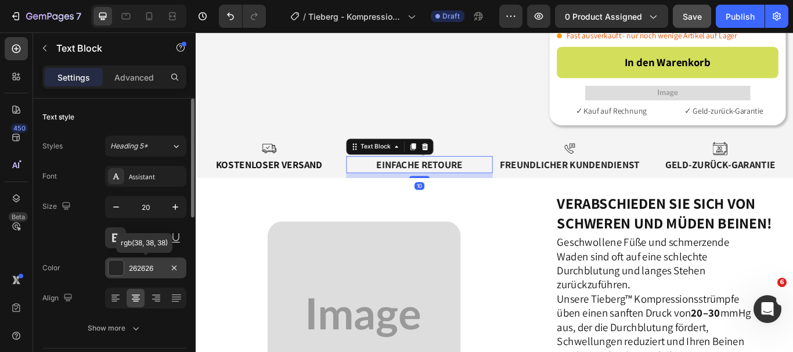
click at [118, 264] on div at bounding box center [116, 268] width 15 height 15
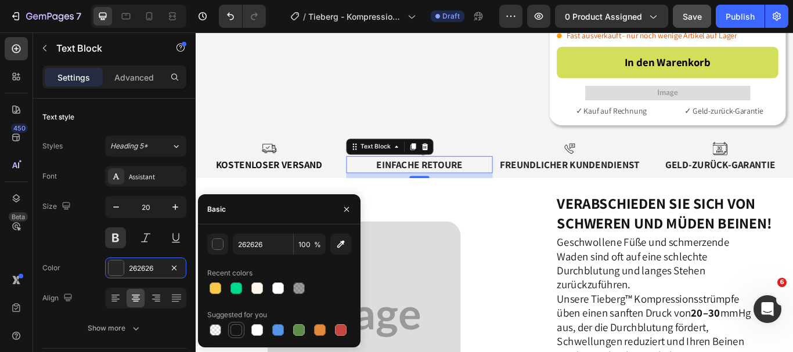
click at [242, 326] on div at bounding box center [236, 330] width 14 height 14
type input "151515"
click at [567, 185] on p "Freundlicher Kundendienst" at bounding box center [632, 186] width 168 height 17
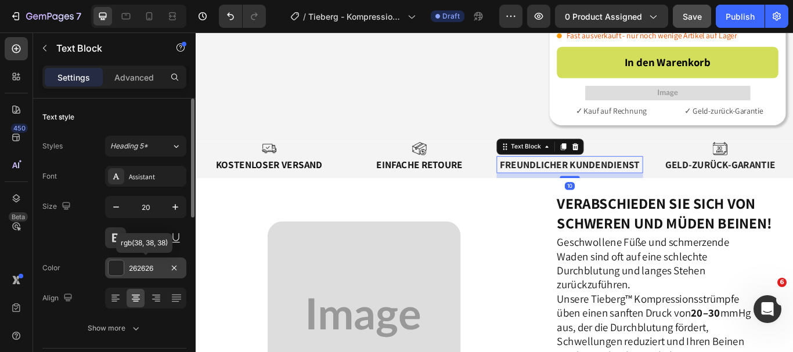
click at [112, 266] on div at bounding box center [116, 268] width 15 height 15
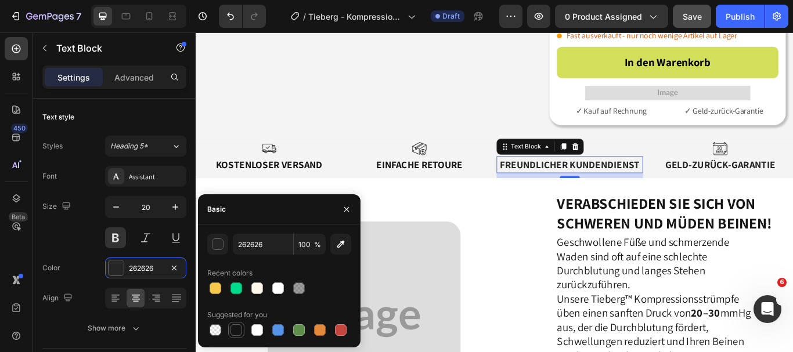
click at [235, 326] on div at bounding box center [237, 331] width 12 height 12
type input "151515"
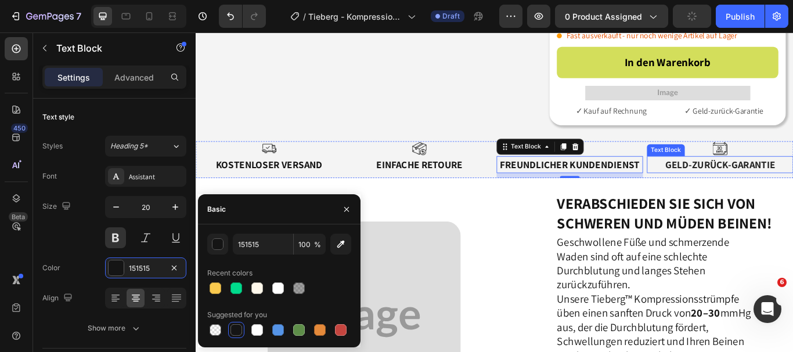
click at [793, 182] on p "Geld-zurück-Garantie" at bounding box center [807, 186] width 168 height 17
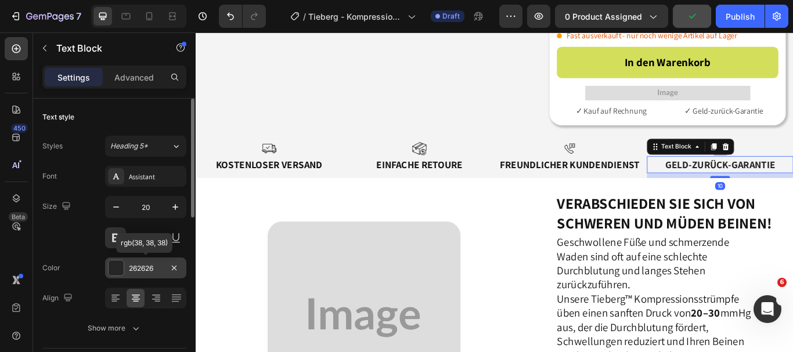
click at [110, 262] on div at bounding box center [116, 268] width 15 height 15
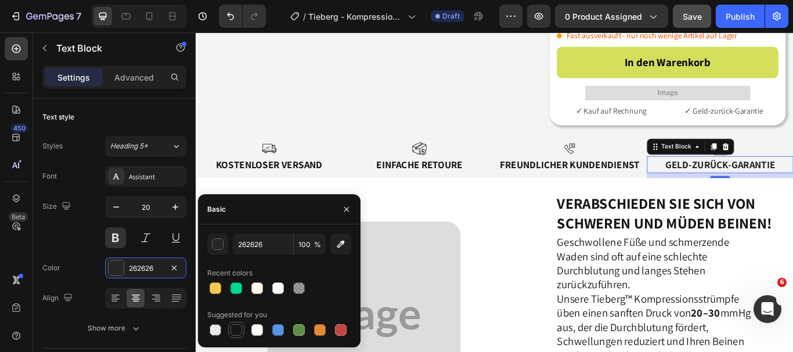
click at [233, 334] on div at bounding box center [237, 331] width 12 height 12
type input "151515"
click at [346, 212] on icon "button" at bounding box center [346, 209] width 9 height 9
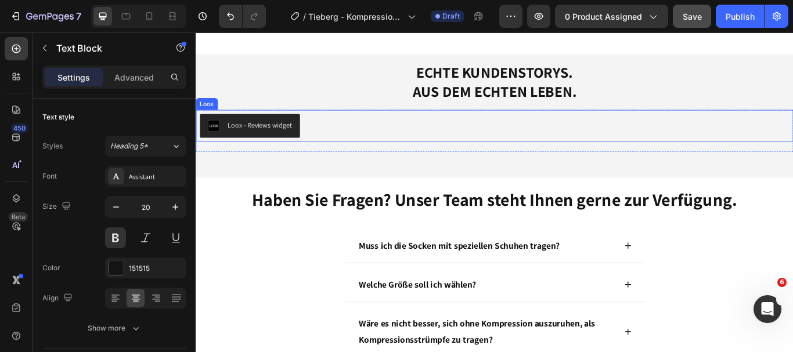
scroll to position [3639, 0]
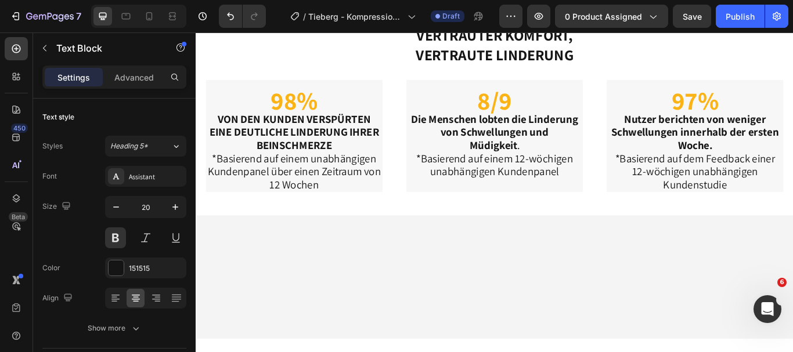
scroll to position [3279, 0]
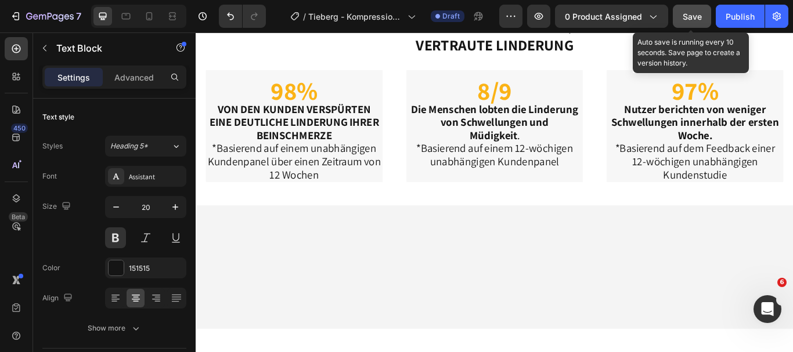
click at [686, 13] on span "Save" at bounding box center [692, 17] width 19 height 10
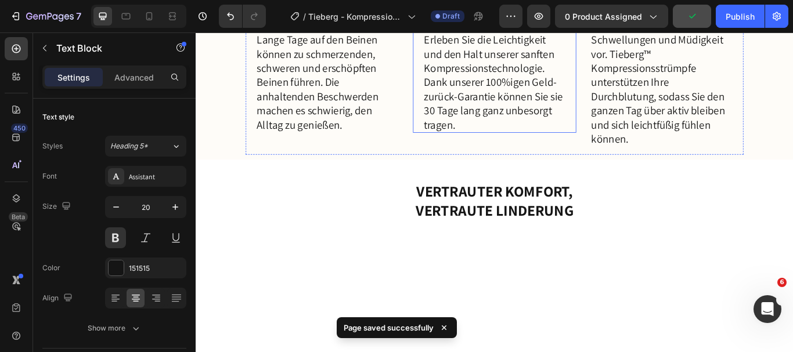
scroll to position [3085, 0]
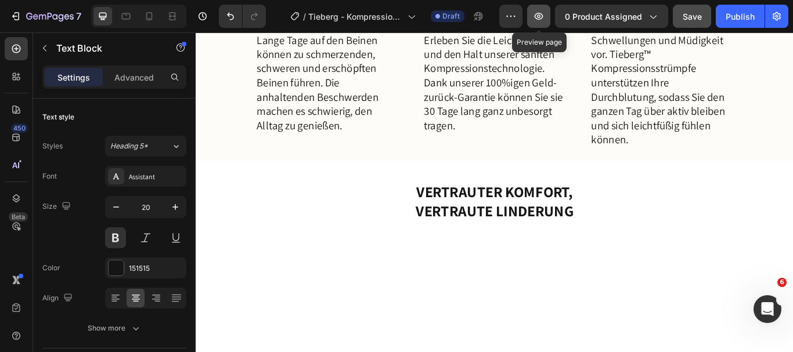
click at [534, 15] on icon "button" at bounding box center [539, 16] width 12 height 12
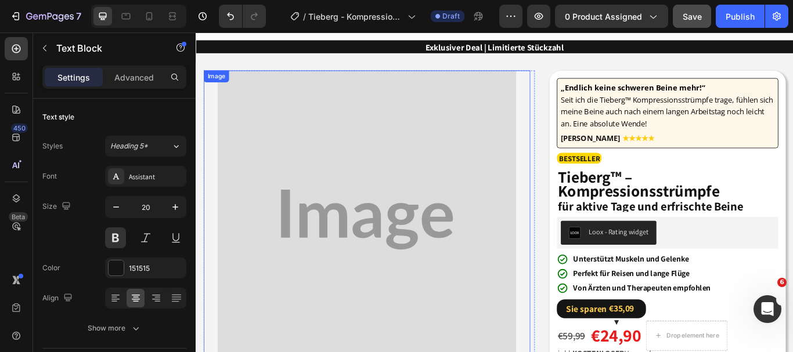
scroll to position [0, 0]
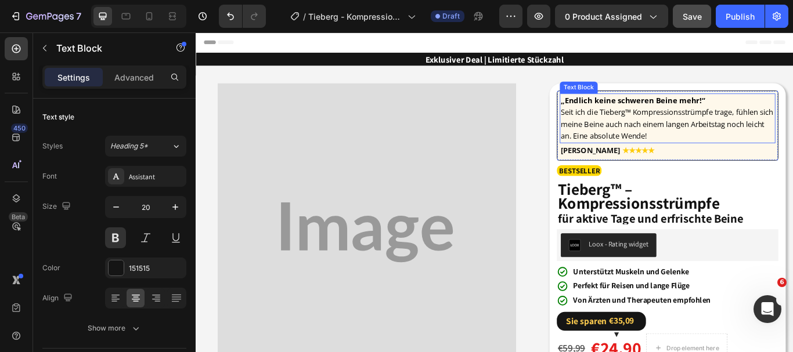
click at [683, 141] on span "Seit ich die Tieberg™ Kompressionsstrümpfe trage, fühlen sich meine Beine auch …" at bounding box center [745, 139] width 248 height 39
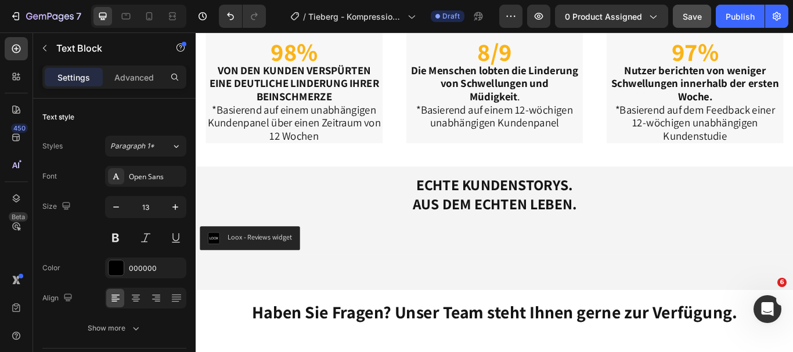
scroll to position [3453, 0]
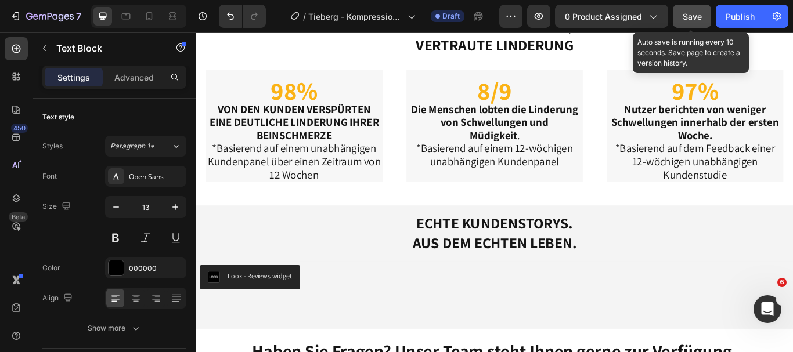
click at [687, 13] on span "Save" at bounding box center [692, 17] width 19 height 10
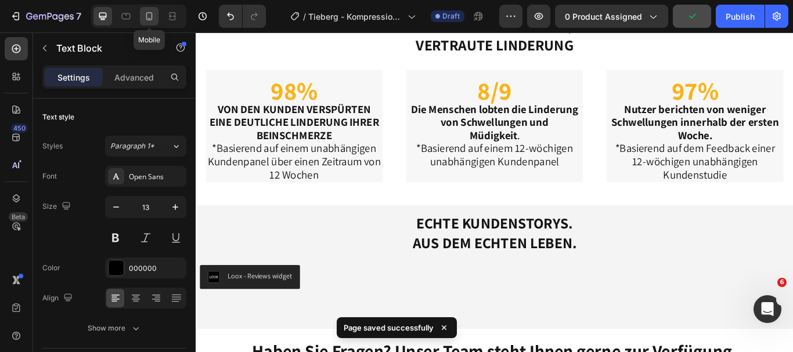
click at [143, 14] on div at bounding box center [149, 16] width 19 height 19
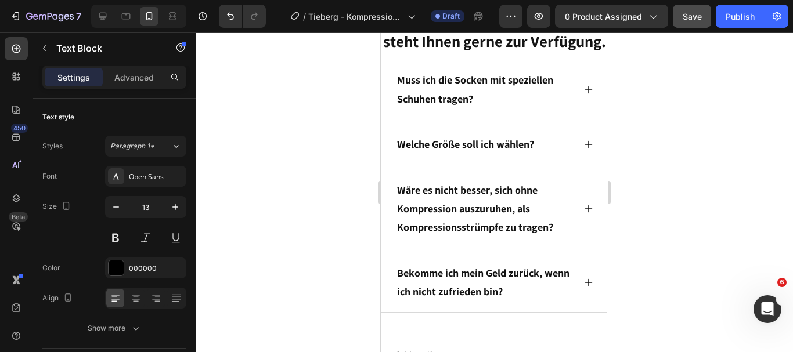
scroll to position [4789, 0]
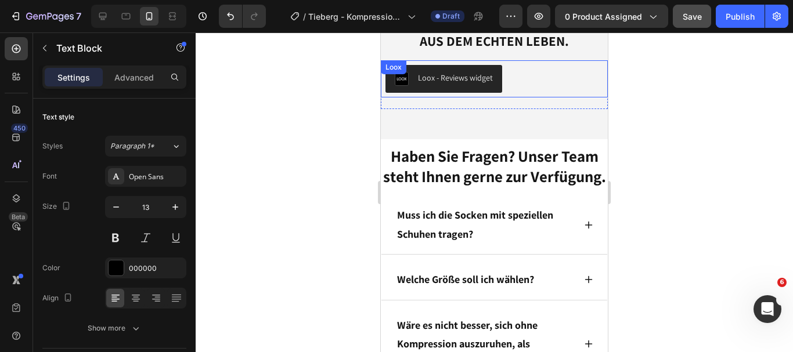
click at [516, 84] on div "Loox - Reviews widget" at bounding box center [495, 79] width 218 height 28
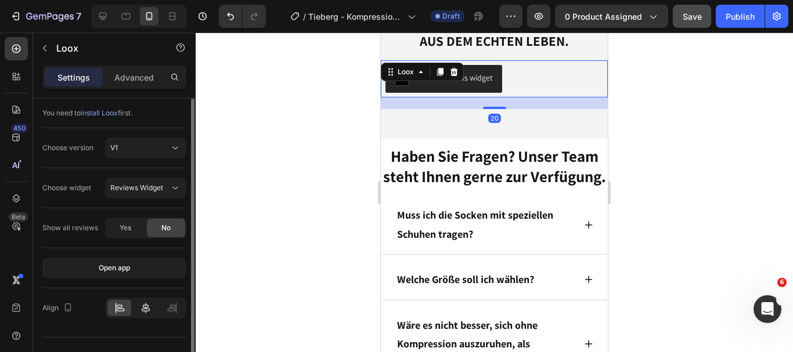
click at [148, 309] on icon at bounding box center [146, 308] width 8 height 10
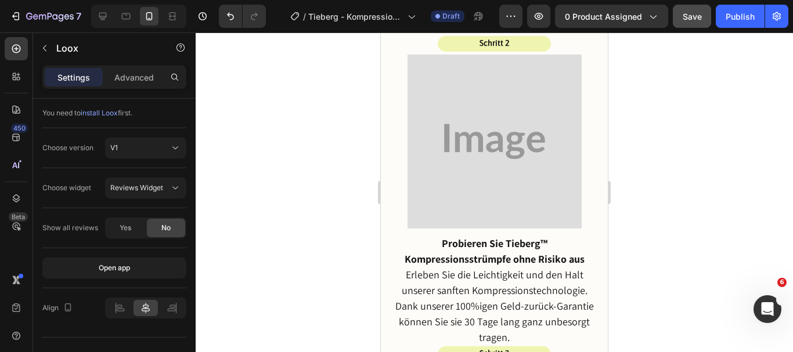
scroll to position [3651, 0]
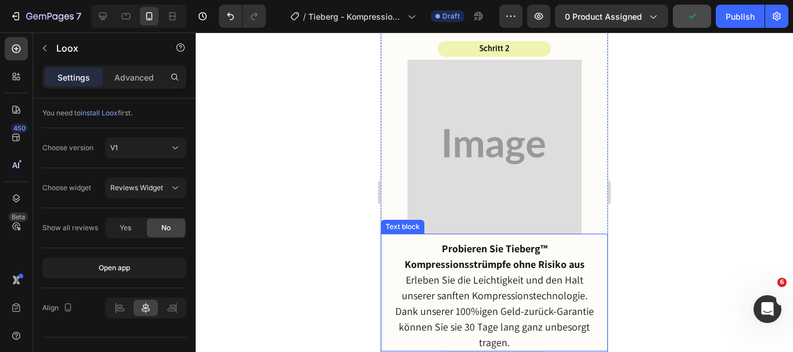
click at [474, 291] on p "Erleben Sie die Leichtigkeit und den Halt unserer sanften Kompressionstechnolog…" at bounding box center [494, 311] width 201 height 78
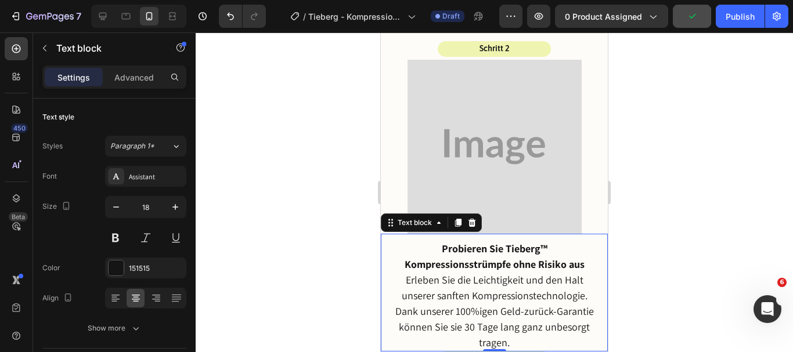
click at [475, 290] on p "Erleben Sie die Leichtigkeit und den Halt unserer sanften Kompressionstechnolog…" at bounding box center [494, 311] width 201 height 78
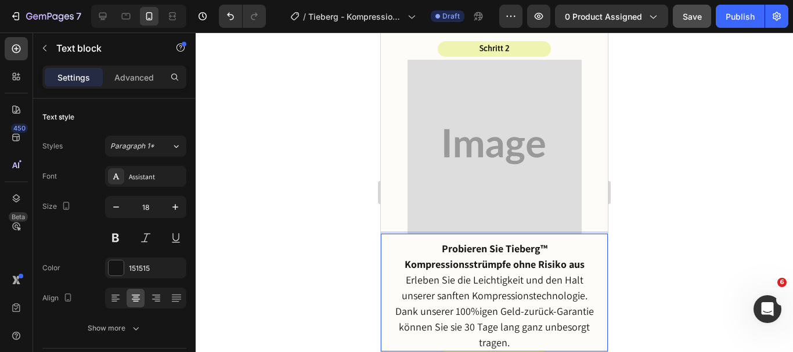
click at [477, 271] on strong "Probieren Sie Tieberg™ Kompressionsstrümpfe ohne Risiko aus" at bounding box center [495, 256] width 180 height 29
click at [584, 272] on p "Probieren Sie Tieberg™ Kompressionsstrümpfe ohne Risiko aus" at bounding box center [494, 256] width 201 height 31
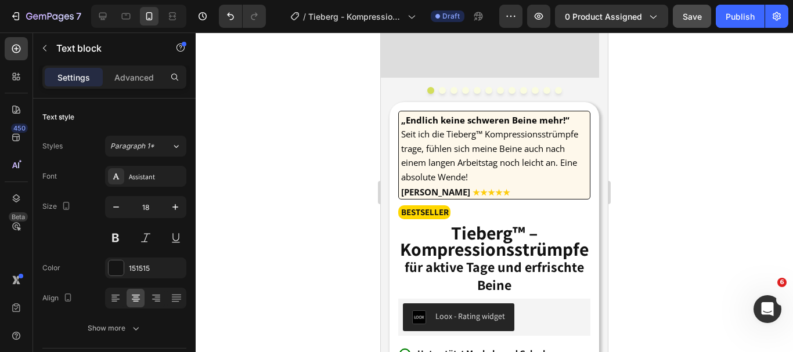
scroll to position [213, 0]
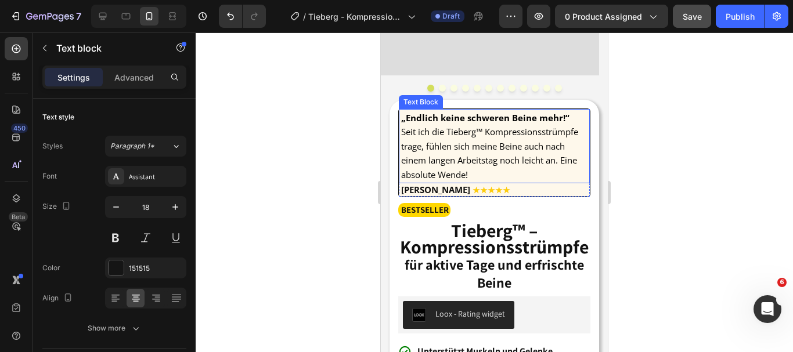
click at [467, 160] on span "Seit ich die Tieberg™ Kompressionsstrümpfe trage, fühlen sich meine Beine auch …" at bounding box center [489, 153] width 177 height 54
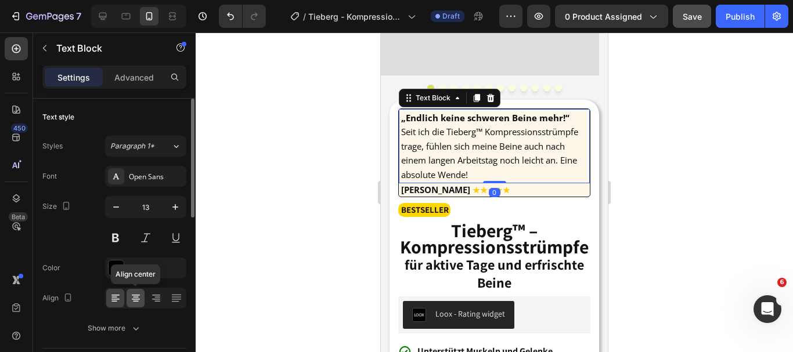
click at [136, 293] on icon at bounding box center [136, 299] width 12 height 12
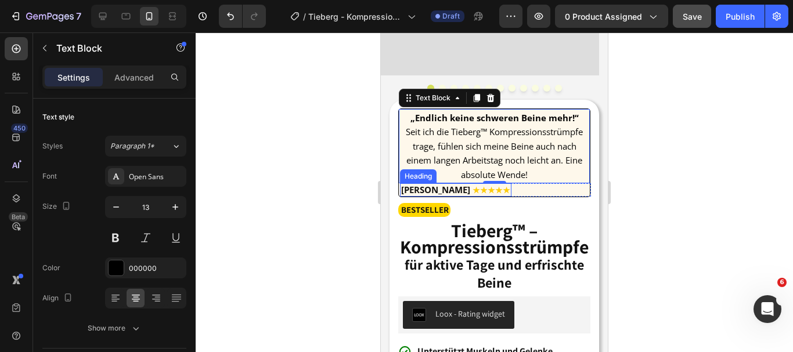
click at [475, 197] on h2 "Robert T ★★★★★" at bounding box center [455, 189] width 111 height 13
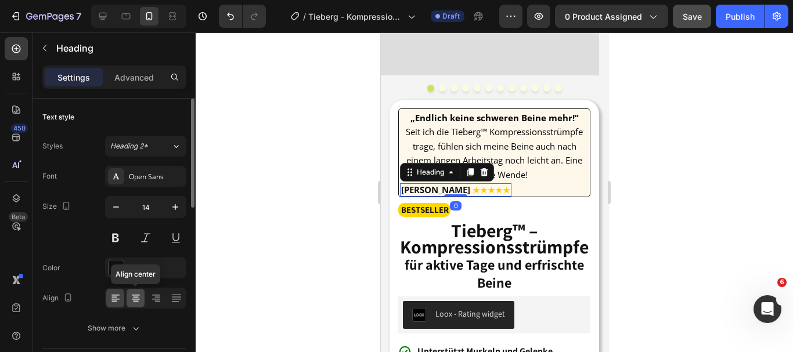
click at [134, 302] on icon at bounding box center [136, 301] width 6 height 1
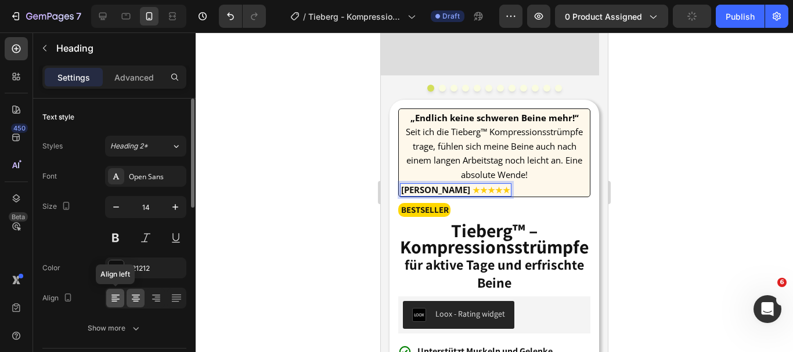
click at [119, 292] on div at bounding box center [115, 298] width 18 height 19
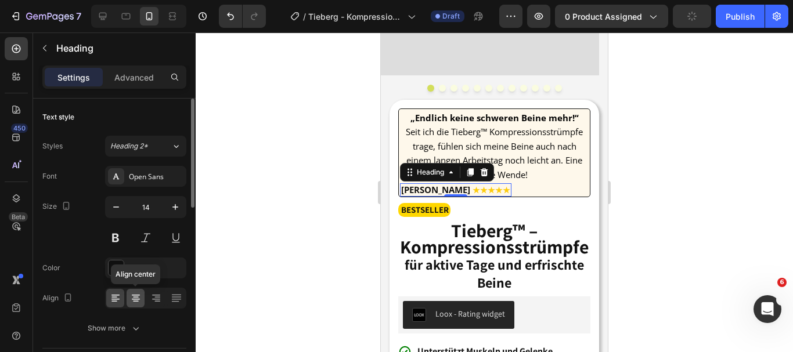
click at [136, 299] on icon at bounding box center [136, 299] width 8 height 1
click at [483, 197] on div "Robert T ★★★★★ Heading 0 Row" at bounding box center [495, 189] width 191 height 13
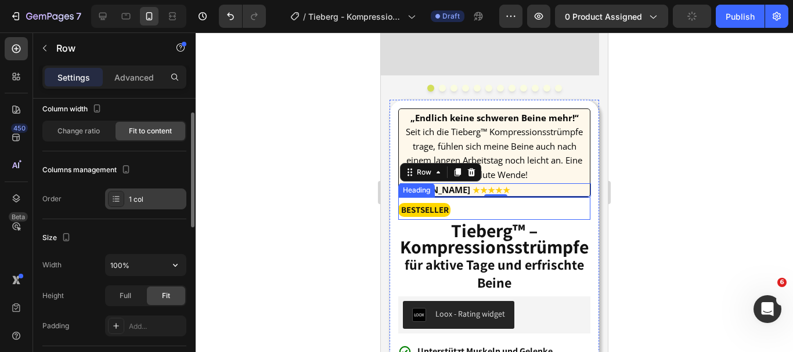
scroll to position [0, 0]
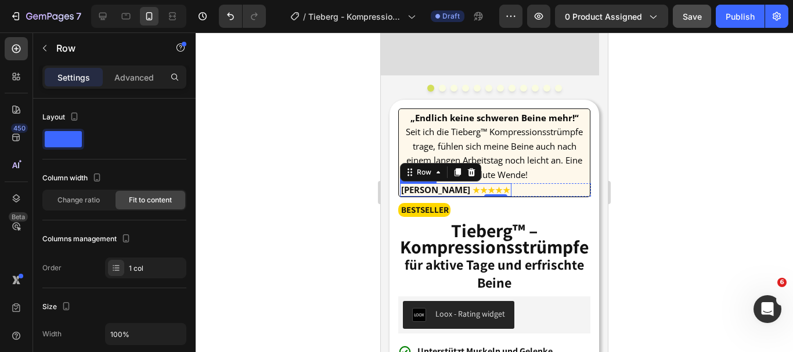
click at [473, 196] on strong "★★★★★" at bounding box center [492, 190] width 38 height 11
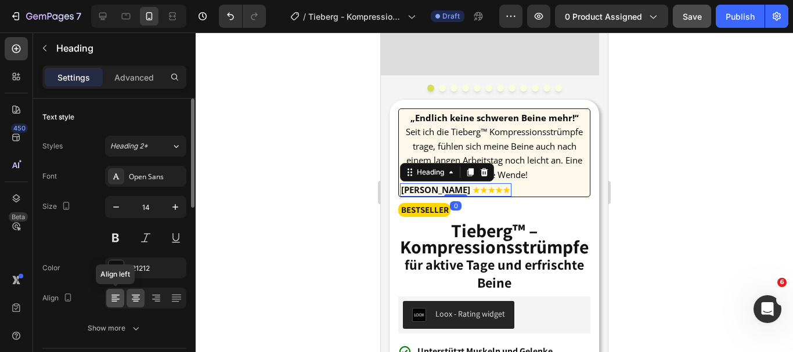
click at [114, 297] on icon at bounding box center [114, 297] width 6 height 1
click at [131, 297] on icon at bounding box center [136, 299] width 12 height 12
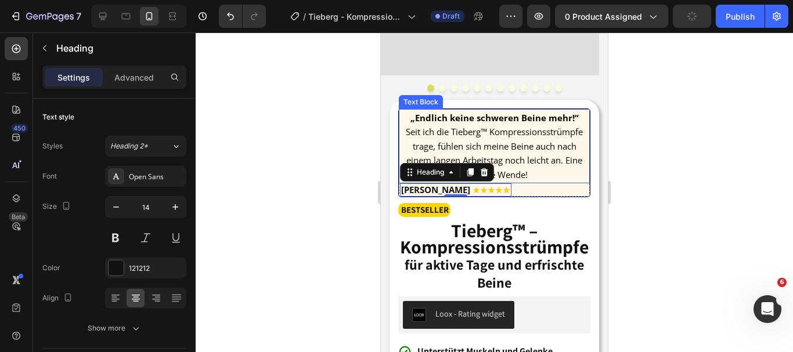
click at [505, 139] on p "„Endlich keine schweren Beine mehr!“ Seit ich die Tieberg™ Kompressionsstrümpfe…" at bounding box center [494, 146] width 186 height 71
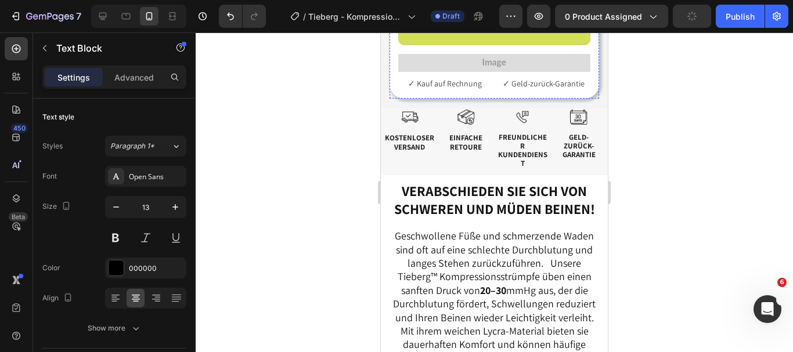
scroll to position [977, 0]
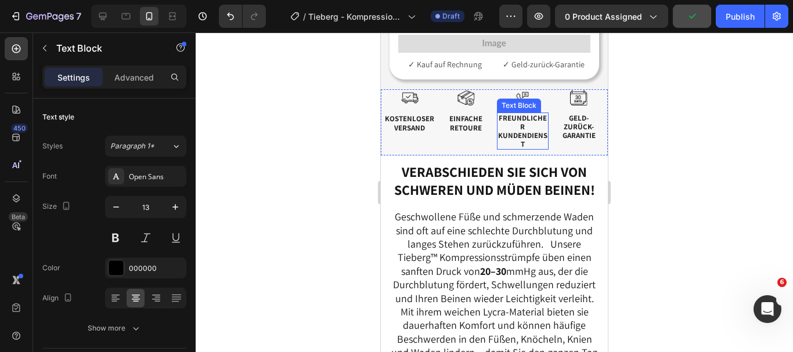
click at [508, 149] on span "Freundlicher Kundendienst" at bounding box center [522, 131] width 49 height 36
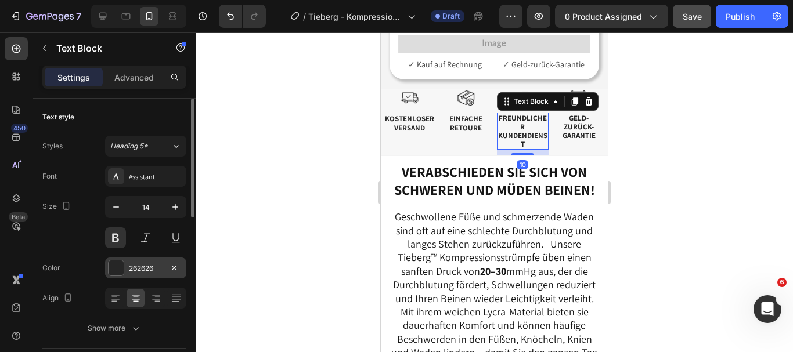
click at [121, 270] on div at bounding box center [116, 268] width 15 height 15
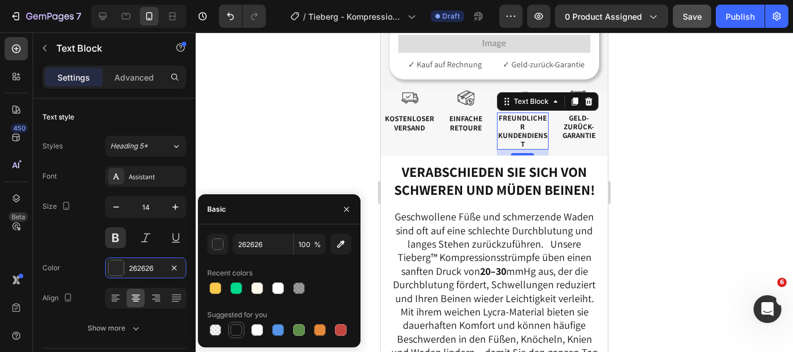
click at [240, 328] on div at bounding box center [237, 331] width 12 height 12
type input "151515"
click at [460, 133] on span "Einfache Retoure" at bounding box center [465, 123] width 33 height 19
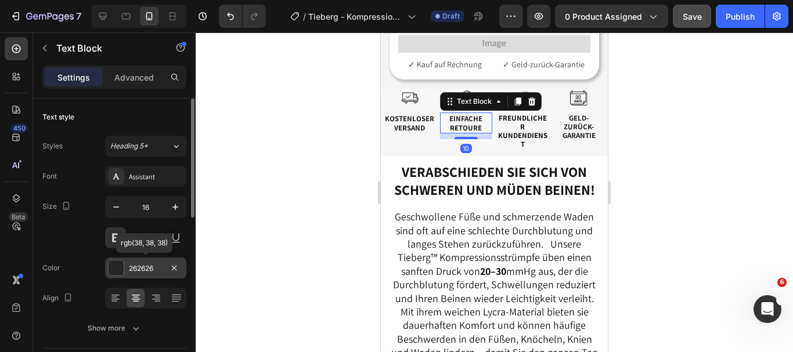
click at [115, 267] on div at bounding box center [116, 268] width 15 height 15
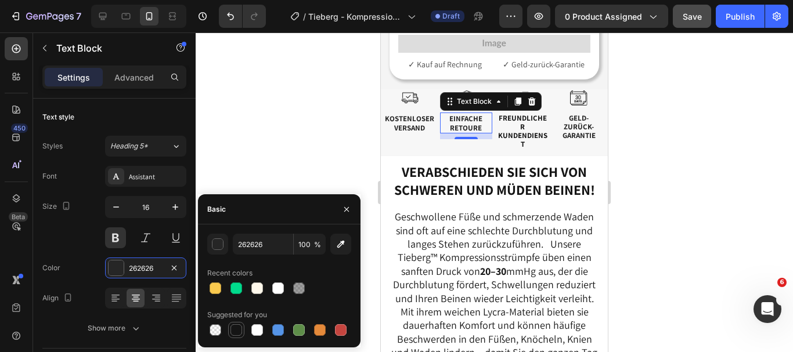
click at [231, 328] on div at bounding box center [237, 331] width 12 height 12
type input "151515"
click at [400, 133] on span "Kostenloser Versand" at bounding box center [409, 123] width 49 height 19
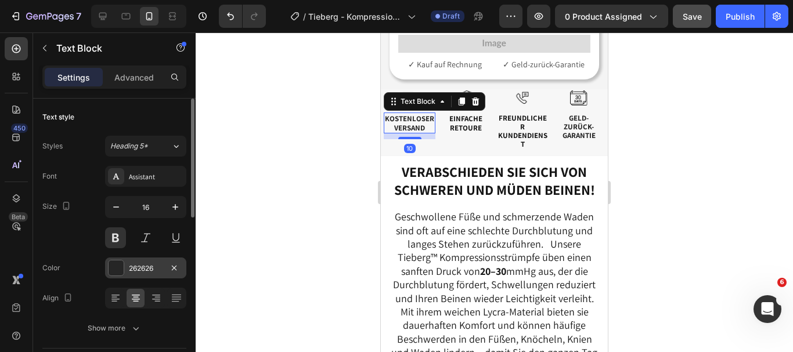
click at [123, 265] on div at bounding box center [116, 268] width 15 height 15
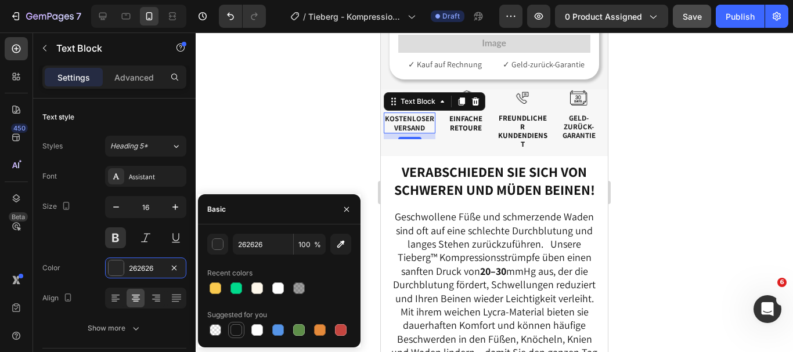
click at [233, 330] on div at bounding box center [237, 331] width 12 height 12
type input "151515"
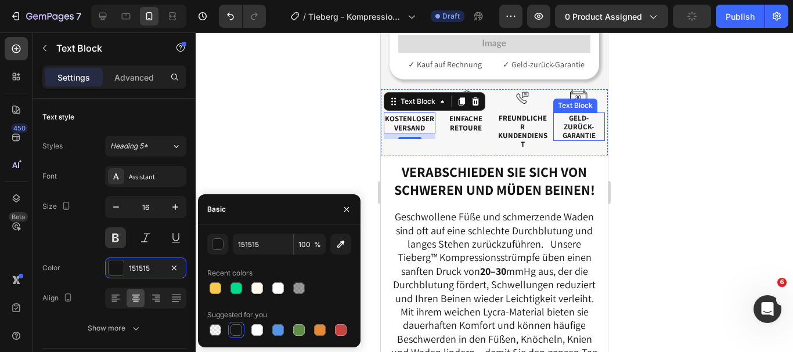
click at [577, 141] on span "Geld-zurück-Garantie" at bounding box center [579, 126] width 33 height 27
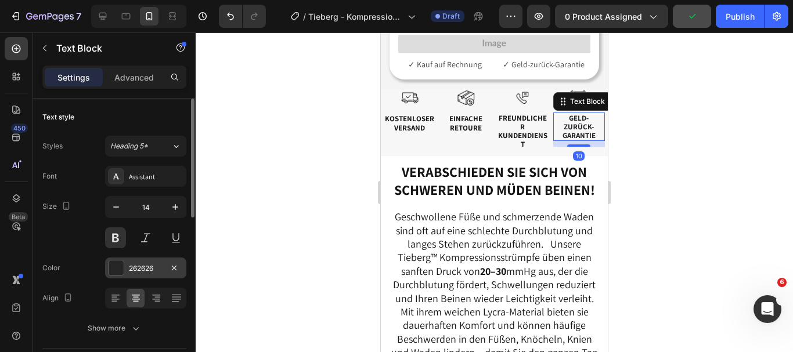
click at [118, 263] on div at bounding box center [116, 268] width 15 height 15
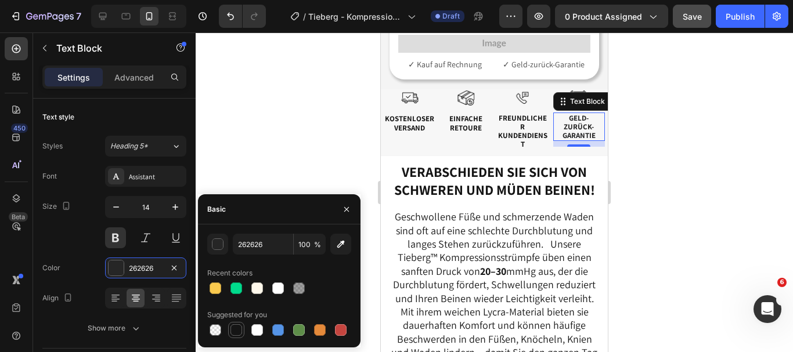
click at [235, 328] on div at bounding box center [237, 331] width 12 height 12
type input "151515"
click at [352, 213] on button "button" at bounding box center [346, 209] width 19 height 19
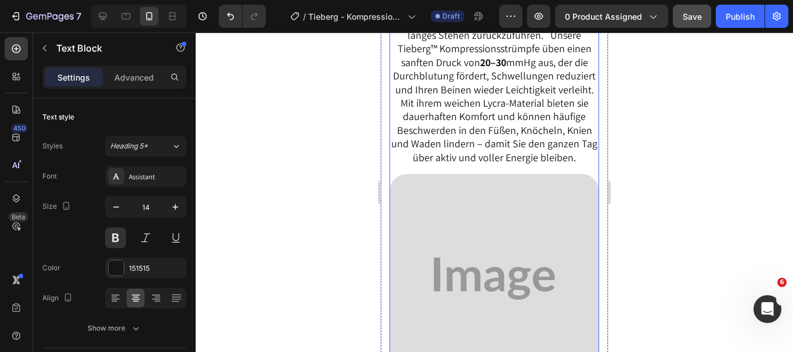
scroll to position [1210, 0]
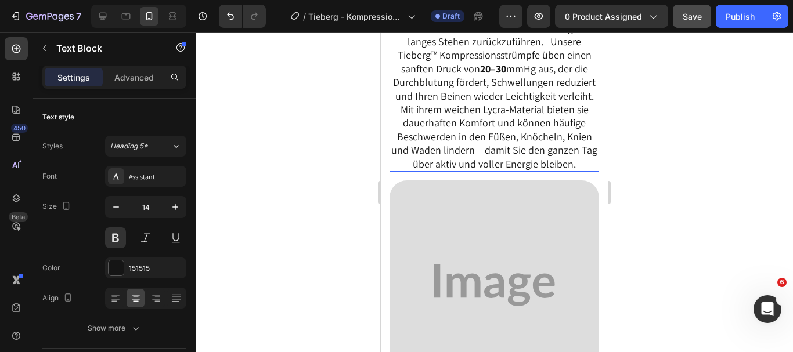
click at [494, 171] on p "Mit ihrem weichen Lycra-Material bieten sie dauerhaften Komfort und können häuf…" at bounding box center [494, 137] width 207 height 68
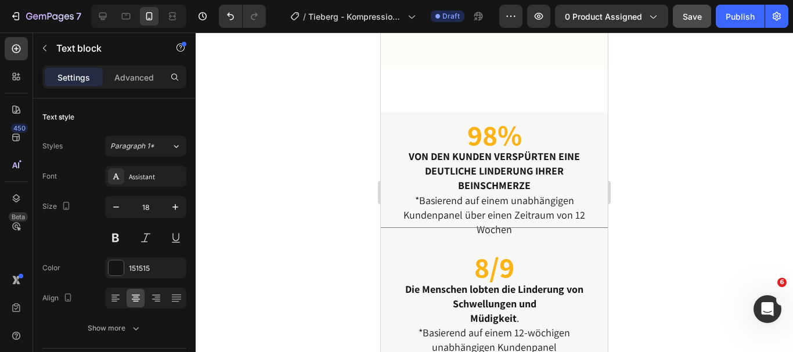
scroll to position [4674, 0]
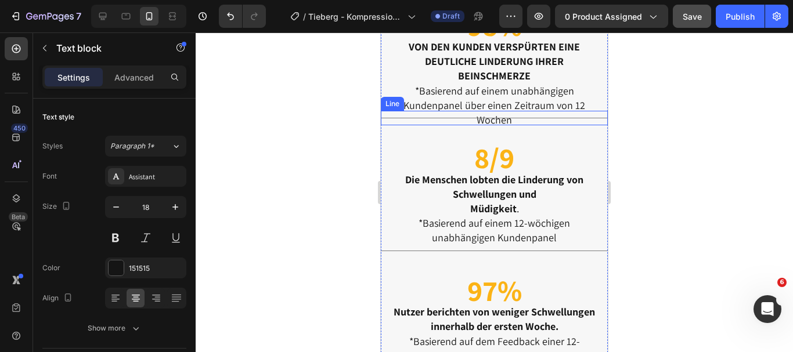
click at [514, 119] on div "Title Line" at bounding box center [494, 118] width 227 height 15
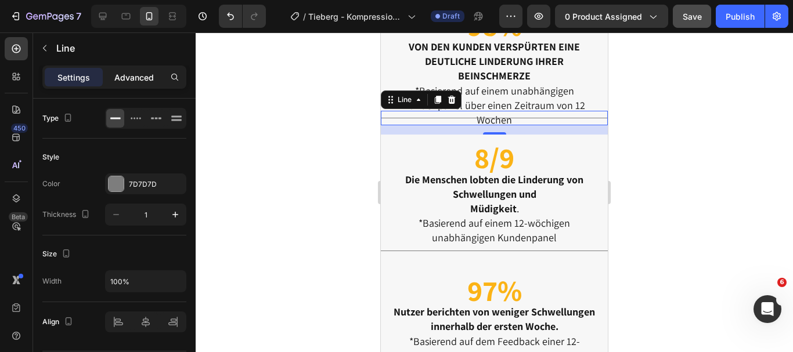
click at [149, 80] on p "Advanced" at bounding box center [133, 77] width 39 height 12
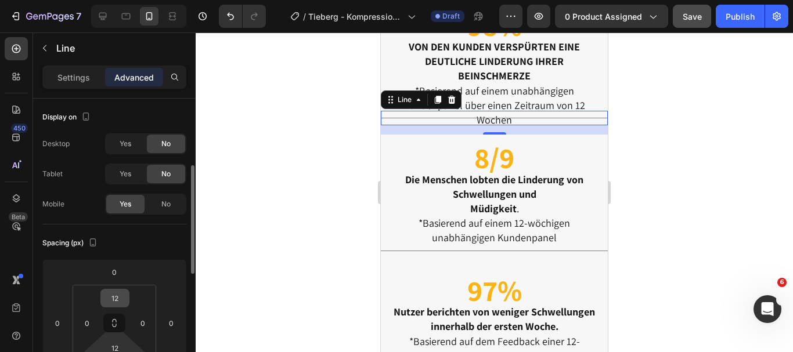
scroll to position [49, 0]
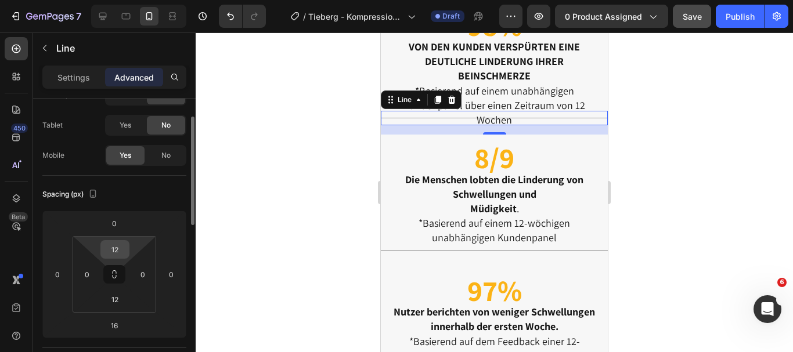
click at [123, 246] on input "12" at bounding box center [114, 249] width 23 height 17
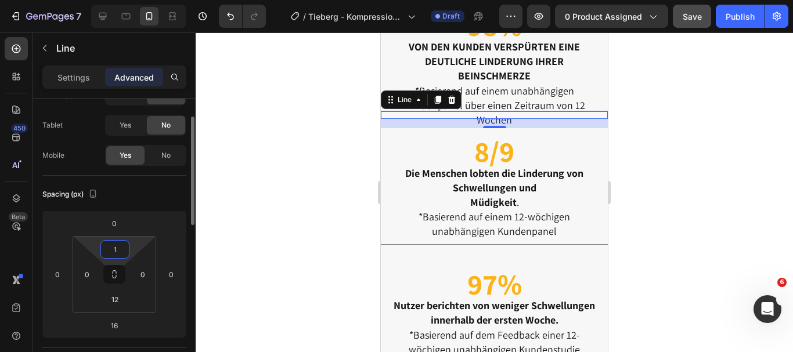
type input "12"
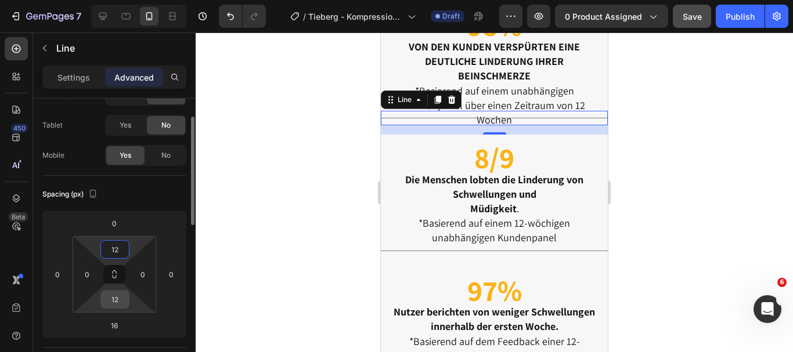
click at [122, 296] on input "12" at bounding box center [114, 299] width 23 height 17
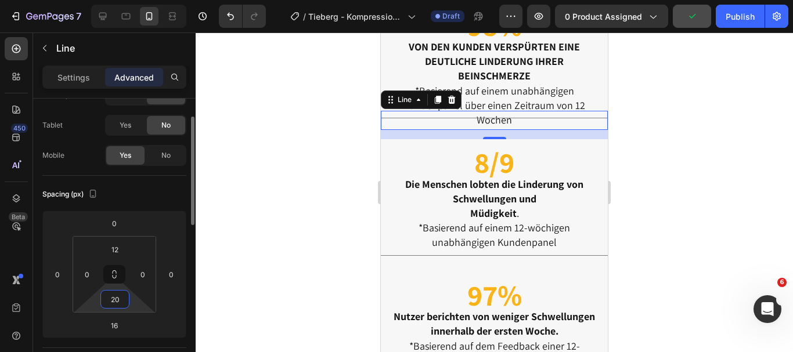
type input "2"
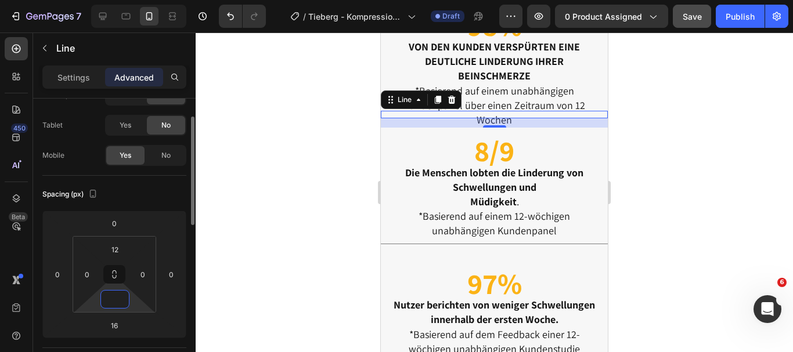
click at [122, 296] on input at bounding box center [114, 299] width 23 height 17
type input "12"
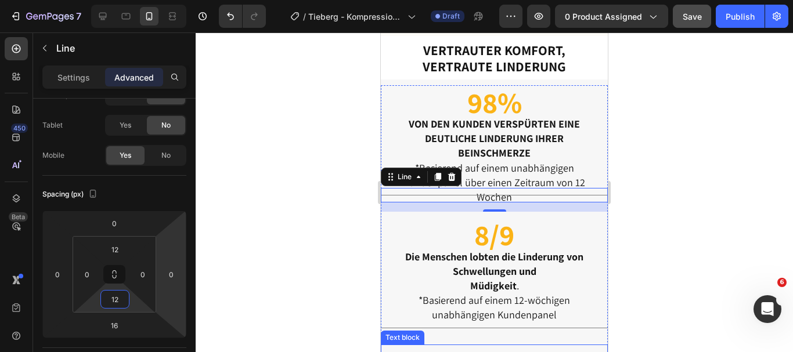
scroll to position [4558, 0]
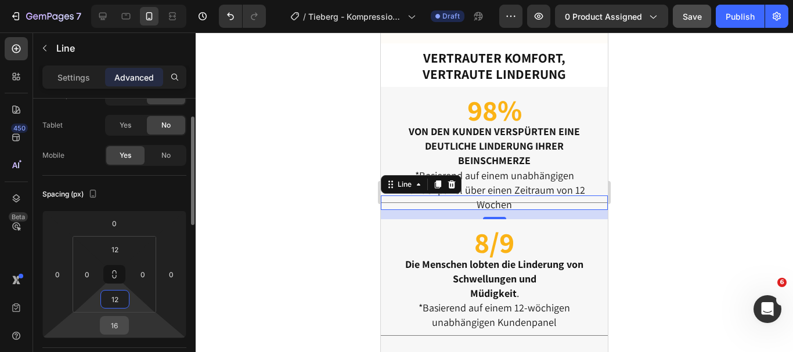
click at [125, 326] on input "16" at bounding box center [114, 325] width 23 height 17
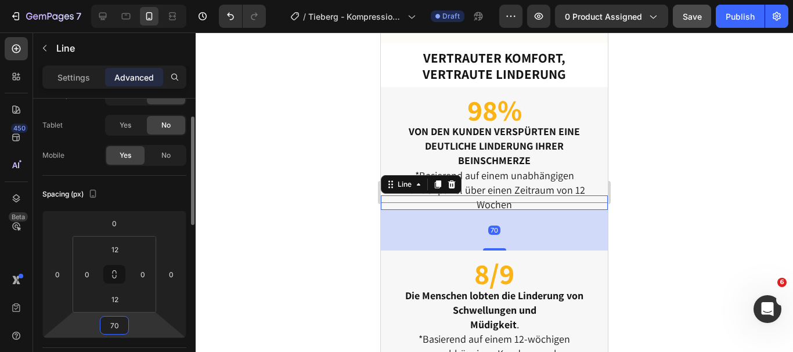
type input "7"
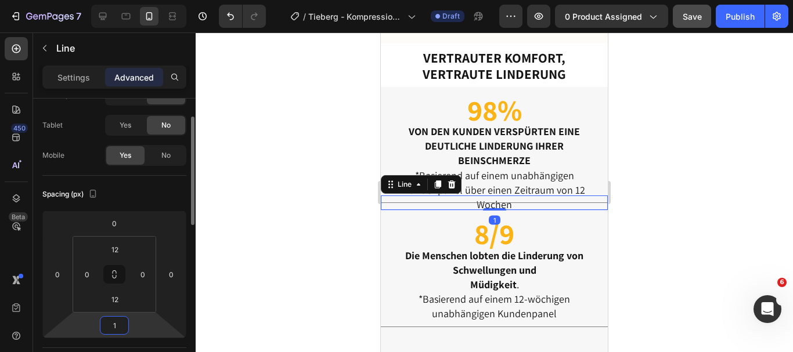
type input "16"
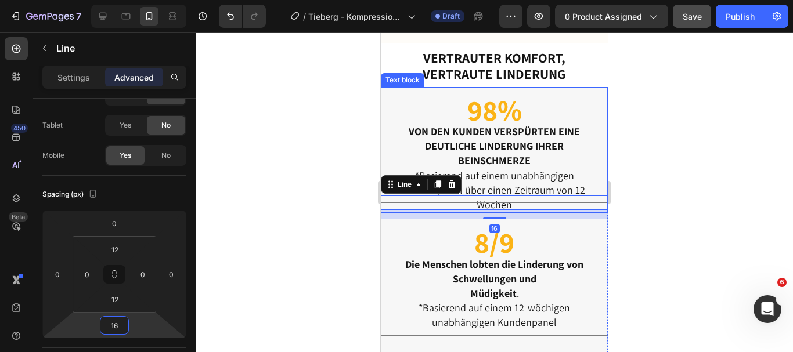
click at [657, 161] on div at bounding box center [495, 193] width 598 height 320
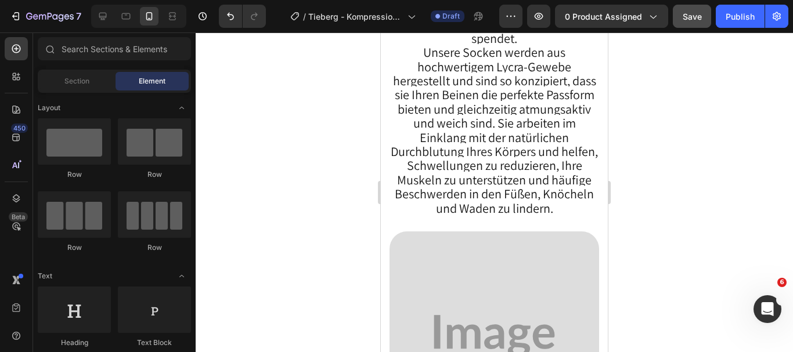
scroll to position [1738, 0]
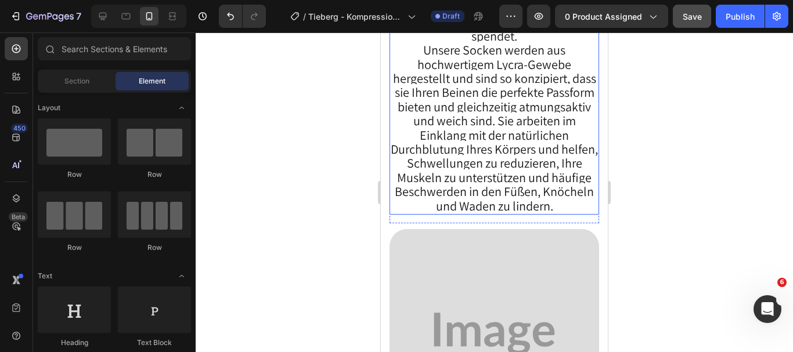
click at [536, 193] on span "Unsere Socken werden aus hochwertigem Lycra-Gewebe hergestellt und sind so konz…" at bounding box center [494, 128] width 207 height 172
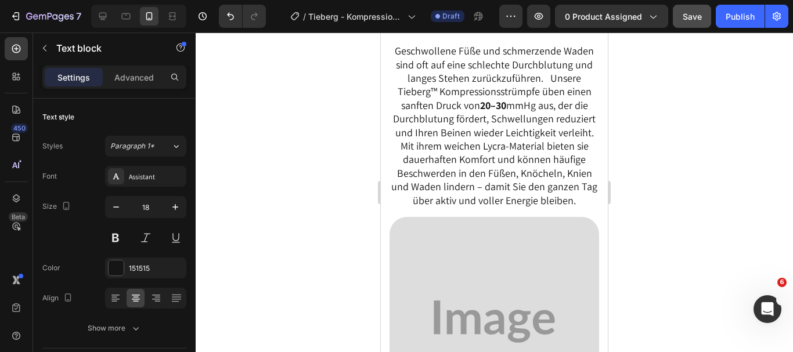
scroll to position [1157, 0]
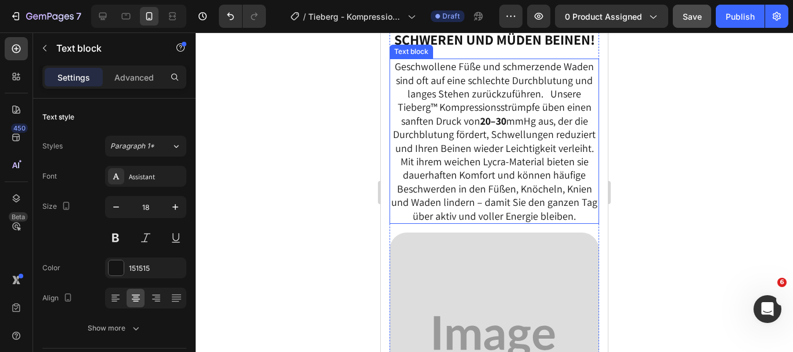
click at [494, 194] on p "Mit ihrem weichen Lycra-Material bieten sie dauerhaften Komfort und können häuf…" at bounding box center [494, 189] width 207 height 68
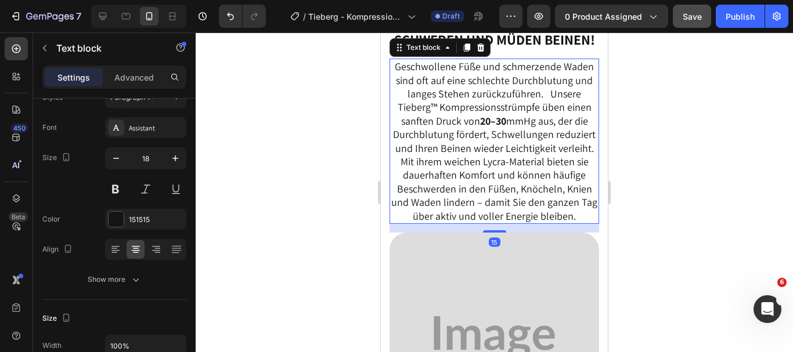
scroll to position [1351, 0]
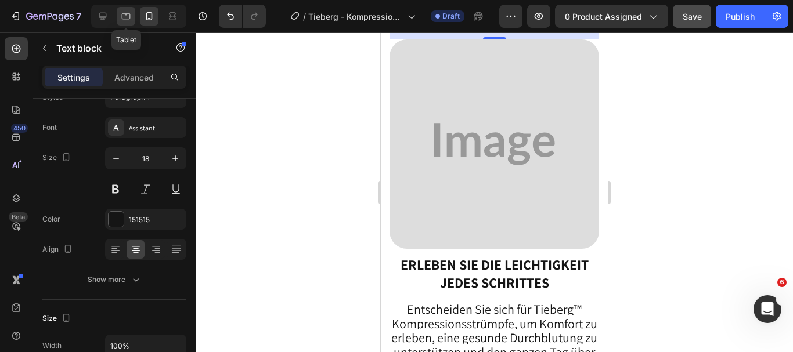
click at [123, 8] on div at bounding box center [126, 16] width 19 height 19
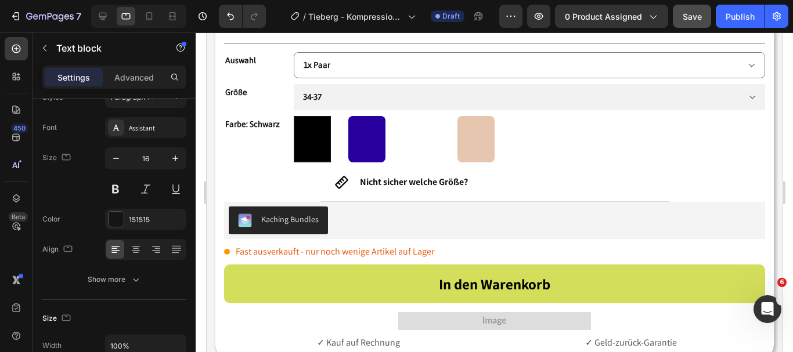
scroll to position [1205, 0]
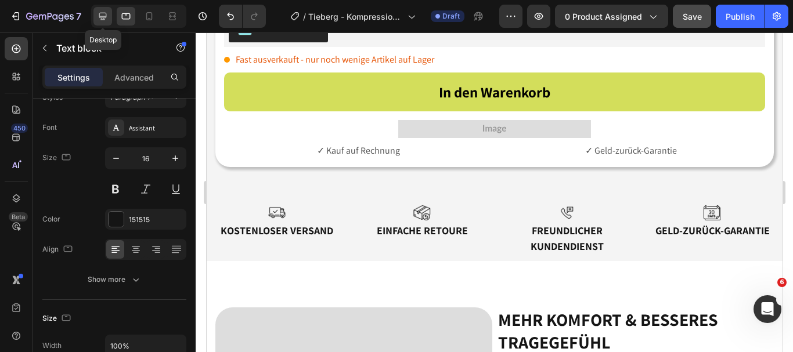
click at [111, 20] on div at bounding box center [102, 16] width 19 height 19
type input "22"
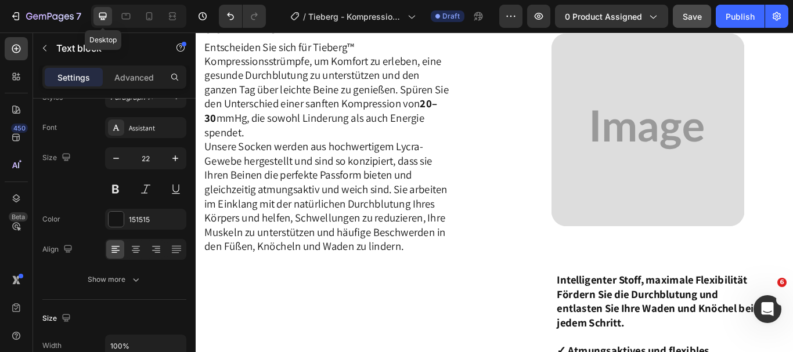
click at [100, 18] on icon at bounding box center [103, 17] width 8 height 8
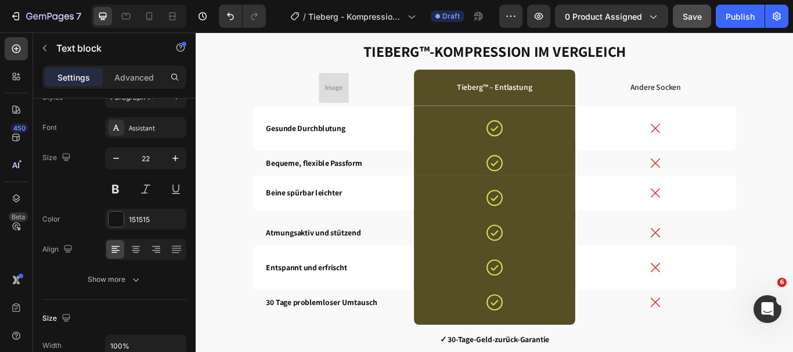
scroll to position [2587, 0]
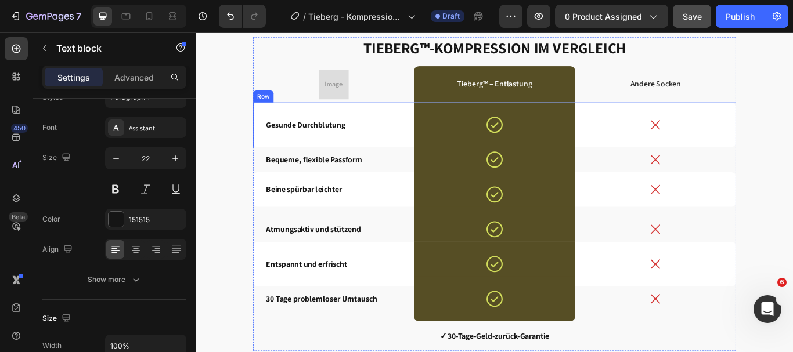
click at [273, 132] on div "Gesunde Durchblutung Text Block" at bounding box center [356, 140] width 188 height 52
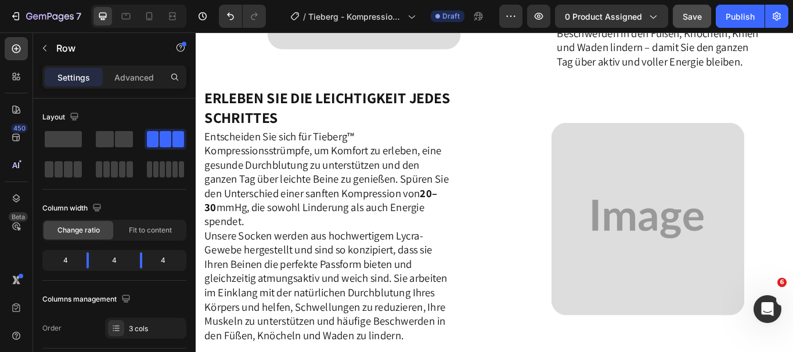
scroll to position [1074, 0]
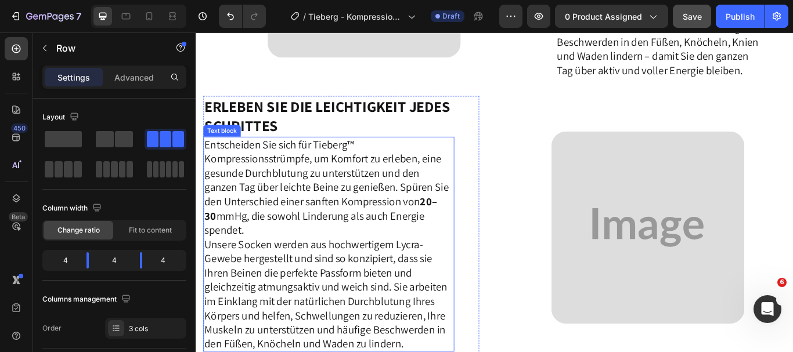
click at [430, 348] on p "Entscheiden Sie sich für Tieberg™ Kompressionsstrümpfe, um Komfort zu erleben, …" at bounding box center [351, 280] width 290 height 249
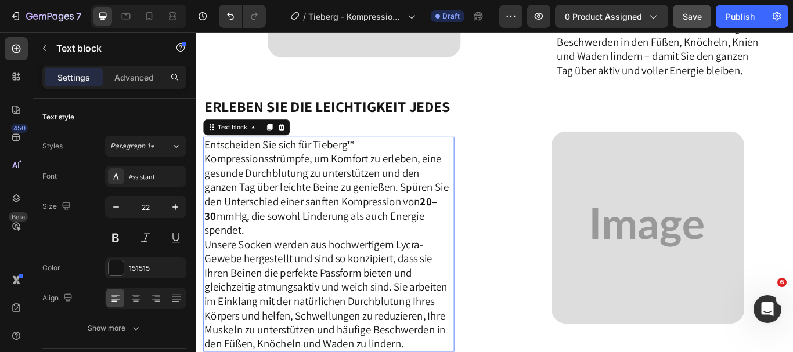
click at [430, 348] on p "Entscheiden Sie sich für Tieberg™ Kompressionsstrümpfe, um Komfort zu erleben, …" at bounding box center [351, 280] width 290 height 249
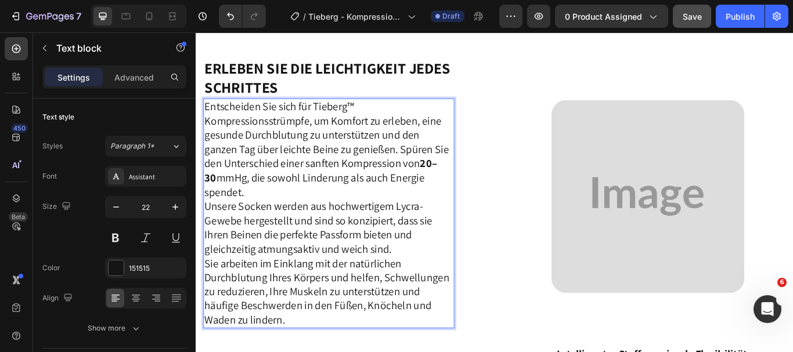
scroll to position [1181, 0]
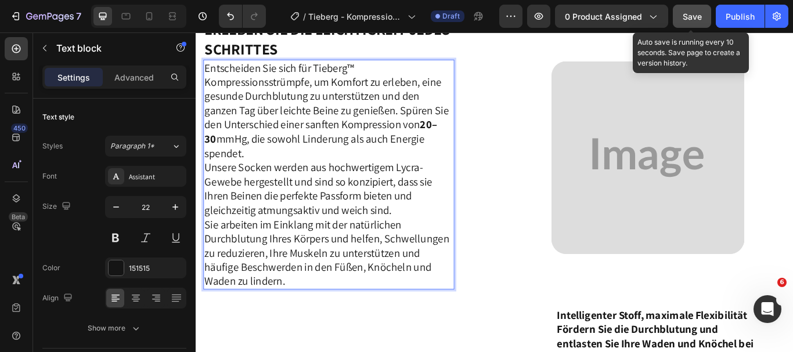
click at [685, 13] on span "Save" at bounding box center [692, 17] width 19 height 10
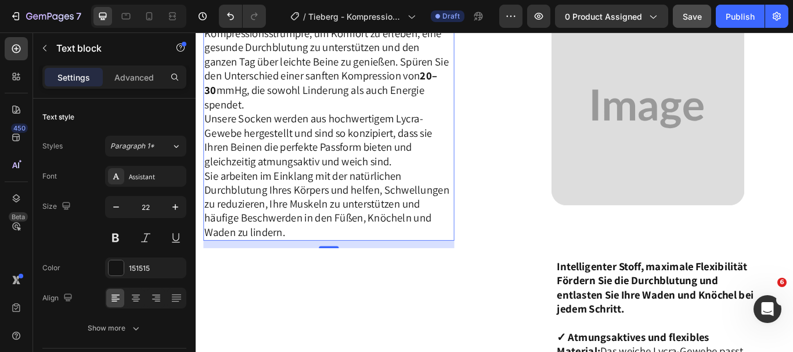
scroll to position [1229, 0]
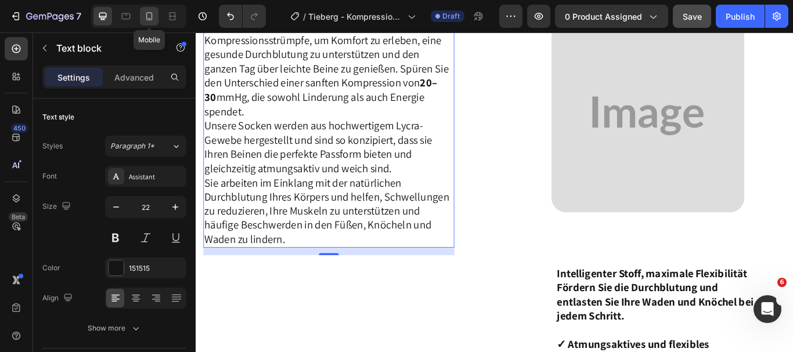
click at [152, 15] on icon at bounding box center [149, 16] width 6 height 8
type input "18"
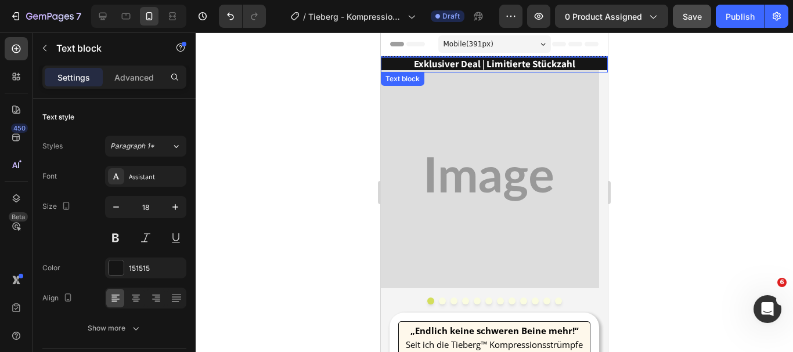
click at [542, 63] on strong "Exklusiver Deal | Limitierte Stückzahl" at bounding box center [494, 63] width 161 height 13
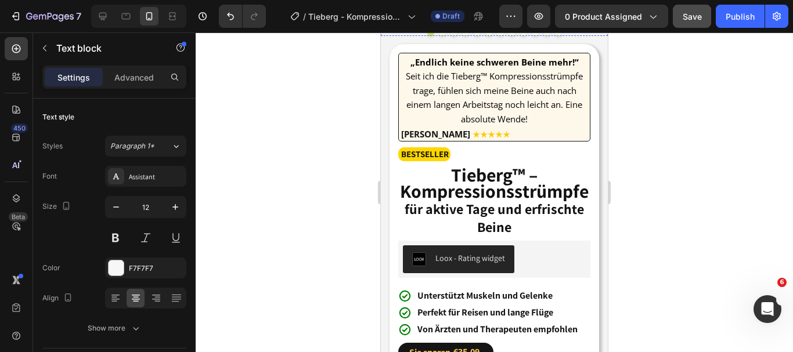
scroll to position [280, 0]
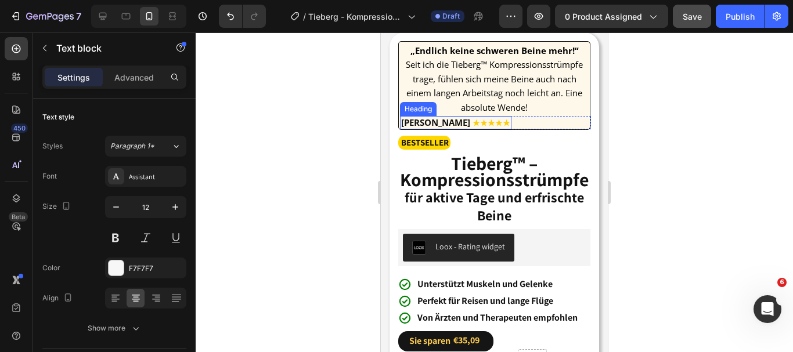
click at [473, 128] on strong "★★★★★" at bounding box center [492, 122] width 38 height 11
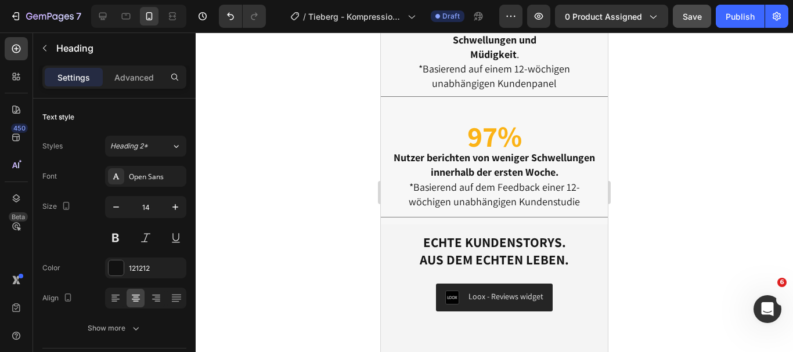
scroll to position [4826, 0]
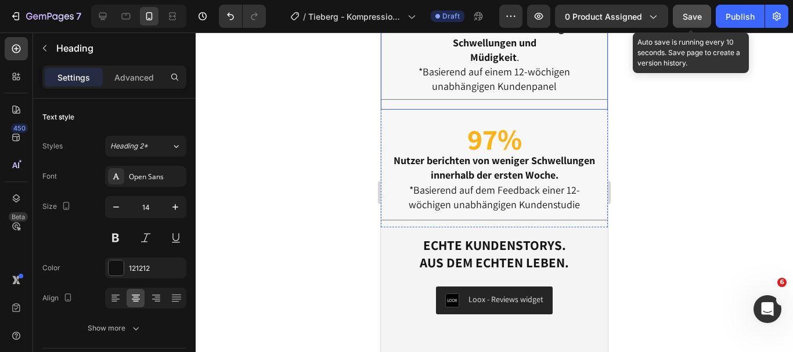
click at [692, 20] on span "Save" at bounding box center [692, 17] width 19 height 10
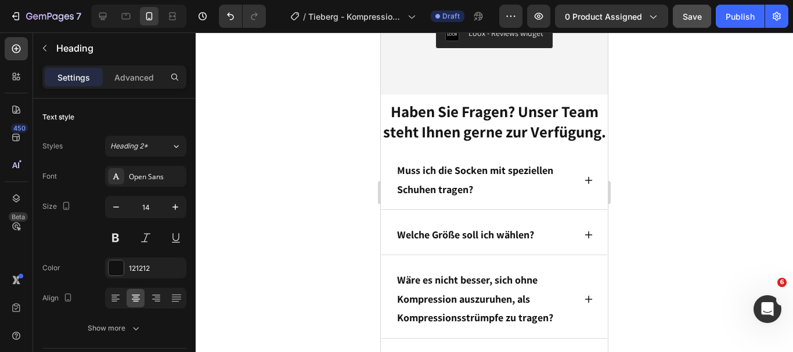
scroll to position [5097, 0]
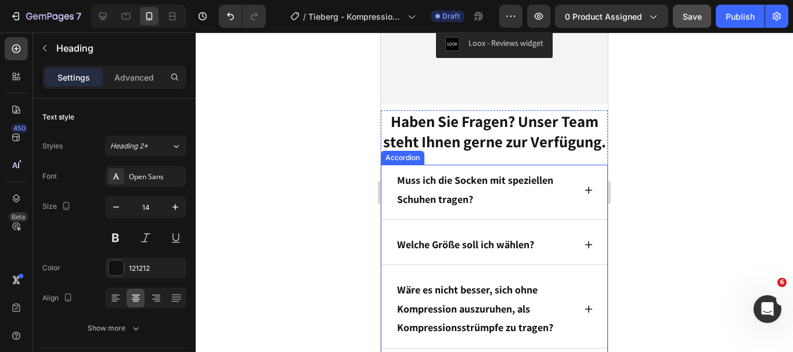
click at [462, 209] on p "Muss ich die Socken mit speziellen Schuhen tragen?" at bounding box center [485, 190] width 176 height 38
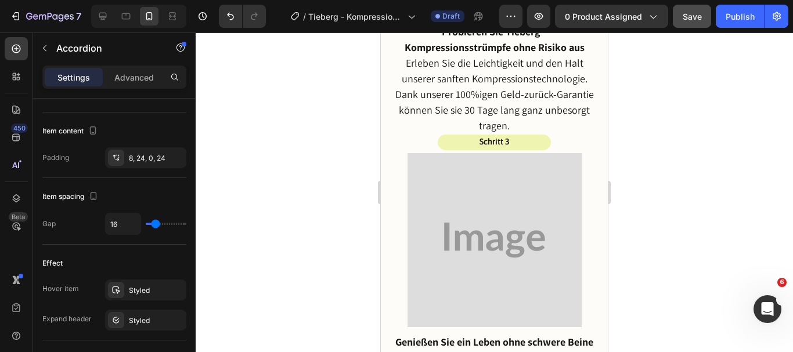
scroll to position [4138, 0]
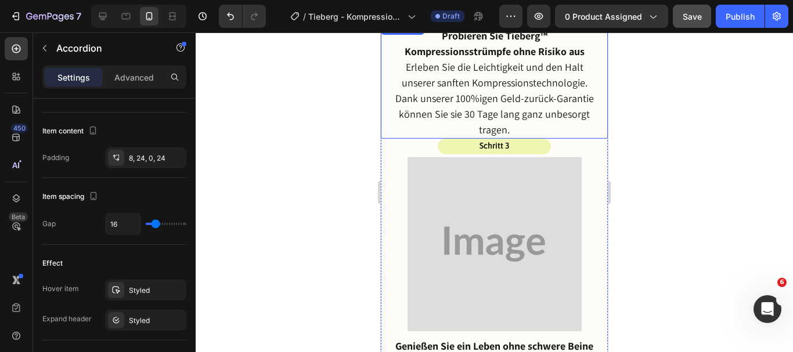
click at [467, 121] on p "Erleben Sie die Leichtigkeit und den Halt unserer sanften Kompressionstechnolog…" at bounding box center [494, 98] width 201 height 78
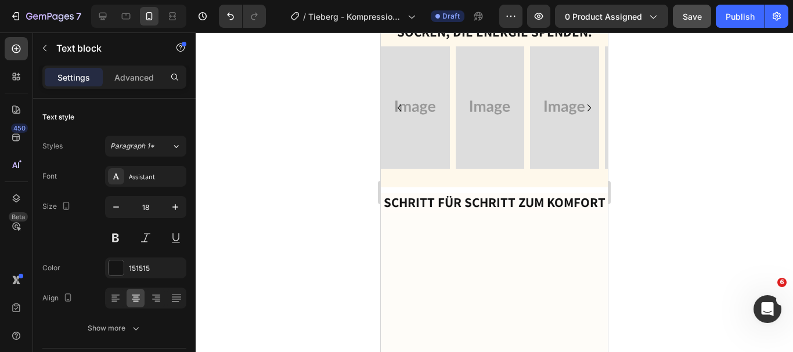
scroll to position [3257, 0]
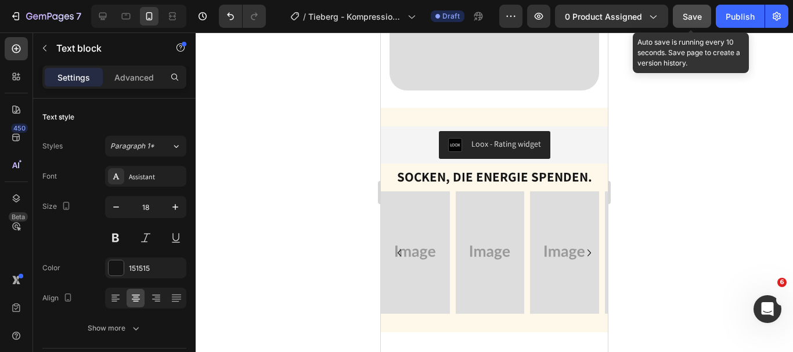
click at [693, 10] on div "Save" at bounding box center [692, 16] width 19 height 12
click at [693, 12] on span "Save" at bounding box center [692, 17] width 19 height 10
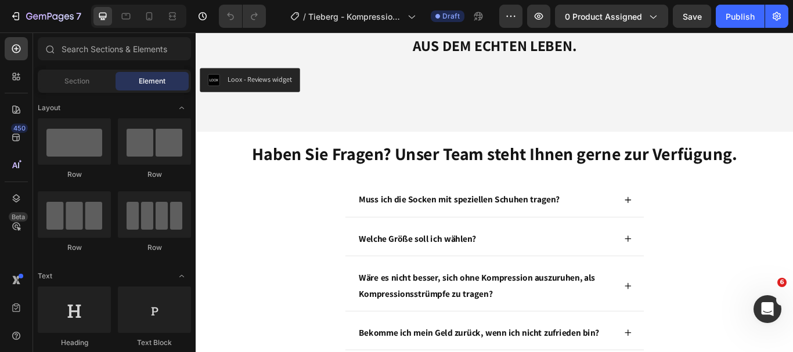
scroll to position [3673, 0]
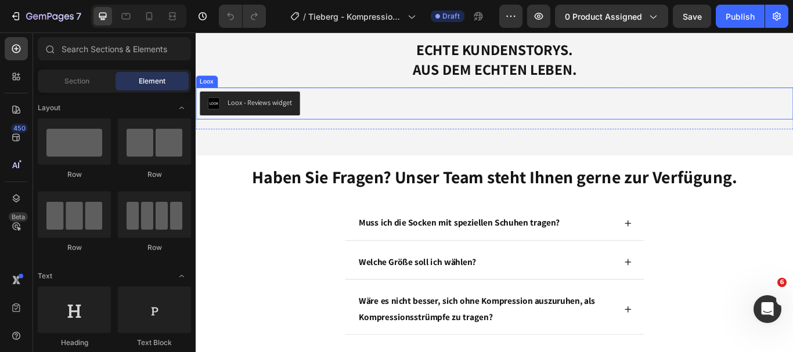
click at [283, 120] on div "Loox - Reviews widget" at bounding box center [270, 115] width 75 height 12
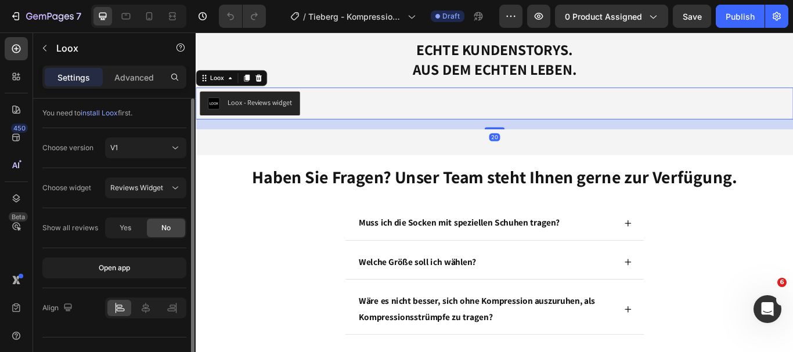
scroll to position [22, 0]
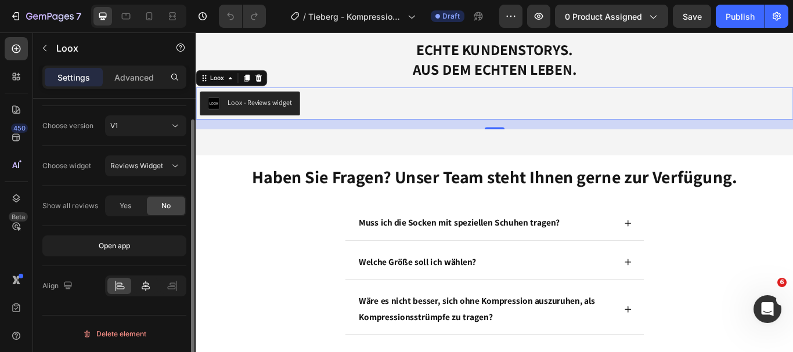
click at [141, 285] on icon at bounding box center [146, 286] width 12 height 12
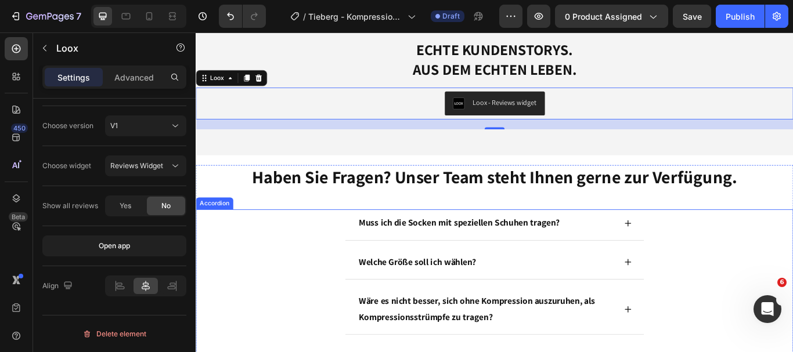
scroll to position [3518, 0]
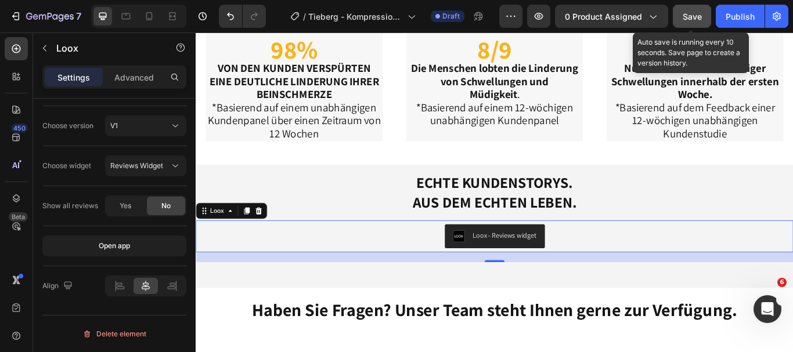
click at [693, 22] on div "Save" at bounding box center [692, 16] width 19 height 12
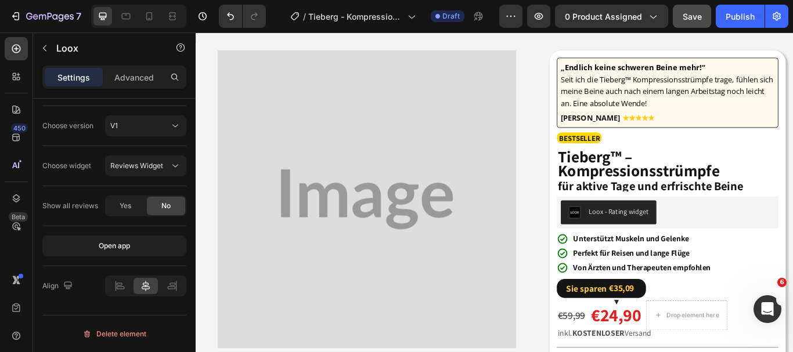
scroll to position [0, 0]
